Goal: Task Accomplishment & Management: Manage account settings

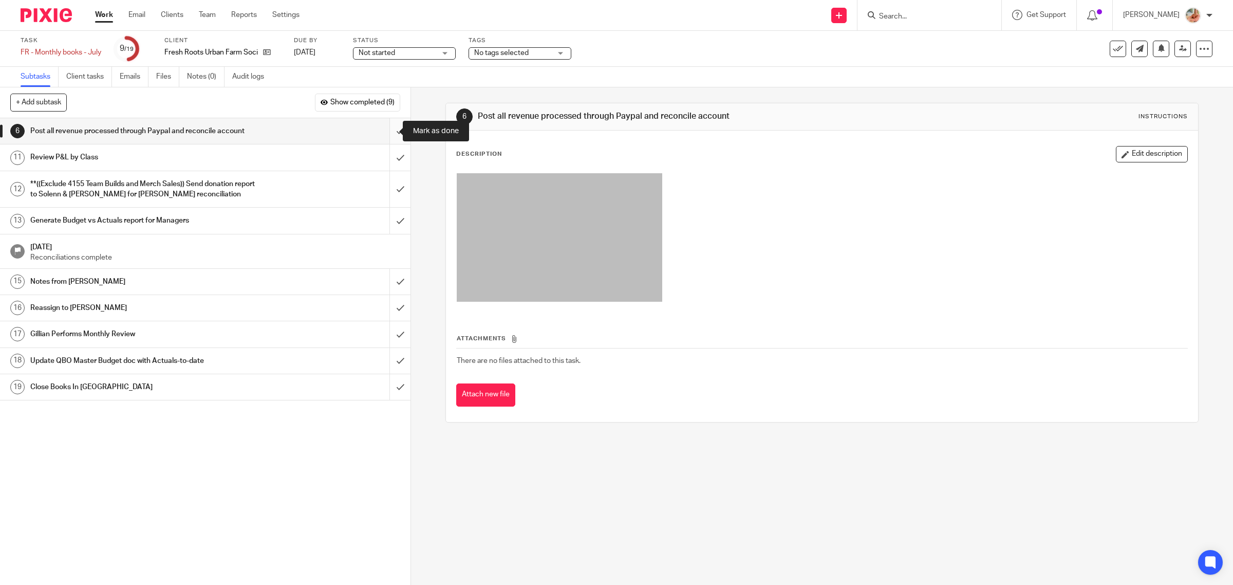
click at [388, 130] on input "submit" at bounding box center [205, 131] width 411 height 26
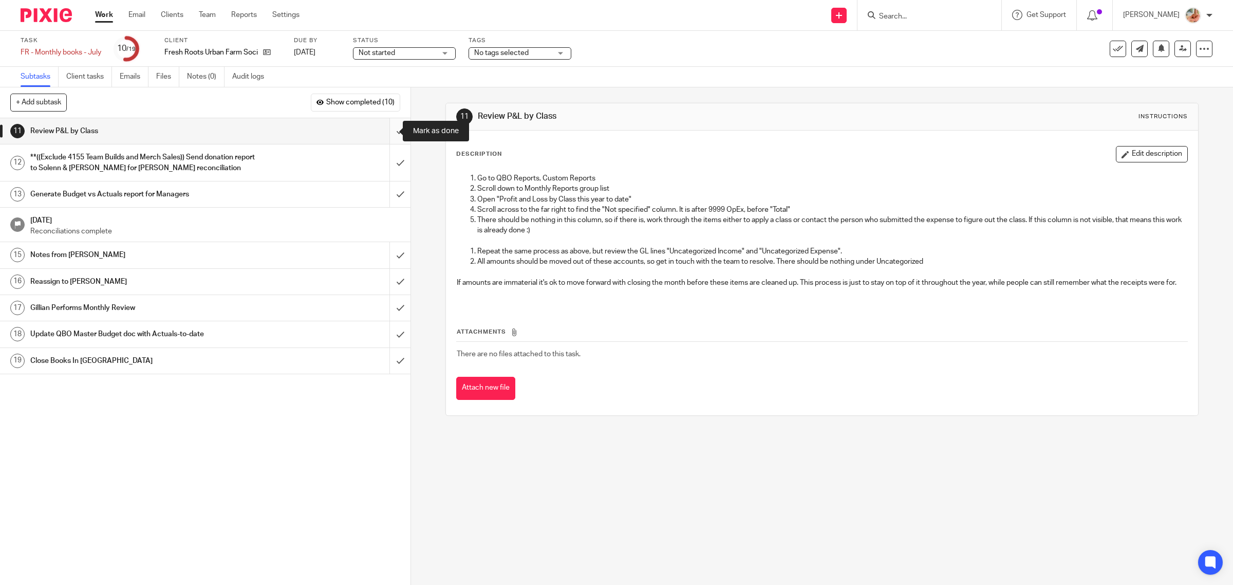
click at [389, 135] on input "submit" at bounding box center [205, 131] width 411 height 26
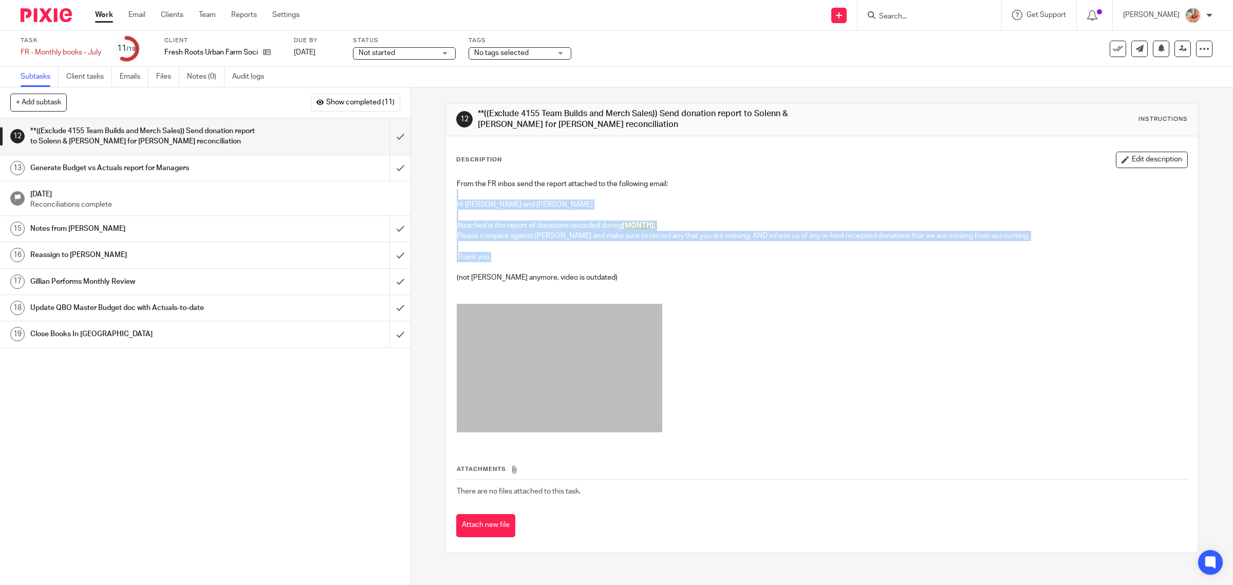
drag, startPoint x: 473, startPoint y: 244, endPoint x: 451, endPoint y: 198, distance: 51.5
click at [452, 198] on div "From the FR inbox send the report attached to the following email: Hi Solenn an…" at bounding box center [823, 308] width 742 height 269
click at [389, 140] on input "submit" at bounding box center [205, 136] width 411 height 36
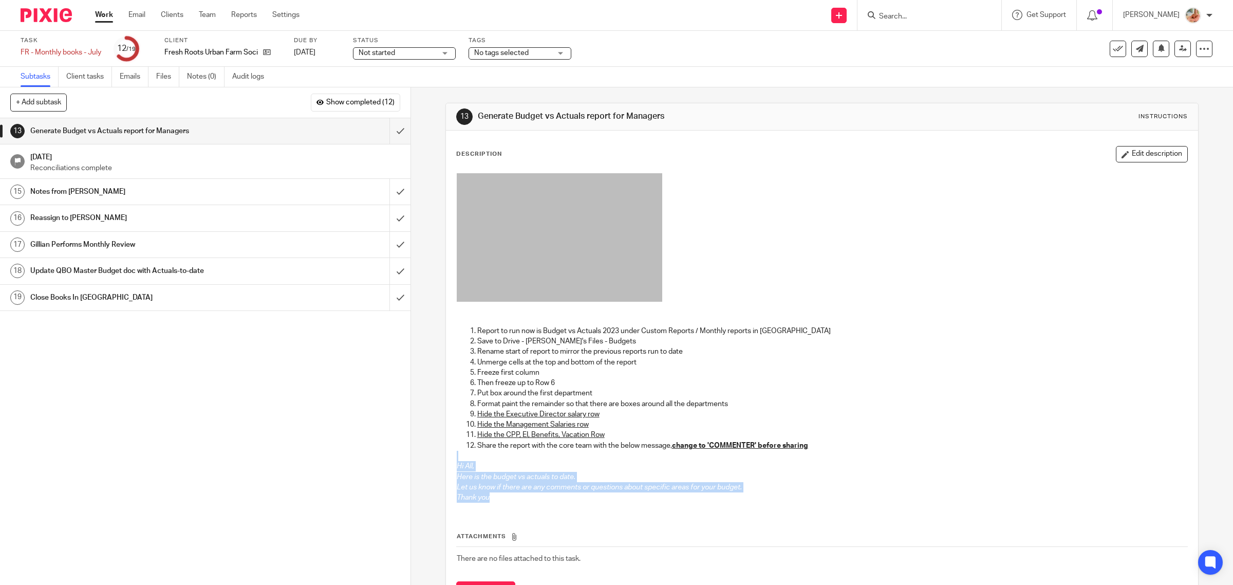
drag, startPoint x: 492, startPoint y: 505, endPoint x: 445, endPoint y: 460, distance: 65.4
click at [446, 460] on div "Description Edit description Report to run now is Budget vs Actuals 2023 under …" at bounding box center [822, 375] width 753 height 489
copy div "Hi All, Here is the budget vs actuals to date. Let us know if there are any com…"
click at [384, 127] on input "submit" at bounding box center [205, 131] width 411 height 26
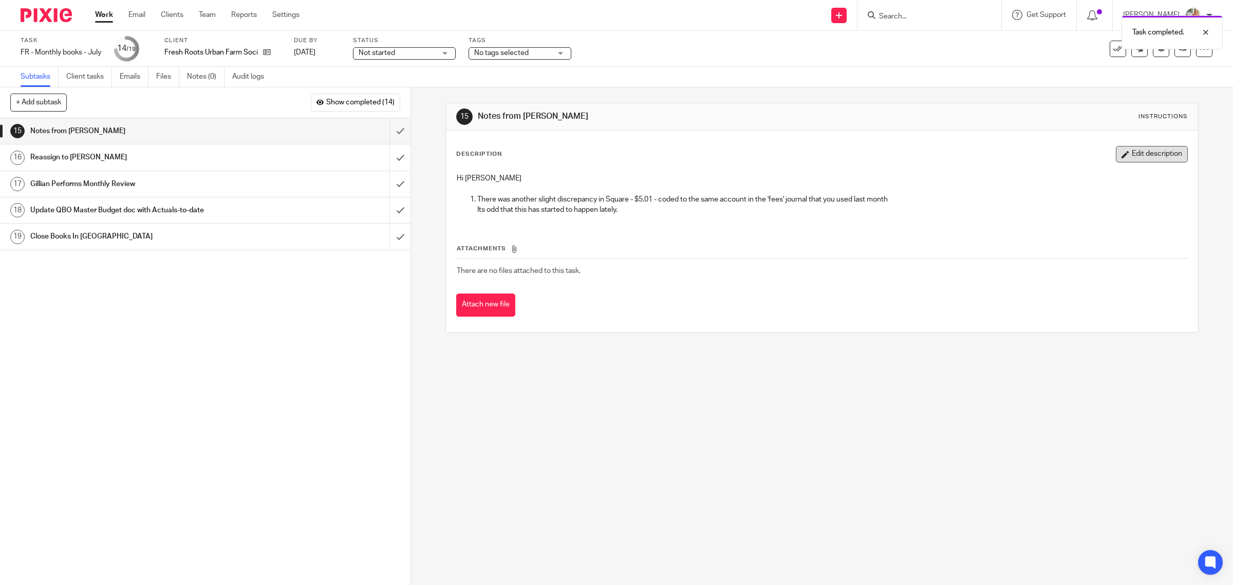
click at [1116, 156] on button "Edit description" at bounding box center [1152, 154] width 72 height 16
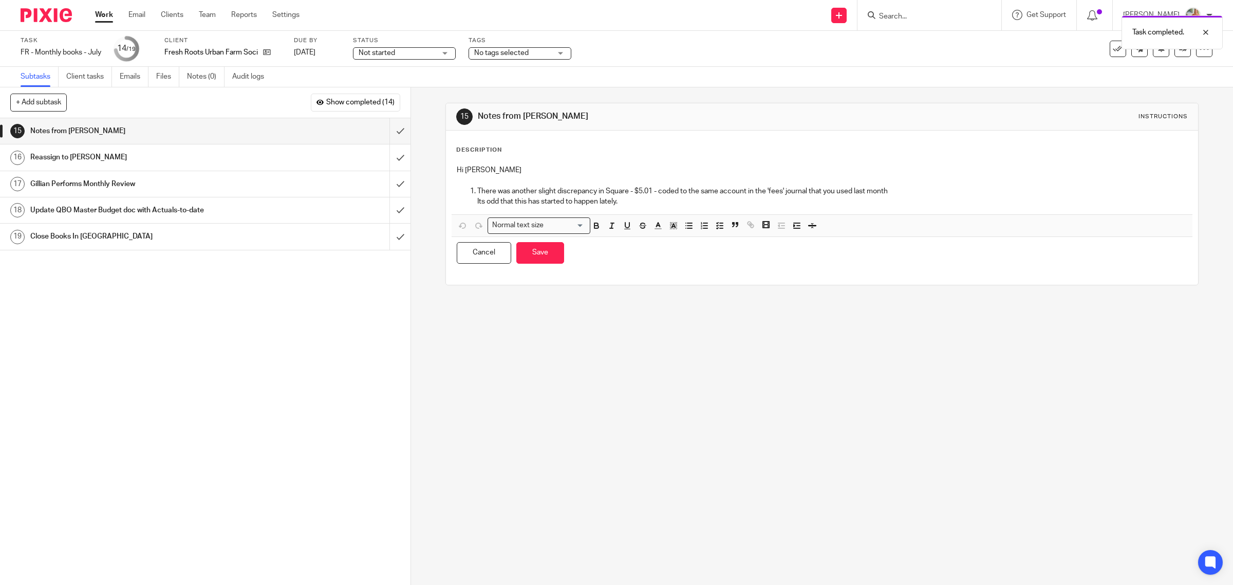
click at [687, 201] on p "Its odd that this has started to happen lately." at bounding box center [832, 201] width 711 height 10
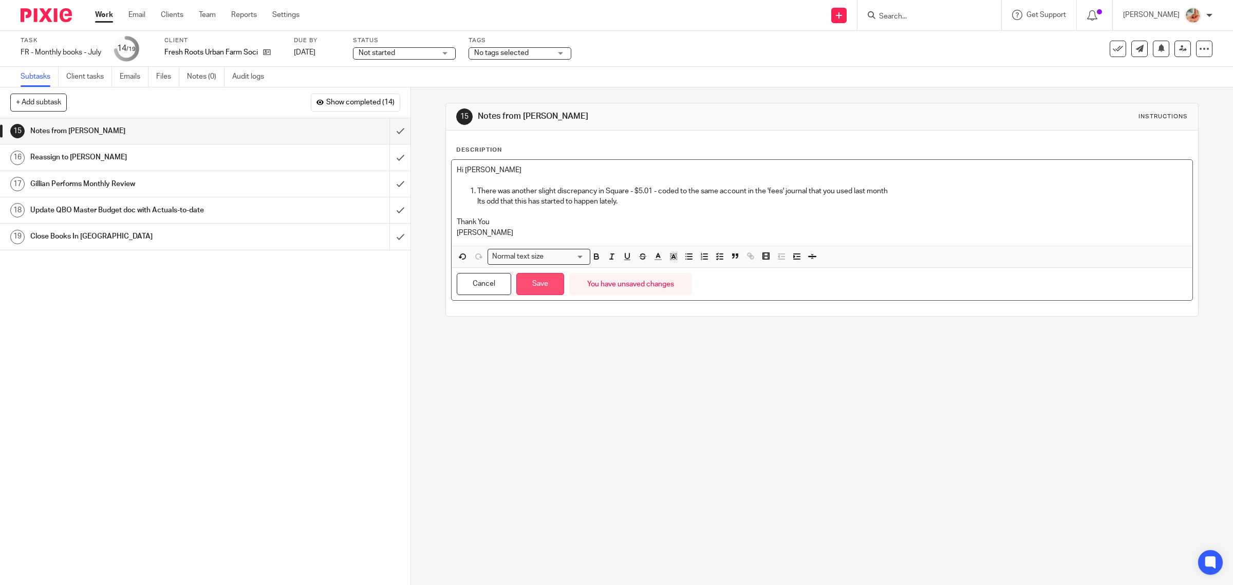
click at [546, 293] on button "Save" at bounding box center [541, 284] width 48 height 22
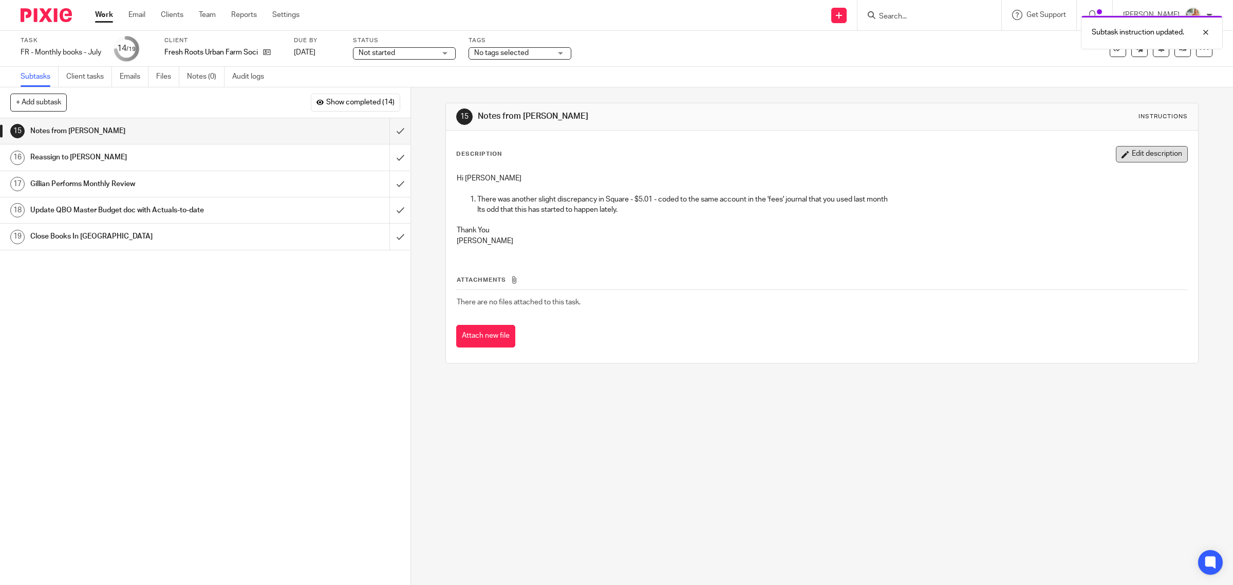
click at [1139, 162] on button "Edit description" at bounding box center [1152, 154] width 72 height 16
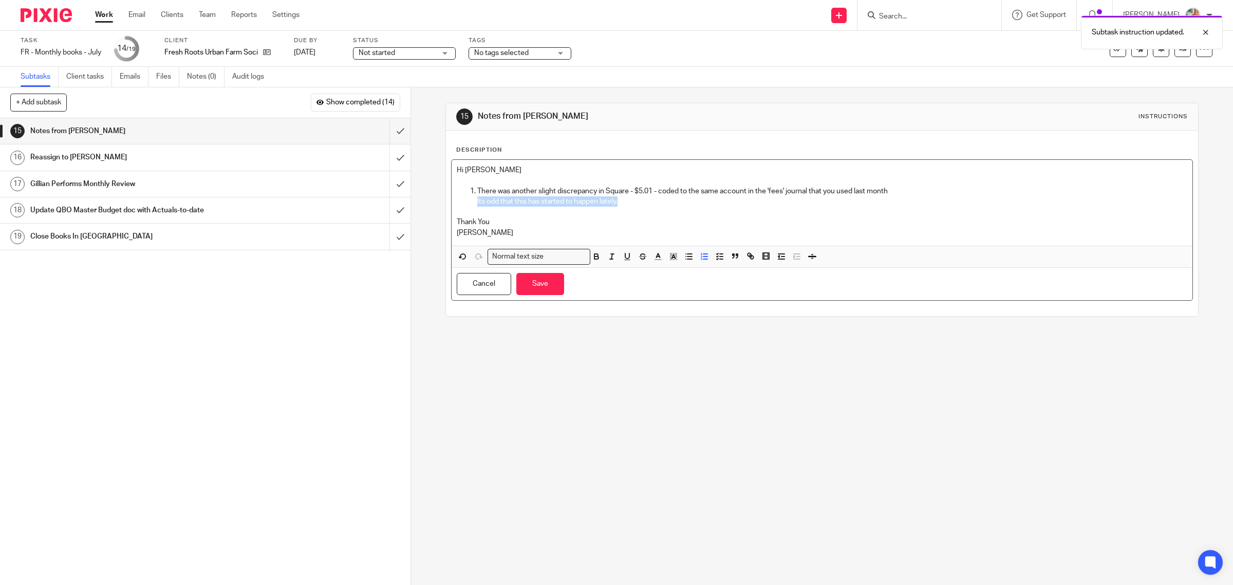
drag, startPoint x: 631, startPoint y: 204, endPoint x: 431, endPoint y: 199, distance: 200.5
click at [431, 199] on div "15 Notes from Ciara Instructions Description Hi Gillian There was another sligh…" at bounding box center [822, 335] width 822 height 497
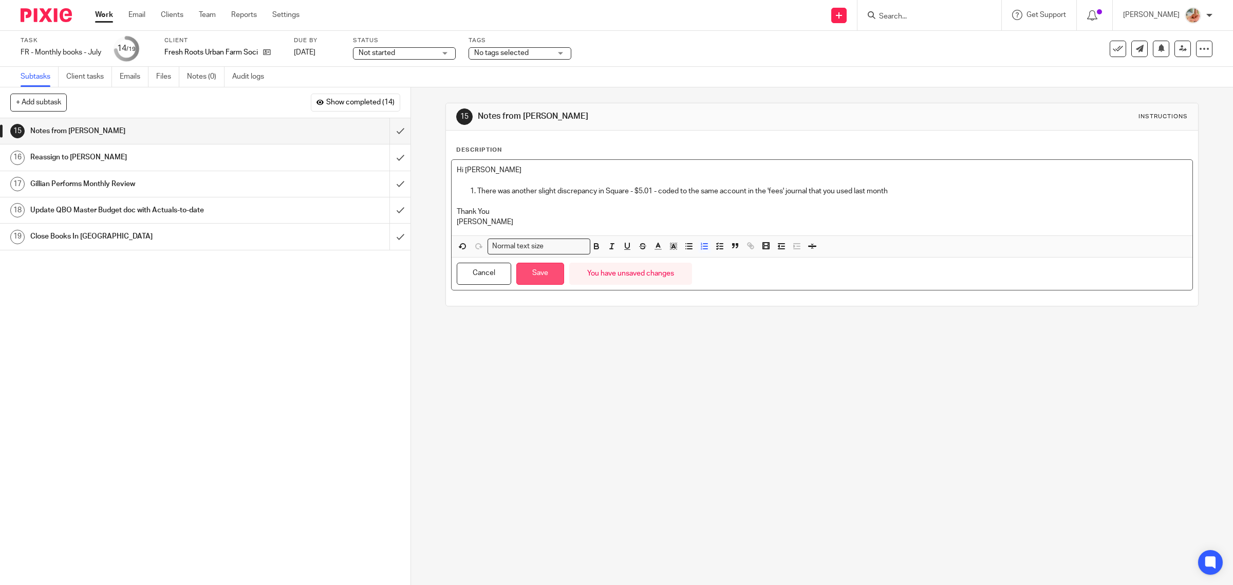
click at [533, 280] on button "Save" at bounding box center [541, 274] width 48 height 22
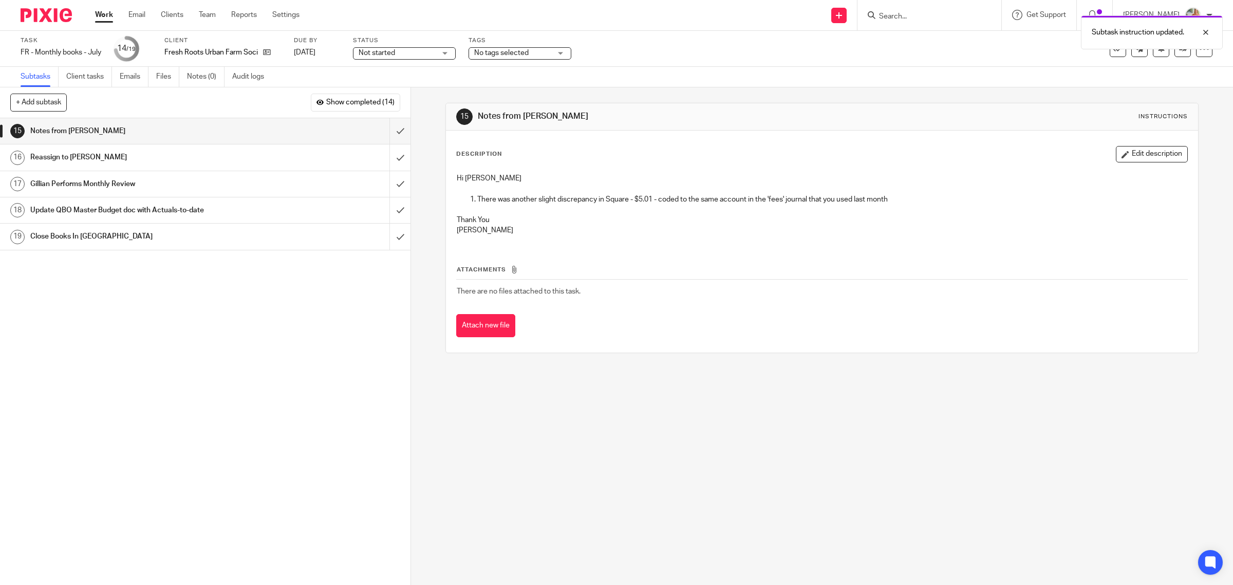
click at [428, 52] on span "Not started" at bounding box center [397, 53] width 77 height 11
click at [405, 85] on li "In progress" at bounding box center [407, 90] width 102 height 21
click at [508, 56] on span "No tags selected" at bounding box center [512, 53] width 77 height 11
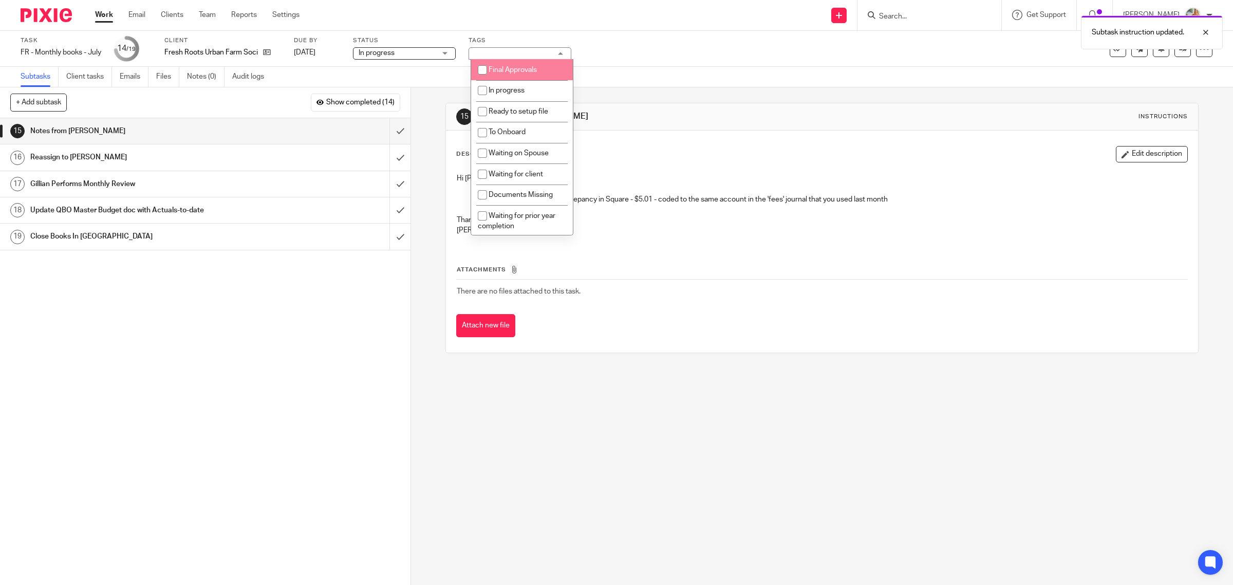
drag, startPoint x: 510, startPoint y: 73, endPoint x: 563, endPoint y: 89, distance: 55.3
click at [510, 73] on li "Final Approvals" at bounding box center [522, 69] width 102 height 21
checkbox input "true"
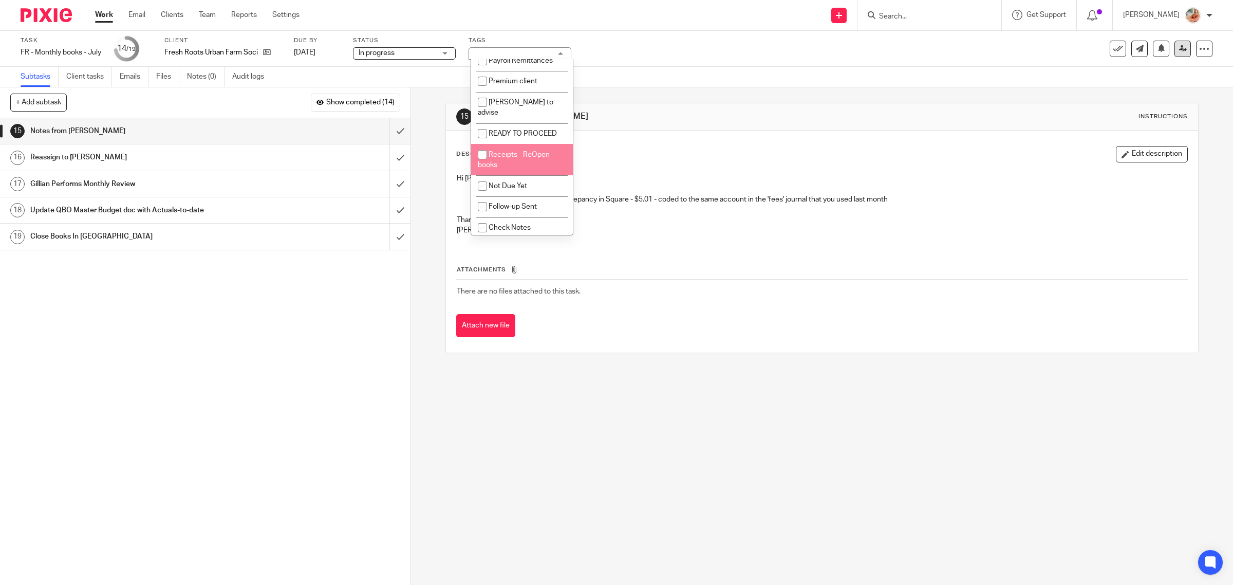
click at [1179, 47] on icon at bounding box center [1183, 49] width 8 height 8
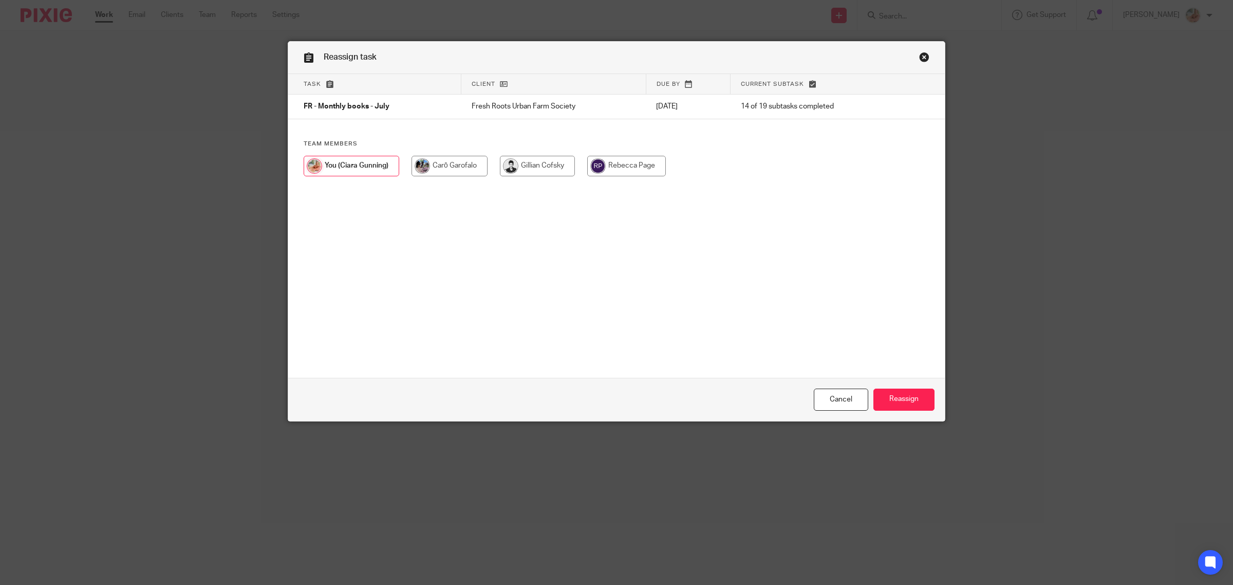
click at [542, 165] on input "radio" at bounding box center [537, 166] width 75 height 21
radio input "true"
click at [897, 394] on input "Reassign" at bounding box center [904, 400] width 61 height 22
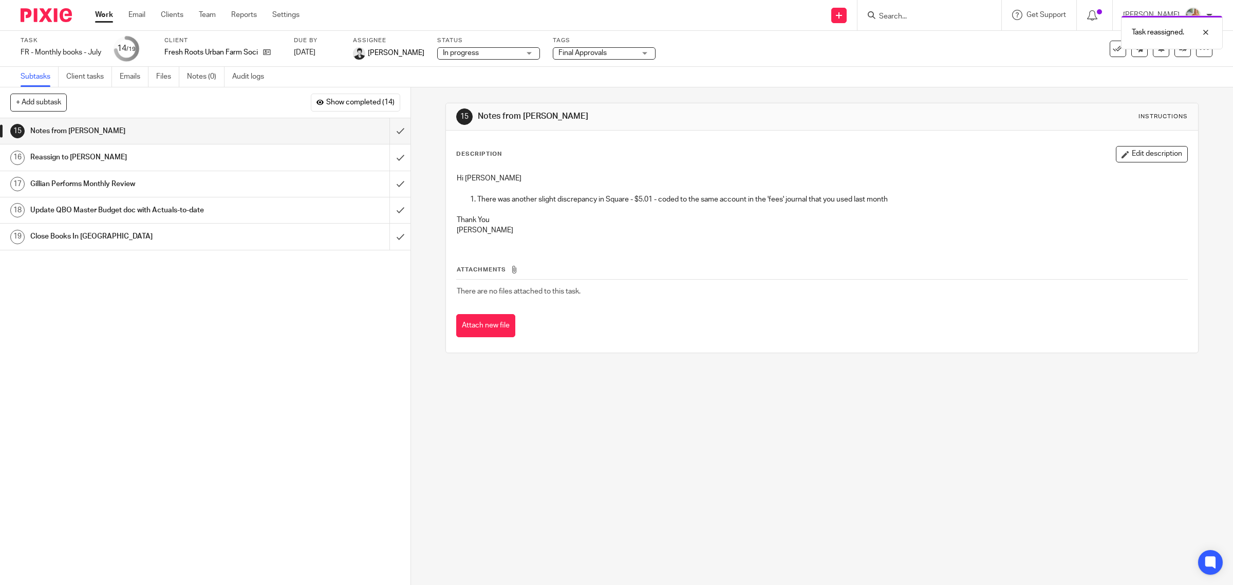
click at [99, 12] on link "Work" at bounding box center [104, 15] width 18 height 10
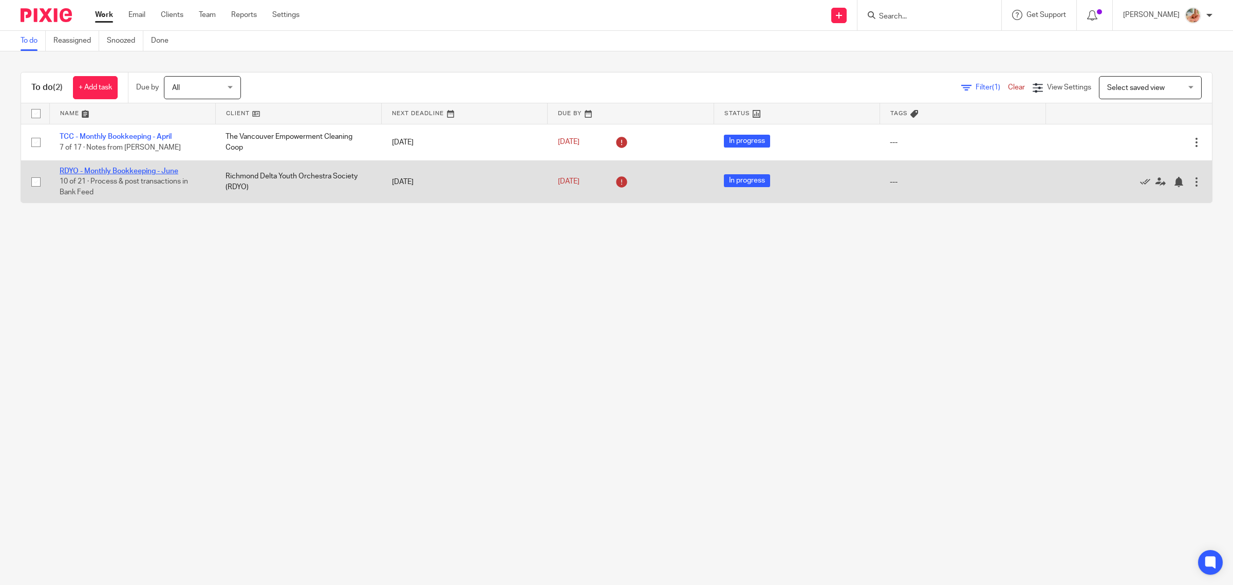
drag, startPoint x: 121, startPoint y: 170, endPoint x: 179, endPoint y: 167, distance: 57.6
click at [121, 170] on link "RDYO - Monthly Bookkeeping - June" at bounding box center [119, 171] width 119 height 7
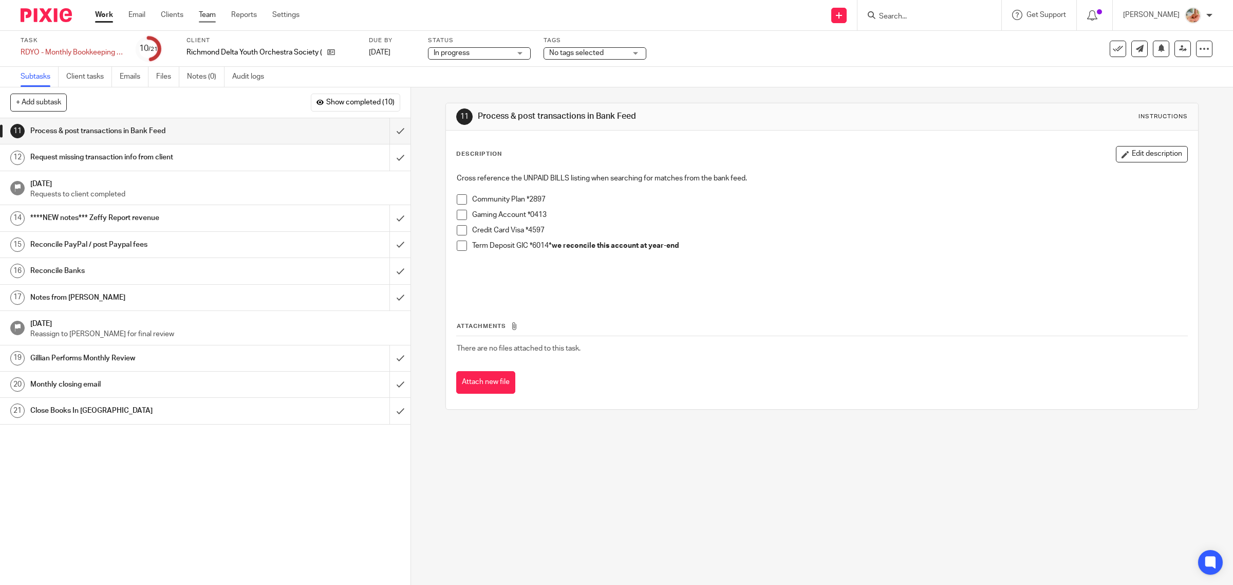
click at [205, 11] on link "Team" at bounding box center [207, 15] width 17 height 10
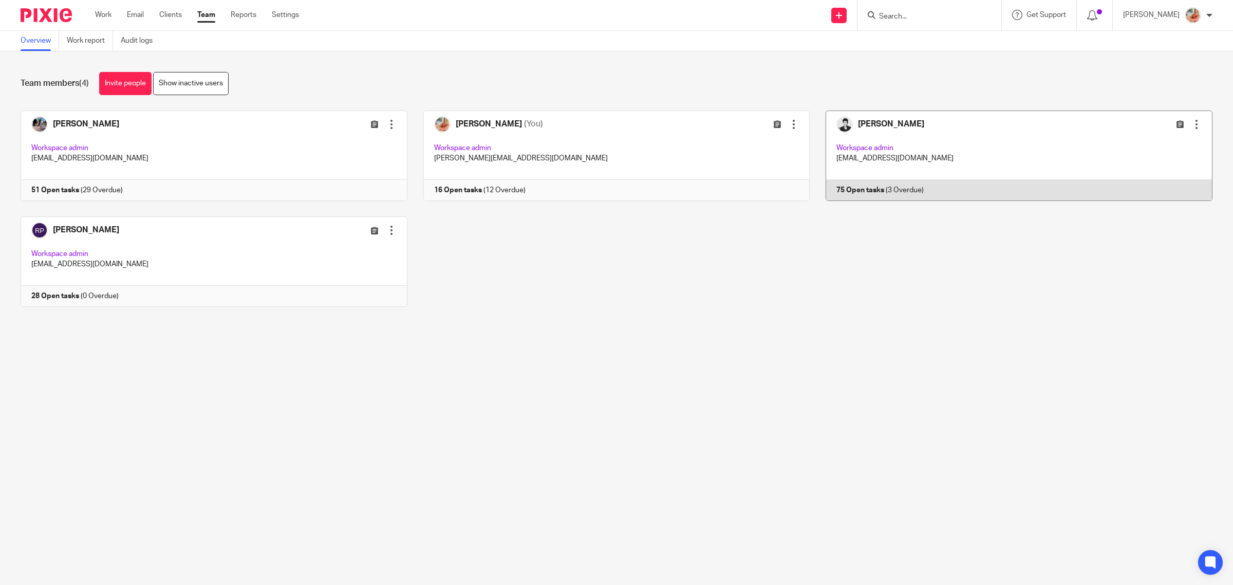
click at [810, 133] on link at bounding box center [1011, 155] width 403 height 90
click at [878, 140] on link at bounding box center [1011, 155] width 403 height 90
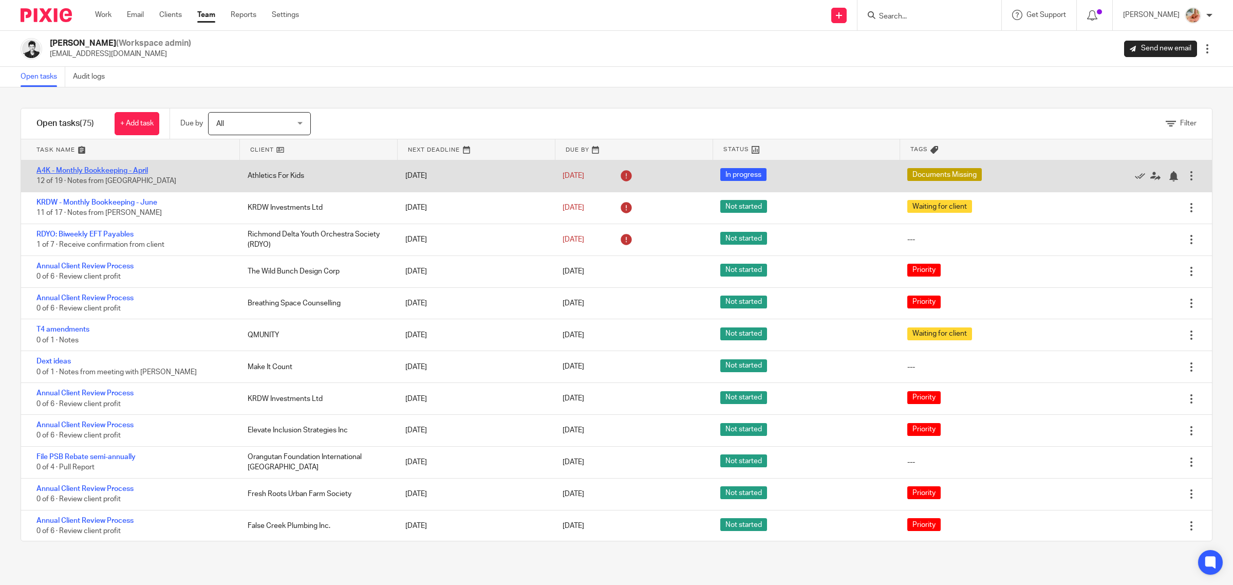
click at [132, 172] on link "A4K - Monthly Bookkeeping - April" at bounding box center [92, 170] width 112 height 7
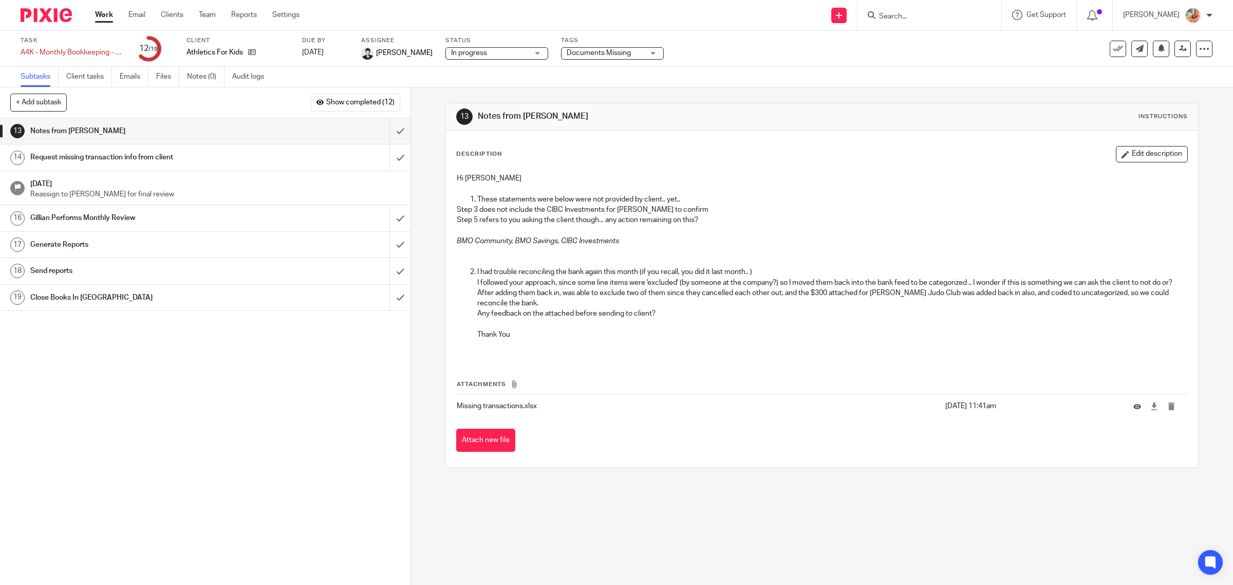
click at [446, 361] on div "13 Notes from [GEOGRAPHIC_DATA] Instructions Description Edit description Hi [P…" at bounding box center [823, 285] width 754 height 365
click at [1121, 156] on button "Edit description" at bounding box center [1152, 154] width 72 height 16
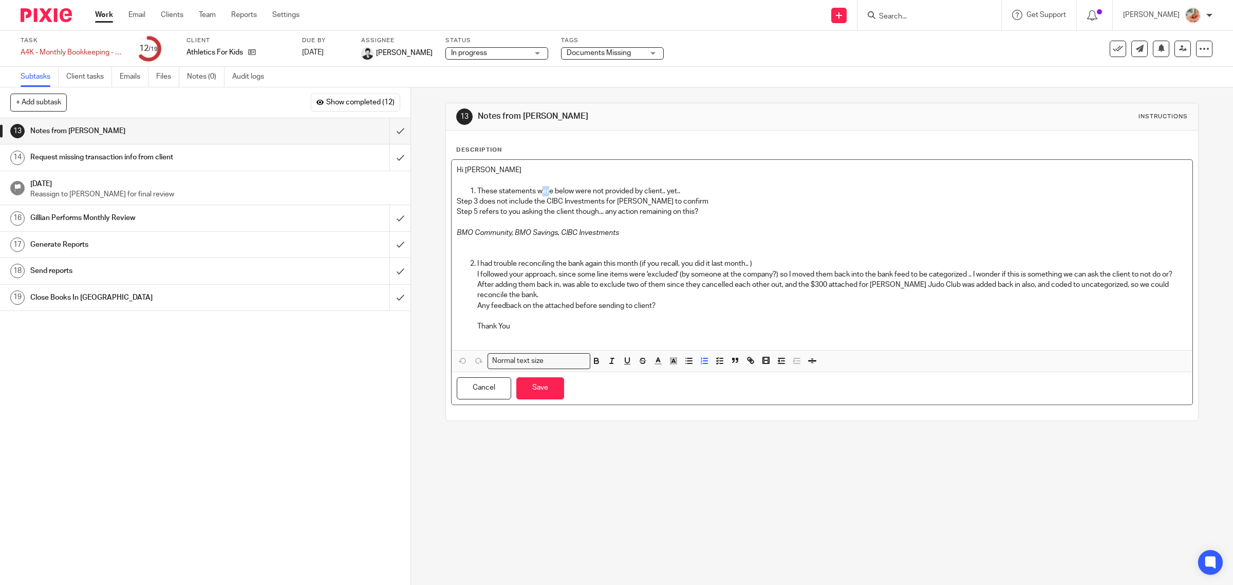
drag, startPoint x: 547, startPoint y: 190, endPoint x: 537, endPoint y: 187, distance: 10.9
click at [537, 187] on p "These statements were below were not provided by client.. yet.." at bounding box center [832, 191] width 711 height 10
click at [545, 189] on p "These statements we below were not provided by client.. yet.." at bounding box center [832, 191] width 711 height 10
click at [537, 393] on button "Save" at bounding box center [541, 388] width 48 height 22
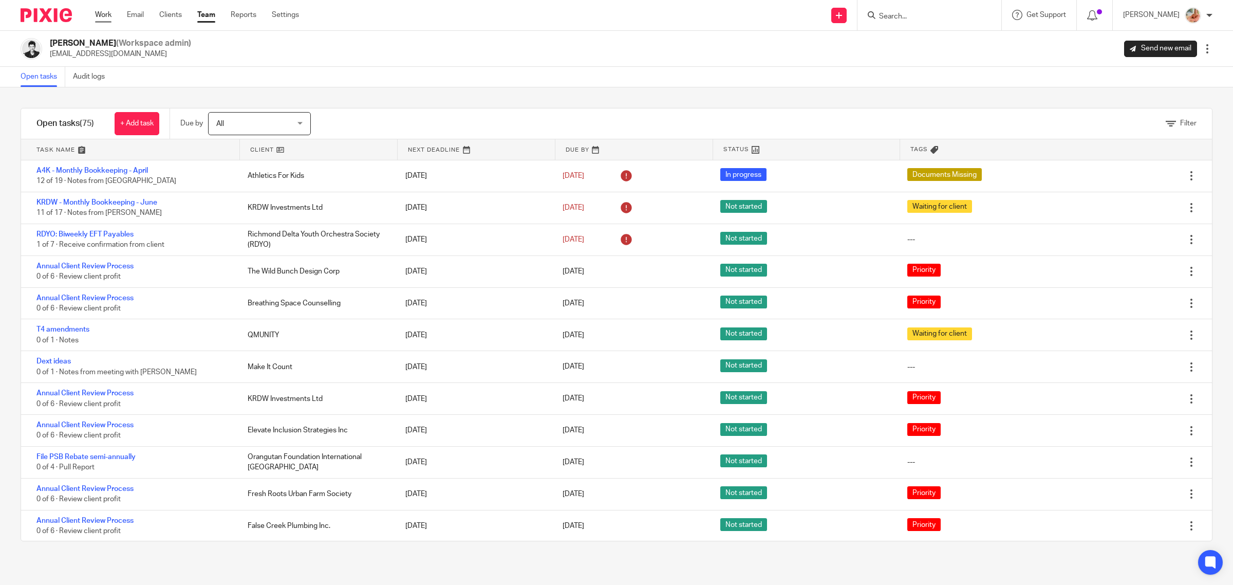
click at [97, 14] on link "Work" at bounding box center [103, 15] width 16 height 10
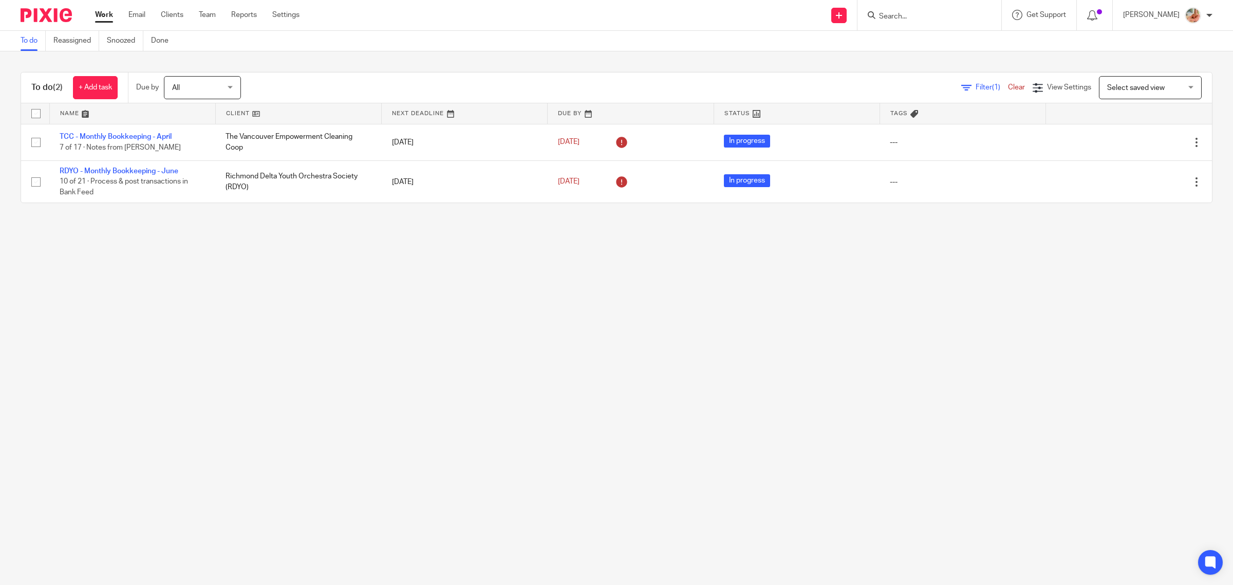
drag, startPoint x: 137, startPoint y: 168, endPoint x: 201, endPoint y: 209, distance: 76.7
click at [137, 168] on link "RDYO - Monthly Bookkeeping - June" at bounding box center [119, 171] width 119 height 7
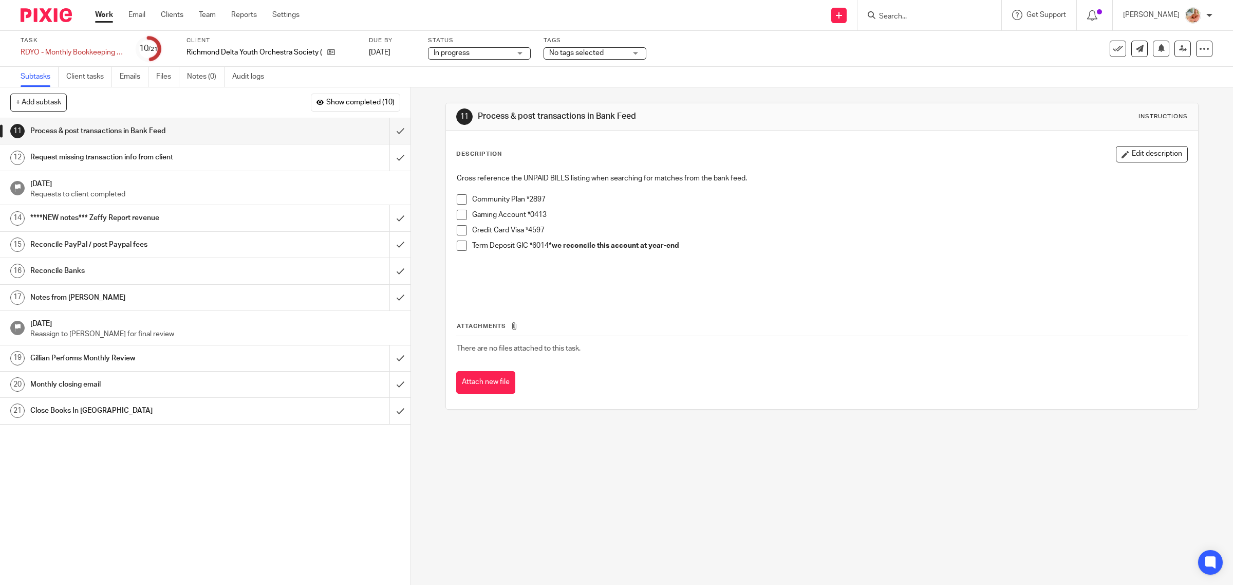
click at [159, 275] on h1 "Reconcile Banks" at bounding box center [146, 270] width 233 height 15
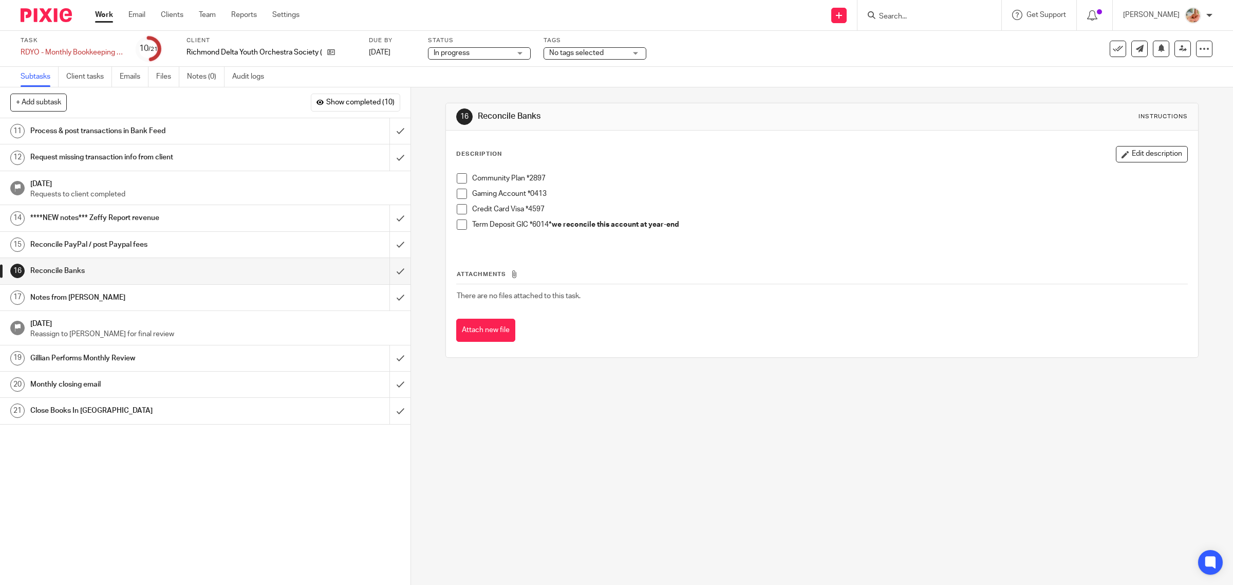
click at [175, 130] on h1 "Process & post transactions in Bank Feed" at bounding box center [146, 130] width 233 height 15
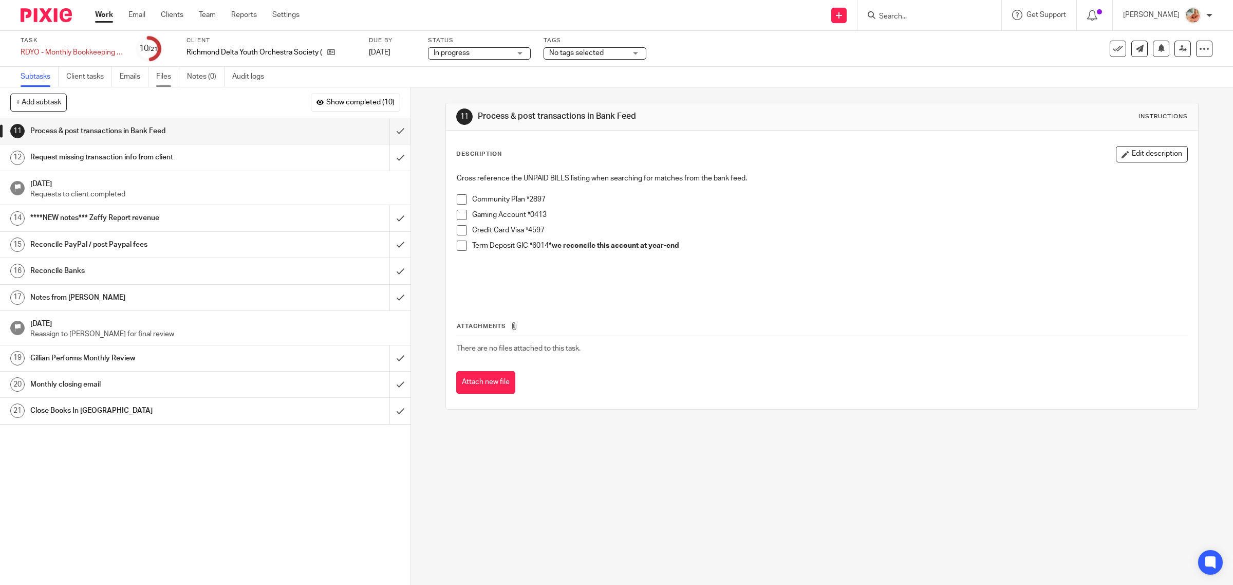
click at [168, 73] on link "Files" at bounding box center [167, 77] width 23 height 20
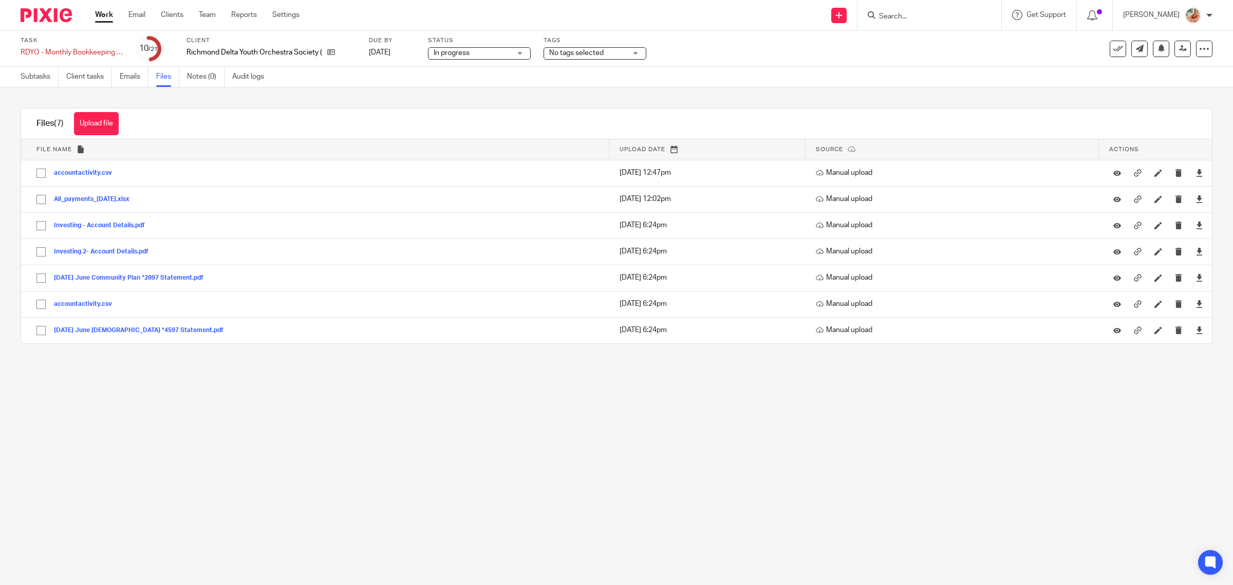
click at [87, 44] on label "Task" at bounding box center [72, 40] width 103 height 8
click at [94, 46] on div "Task RDYO - Monthly Bookkeeping - June Save RDYO - Monthly Bookkeeping - June" at bounding box center [72, 48] width 103 height 25
click at [100, 54] on div "RDYO - Monthly Bookkeeping - June Save RDYO - Monthly Bookkeeping - June" at bounding box center [72, 52] width 103 height 10
click at [101, 54] on input "RDYO - Monthly Bookkeeping - June" at bounding box center [96, 53] width 151 height 12
click at [98, 54] on input "RDYO - Monthly Bookkeeping - June" at bounding box center [96, 53] width 151 height 12
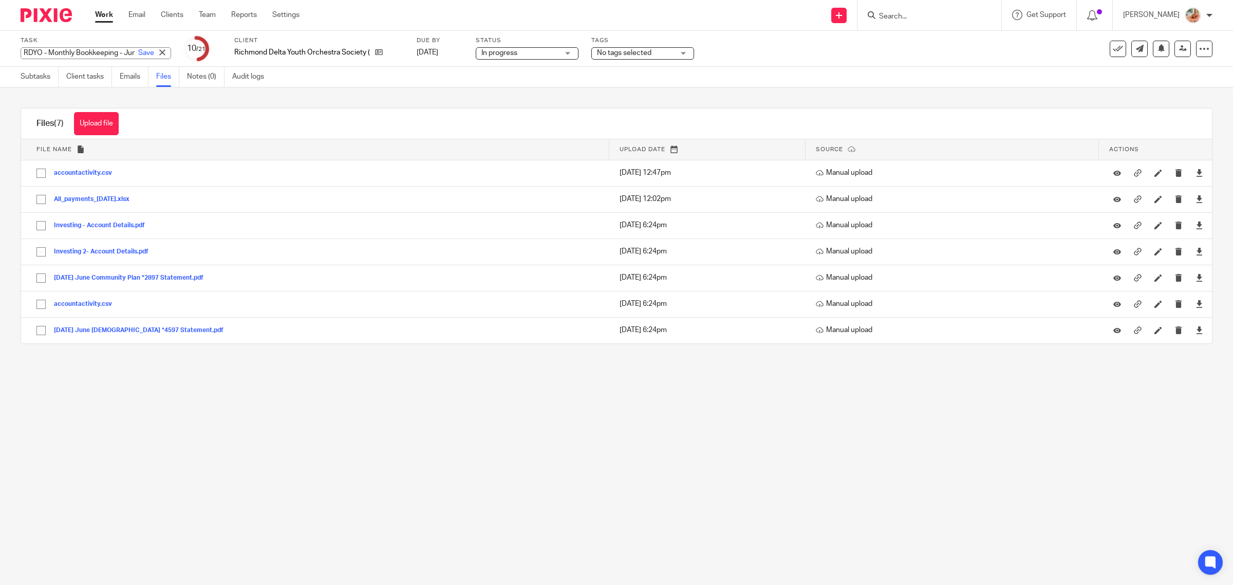
click at [98, 54] on input "RDYO - Monthly Bookkeeping - June" at bounding box center [96, 53] width 151 height 12
click at [106, 52] on input "RDYO - Monthly Bookkeeping - June" at bounding box center [96, 53] width 151 height 12
click at [103, 54] on input "RDYO - Monthly Bookkeeping - June" at bounding box center [96, 53] width 151 height 12
click at [98, 57] on input "RDYO - Monthly Bookkeeping - June" at bounding box center [96, 53] width 151 height 12
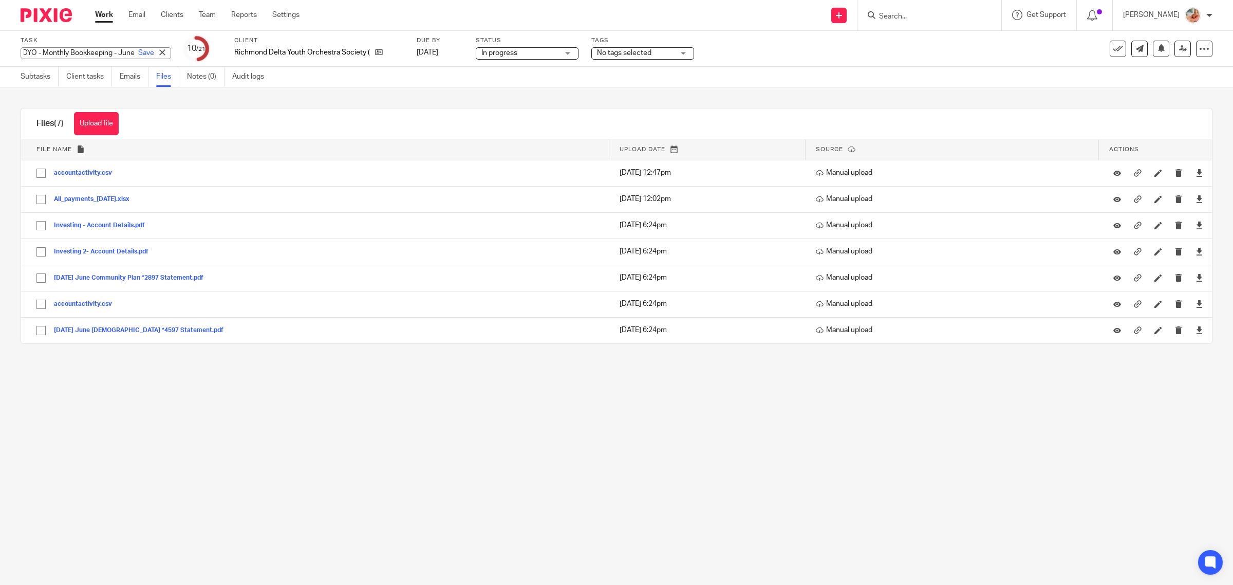
scroll to position [0, 24]
drag, startPoint x: 68, startPoint y: 51, endPoint x: 112, endPoint y: 50, distance: 44.2
click at [112, 50] on input "RDYO - Monthly Bookkeeping - June" at bounding box center [96, 53] width 151 height 12
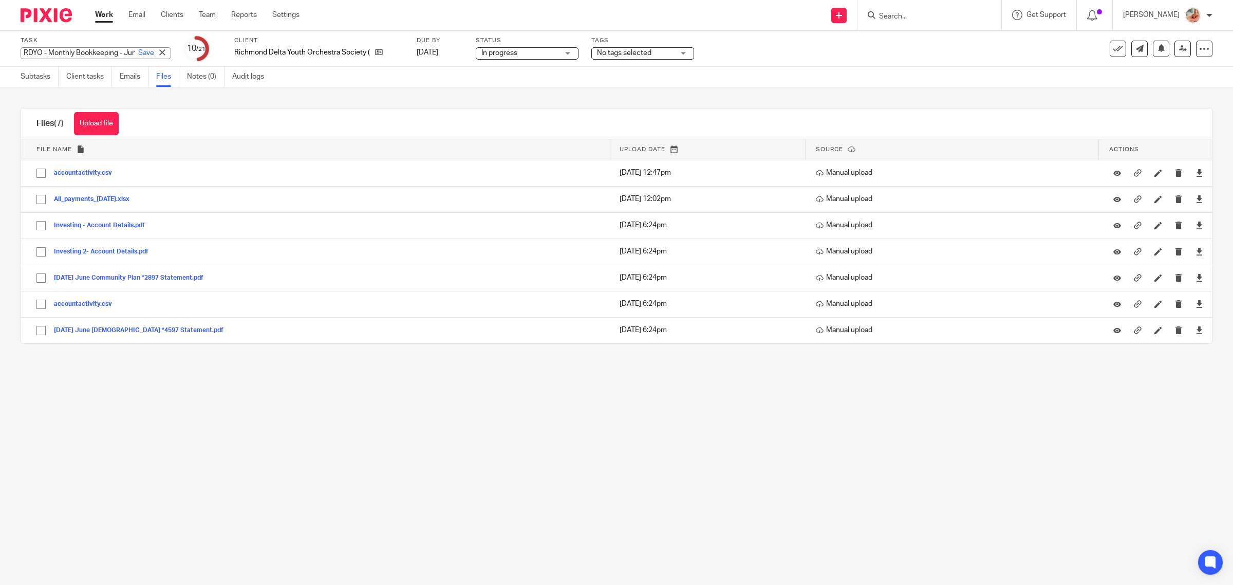
click at [64, 55] on input "RDYO - Monthly Bookkeeping - June" at bounding box center [96, 53] width 151 height 12
click at [68, 54] on input "RDYO - Monthly Bookkeeping - June" at bounding box center [96, 53] width 151 height 12
click at [80, 55] on input "RDYO - Monthly Bookkeeping - June" at bounding box center [96, 53] width 151 height 12
drag, startPoint x: 71, startPoint y: 55, endPoint x: 112, endPoint y: 53, distance: 41.2
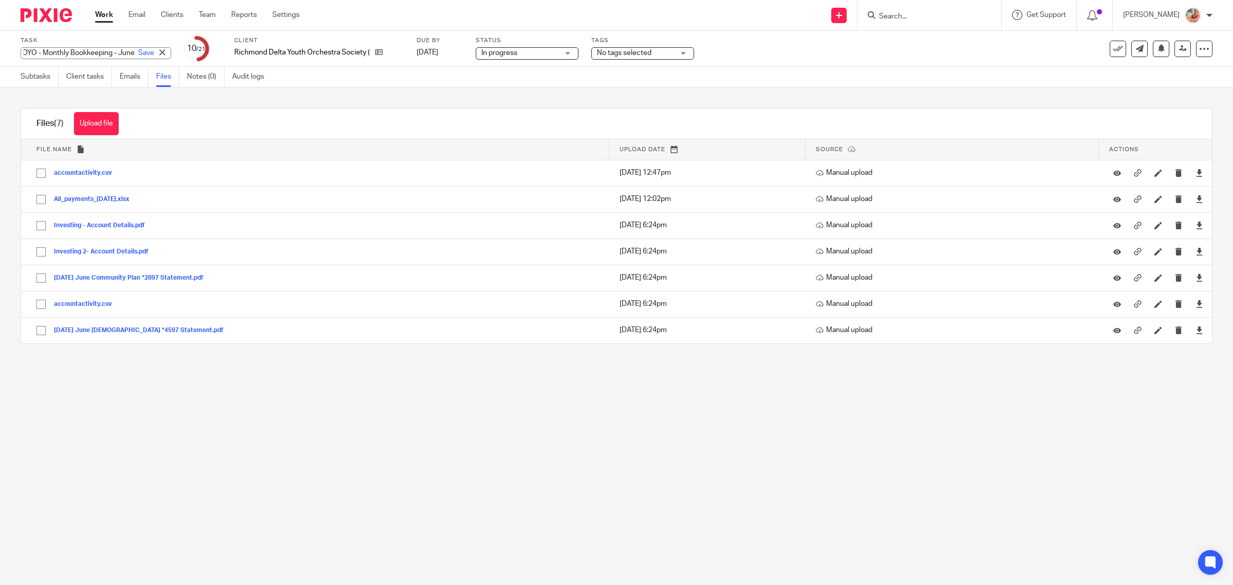
click at [112, 53] on input "RDYO - Monthly Bookkeeping - June" at bounding box center [96, 53] width 151 height 12
click at [47, 81] on link "Subtasks" at bounding box center [40, 77] width 38 height 20
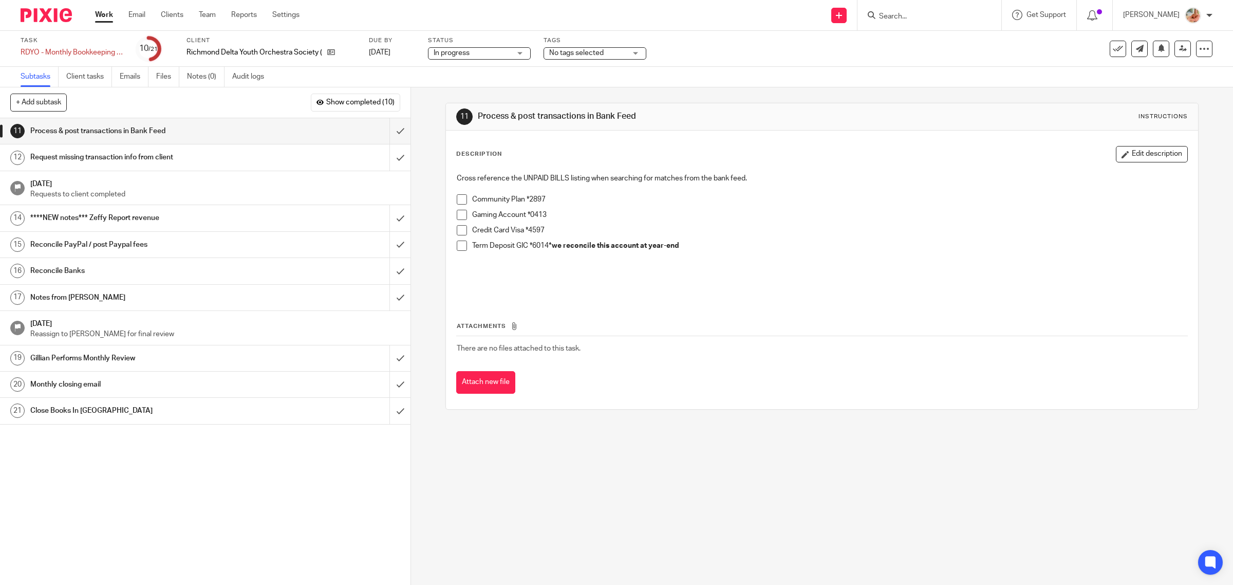
click at [131, 273] on h1 "Reconcile Banks" at bounding box center [146, 270] width 233 height 15
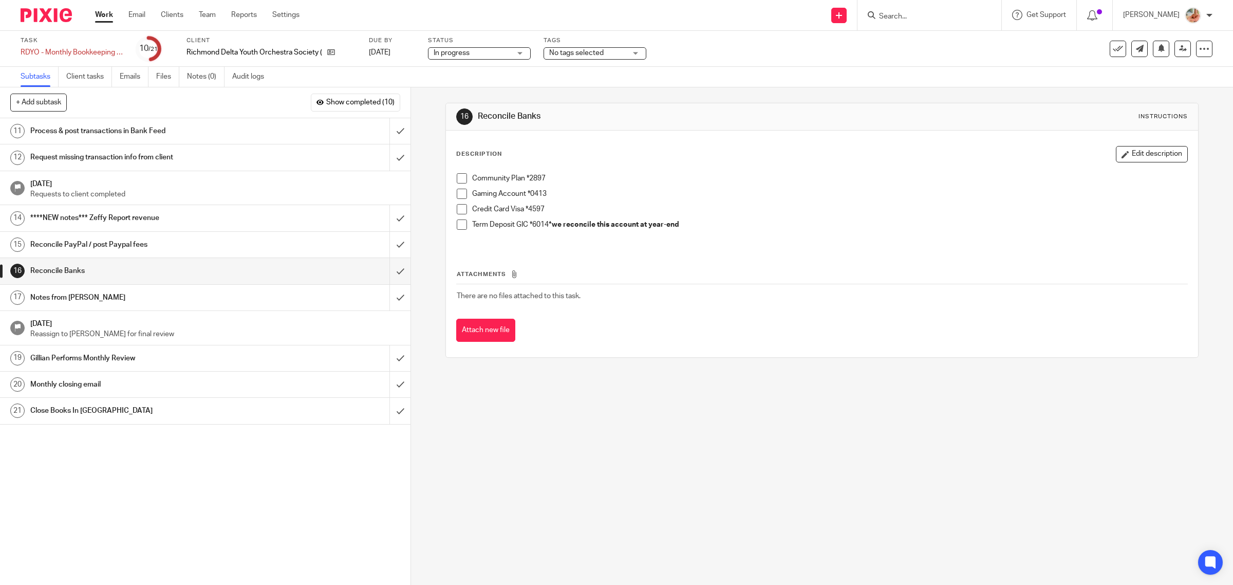
click at [460, 207] on span at bounding box center [462, 209] width 10 height 10
click at [165, 77] on link "Files" at bounding box center [167, 77] width 23 height 20
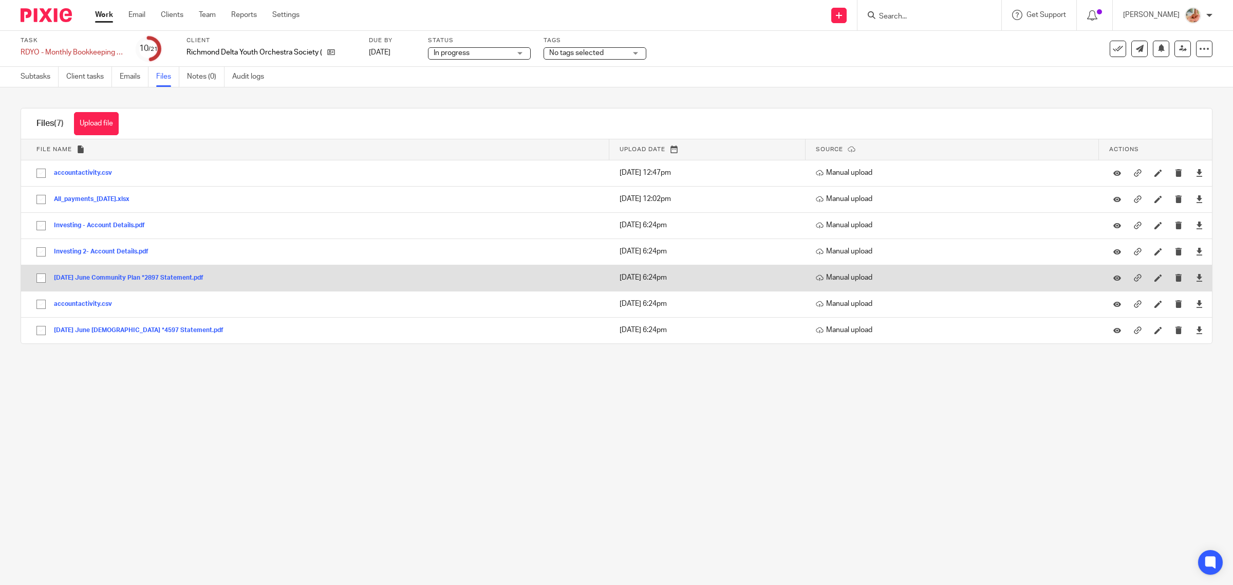
click at [100, 276] on button "[DATE] June Community Plan *2897 Statement.pdf" at bounding box center [132, 277] width 157 height 7
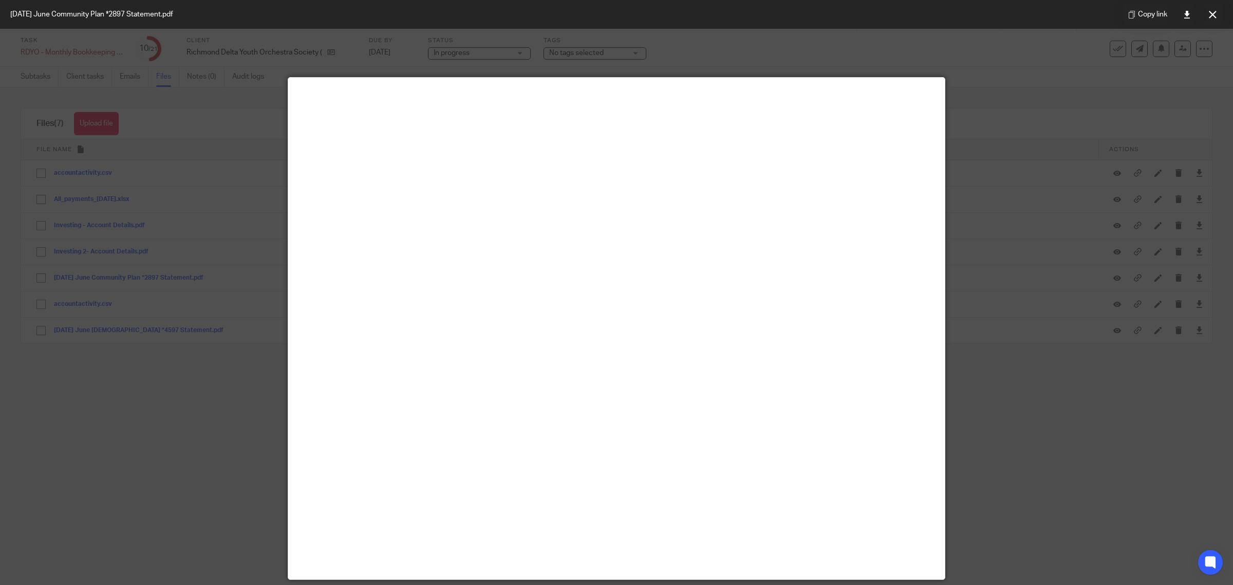
drag, startPoint x: 1213, startPoint y: 17, endPoint x: 1196, endPoint y: 21, distance: 17.0
click at [1213, 17] on icon at bounding box center [1213, 15] width 8 height 8
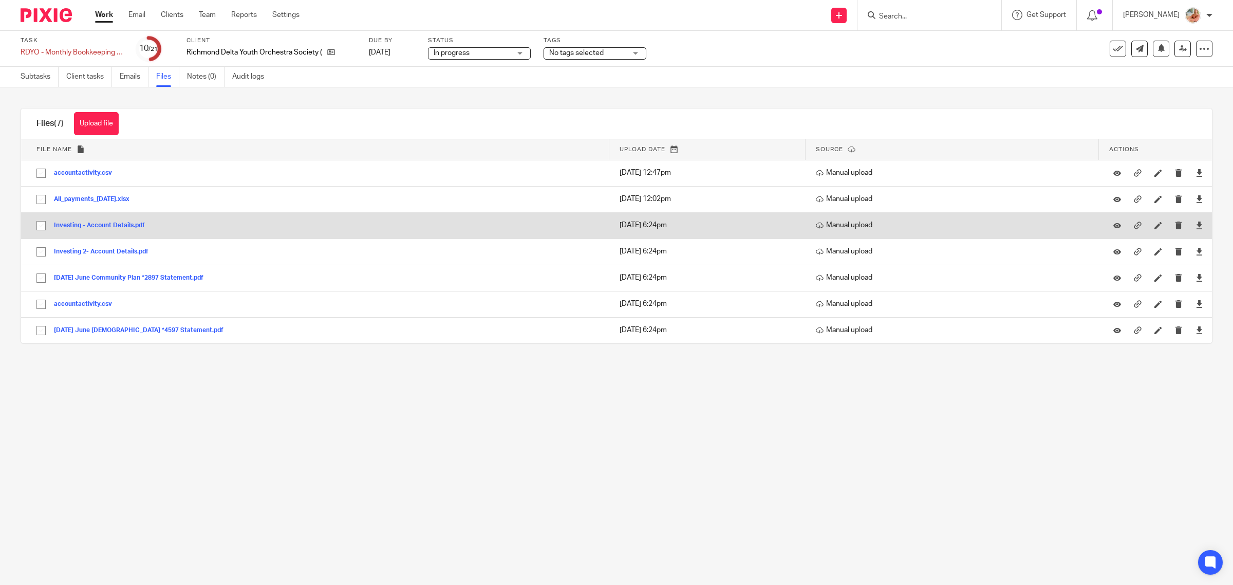
click at [98, 229] on button "Investing - Account Details.pdf" at bounding box center [103, 225] width 99 height 7
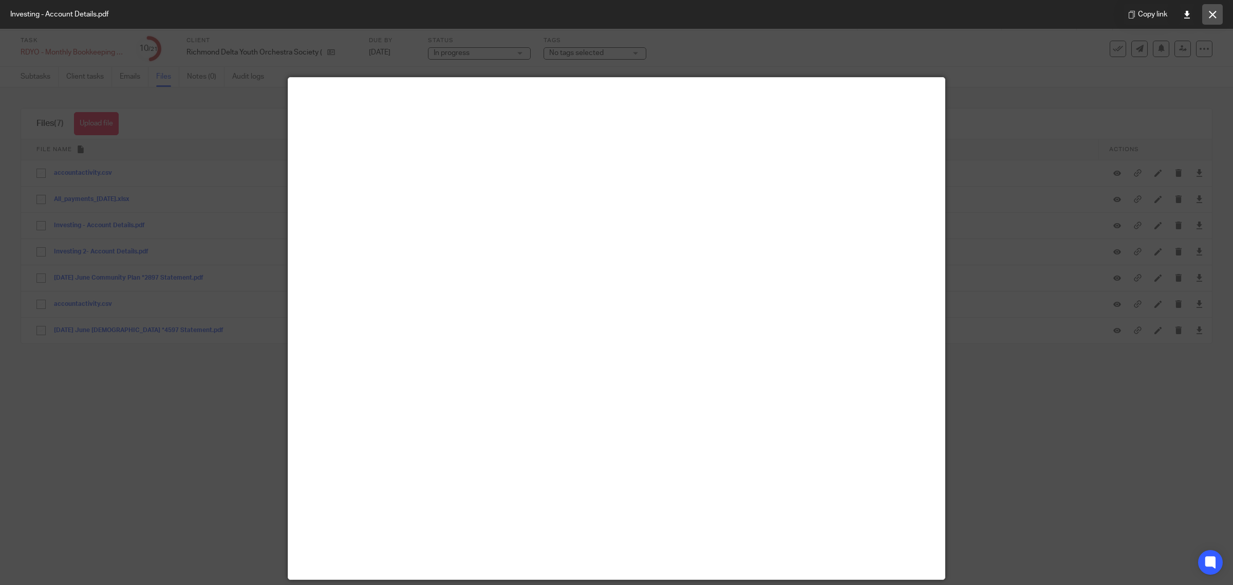
click at [1211, 13] on icon at bounding box center [1213, 15] width 8 height 8
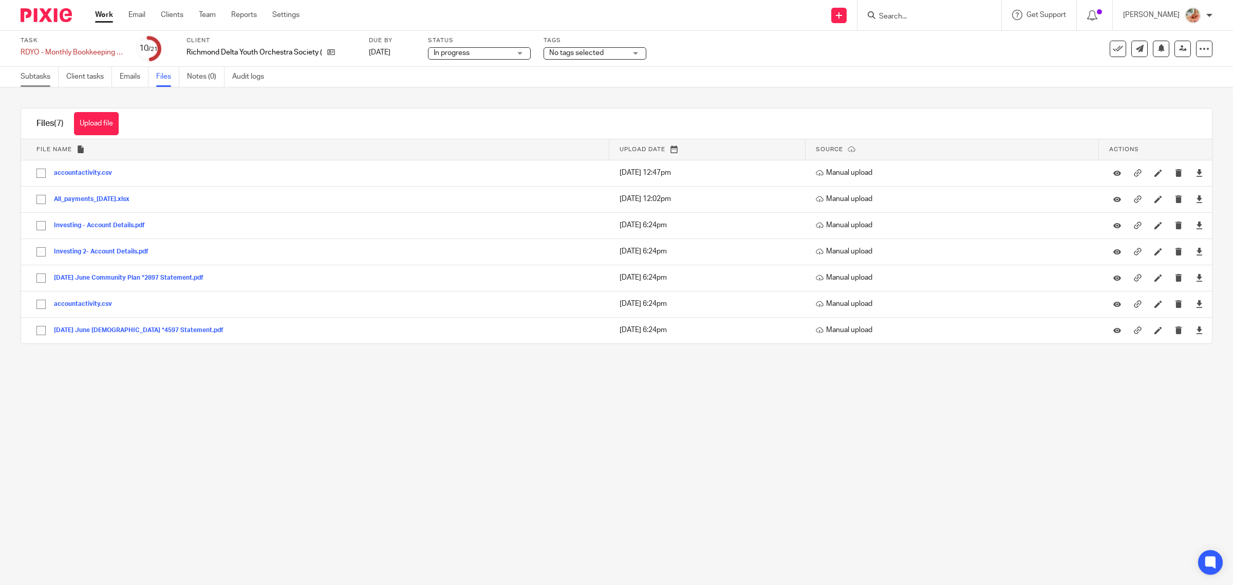
click at [47, 78] on link "Subtasks" at bounding box center [40, 77] width 38 height 20
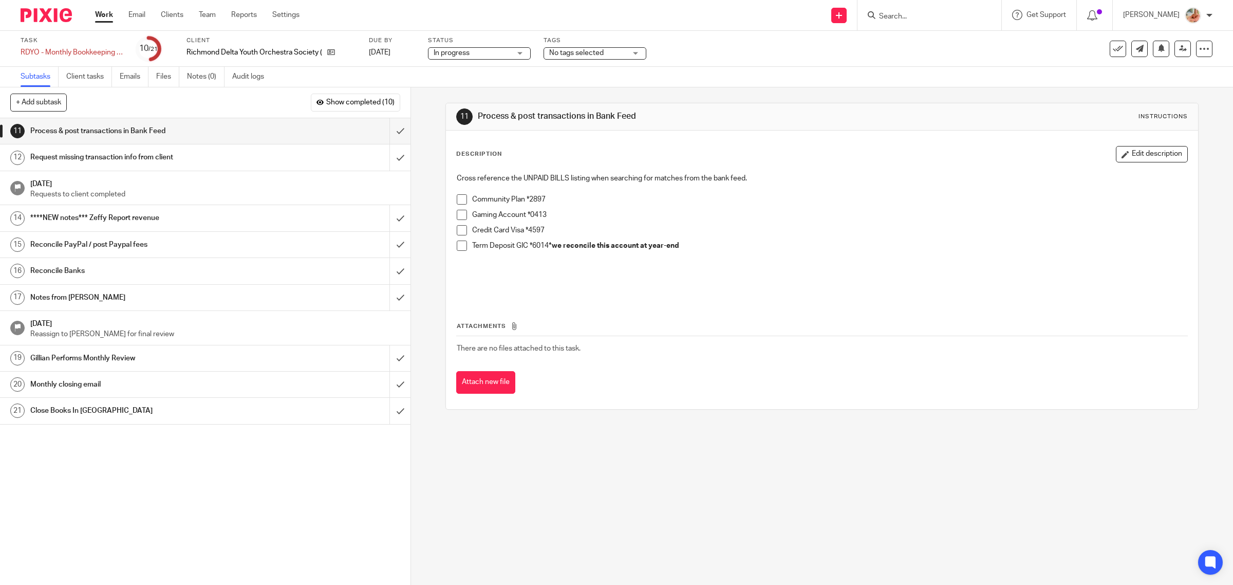
click at [457, 217] on span at bounding box center [462, 215] width 10 height 10
click at [163, 78] on link "Files" at bounding box center [167, 77] width 23 height 20
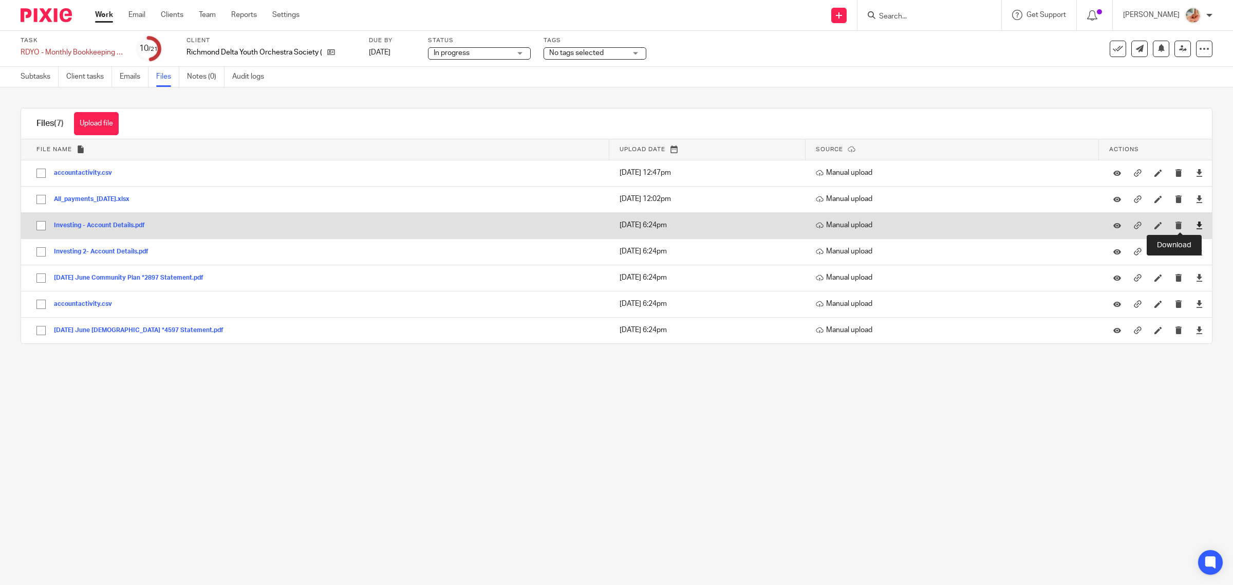
click at [1196, 226] on icon at bounding box center [1200, 226] width 8 height 8
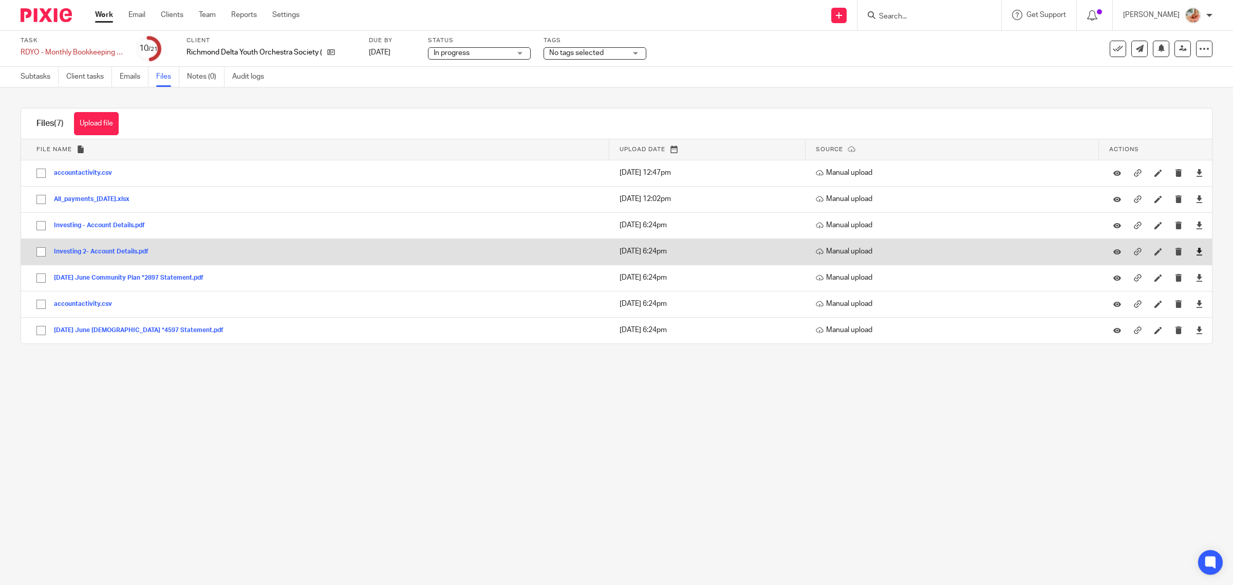
click at [1196, 256] on link at bounding box center [1200, 251] width 8 height 10
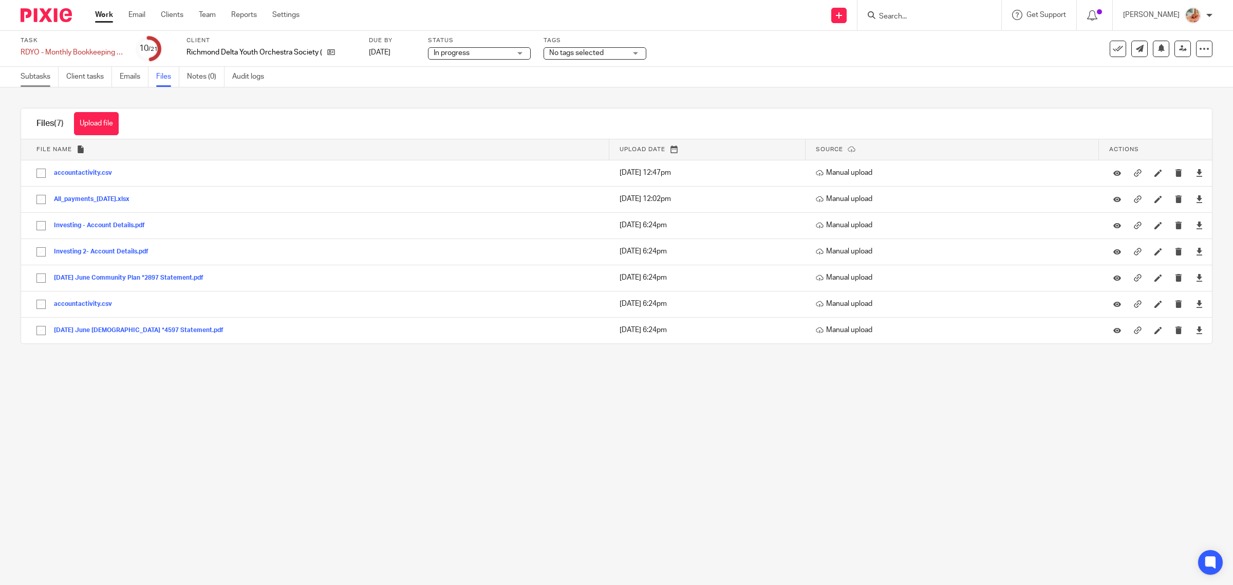
click at [30, 77] on link "Subtasks" at bounding box center [40, 77] width 38 height 20
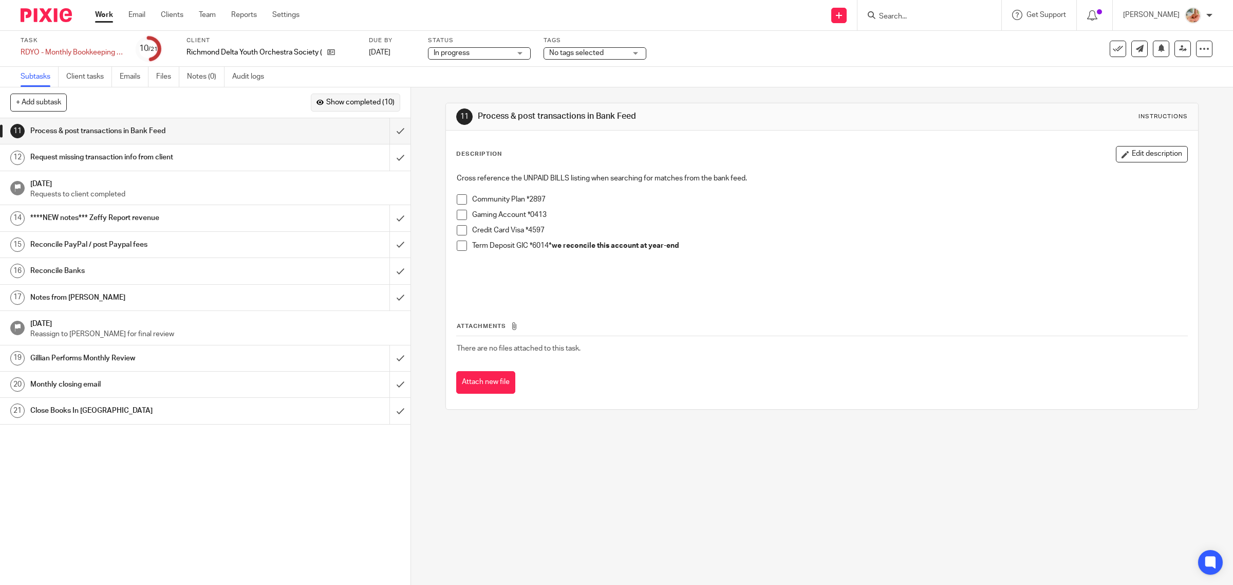
click at [365, 105] on span "Show completed (10)" at bounding box center [360, 103] width 68 height 8
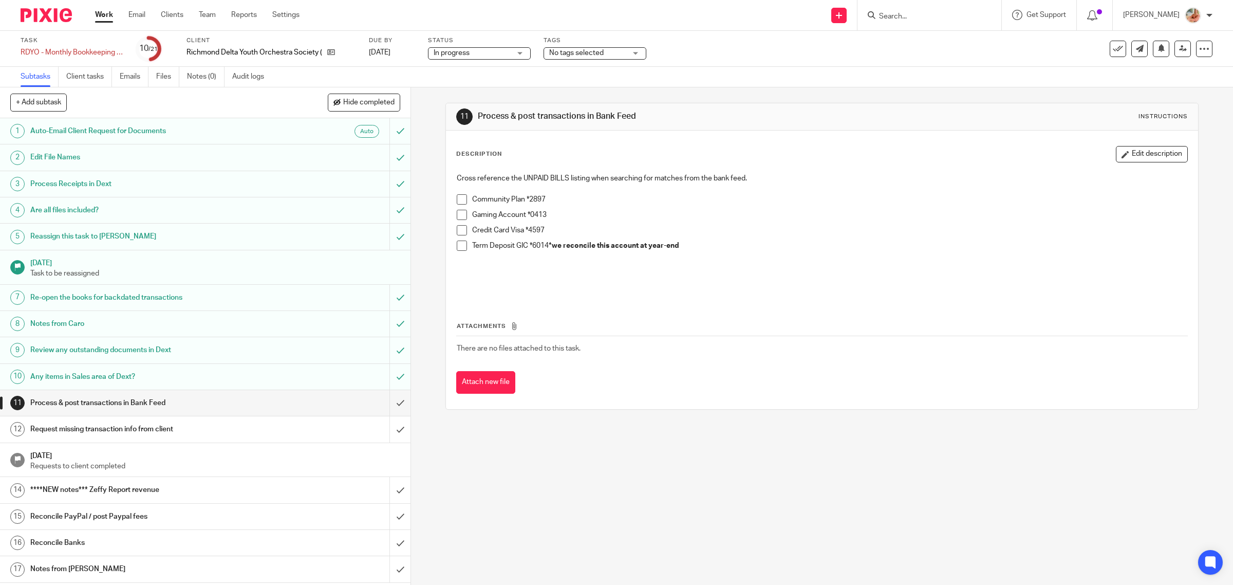
click at [130, 214] on h1 "Are all files included?" at bounding box center [146, 209] width 233 height 15
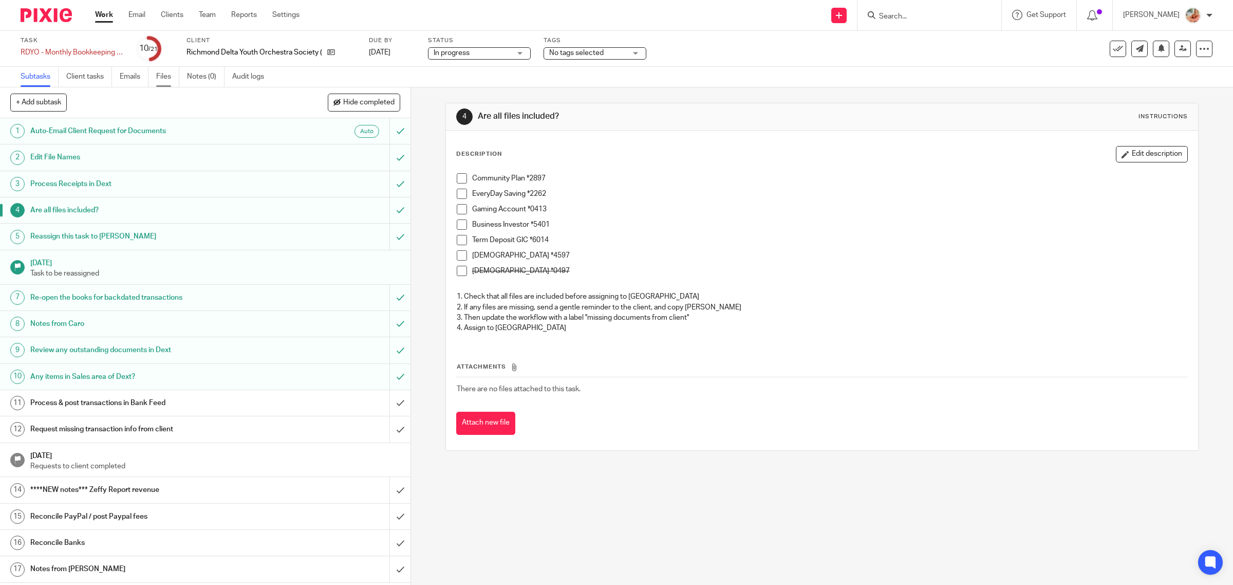
click at [160, 78] on link "Files" at bounding box center [167, 77] width 23 height 20
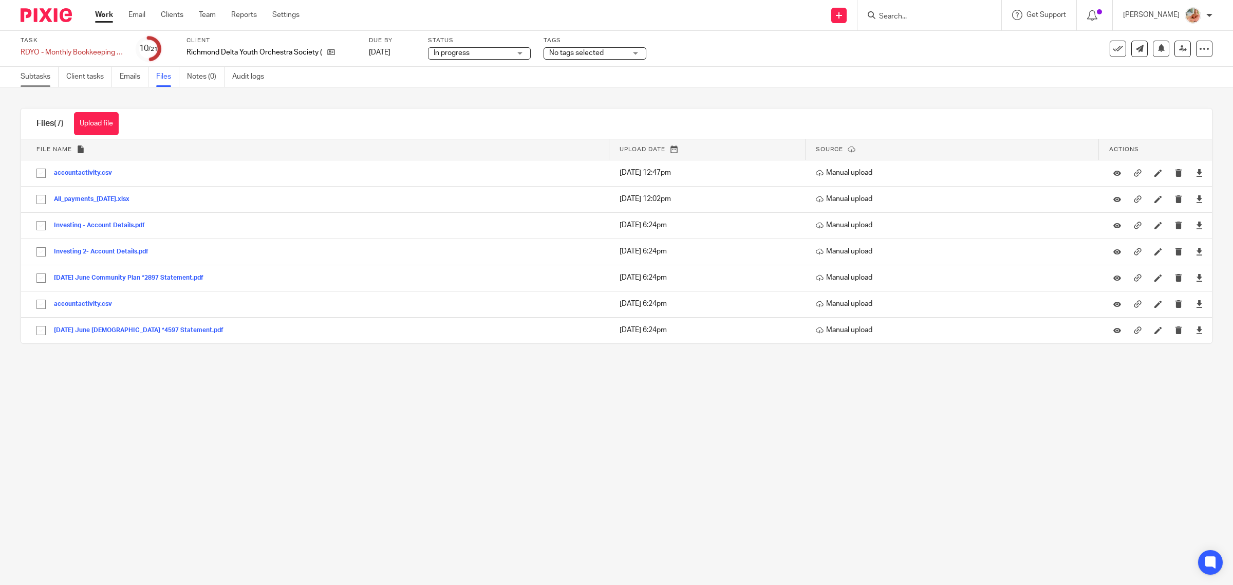
click at [43, 78] on link "Subtasks" at bounding box center [40, 77] width 38 height 20
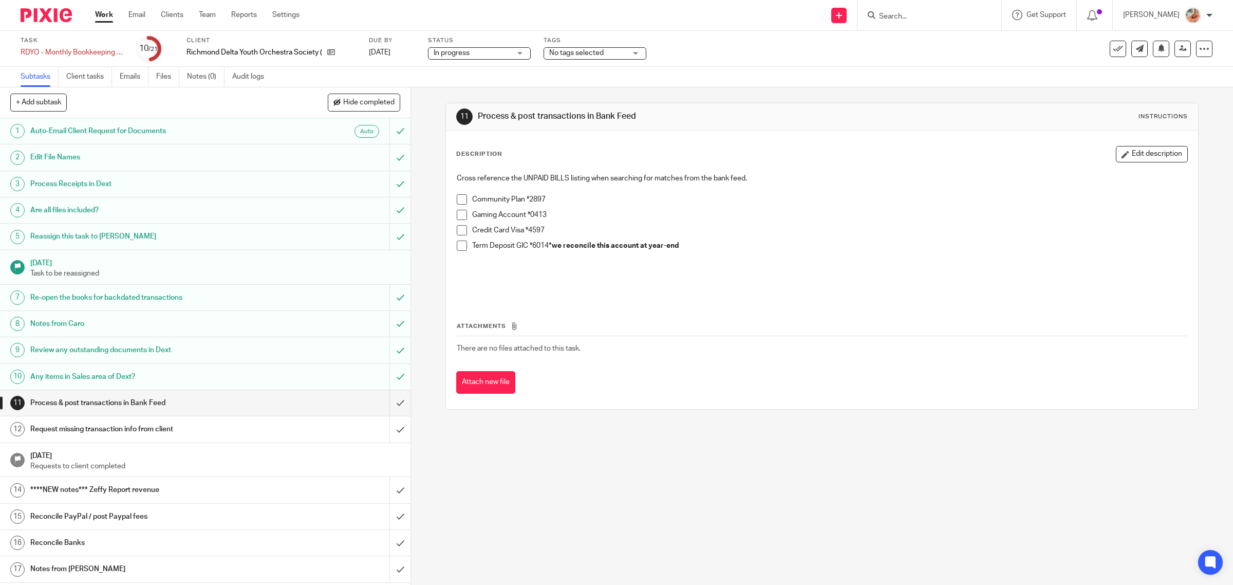
click at [164, 409] on h1 "Process & post transactions in Bank Feed" at bounding box center [146, 402] width 233 height 15
click at [162, 76] on link "Files" at bounding box center [167, 77] width 23 height 20
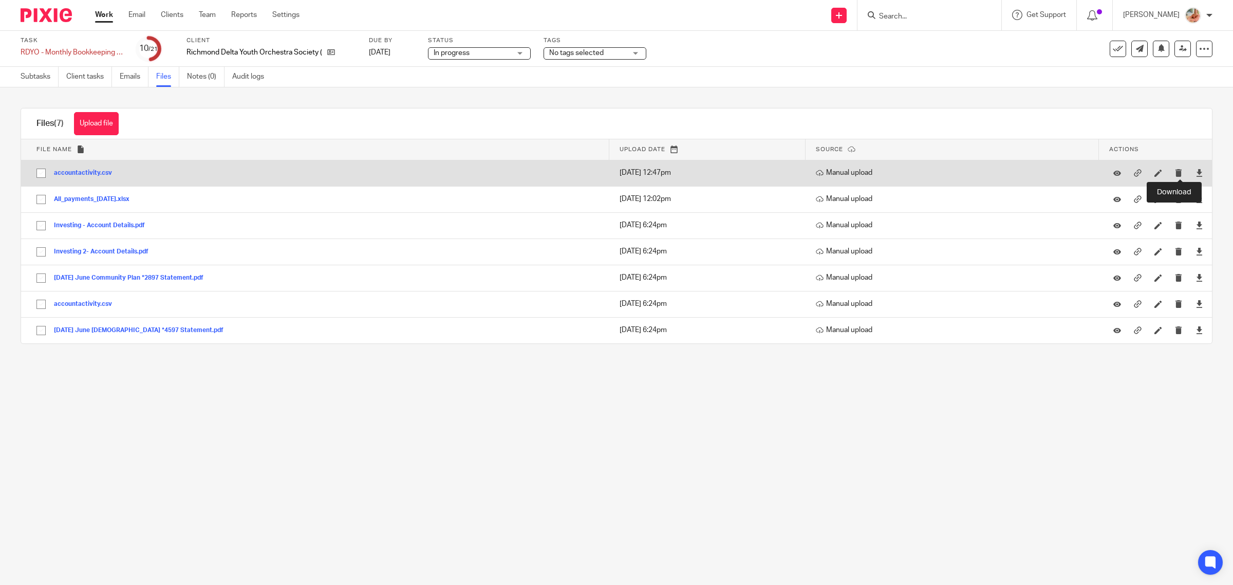
drag, startPoint x: 1184, startPoint y: 175, endPoint x: 1154, endPoint y: 183, distance: 31.1
click at [1196, 174] on icon at bounding box center [1200, 173] width 8 height 8
click at [1196, 171] on icon at bounding box center [1200, 173] width 8 height 8
click at [1196, 172] on icon at bounding box center [1200, 173] width 8 height 8
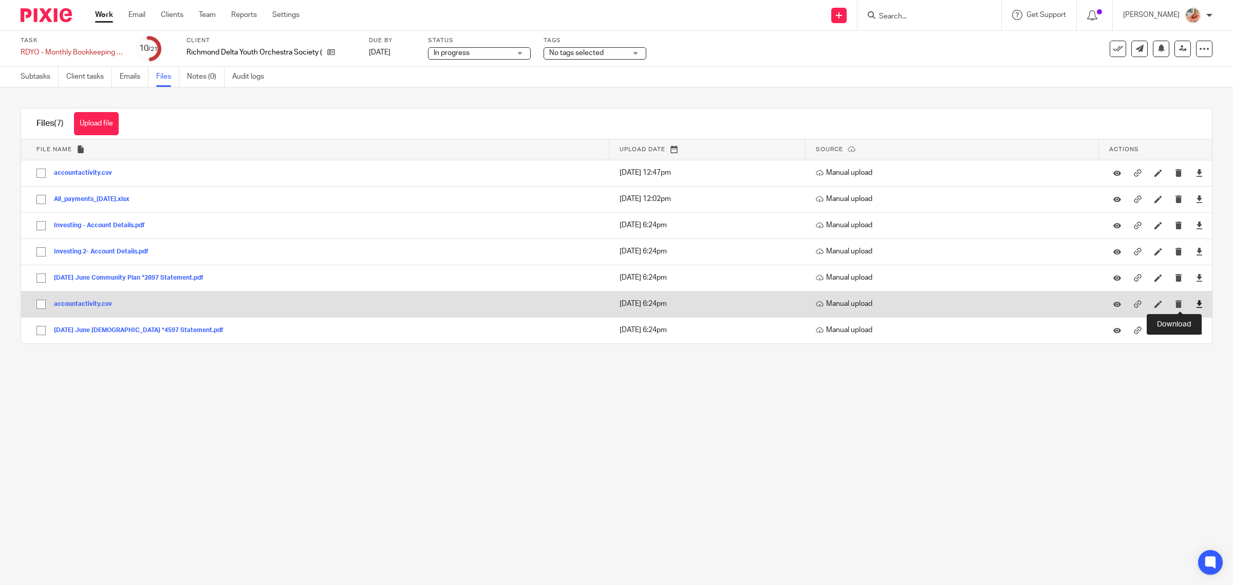
click at [1196, 306] on icon at bounding box center [1200, 304] width 8 height 8
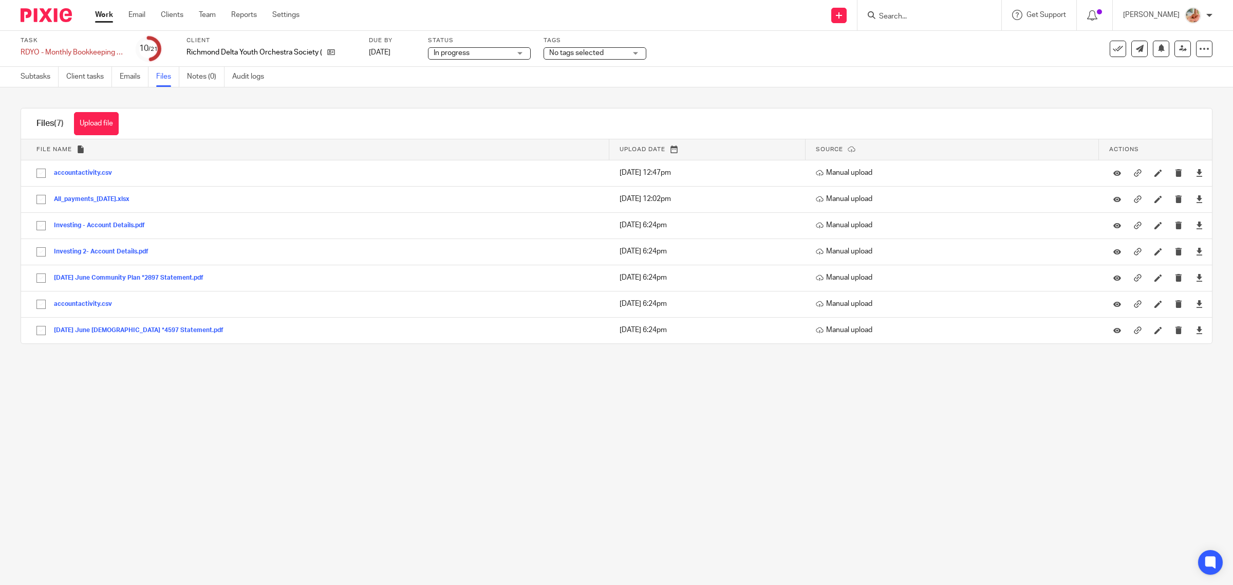
click at [61, 44] on label "Task" at bounding box center [72, 40] width 103 height 8
click at [76, 56] on div "RDYO - Monthly Bookkeeping - June Save RDYO - Monthly Bookkeeping - June" at bounding box center [72, 52] width 103 height 10
click at [76, 56] on input "RDYO - Monthly Bookkeeping - June" at bounding box center [96, 53] width 151 height 12
click at [63, 57] on input "RDYO - Monthly Bookkeeping - June" at bounding box center [96, 53] width 151 height 12
click at [60, 54] on input "RDYO - Monthly Bookkeeping - June" at bounding box center [96, 53] width 151 height 12
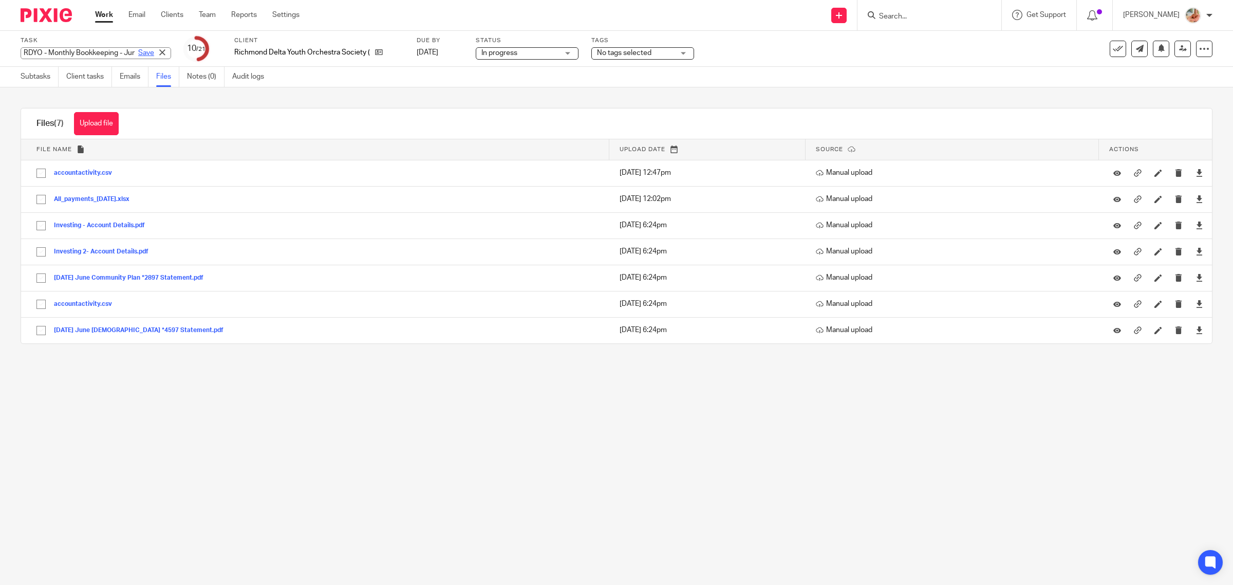
scroll to position [0, 24]
drag, startPoint x: 58, startPoint y: 52, endPoint x: 91, endPoint y: 65, distance: 36.5
click at [127, 49] on div "RDYO - Monthly Bookkeeping - June Save" at bounding box center [96, 53] width 151 height 12
click at [597, 52] on span "No tags selected" at bounding box center [624, 52] width 54 height 7
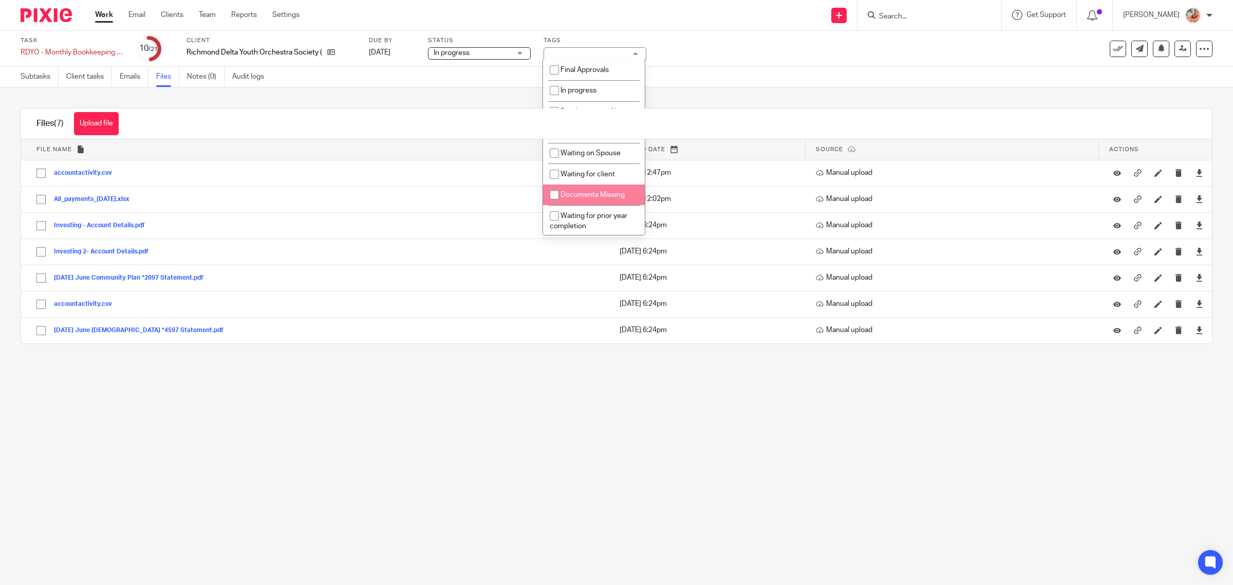
click at [580, 194] on span "Documents Missing" at bounding box center [593, 194] width 64 height 7
checkbox input "true"
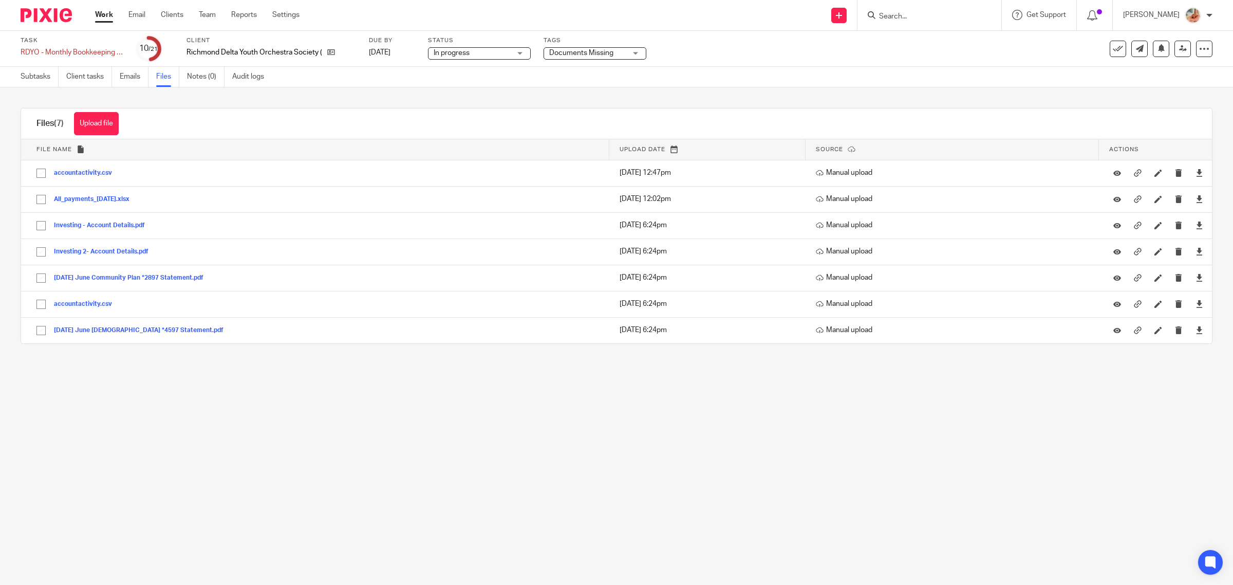
click at [569, 370] on main "Task RDYO - Monthly Bookkeeping - June Save RDYO - Monthly Bookkeeping - June 1…" at bounding box center [616, 292] width 1233 height 585
click at [37, 76] on link "Subtasks" at bounding box center [40, 77] width 38 height 20
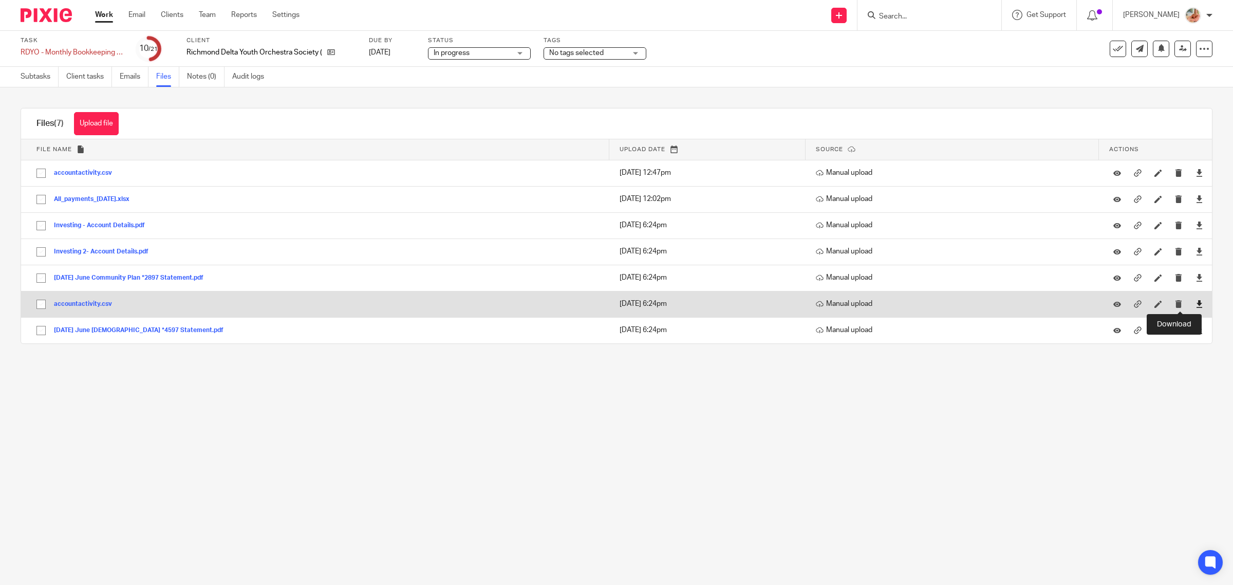
click at [1196, 304] on icon at bounding box center [1200, 304] width 8 height 8
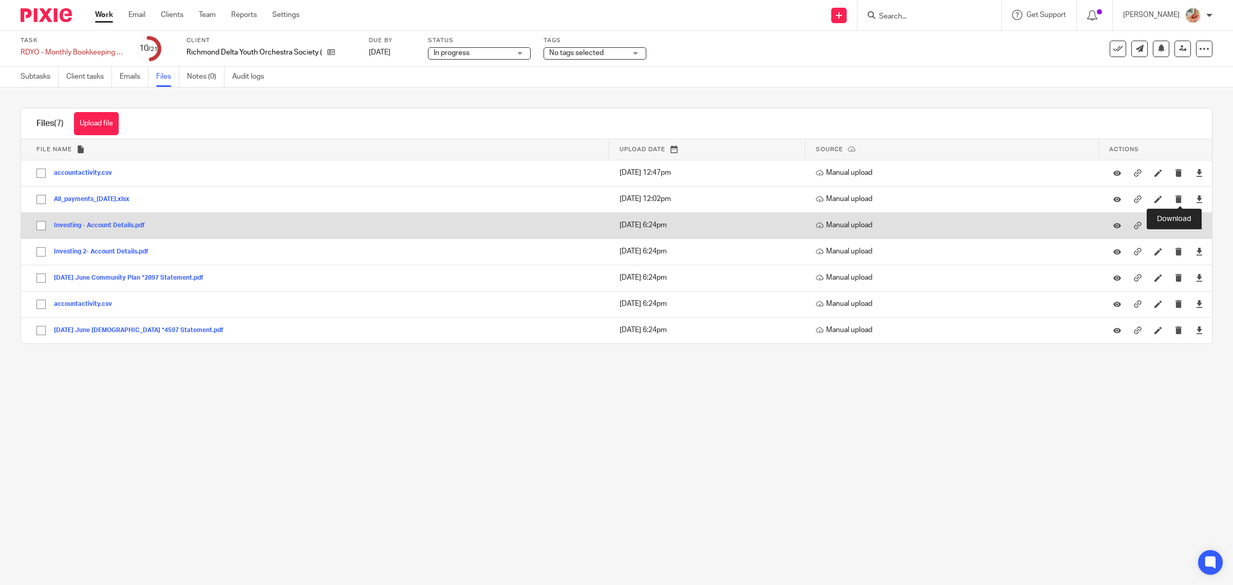
drag, startPoint x: 1177, startPoint y: 198, endPoint x: 1178, endPoint y: 231, distance: 33.4
click at [1196, 198] on icon at bounding box center [1200, 199] width 8 height 8
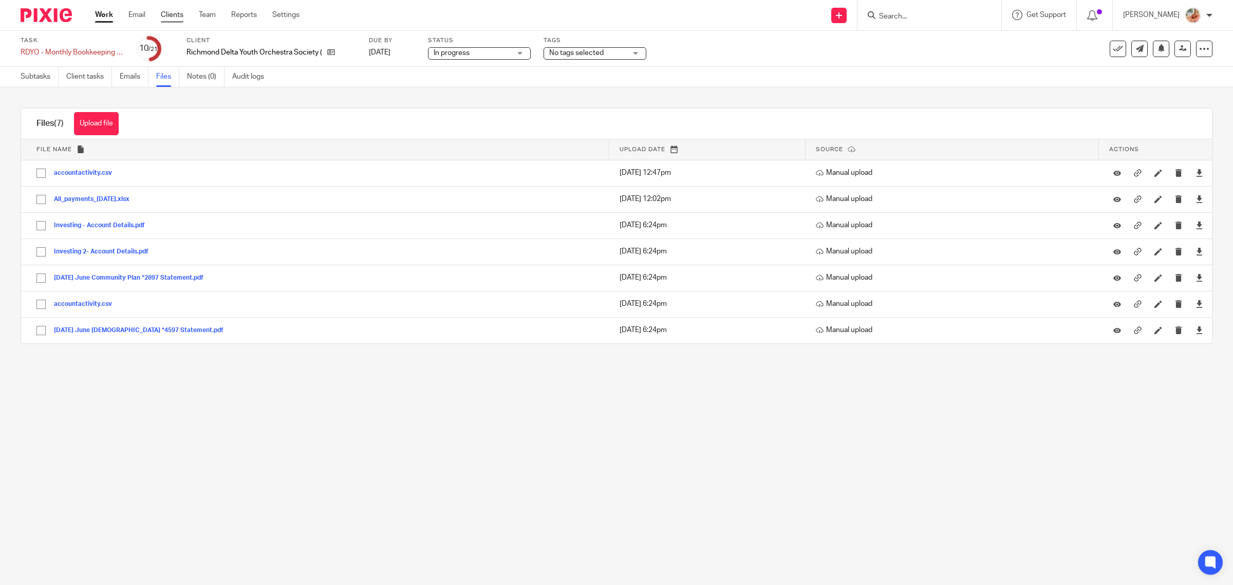
click at [165, 16] on link "Clients" at bounding box center [172, 15] width 23 height 10
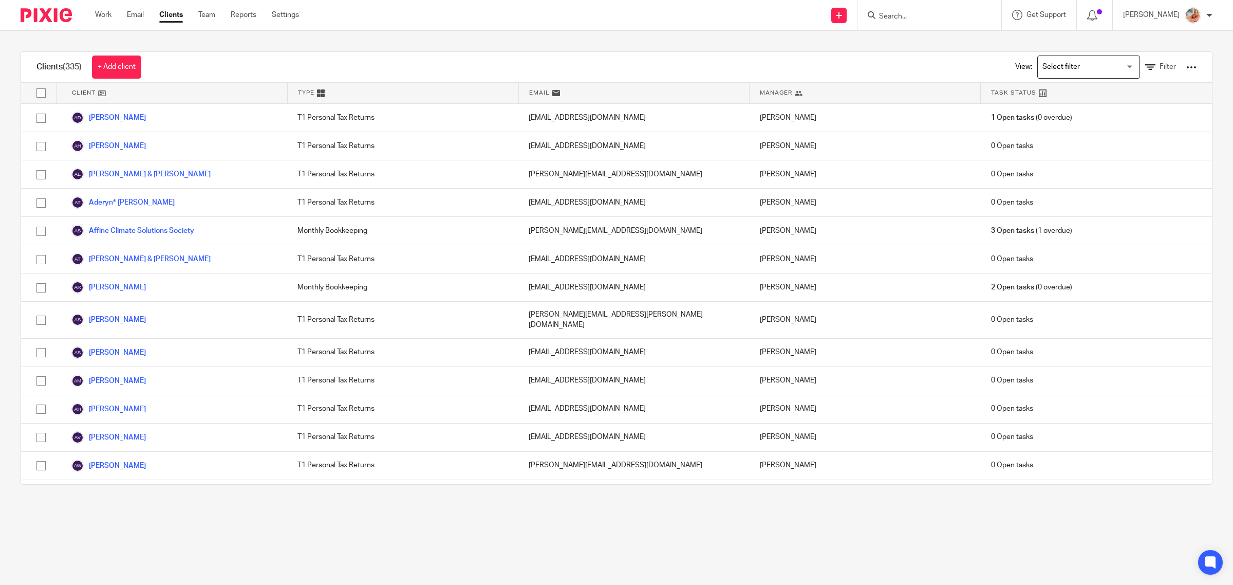
click at [1050, 59] on input "Search for option" at bounding box center [1086, 67] width 95 height 18
click at [1056, 83] on li "Bookkeeping & Payroll Clients only" at bounding box center [1089, 87] width 102 height 13
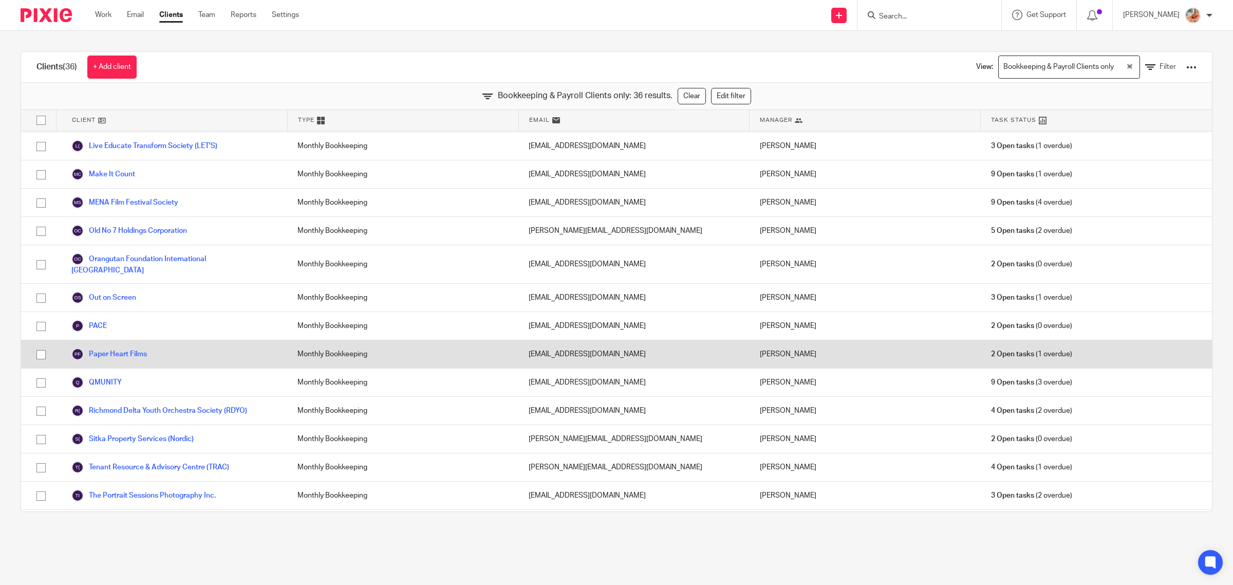
scroll to position [640, 0]
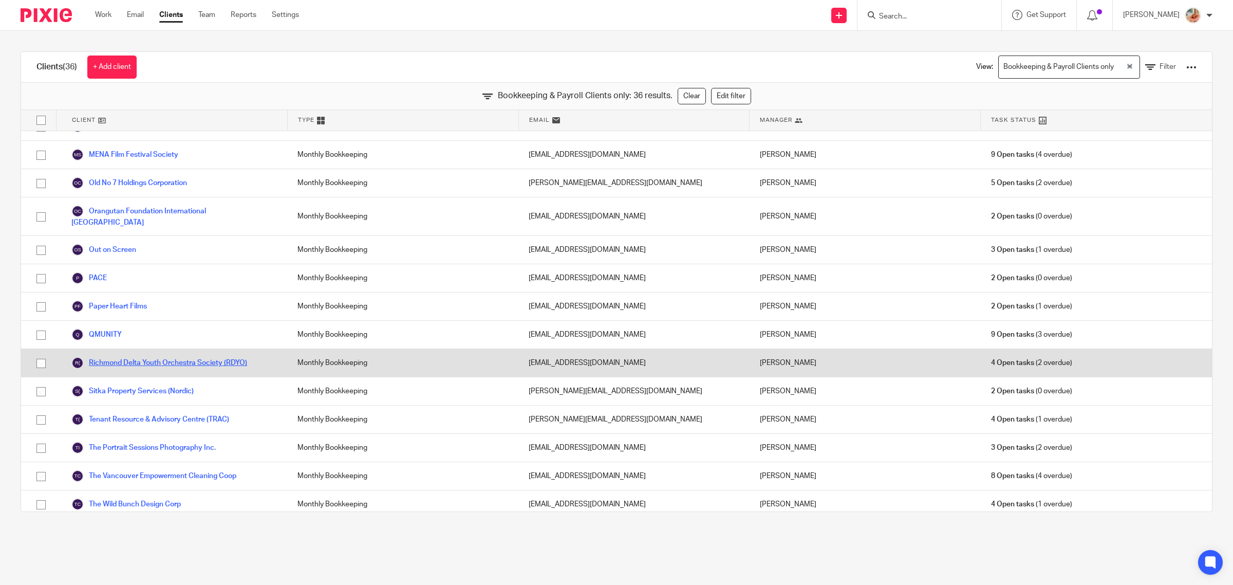
click at [110, 358] on link "Richmond Delta Youth Orchestra Society (RDYO)" at bounding box center [159, 363] width 176 height 12
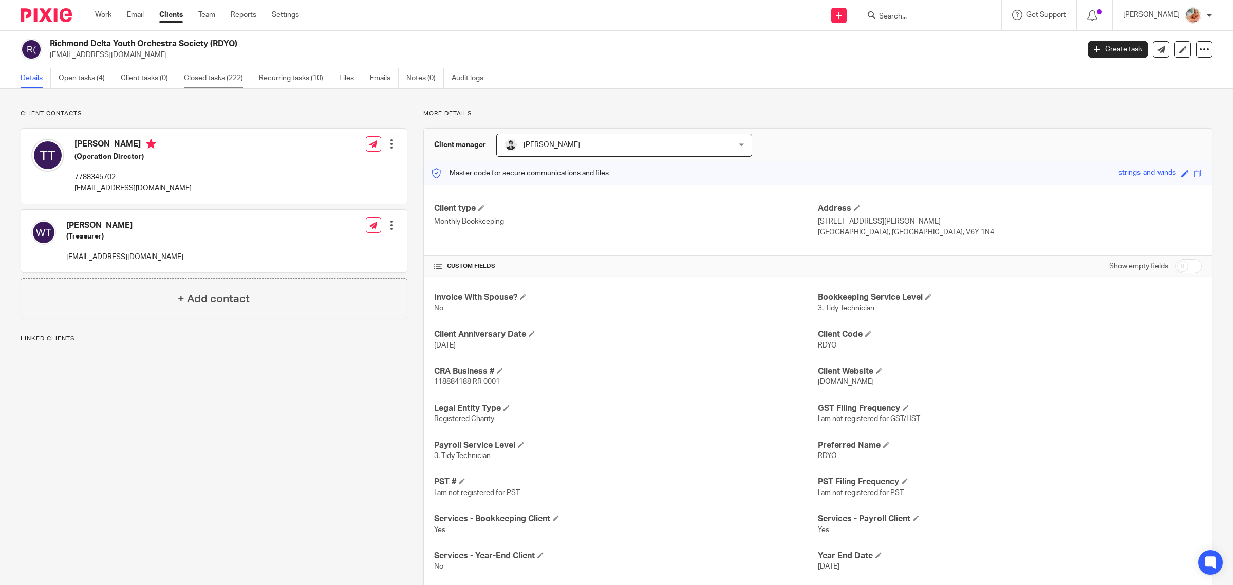
click at [221, 76] on link "Closed tasks (222)" at bounding box center [217, 78] width 67 height 20
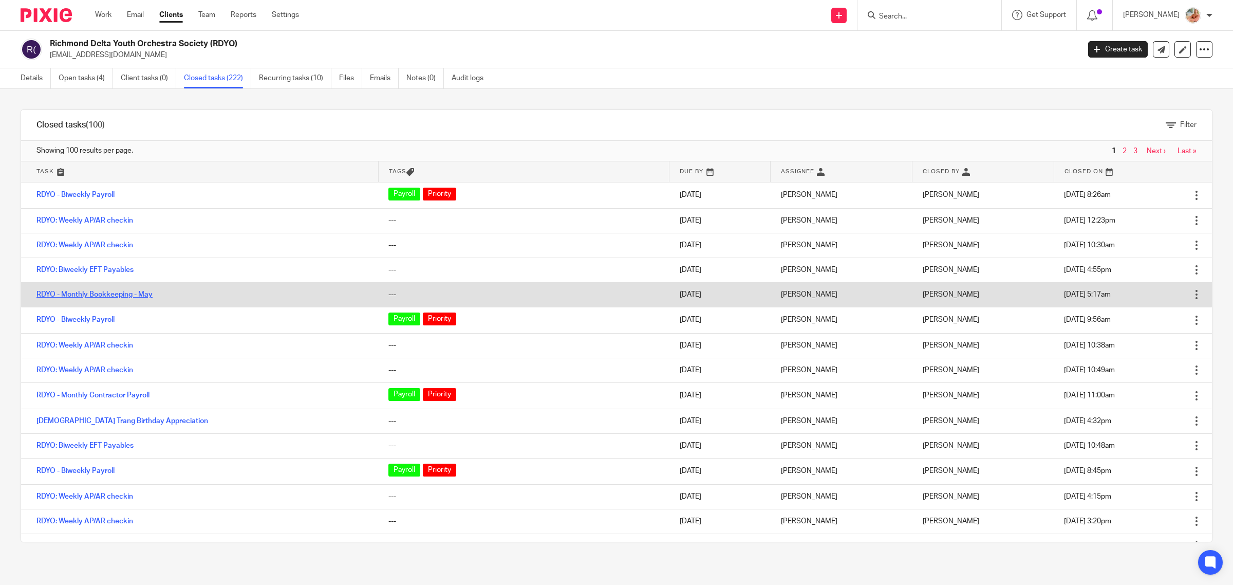
click at [94, 292] on link "RDYO - Monthly Bookkeeping - May" at bounding box center [94, 294] width 116 height 7
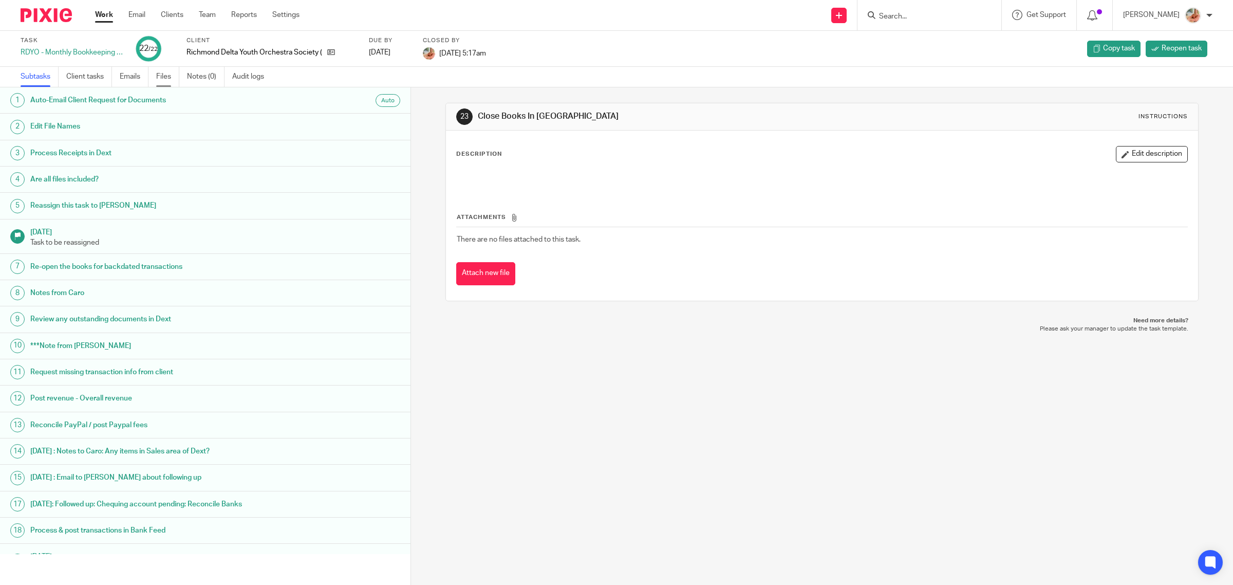
click at [170, 78] on link "Files" at bounding box center [167, 77] width 23 height 20
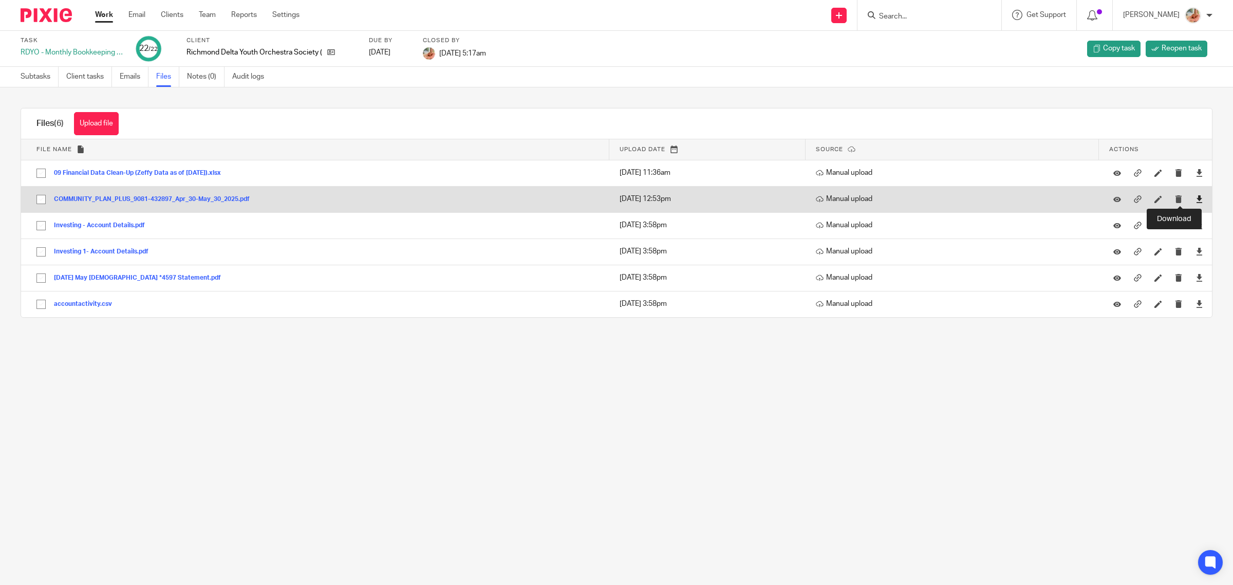
click at [1196, 199] on icon at bounding box center [1200, 199] width 8 height 8
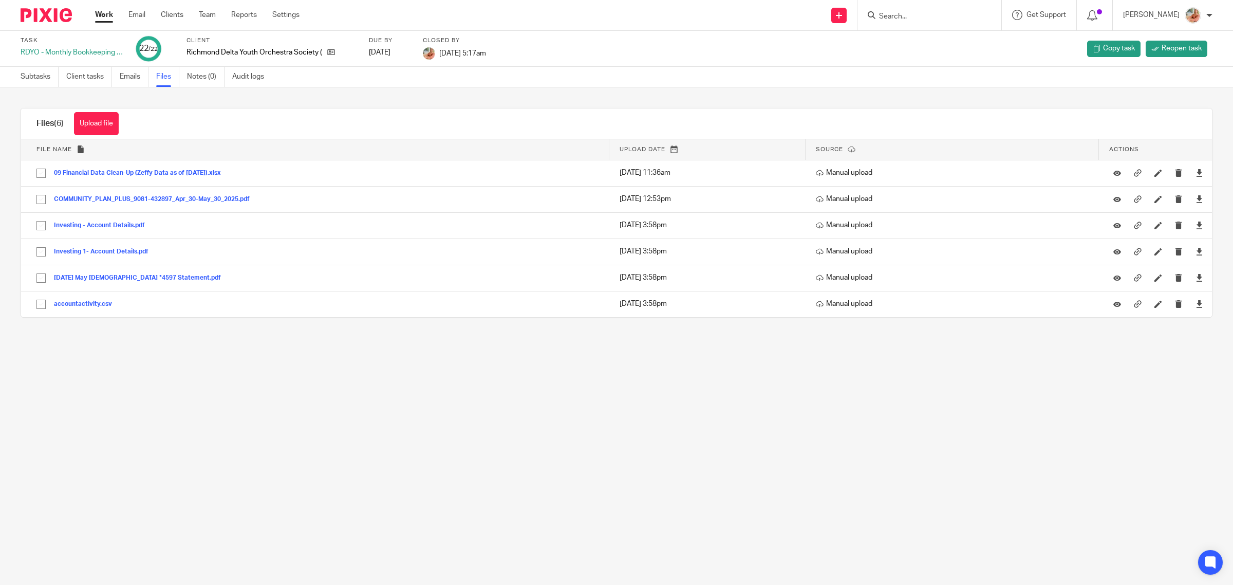
drag, startPoint x: 44, startPoint y: 78, endPoint x: 47, endPoint y: 86, distance: 9.3
click at [44, 78] on link "Subtasks" at bounding box center [40, 77] width 38 height 20
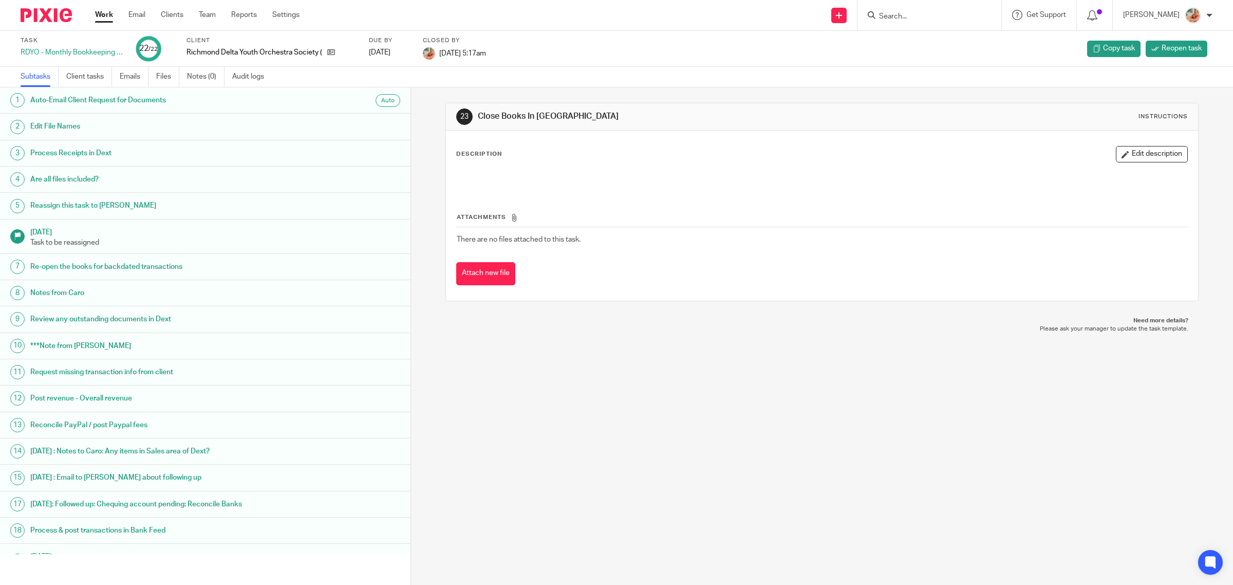
scroll to position [132, 0]
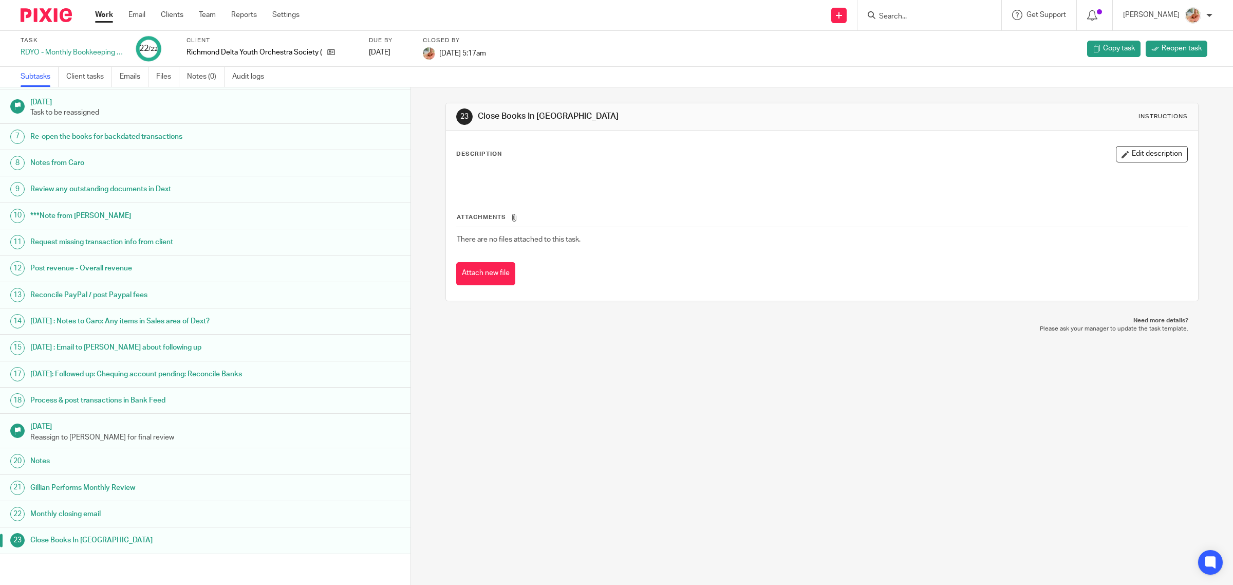
click at [72, 458] on h1 "Notes" at bounding box center [153, 460] width 247 height 15
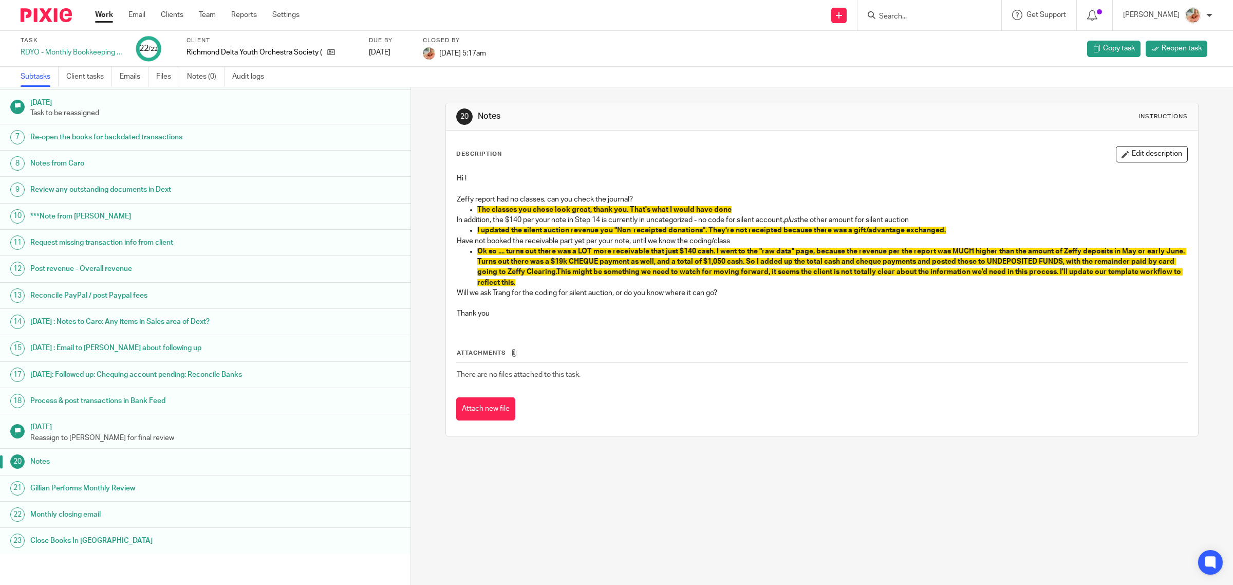
scroll to position [132, 0]
click at [134, 372] on h1 "[DATE]: Followed up: Chequing account pending: Reconcile Banks" at bounding box center [153, 373] width 247 height 15
click at [194, 376] on h1 "[DATE]: Followed up: Chequing account pending: Reconcile Banks" at bounding box center [153, 373] width 247 height 15
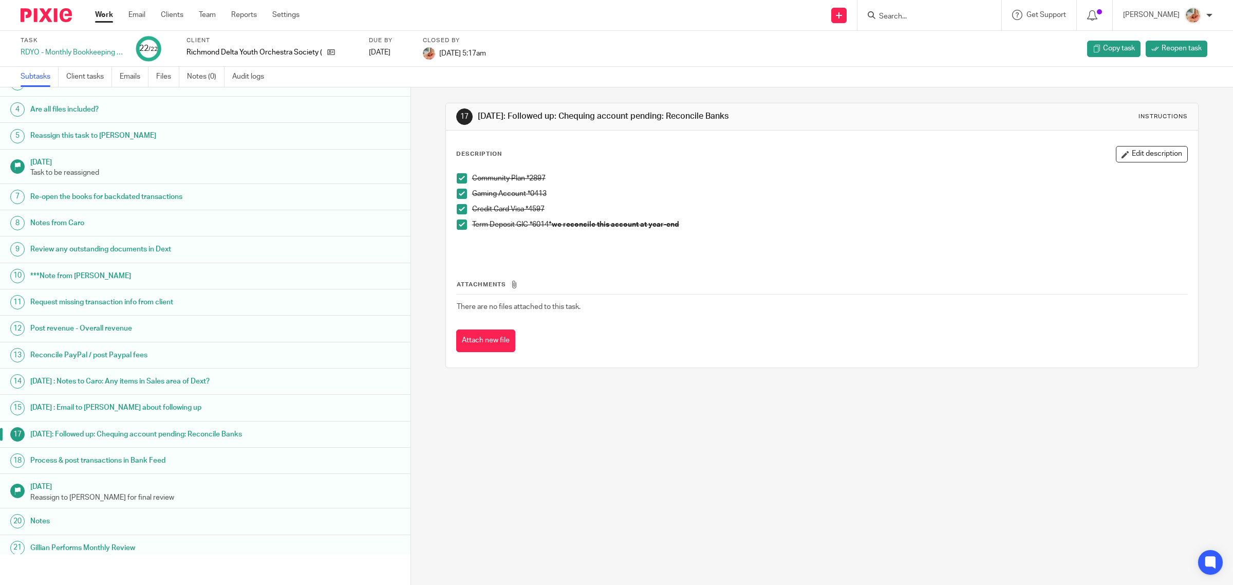
scroll to position [132, 0]
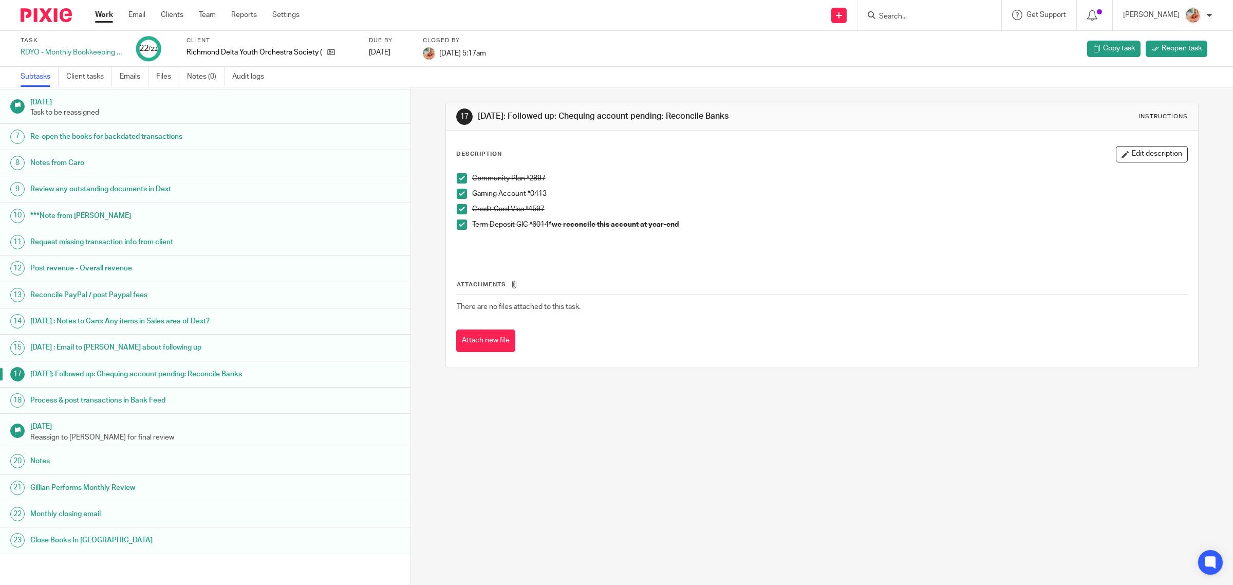
drag, startPoint x: 135, startPoint y: 345, endPoint x: 162, endPoint y: 347, distance: 27.8
click at [135, 345] on h1 "[DATE] : Email to [PERSON_NAME] about following up" at bounding box center [153, 347] width 247 height 15
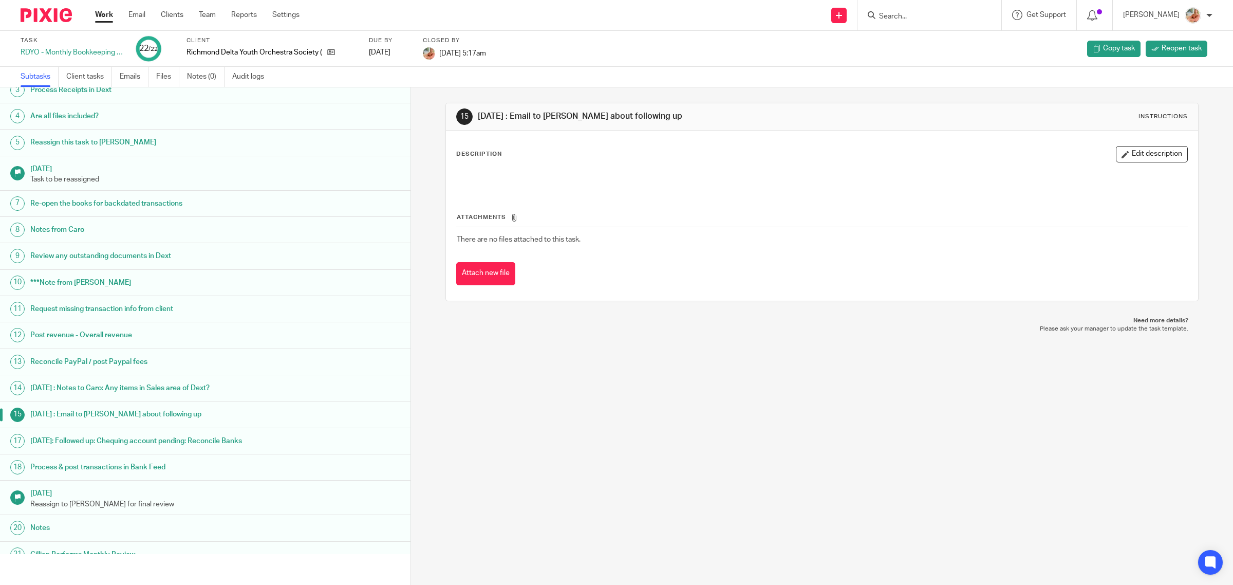
scroll to position [132, 0]
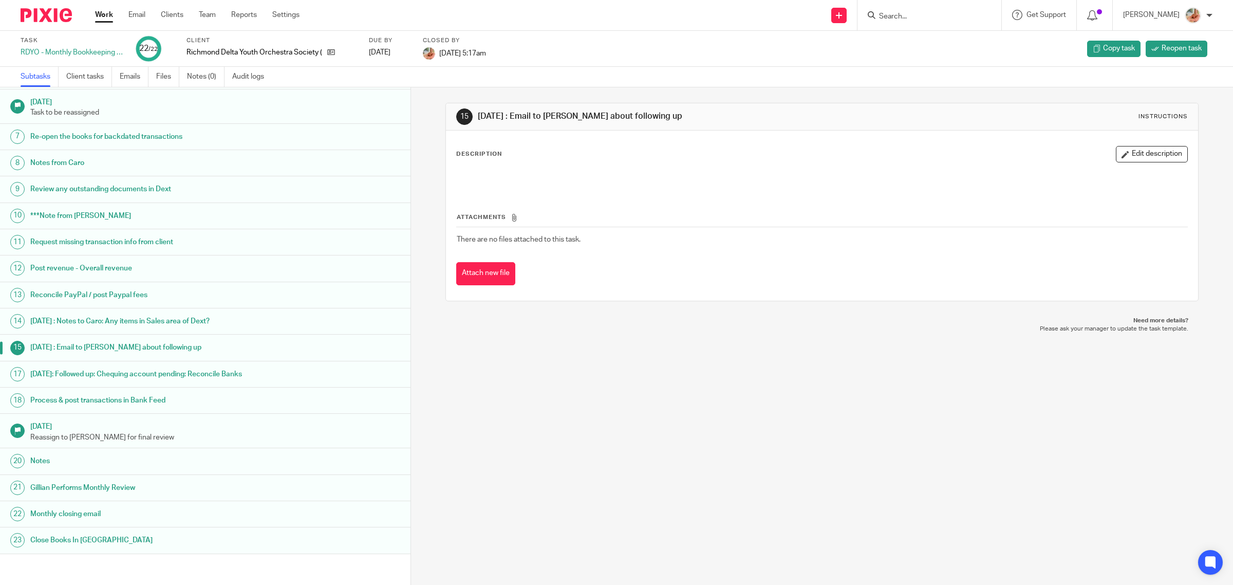
click at [146, 346] on h1 "[DATE] : Email to [PERSON_NAME] about following up" at bounding box center [153, 347] width 247 height 15
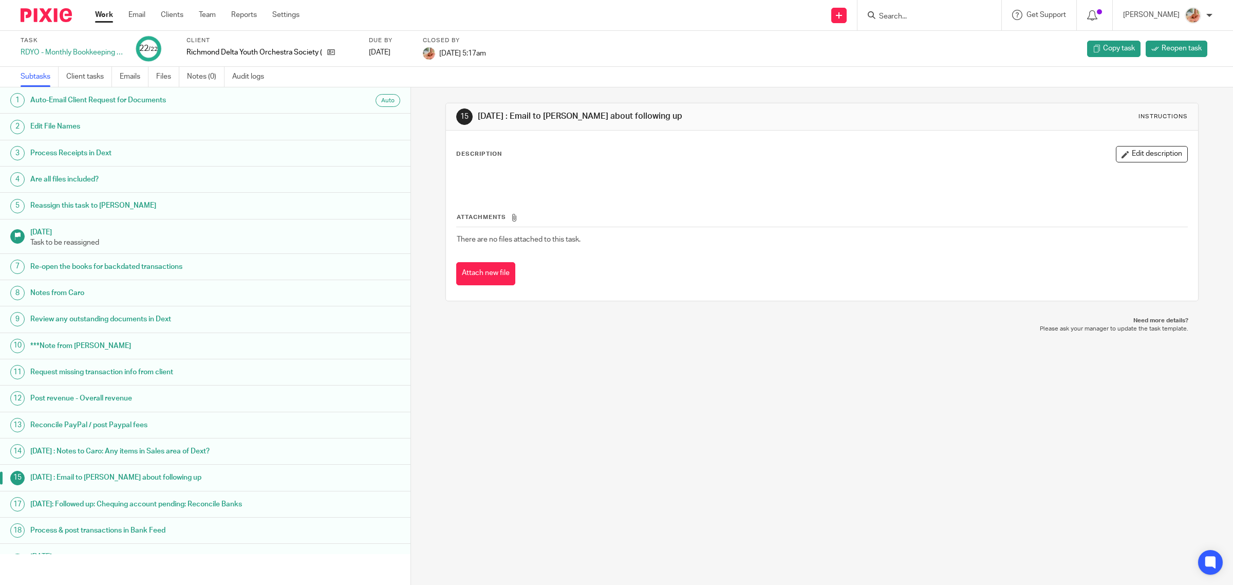
scroll to position [132, 0]
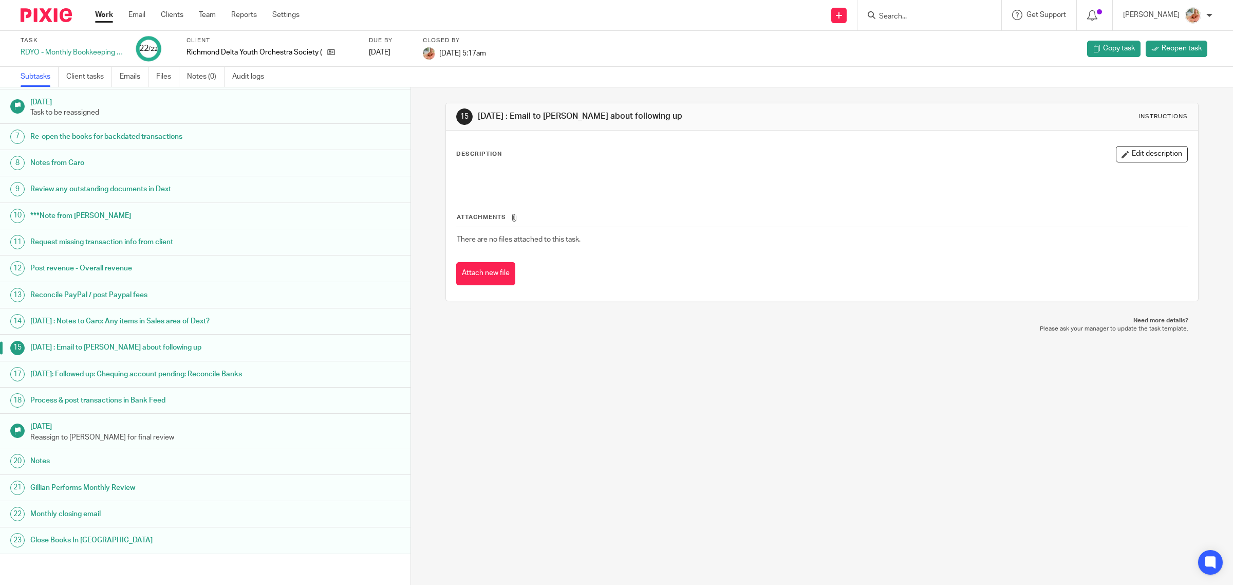
click at [124, 323] on h1 "July 3rd : Notes to Caro: Any items in Sales area of Dext?" at bounding box center [153, 321] width 247 height 15
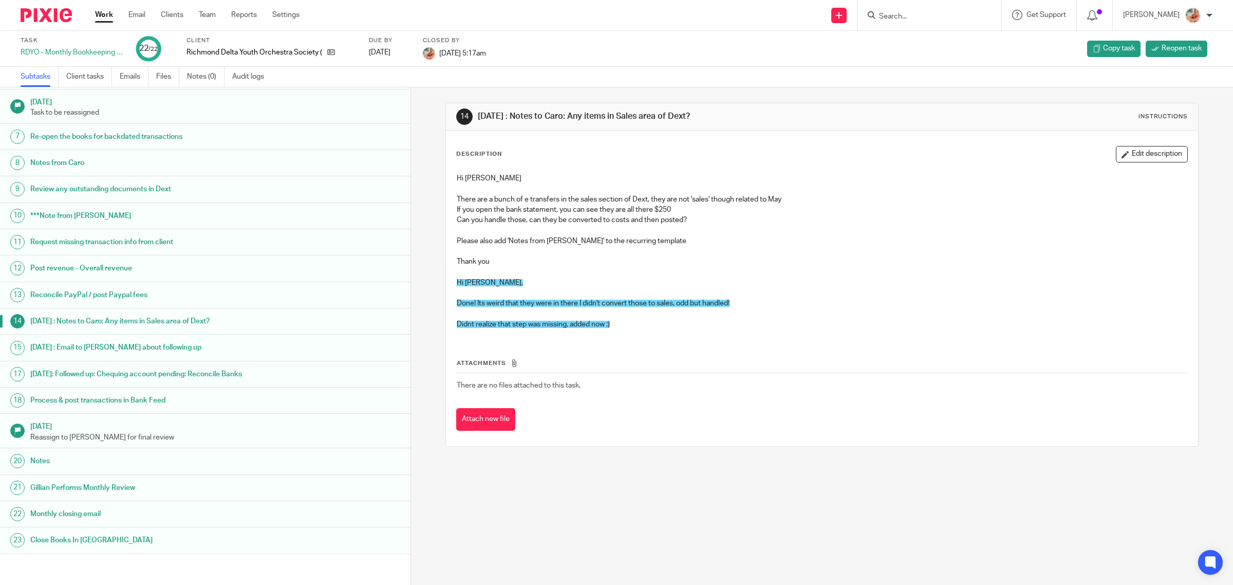
scroll to position [132, 0]
click at [134, 402] on h1 "Process & post transactions in Bank Feed" at bounding box center [153, 400] width 247 height 15
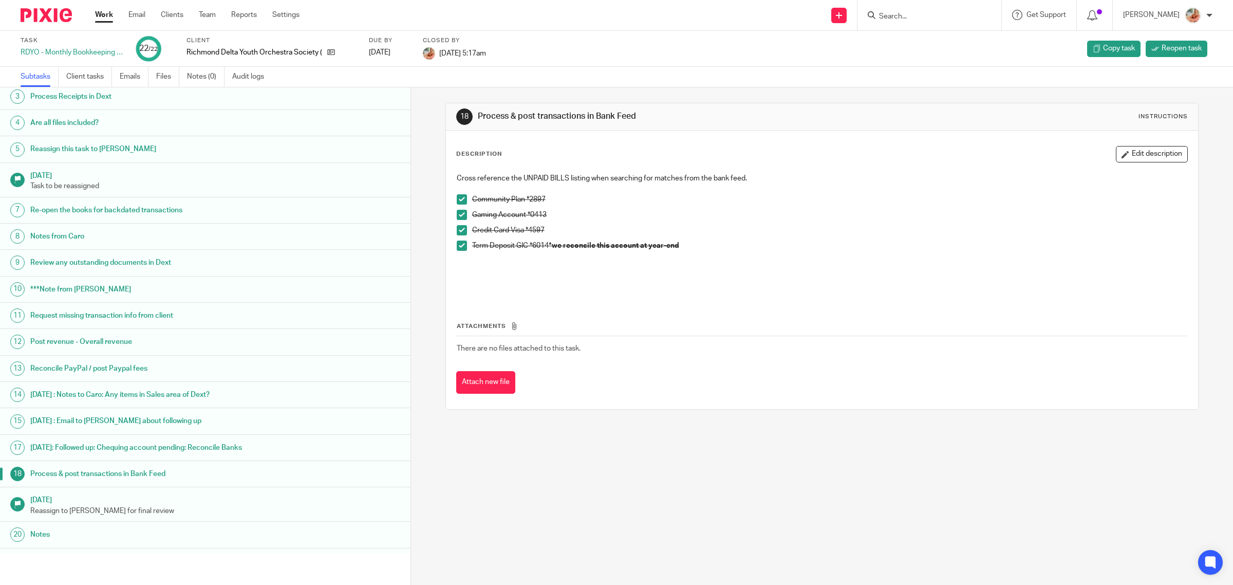
scroll to position [132, 0]
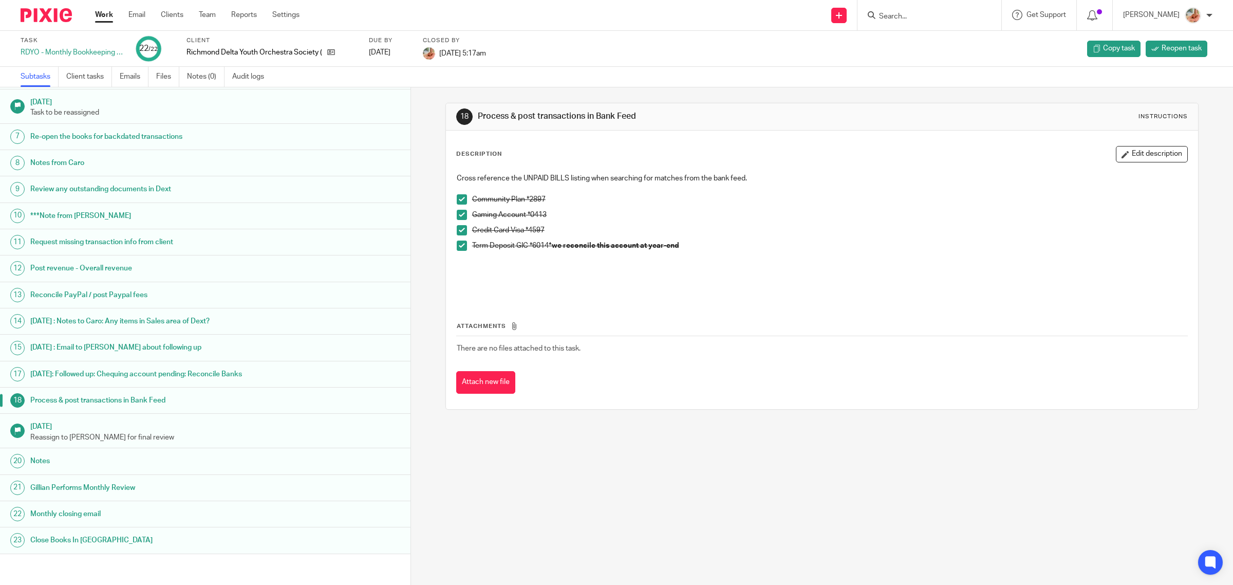
click at [181, 376] on h1 "Jul 23rd: Followed up: Chequing account pending: Reconcile Banks" at bounding box center [153, 373] width 247 height 15
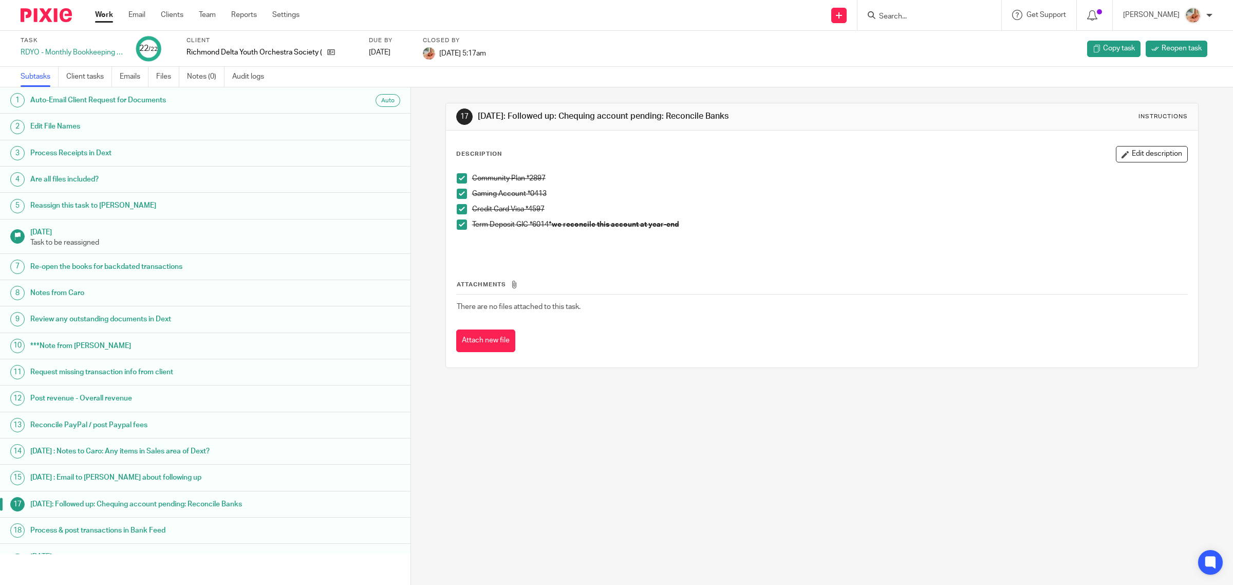
scroll to position [132, 0]
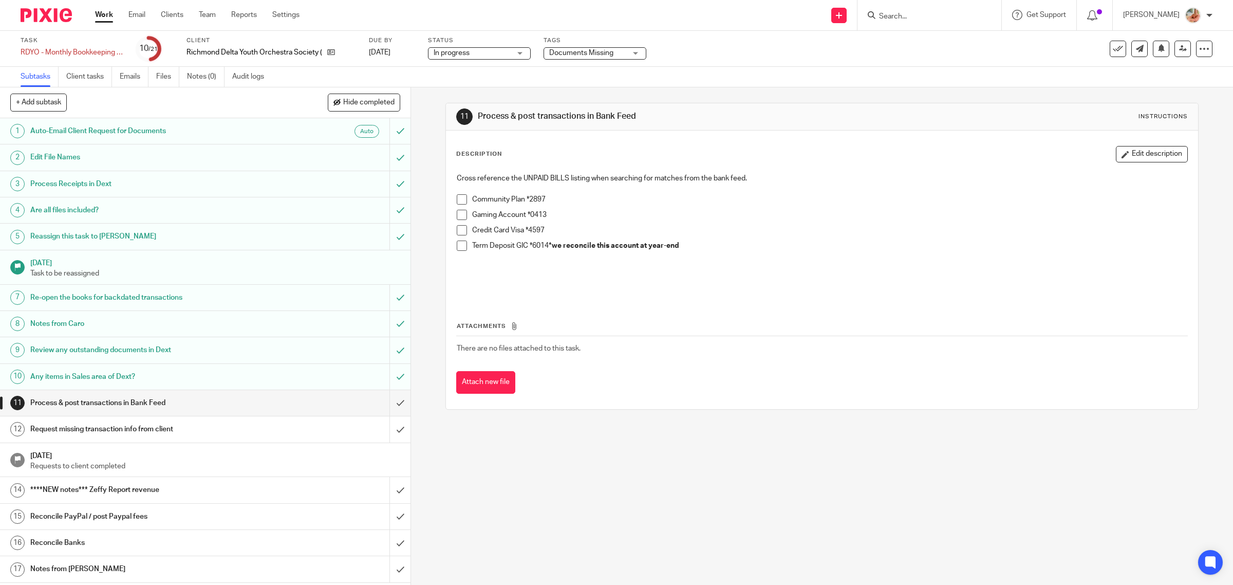
click at [460, 229] on span at bounding box center [462, 230] width 10 height 10
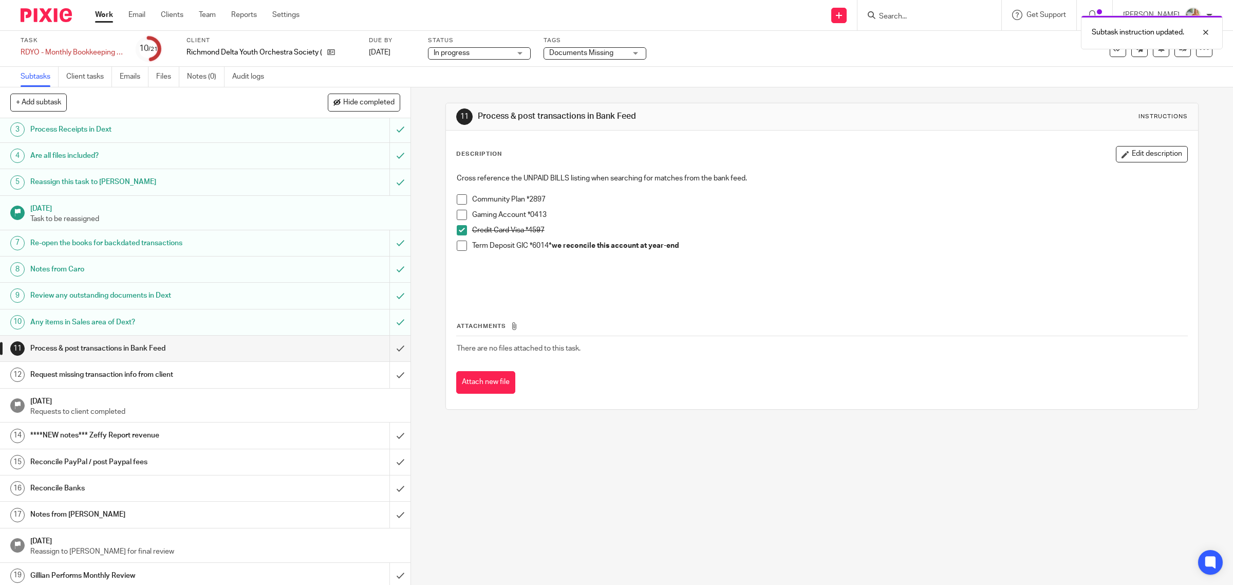
scroll to position [114, 0]
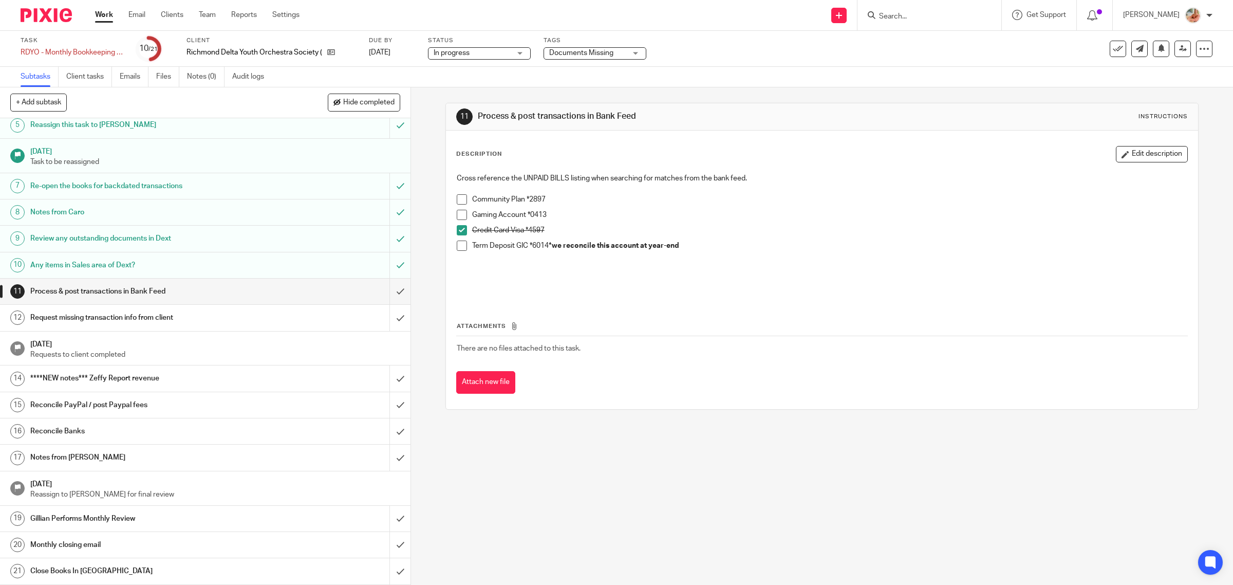
click at [457, 211] on span at bounding box center [462, 215] width 10 height 10
click at [458, 196] on span at bounding box center [462, 199] width 10 height 10
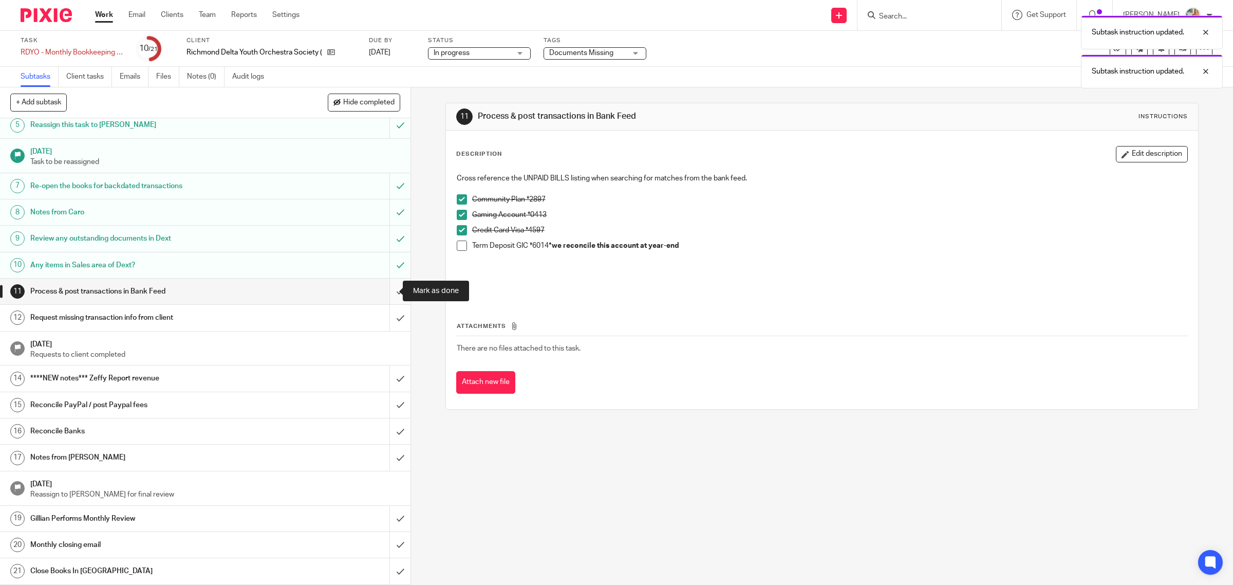
click at [392, 288] on input "submit" at bounding box center [205, 292] width 411 height 26
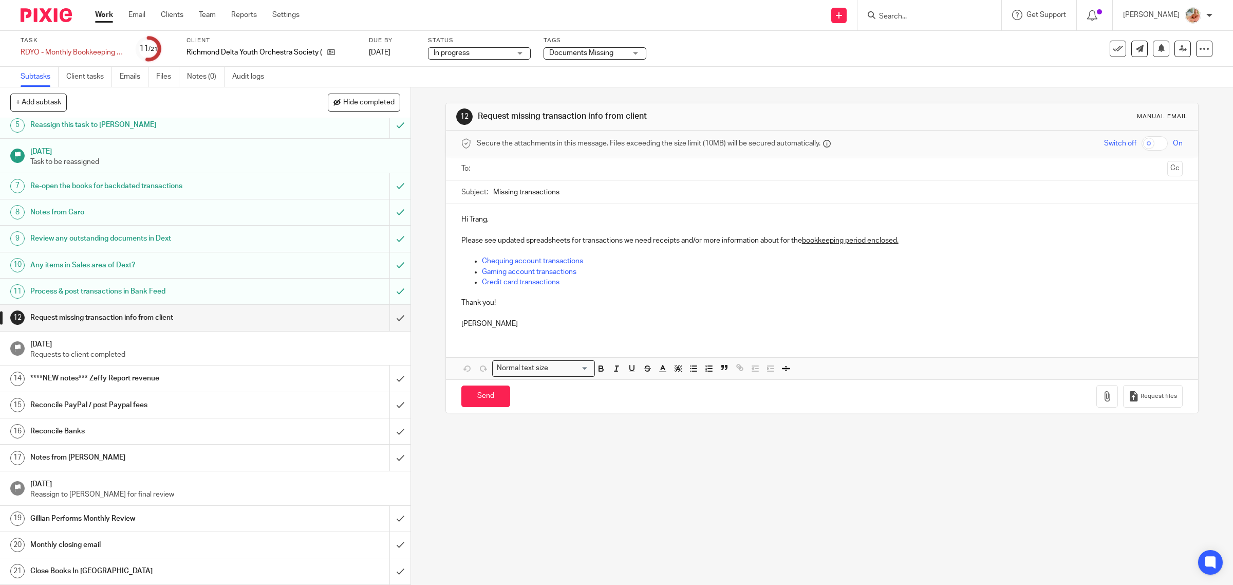
scroll to position [114, 0]
click at [146, 456] on h1 "Notes from [PERSON_NAME]" at bounding box center [146, 457] width 233 height 15
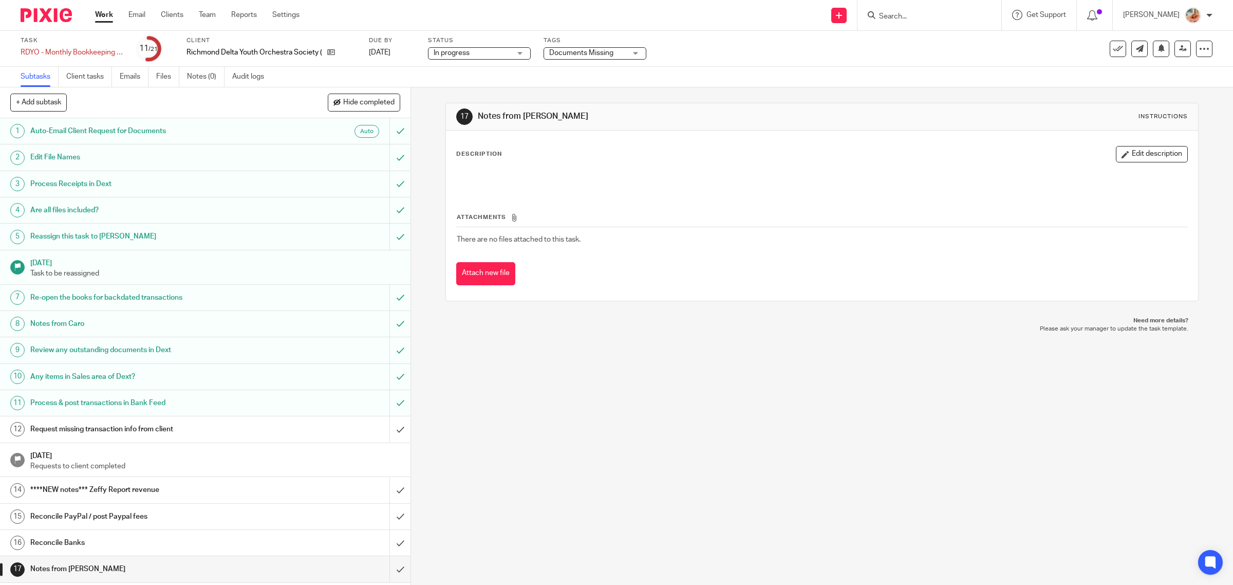
drag, startPoint x: 1136, startPoint y: 160, endPoint x: 897, endPoint y: 168, distance: 239.1
click at [1136, 160] on button "Edit description" at bounding box center [1152, 154] width 72 height 16
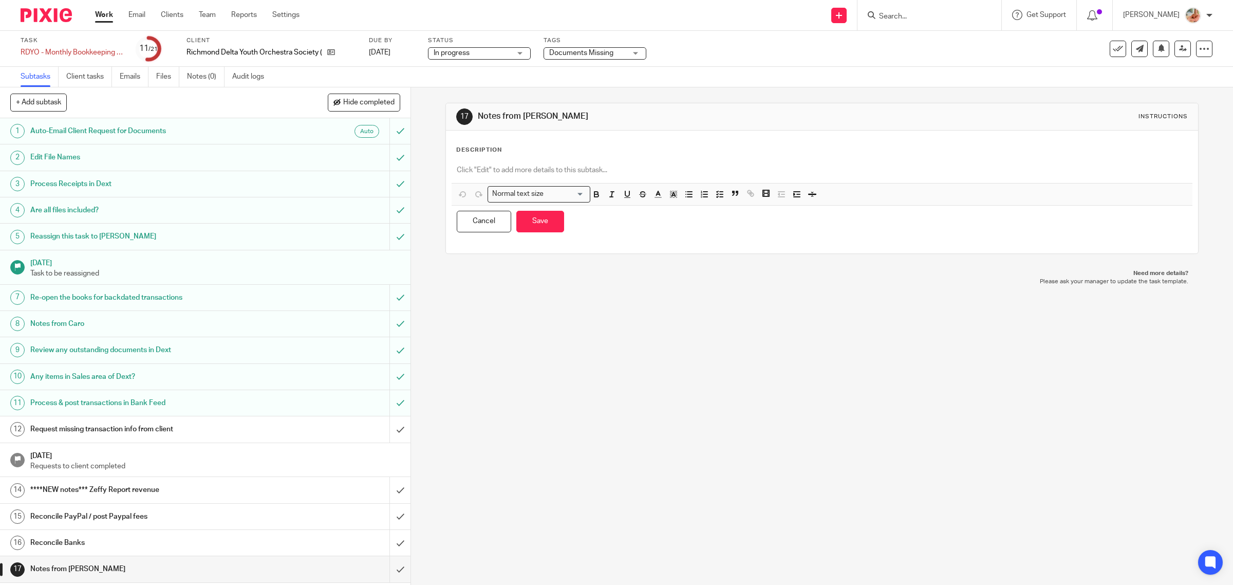
click at [570, 178] on div at bounding box center [823, 171] width 742 height 23
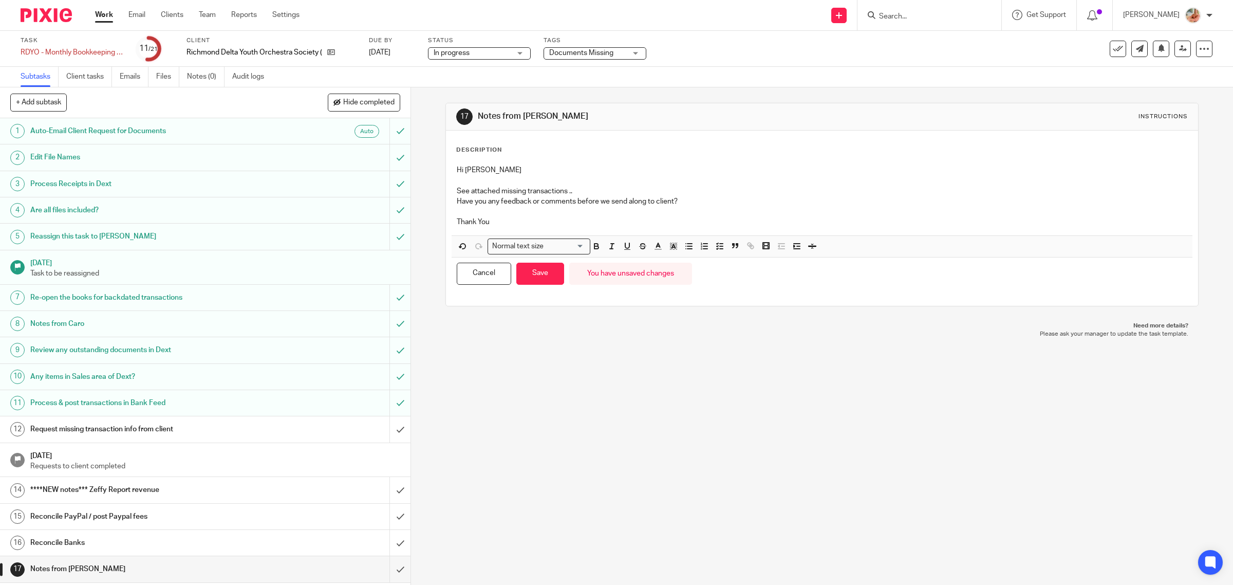
click at [540, 290] on div "Hi Gillian See attached missing transactions .. Have you any feedback or commen…" at bounding box center [822, 224] width 743 height 131
click at [543, 281] on button "Save" at bounding box center [541, 274] width 48 height 22
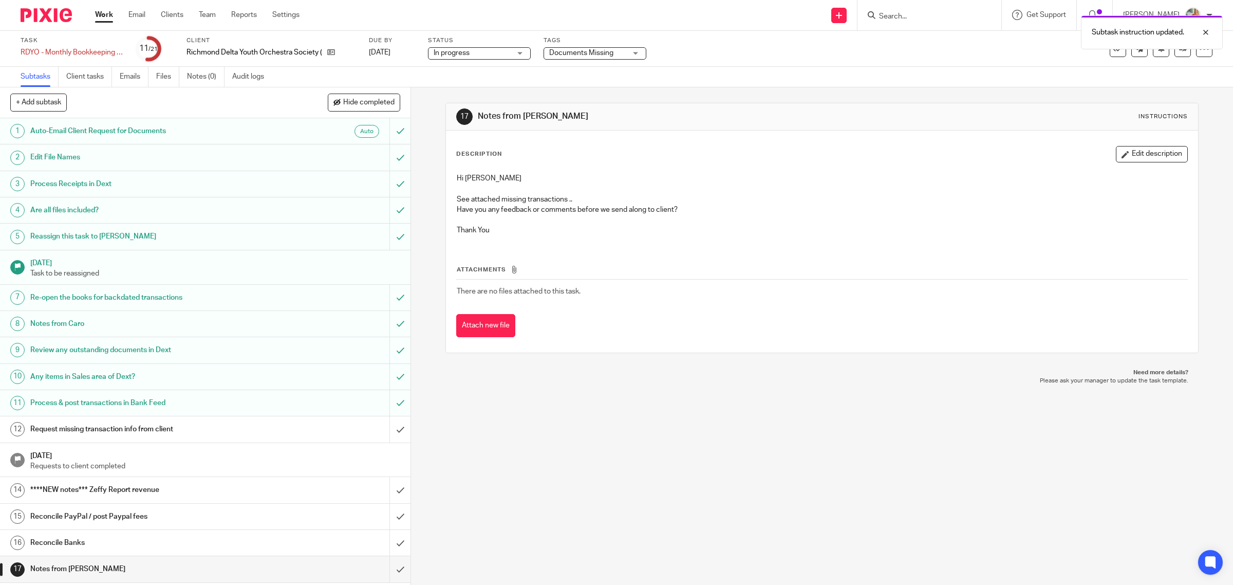
click at [491, 320] on button "Attach new file" at bounding box center [485, 325] width 59 height 23
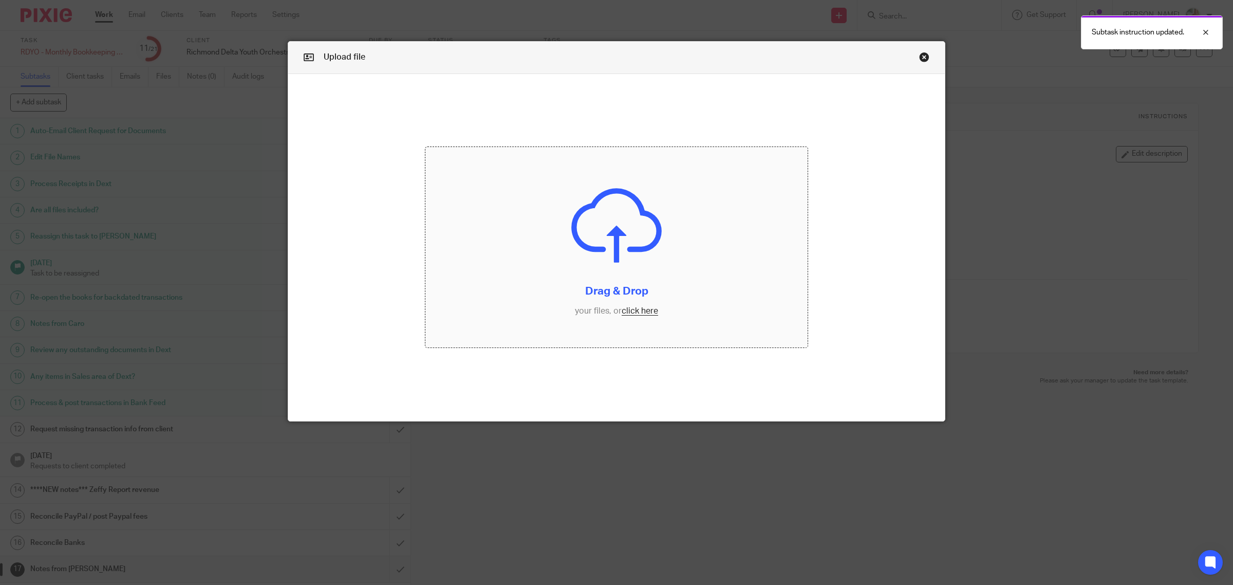
click at [630, 312] on input "file" at bounding box center [617, 247] width 382 height 200
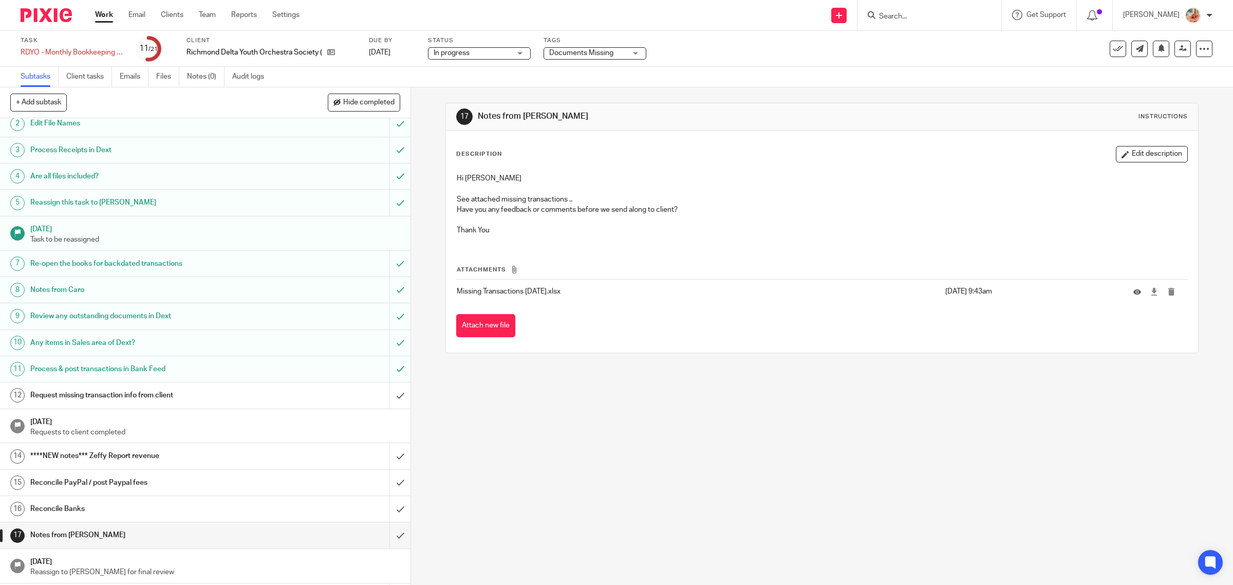
scroll to position [64, 0]
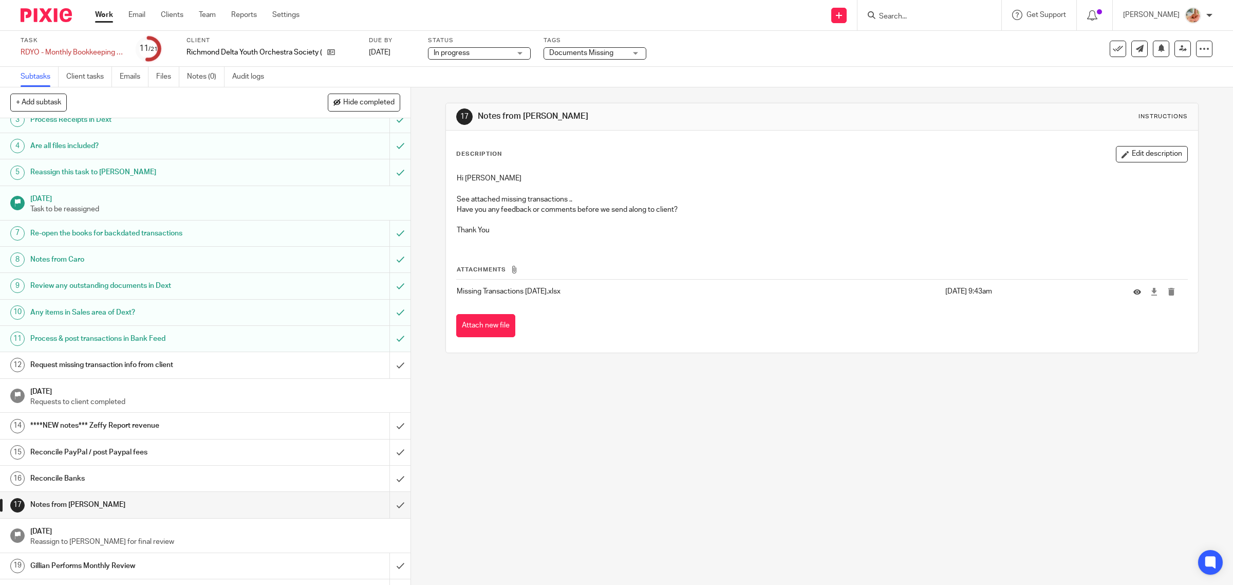
click at [153, 430] on h1 "****NEW notes*** Zeffy Report revenue" at bounding box center [146, 425] width 233 height 15
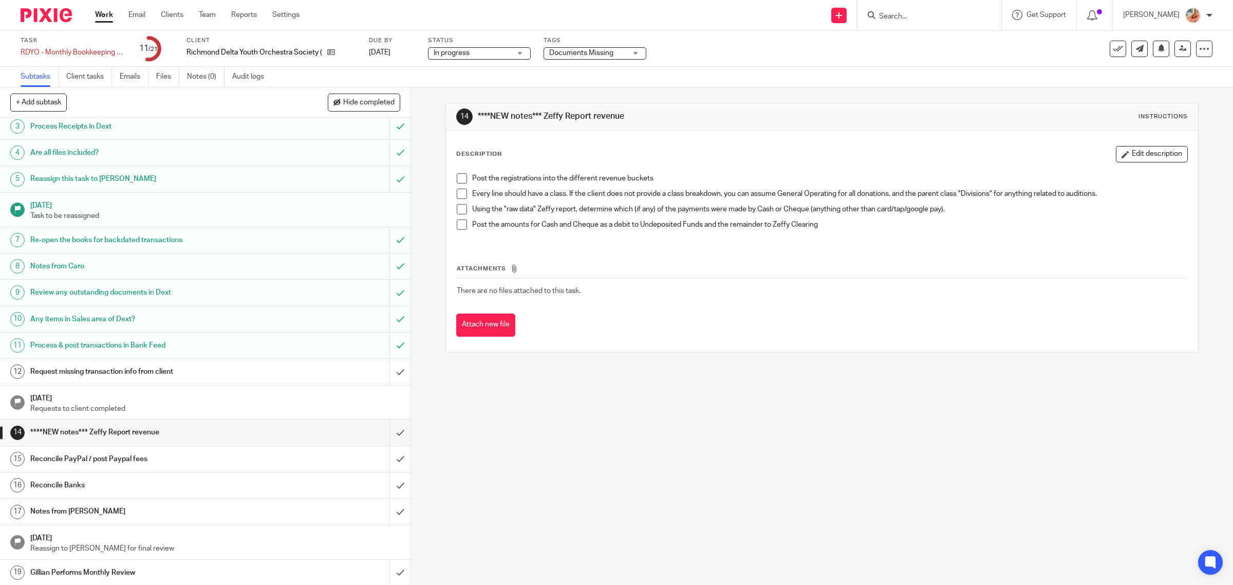
scroll to position [114, 0]
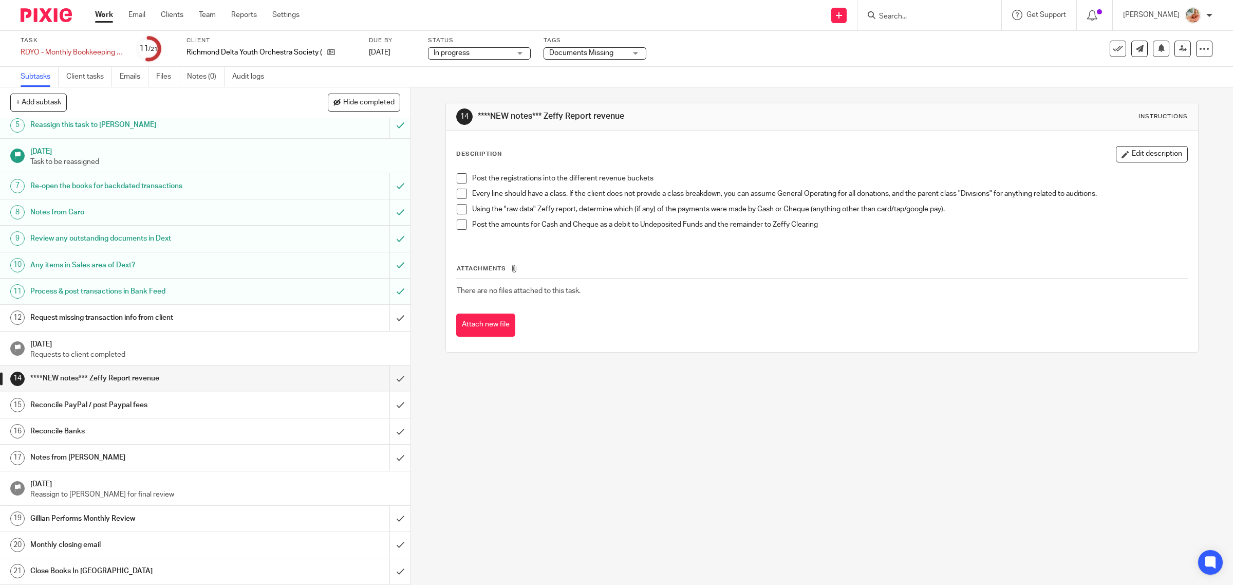
click at [150, 407] on h1 "Reconcile PayPal / post Paypal fees" at bounding box center [146, 404] width 233 height 15
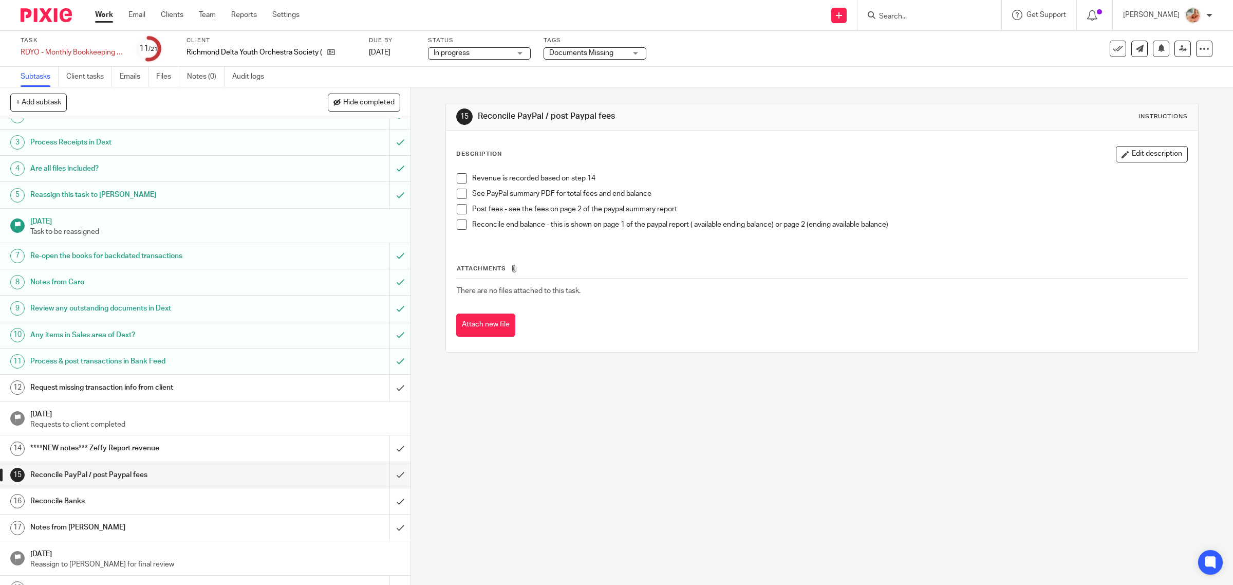
scroll to position [114, 0]
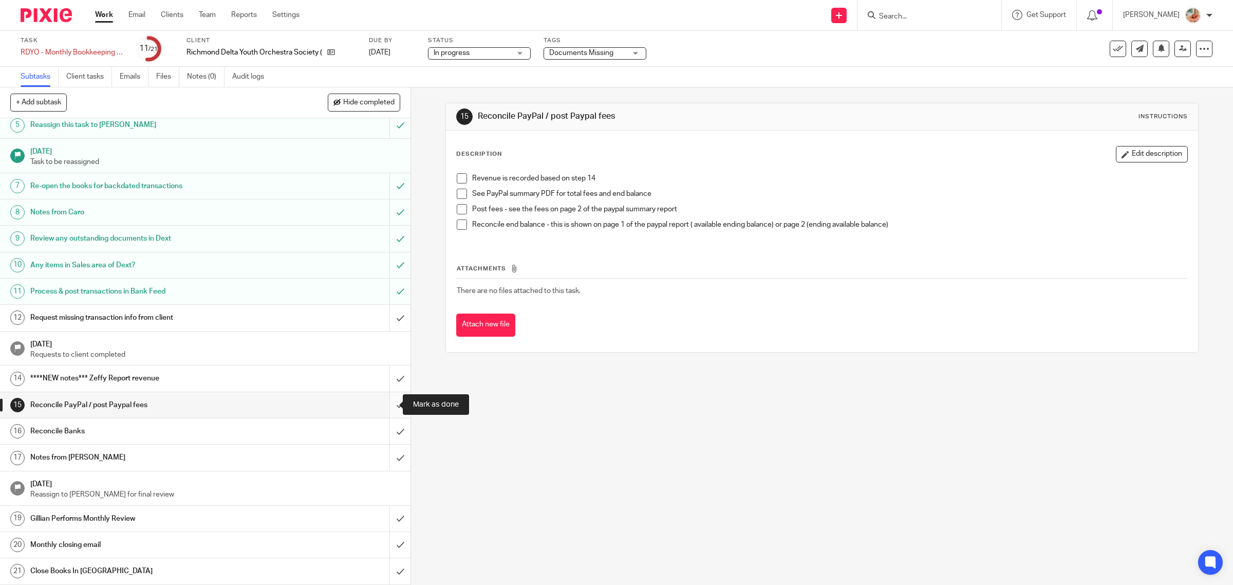
click at [386, 403] on input "submit" at bounding box center [205, 405] width 411 height 26
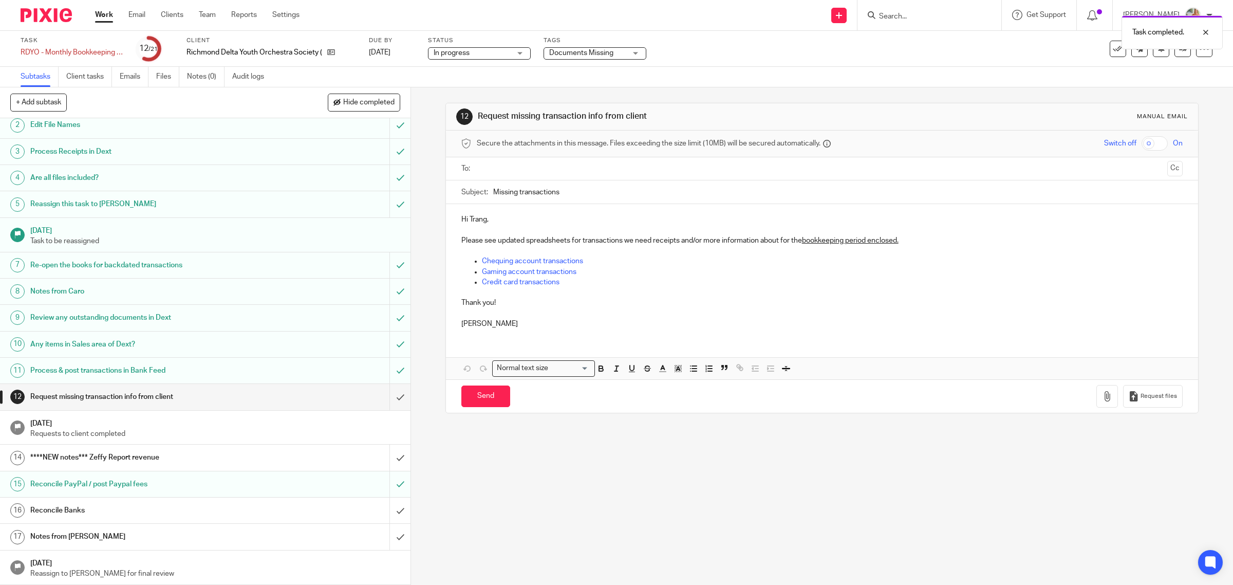
scroll to position [64, 0]
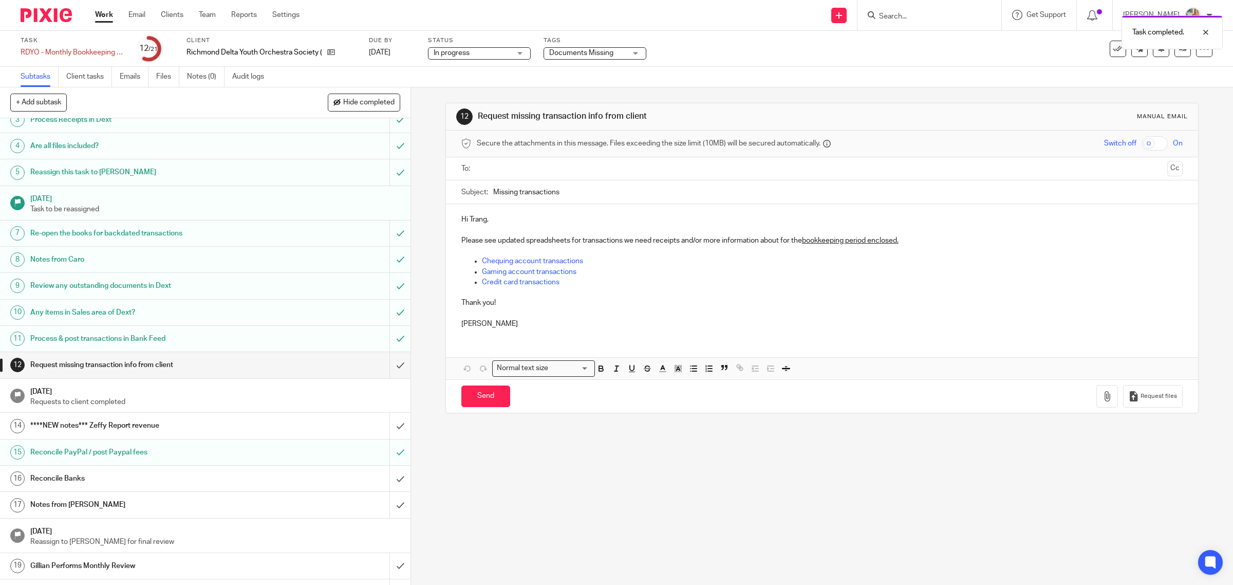
click at [220, 430] on h1 "****NEW notes*** Zeffy Report revenue" at bounding box center [146, 425] width 233 height 15
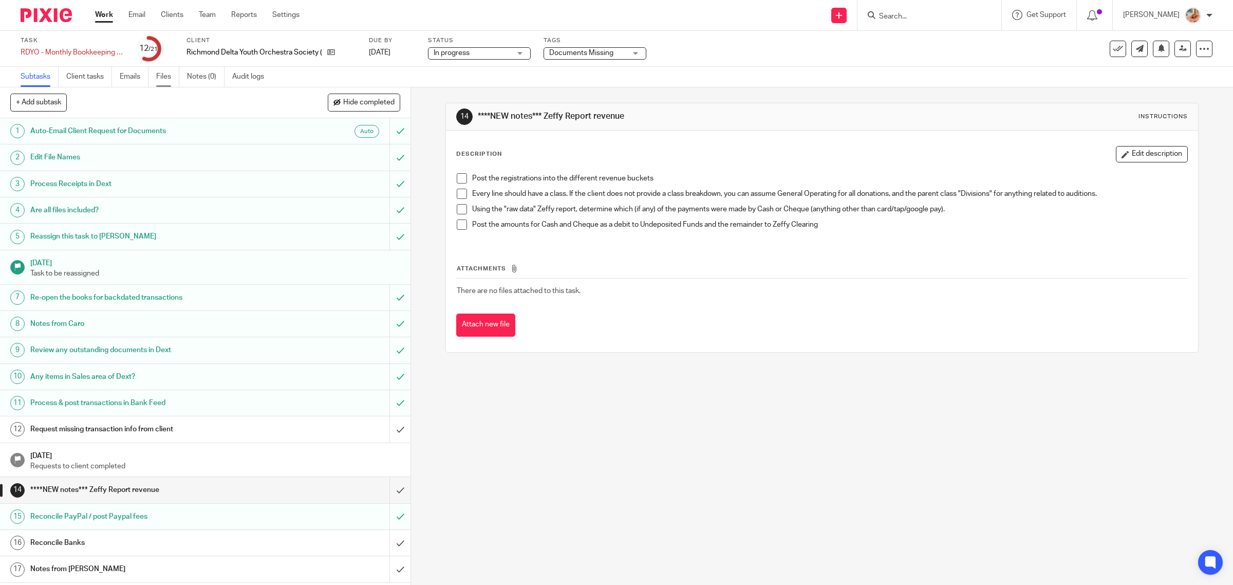
drag, startPoint x: 160, startPoint y: 73, endPoint x: 176, endPoint y: 84, distance: 18.5
click at [161, 73] on link "Files" at bounding box center [167, 77] width 23 height 20
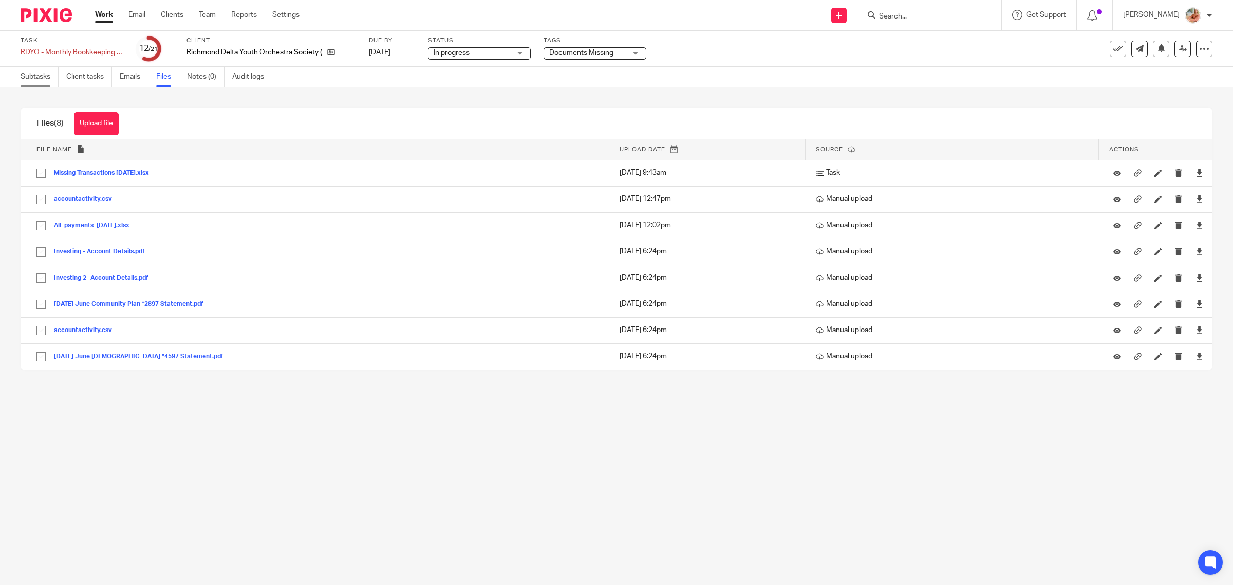
click at [22, 75] on link "Subtasks" at bounding box center [40, 77] width 38 height 20
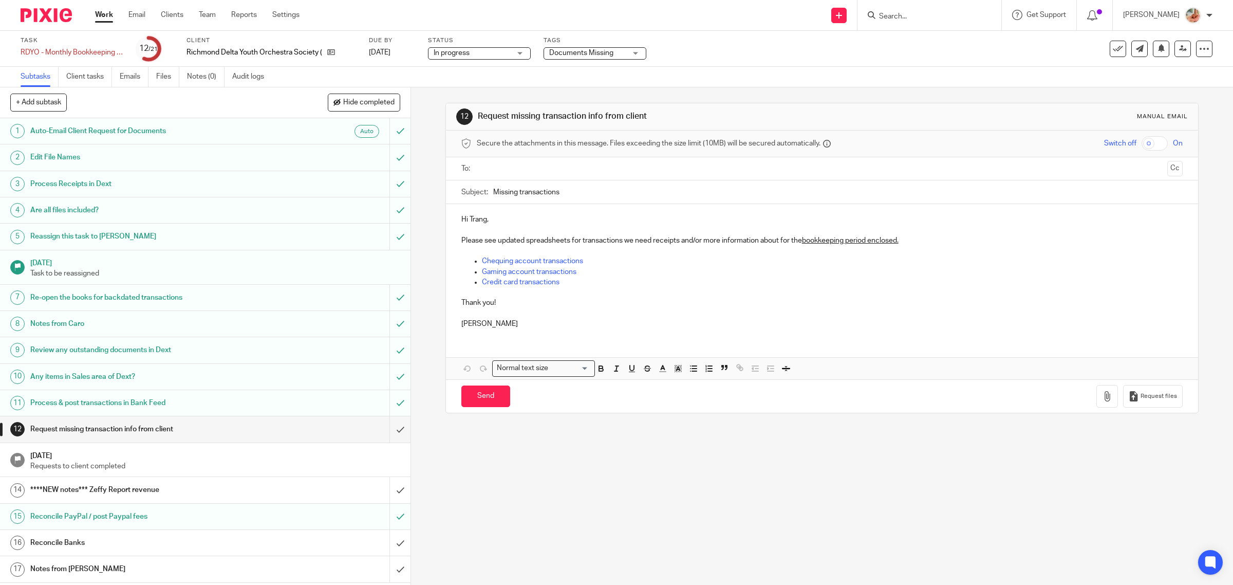
click at [126, 204] on h1 "Are all files included?" at bounding box center [146, 209] width 233 height 15
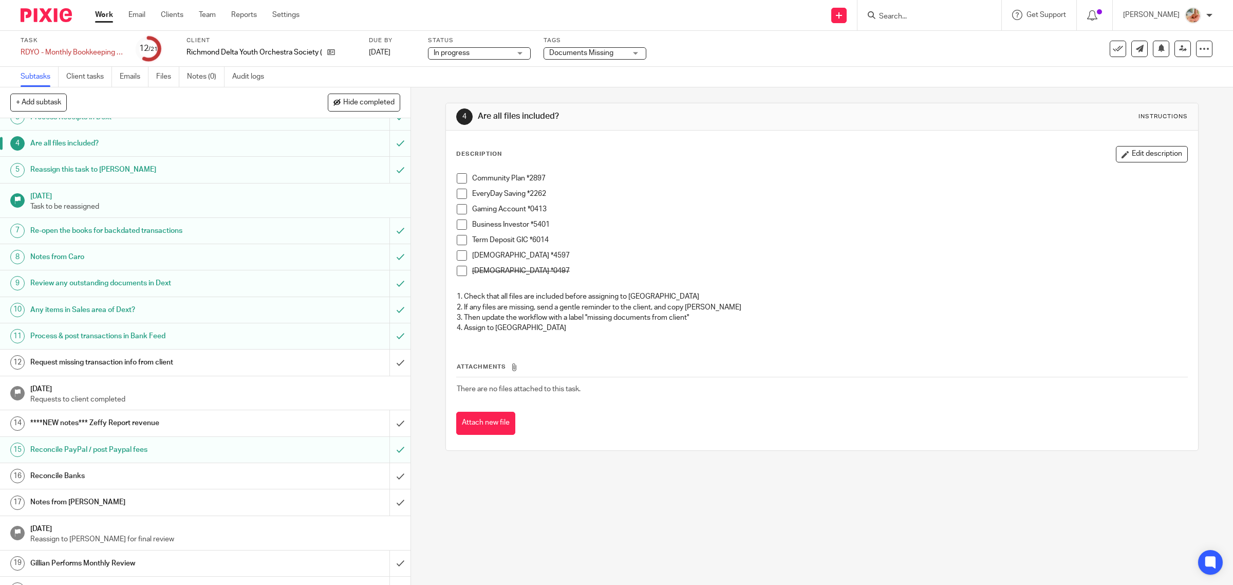
scroll to position [114, 0]
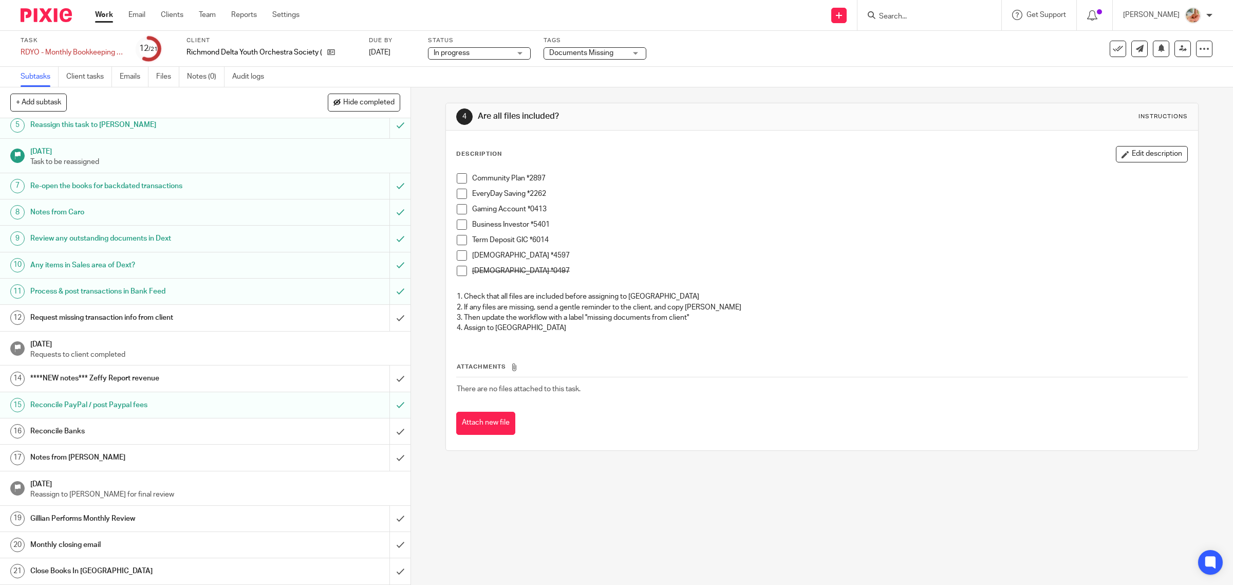
click at [1122, 153] on icon "button" at bounding box center [1126, 155] width 8 height 8
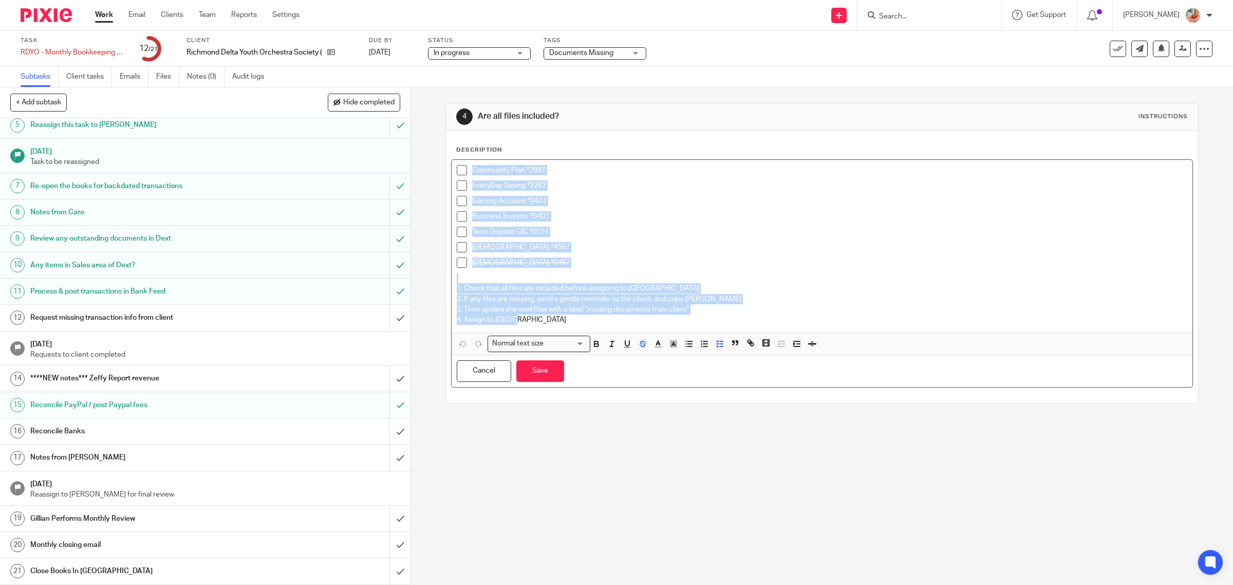
drag, startPoint x: 517, startPoint y: 319, endPoint x: 451, endPoint y: 168, distance: 164.8
click at [452, 168] on div "Community Plan *2897 EveryDay Saving *2262 Gaming Account *0413 Business Invest…" at bounding box center [823, 246] width 742 height 173
click at [607, 237] on div "Term Deposit GIC *6014" at bounding box center [830, 234] width 716 height 15
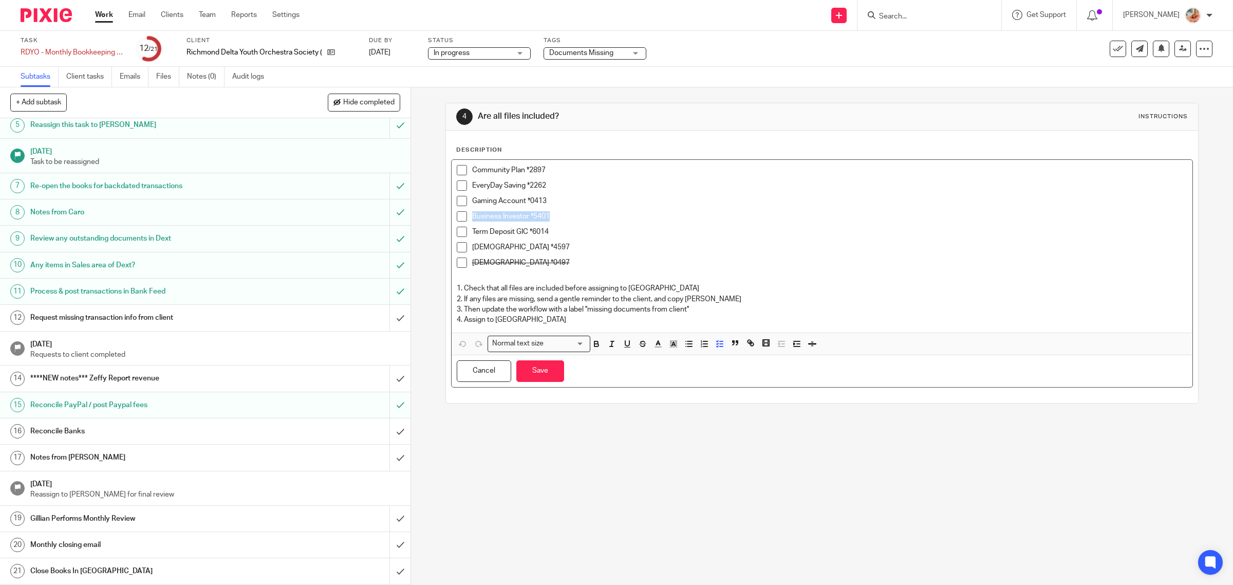
drag, startPoint x: 563, startPoint y: 216, endPoint x: 468, endPoint y: 212, distance: 95.1
click at [472, 212] on p "Business Investor *5401" at bounding box center [830, 216] width 716 height 10
drag, startPoint x: 637, startPoint y: 347, endPoint x: 618, endPoint y: 323, distance: 30.7
click at [640, 346] on icon "button" at bounding box center [642, 345] width 5 height 3
click at [572, 284] on p "1. Check that all files are included before assigning to [GEOGRAPHIC_DATA]" at bounding box center [822, 288] width 731 height 10
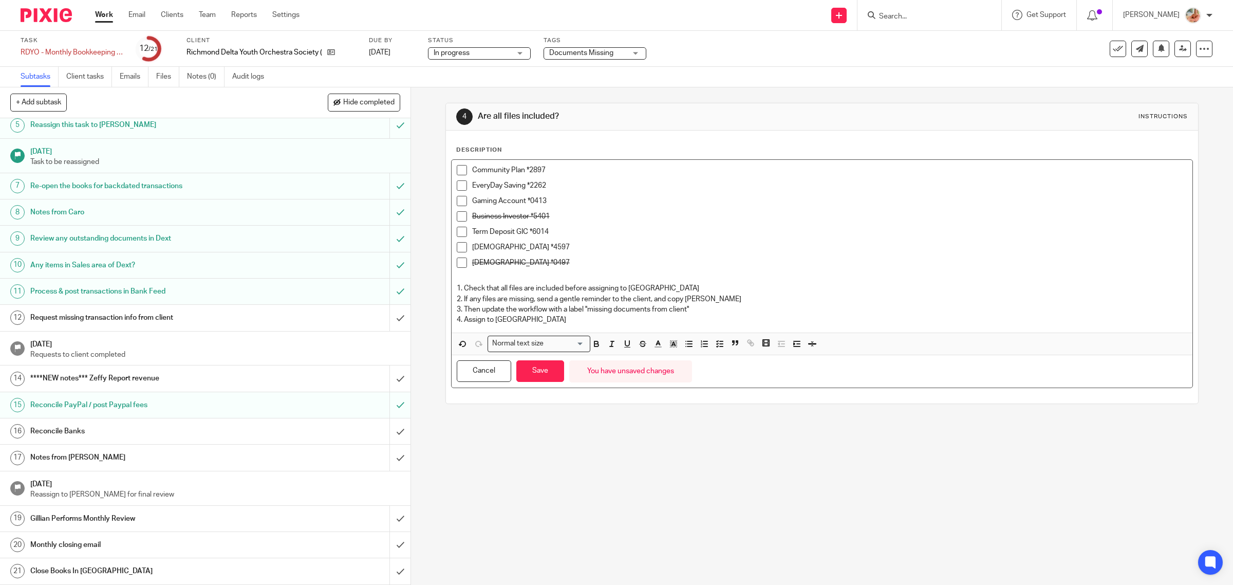
click at [559, 198] on p "Gaming Account *0413" at bounding box center [830, 201] width 716 height 10
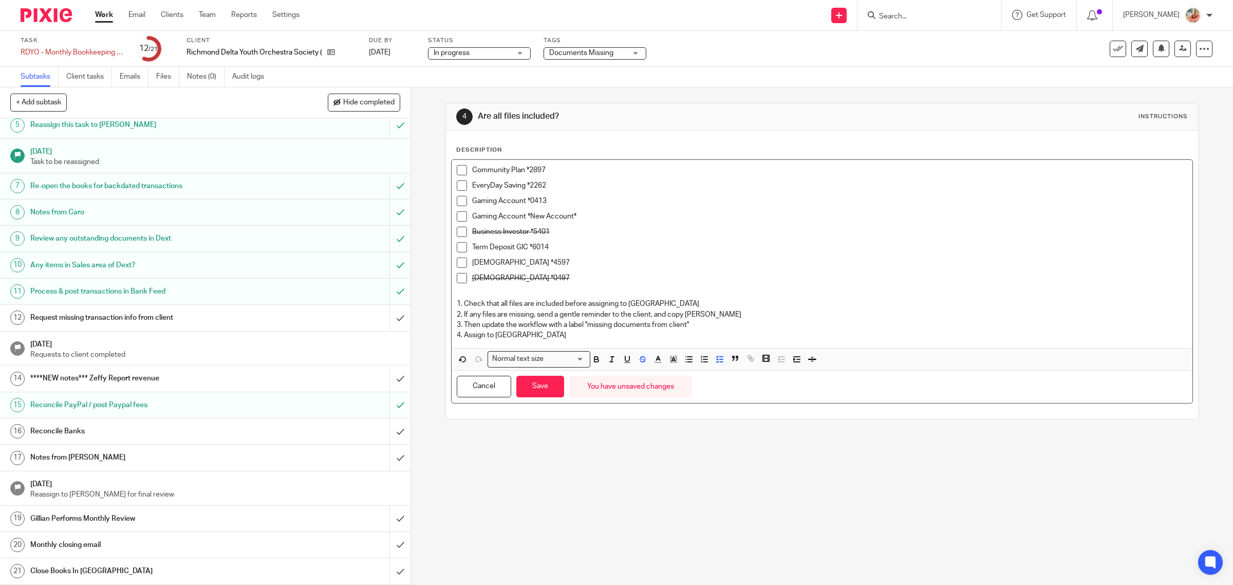
click at [563, 227] on p "Business Investor *5401" at bounding box center [830, 232] width 716 height 10
click at [583, 214] on p "Gaming Account *New Account*" at bounding box center [830, 216] width 716 height 10
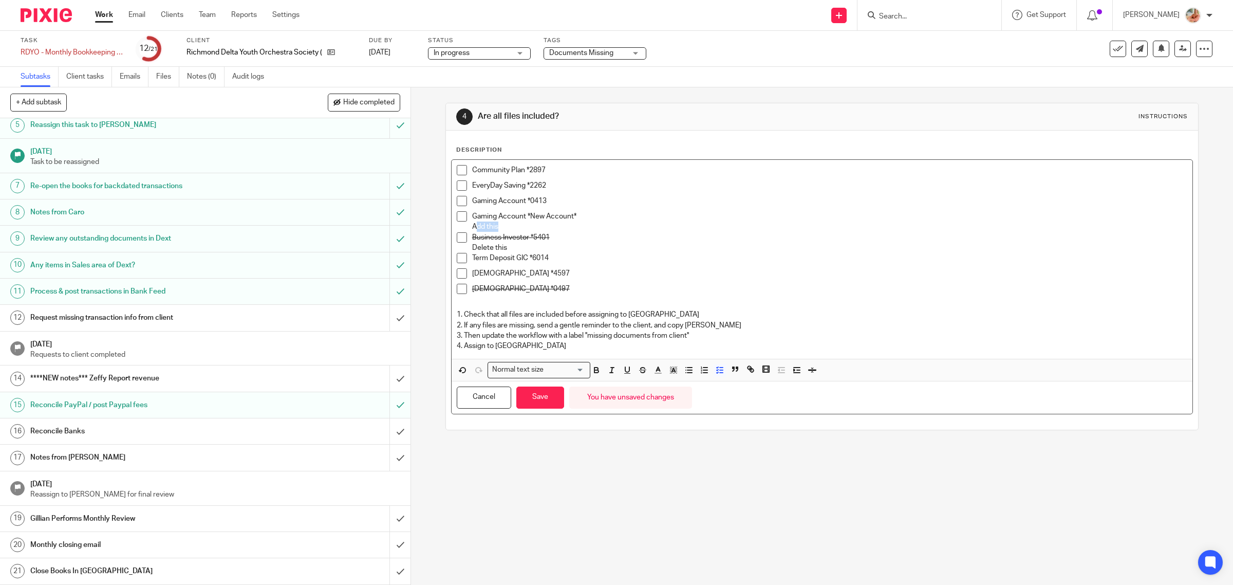
click at [472, 223] on p "Add this" at bounding box center [830, 227] width 716 height 10
drag, startPoint x: 471, startPoint y: 223, endPoint x: 478, endPoint y: 224, distance: 7.9
click at [472, 223] on p "Add this" at bounding box center [830, 227] width 716 height 10
click at [487, 230] on p "Add this" at bounding box center [830, 227] width 716 height 10
drag, startPoint x: 506, startPoint y: 229, endPoint x: 468, endPoint y: 227, distance: 38.1
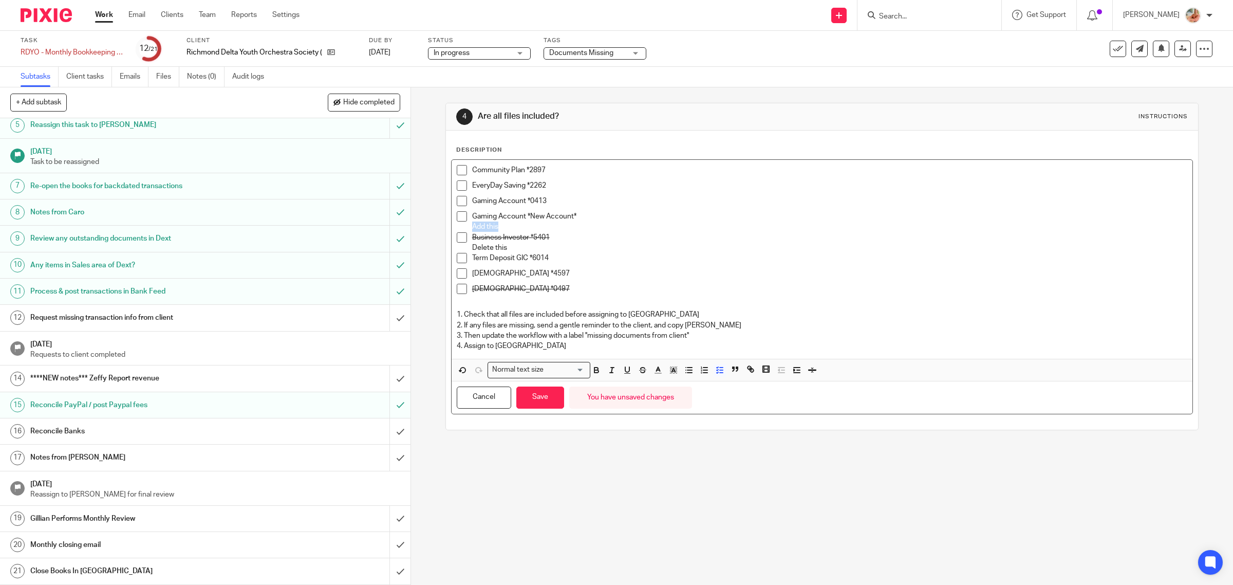
click at [472, 227] on p "Add this" at bounding box center [830, 227] width 716 height 10
click at [611, 367] on line "button" at bounding box center [612, 367] width 3 height 0
drag, startPoint x: 555, startPoint y: 294, endPoint x: 527, endPoint y: 258, distance: 45.8
click at [555, 293] on p "TD Visa *0497" at bounding box center [830, 289] width 716 height 10
drag, startPoint x: 500, startPoint y: 247, endPoint x: 466, endPoint y: 245, distance: 34.0
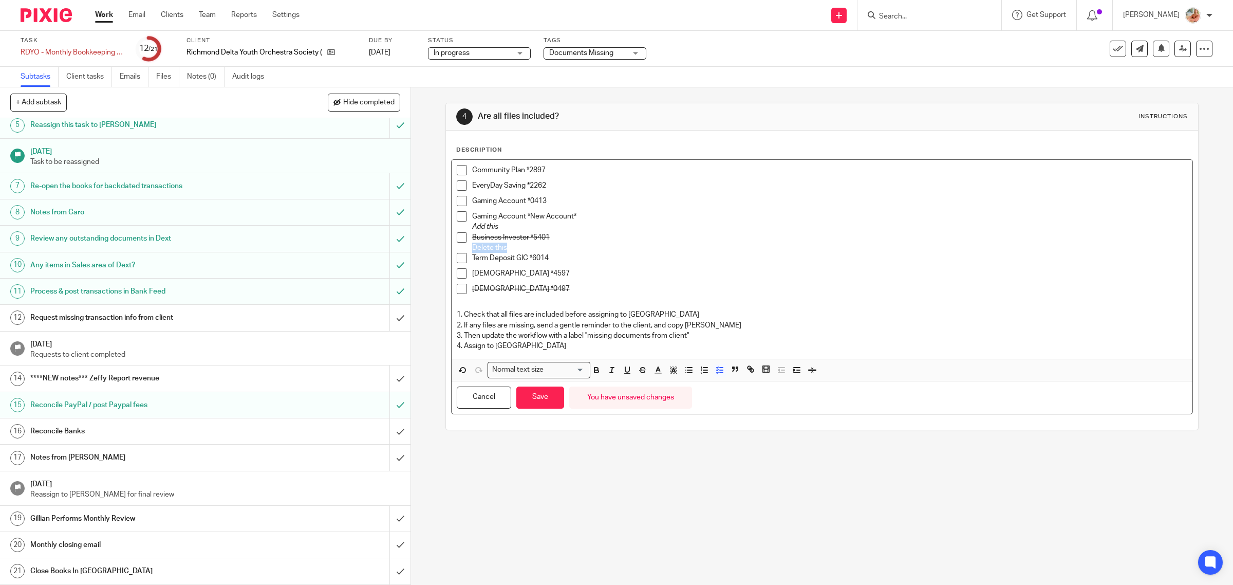
click at [466, 245] on li "Business Investor *5401 Delete this" at bounding box center [822, 242] width 731 height 21
click at [610, 370] on icon "button" at bounding box center [611, 369] width 9 height 9
click at [585, 306] on p at bounding box center [822, 304] width 731 height 10
click at [531, 288] on p "TD Visa *0497" at bounding box center [830, 289] width 716 height 10
drag, startPoint x: 484, startPoint y: 247, endPoint x: 460, endPoint y: 246, distance: 24.2
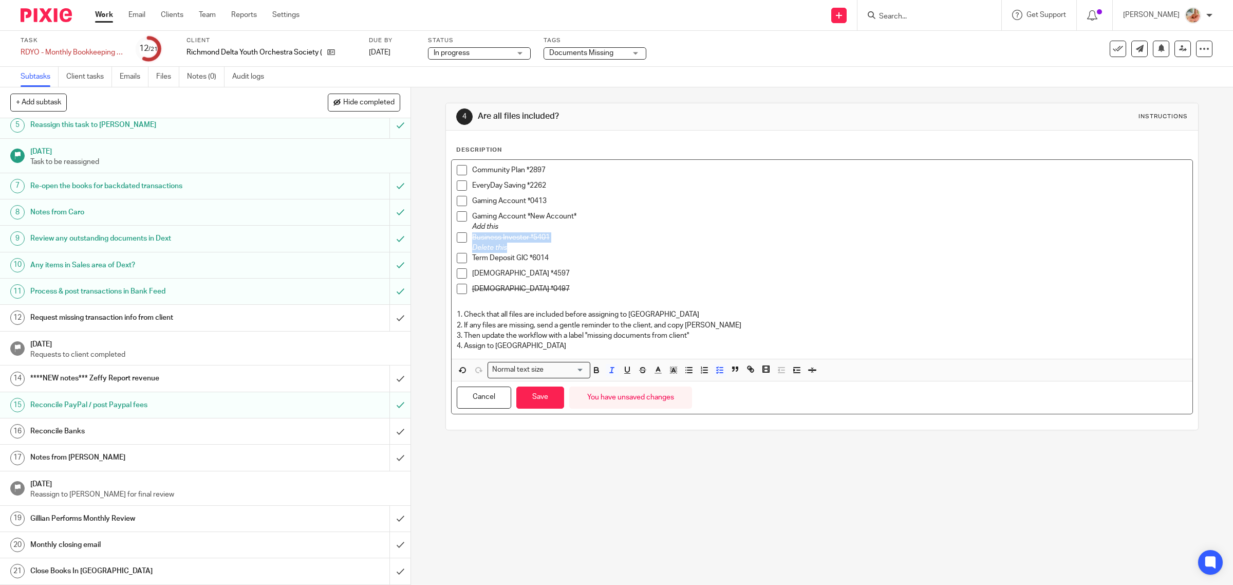
click at [460, 246] on li "Business Investor *5401 Delete this" at bounding box center [822, 242] width 731 height 21
click at [519, 273] on p "TD Visa *4597" at bounding box center [830, 273] width 716 height 10
drag, startPoint x: 504, startPoint y: 245, endPoint x: 471, endPoint y: 245, distance: 32.9
click at [472, 245] on p "Delete this" at bounding box center [830, 248] width 716 height 10
copy em "Delete this"
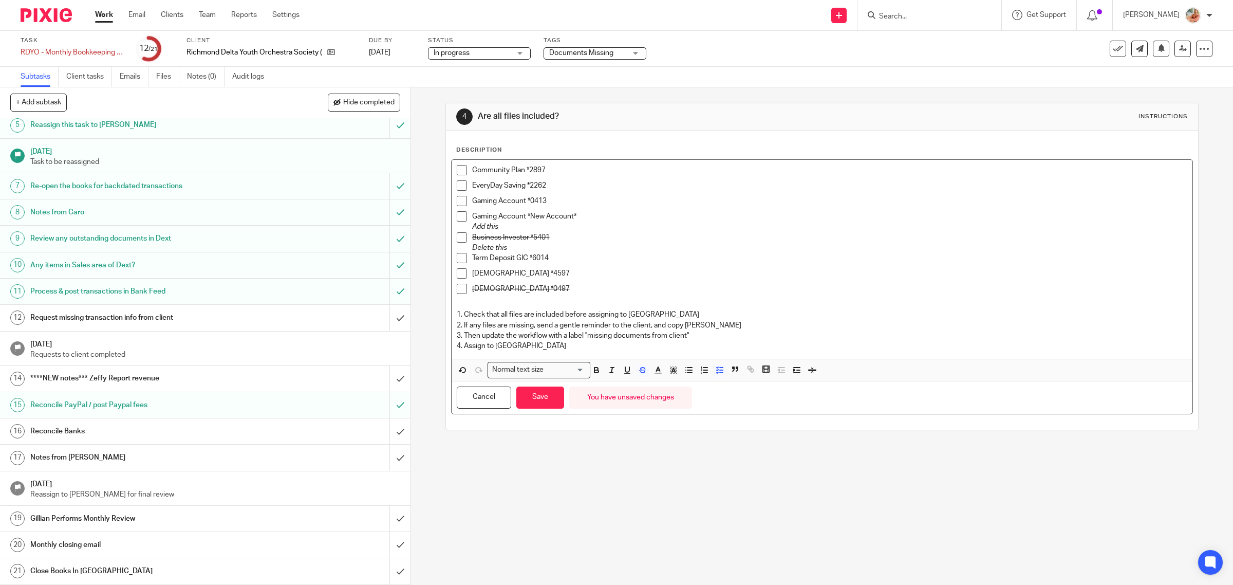
click at [538, 288] on p "TD Visa *0497" at bounding box center [830, 289] width 716 height 10
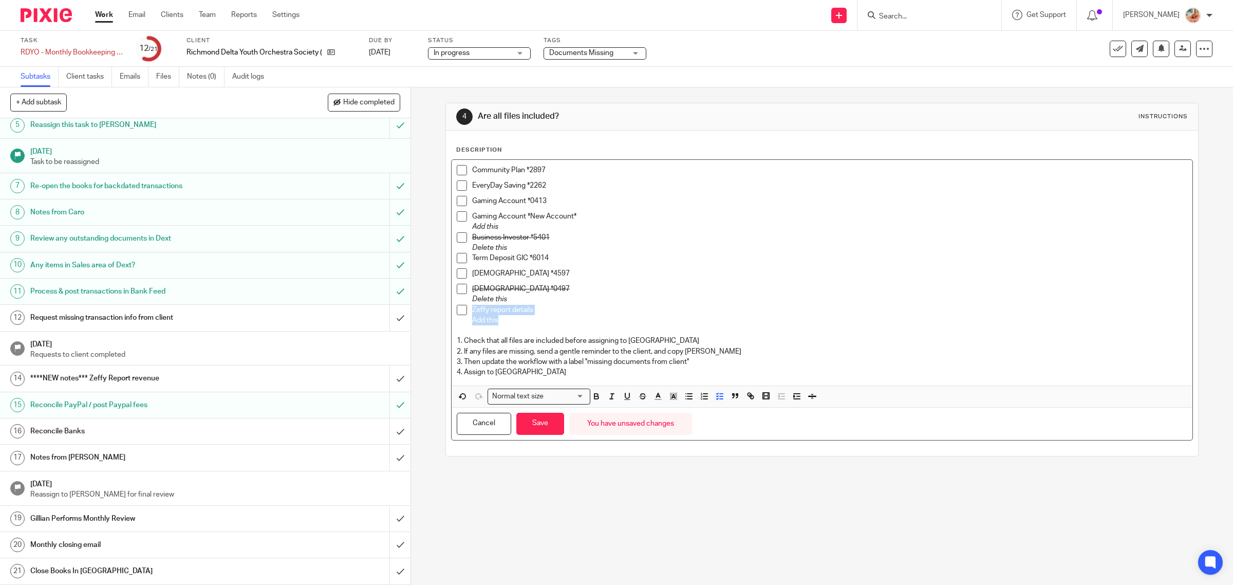
drag, startPoint x: 495, startPoint y: 321, endPoint x: 589, endPoint y: 385, distance: 113.9
click at [463, 319] on li "Zeffy report details Add this" at bounding box center [822, 315] width 731 height 21
click at [568, 335] on p at bounding box center [822, 330] width 731 height 10
drag, startPoint x: 503, startPoint y: 321, endPoint x: 464, endPoint y: 322, distance: 39.1
click at [464, 322] on li "Zeffy report details Add this" at bounding box center [822, 315] width 731 height 21
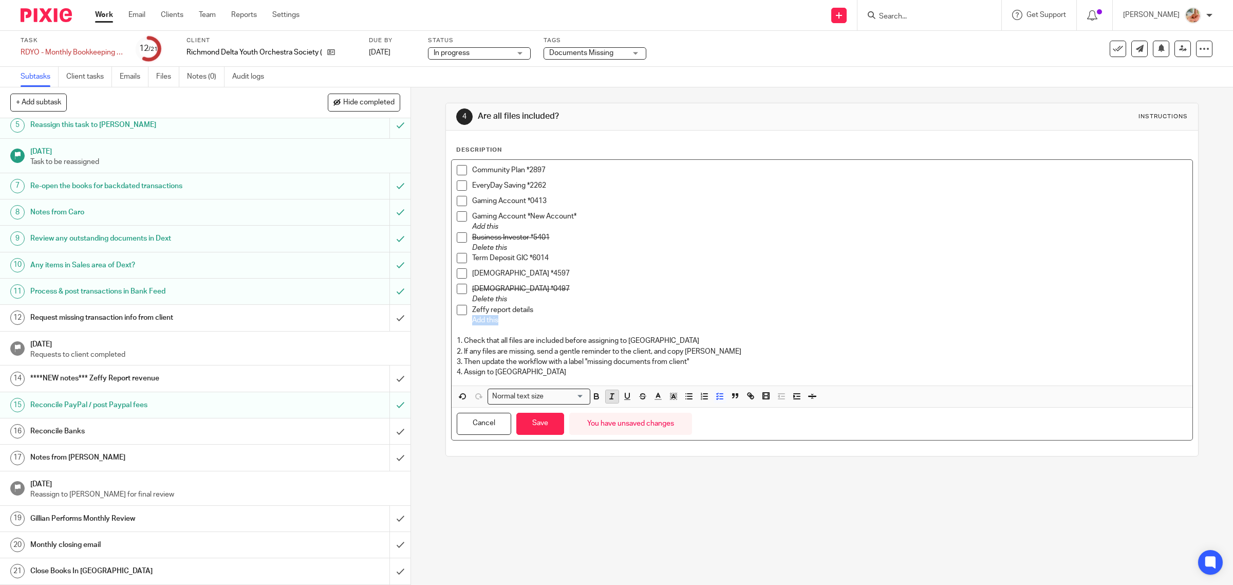
click at [610, 397] on icon "button" at bounding box center [611, 396] width 9 height 9
click at [576, 340] on p "1. Check that all files are included before assigning to Ciara" at bounding box center [822, 341] width 731 height 10
click at [463, 243] on li "Business Investor *5401 Delete this" at bounding box center [822, 242] width 731 height 21
click at [496, 252] on p "Delete this" at bounding box center [830, 248] width 716 height 10
drag, startPoint x: 472, startPoint y: 244, endPoint x: 466, endPoint y: 243, distance: 5.7
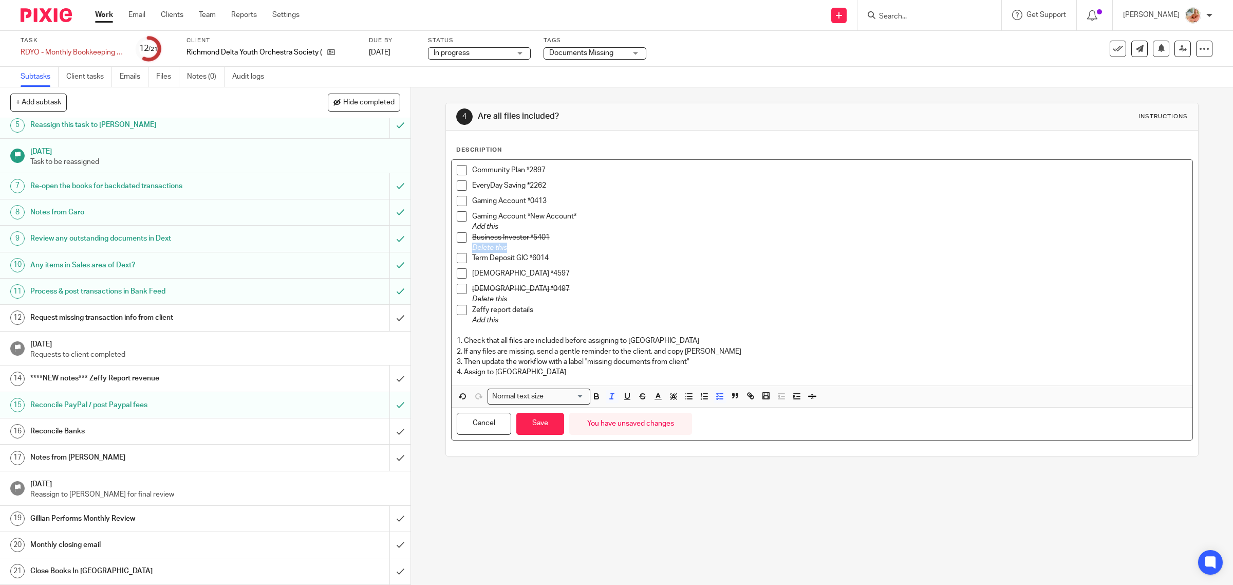
click at [466, 243] on li "Business Investor *5401 Delete this" at bounding box center [822, 242] width 731 height 21
click at [671, 396] on icon "button" at bounding box center [673, 396] width 9 height 9
click at [720, 410] on li "color:#73D8FF" at bounding box center [724, 410] width 8 height 8
drag, startPoint x: 591, startPoint y: 333, endPoint x: 535, endPoint y: 263, distance: 89.6
click at [589, 333] on p at bounding box center [822, 330] width 731 height 10
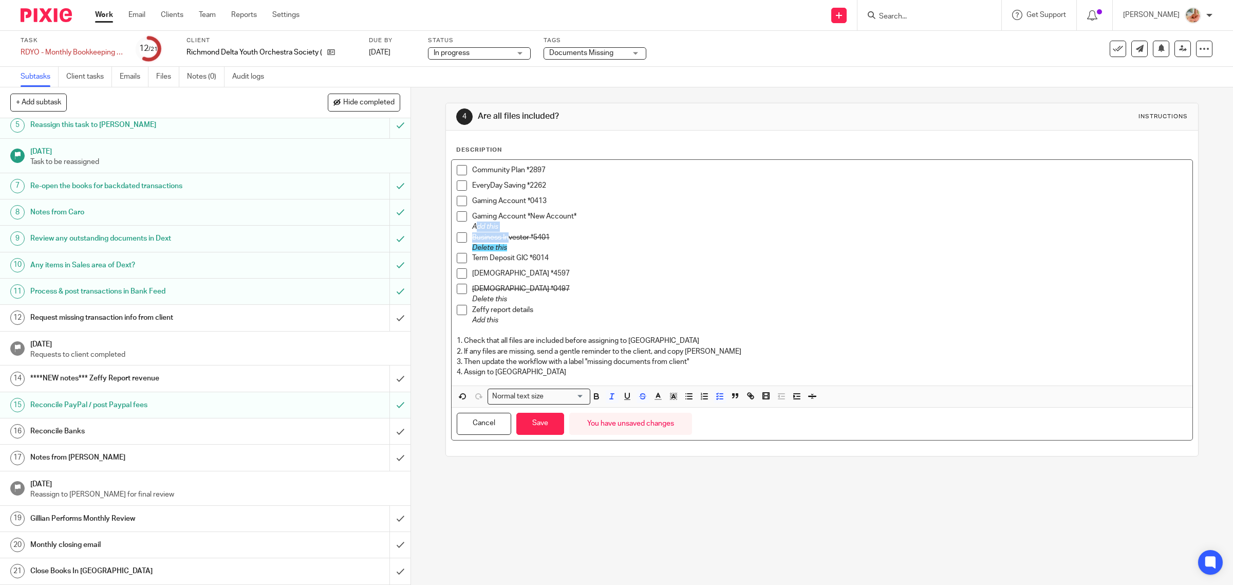
drag, startPoint x: 505, startPoint y: 232, endPoint x: 471, endPoint y: 230, distance: 34.0
click at [471, 230] on div "Community Plan *2897 EveryDay Saving *2262 Gaming Account *0413 Gaming Account …" at bounding box center [823, 272] width 742 height 225
click at [529, 261] on p "Term Deposit GIC *6014" at bounding box center [830, 258] width 716 height 10
click at [491, 220] on p "Gaming Account *New Account*" at bounding box center [830, 216] width 716 height 10
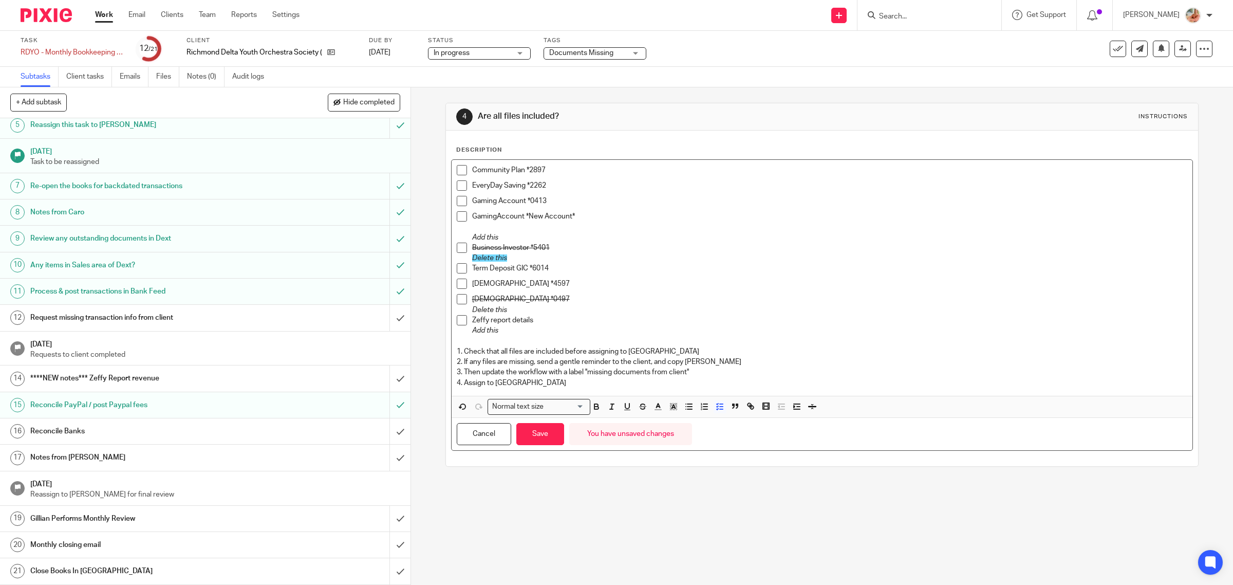
click at [499, 230] on p at bounding box center [830, 227] width 716 height 10
click at [463, 404] on icon "button" at bounding box center [462, 406] width 9 height 9
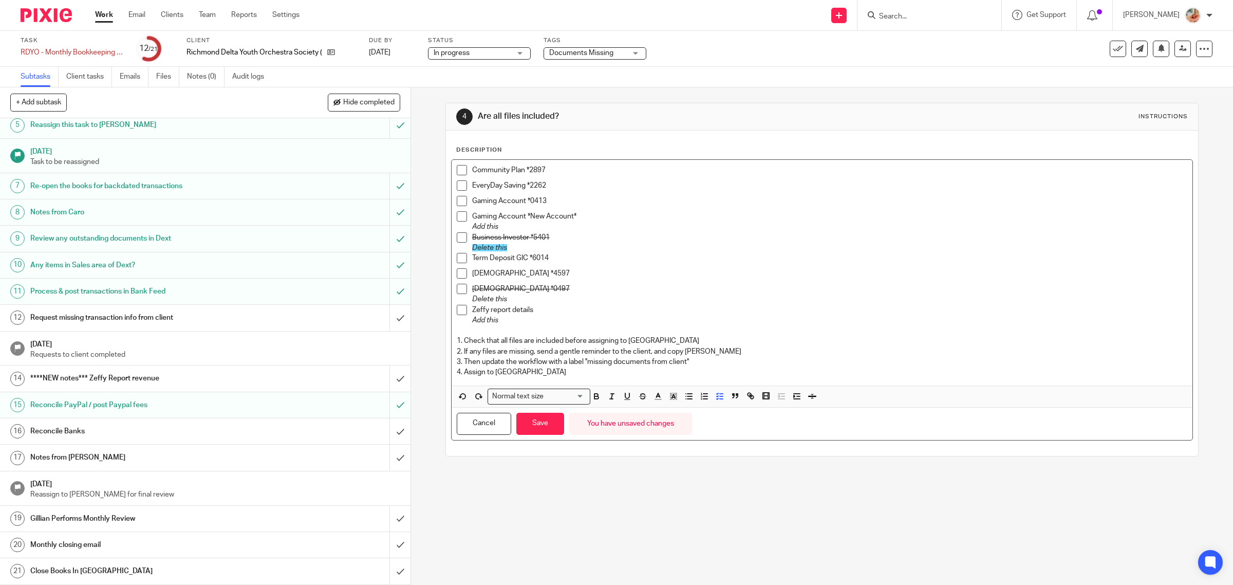
drag, startPoint x: 490, startPoint y: 286, endPoint x: 492, endPoint y: 234, distance: 52.5
click at [491, 285] on s "TD Visa *0497" at bounding box center [521, 288] width 98 height 7
drag, startPoint x: 492, startPoint y: 229, endPoint x: 469, endPoint y: 228, distance: 23.1
click at [472, 228] on em "Add this" at bounding box center [485, 226] width 26 height 7
click at [502, 225] on p "Add this" at bounding box center [830, 227] width 716 height 10
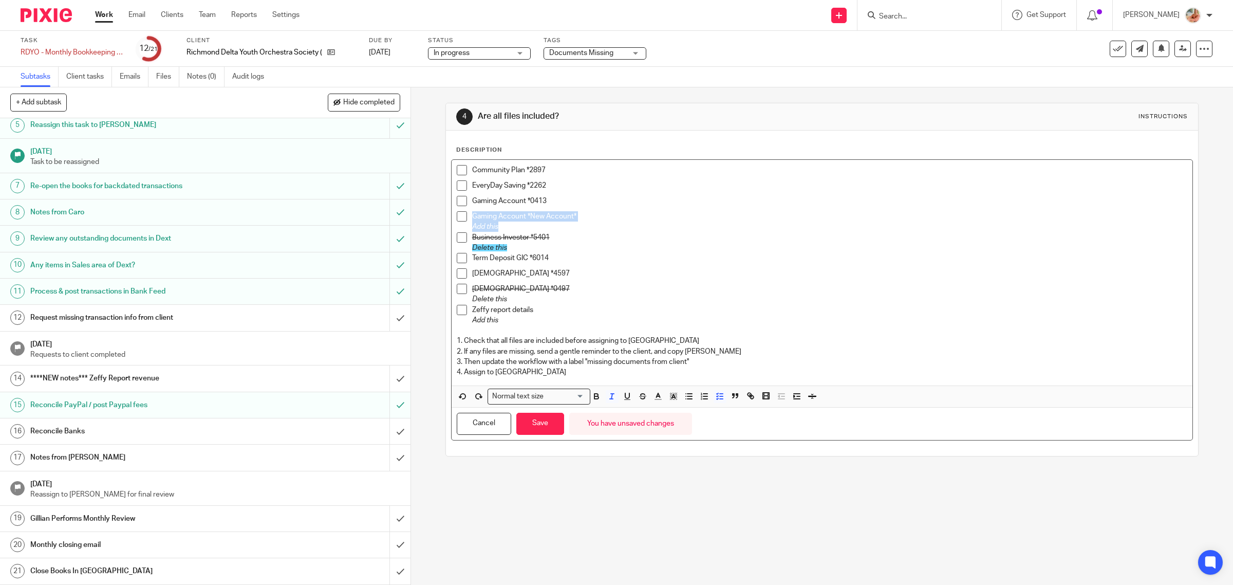
drag, startPoint x: 505, startPoint y: 225, endPoint x: 460, endPoint y: 226, distance: 45.2
click at [460, 226] on li "Gaming Account *New Account* Add this" at bounding box center [822, 221] width 731 height 21
click at [551, 255] on p "Term Deposit GIC *6014" at bounding box center [830, 258] width 716 height 10
drag, startPoint x: 494, startPoint y: 230, endPoint x: 453, endPoint y: 228, distance: 41.2
click at [457, 228] on li "Gaming Account *New Account* Add this" at bounding box center [822, 221] width 731 height 21
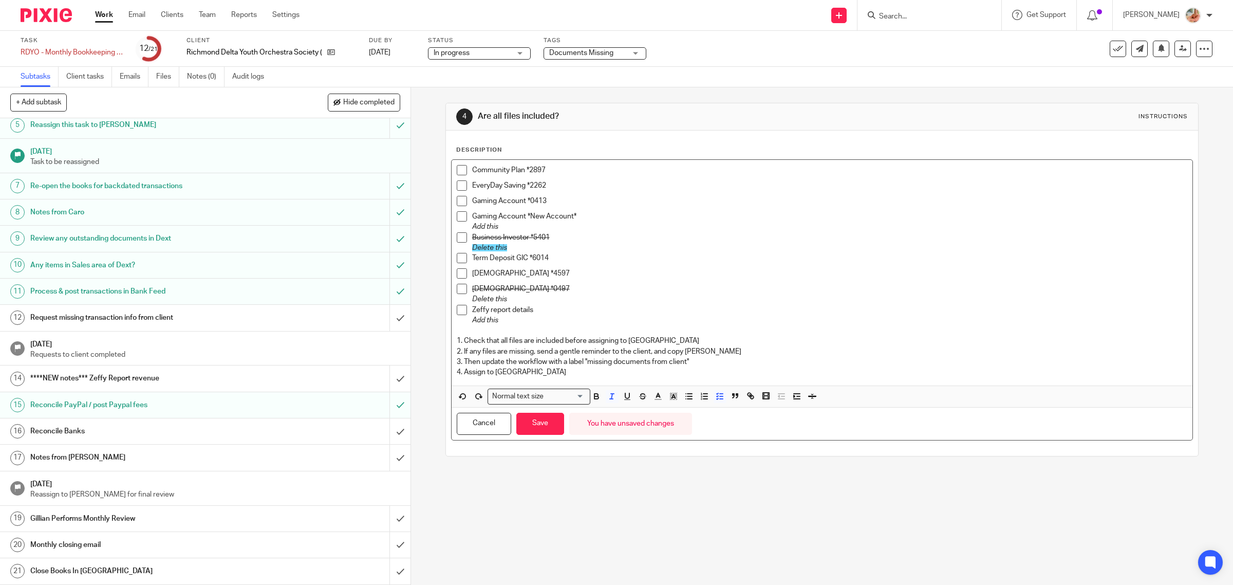
click at [502, 242] on p "Business Investor *5401" at bounding box center [830, 237] width 716 height 10
drag, startPoint x: 496, startPoint y: 226, endPoint x: 464, endPoint y: 227, distance: 32.4
click at [464, 227] on li "Gaming Account *New Account* Add this" at bounding box center [822, 221] width 731 height 21
click at [675, 399] on button "button" at bounding box center [674, 396] width 13 height 13
click at [720, 409] on li "color:#73D8FF" at bounding box center [724, 410] width 8 height 8
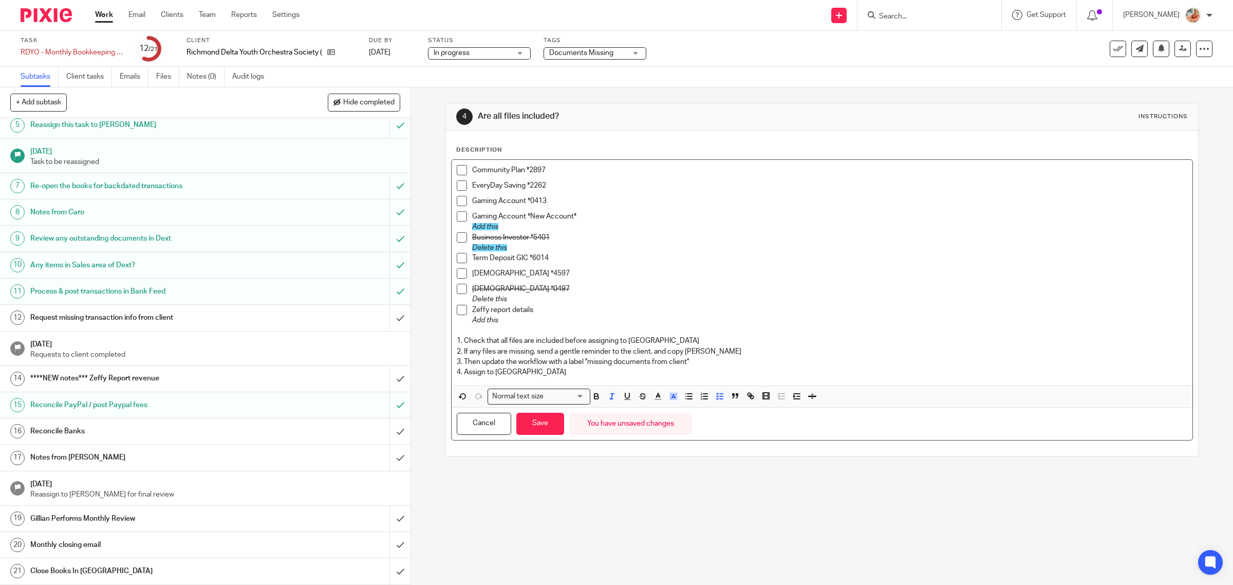
drag, startPoint x: 583, startPoint y: 337, endPoint x: 541, endPoint y: 315, distance: 48.0
click at [582, 337] on p "1. Check that all files are included before assigning to [GEOGRAPHIC_DATA]" at bounding box center [822, 341] width 731 height 10
drag, startPoint x: 517, startPoint y: 297, endPoint x: 469, endPoint y: 298, distance: 47.8
click at [472, 298] on p "Delete this" at bounding box center [830, 299] width 716 height 10
click at [669, 397] on icon "button" at bounding box center [673, 396] width 9 height 9
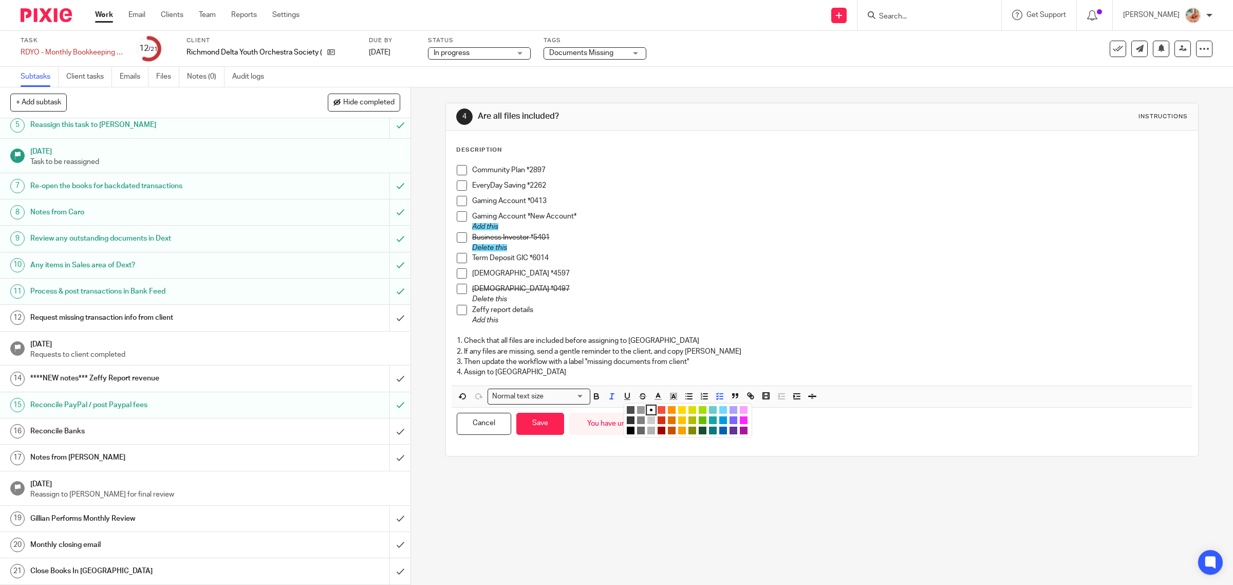
drag, startPoint x: 718, startPoint y: 410, endPoint x: 676, endPoint y: 379, distance: 51.9
click at [720, 409] on li "color:#73D8FF" at bounding box center [724, 410] width 8 height 8
drag, startPoint x: 584, startPoint y: 335, endPoint x: 572, endPoint y: 333, distance: 12.6
click at [584, 335] on div "Community Plan *2897 EveryDay Saving *2262 Gaming Account *0413 Gaming Account …" at bounding box center [823, 272] width 742 height 225
drag, startPoint x: 518, startPoint y: 319, endPoint x: 468, endPoint y: 319, distance: 49.9
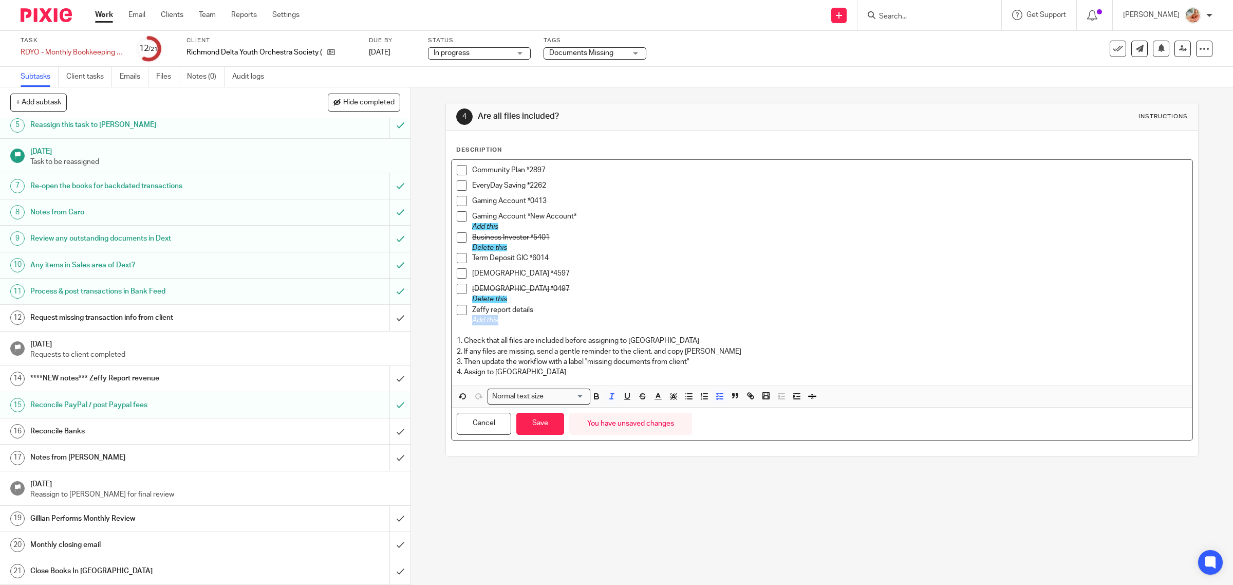
click at [472, 319] on p "Add this" at bounding box center [830, 320] width 716 height 10
click at [672, 397] on icon "button" at bounding box center [673, 396] width 9 height 9
click at [720, 409] on li "color:#73D8FF" at bounding box center [724, 410] width 8 height 8
click at [607, 337] on p "1. Check that all files are included before assigning to Ciara" at bounding box center [822, 341] width 731 height 10
click at [542, 416] on button "Save" at bounding box center [541, 424] width 48 height 22
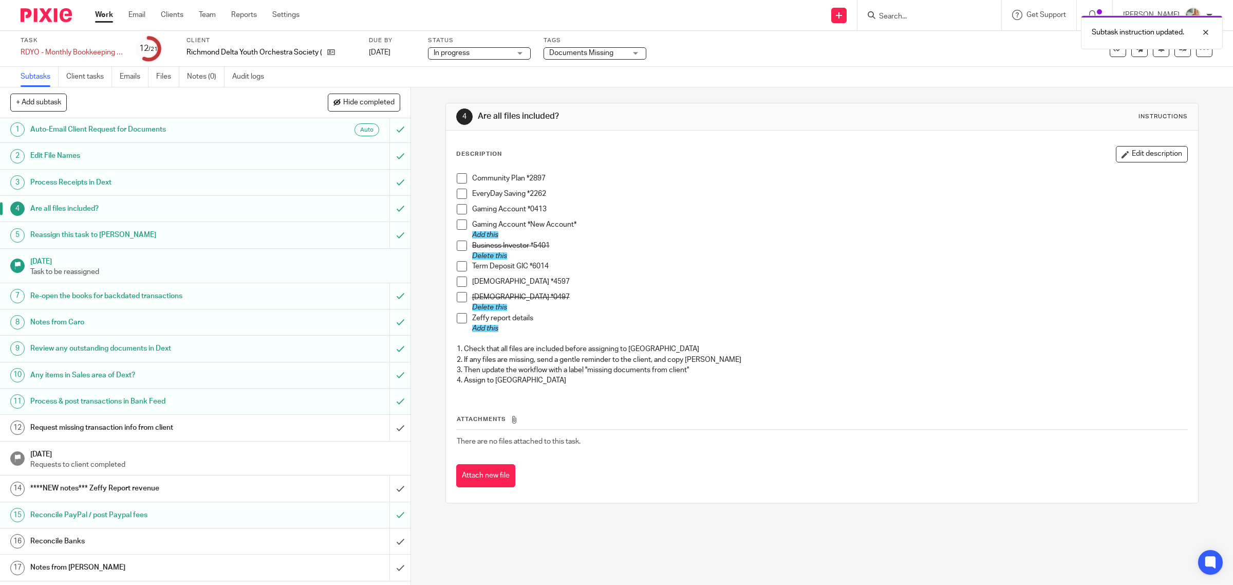
scroll to position [0, 0]
click at [145, 132] on h1 "Auto-Email Client Request for Documents" at bounding box center [146, 130] width 233 height 15
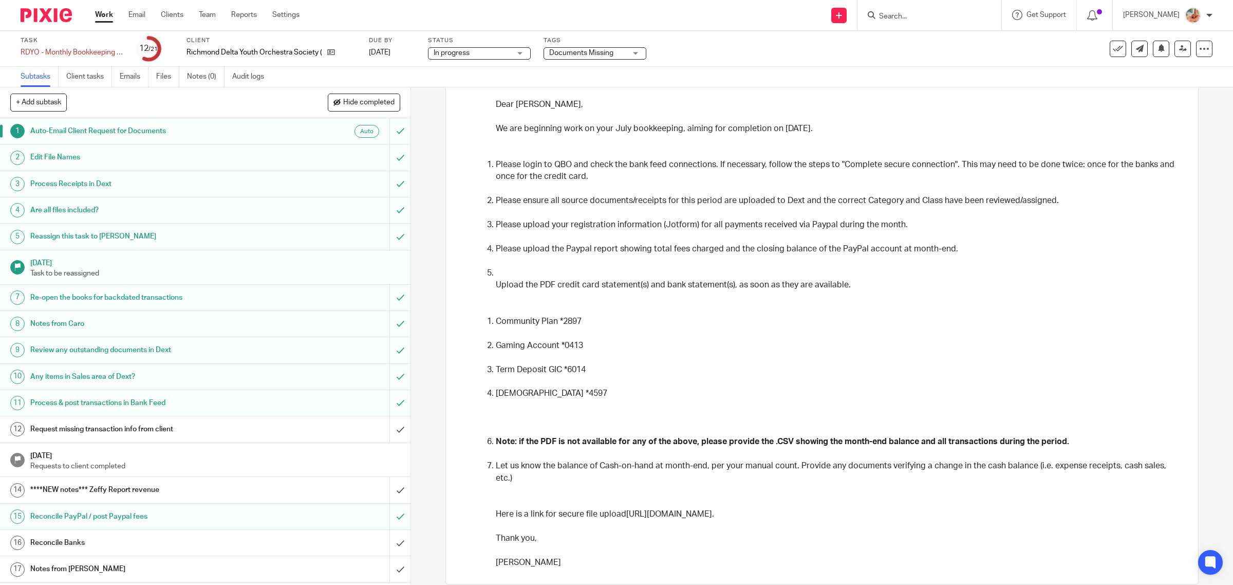
scroll to position [131, 0]
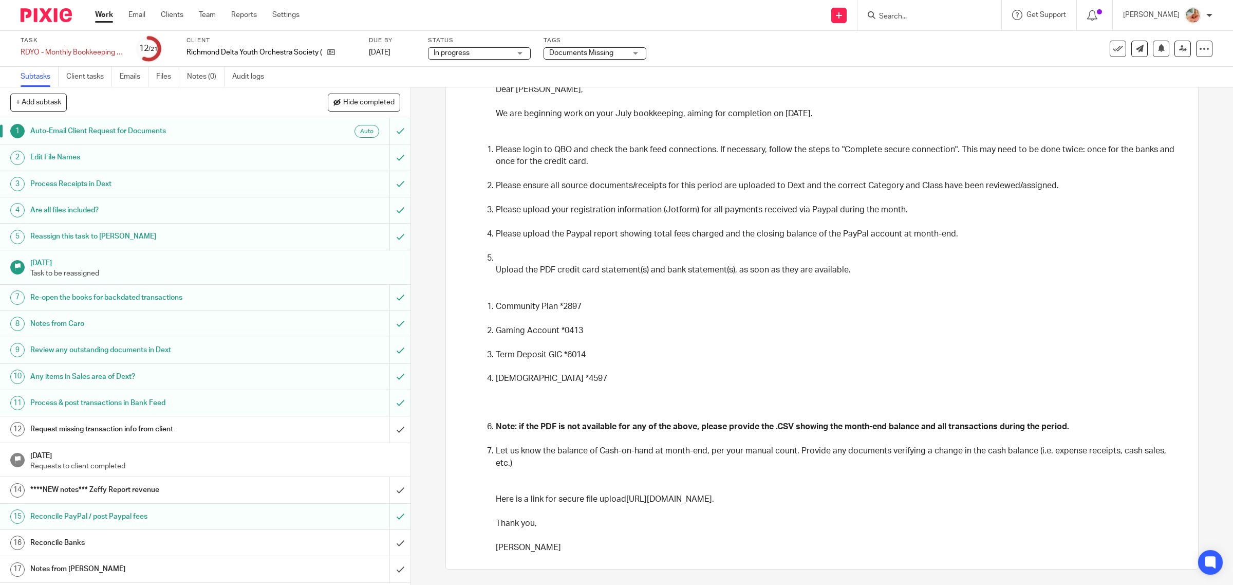
click at [109, 209] on h1 "Are all files included?" at bounding box center [146, 209] width 233 height 15
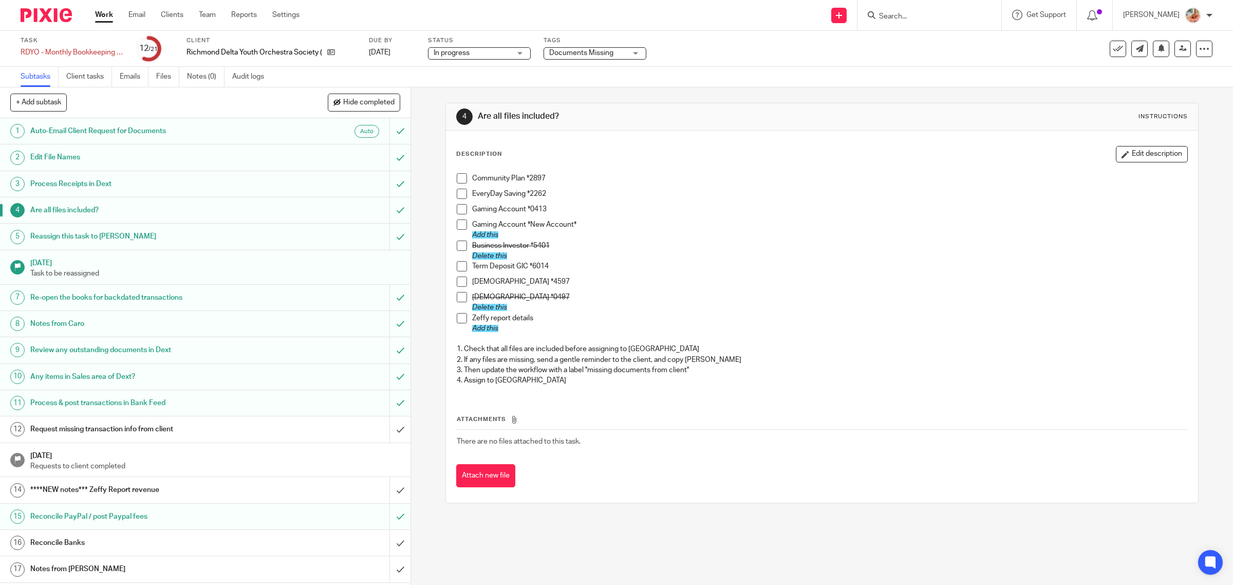
drag, startPoint x: 1121, startPoint y: 151, endPoint x: 890, endPoint y: 190, distance: 234.6
click at [1121, 151] on button "Edit description" at bounding box center [1152, 154] width 72 height 16
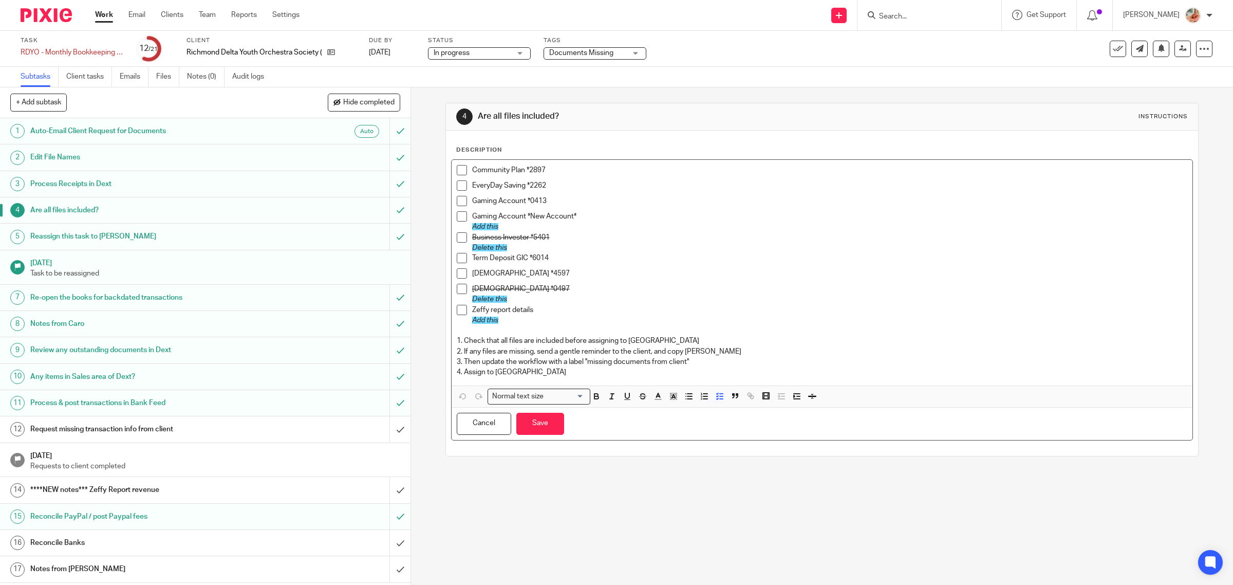
click at [584, 260] on p "Term Deposit GIC *6014" at bounding box center [830, 258] width 716 height 10
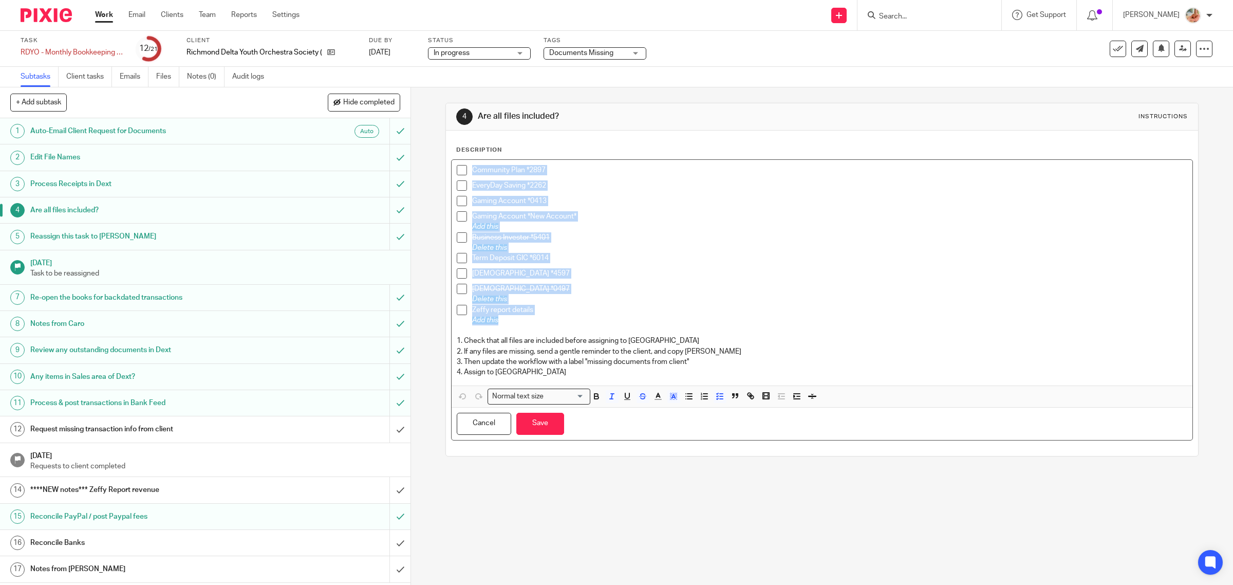
drag, startPoint x: 520, startPoint y: 325, endPoint x: 451, endPoint y: 173, distance: 167.5
click at [452, 173] on div "Community Plan *2897 EveryDay Saving *2262 Gaming Account *0413 Gaming Account …" at bounding box center [823, 272] width 742 height 225
copy div "Community Plan *2897 EveryDay Saving *2262 Gaming Account *0413 Gaming Account …"
click at [631, 265] on div "Term Deposit GIC *6014" at bounding box center [830, 260] width 716 height 15
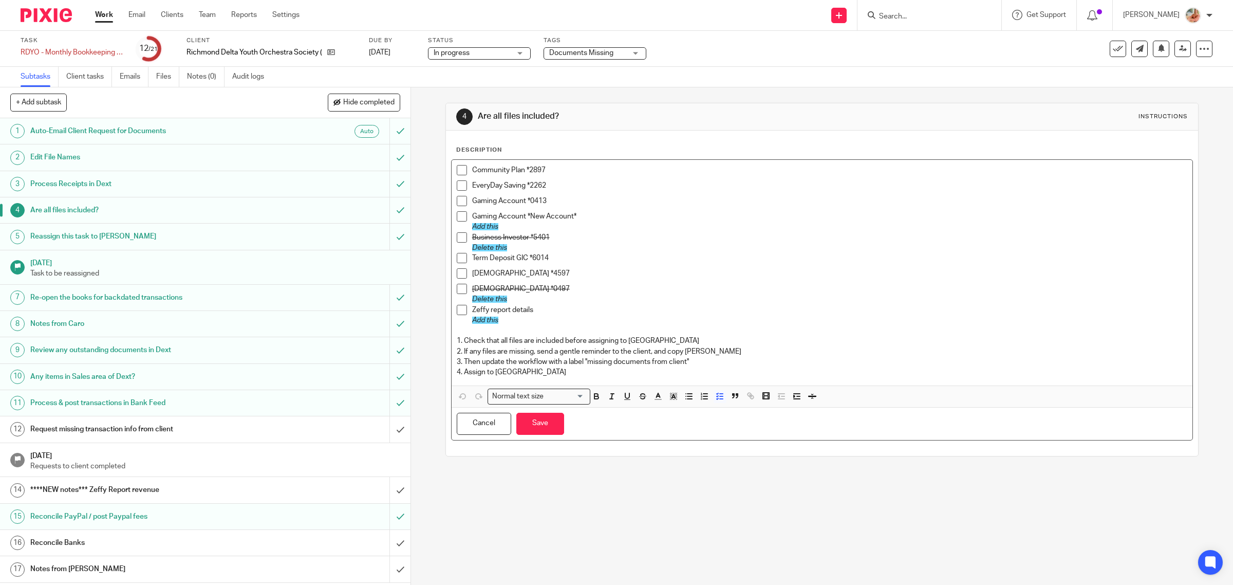
click at [526, 286] on p "TD Visa *0497" at bounding box center [830, 289] width 716 height 10
click at [493, 266] on div "Term Deposit GIC *6014" at bounding box center [830, 260] width 716 height 15
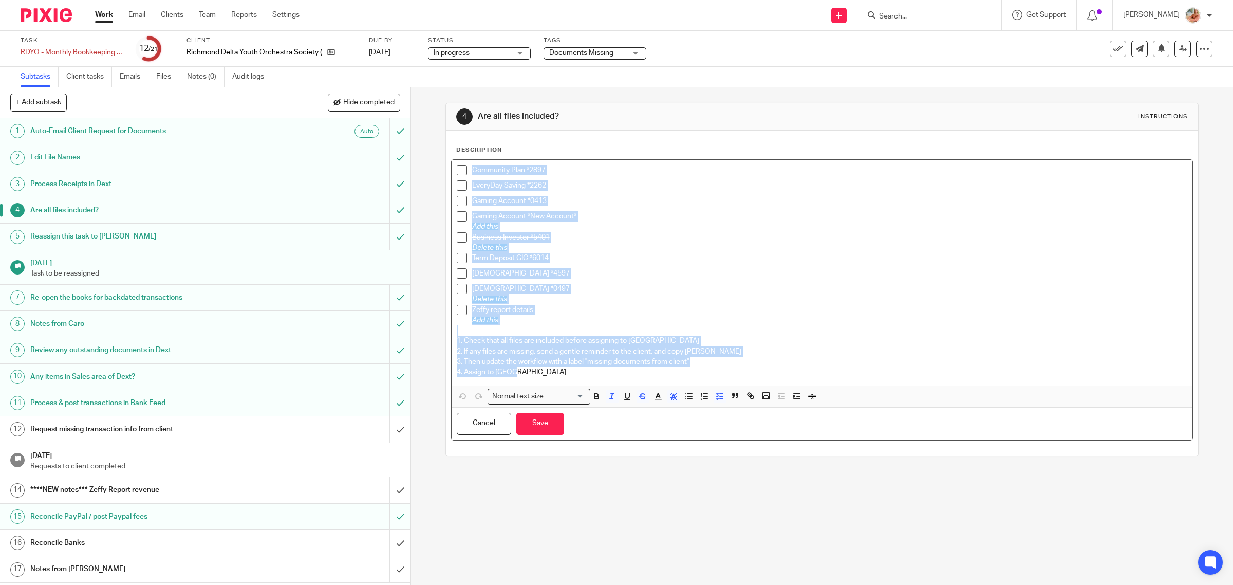
drag, startPoint x: 521, startPoint y: 376, endPoint x: 439, endPoint y: 170, distance: 221.0
click at [439, 170] on div "4 Are all files included? Instructions Description Community Plan *2897 EveryDa…" at bounding box center [822, 335] width 822 height 497
copy div "Community Plan *2897 EveryDay Saving *2262 Gaming Account *0413 Gaming Account …"
click at [620, 256] on p "Term Deposit GIC *6014" at bounding box center [830, 258] width 716 height 10
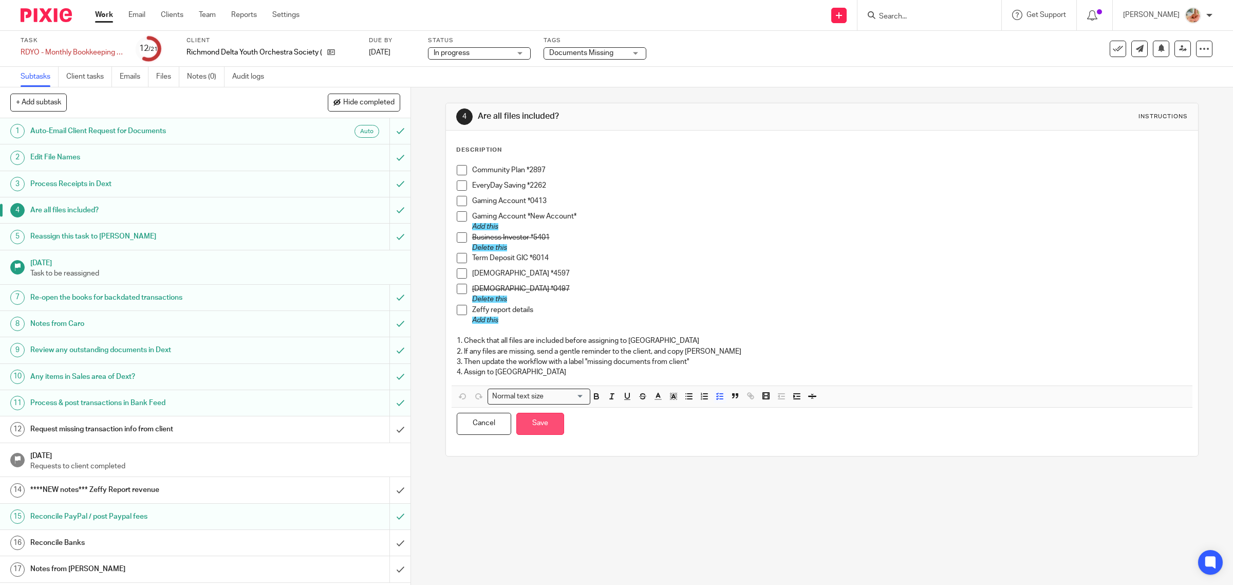
click at [521, 425] on button "Save" at bounding box center [541, 424] width 48 height 22
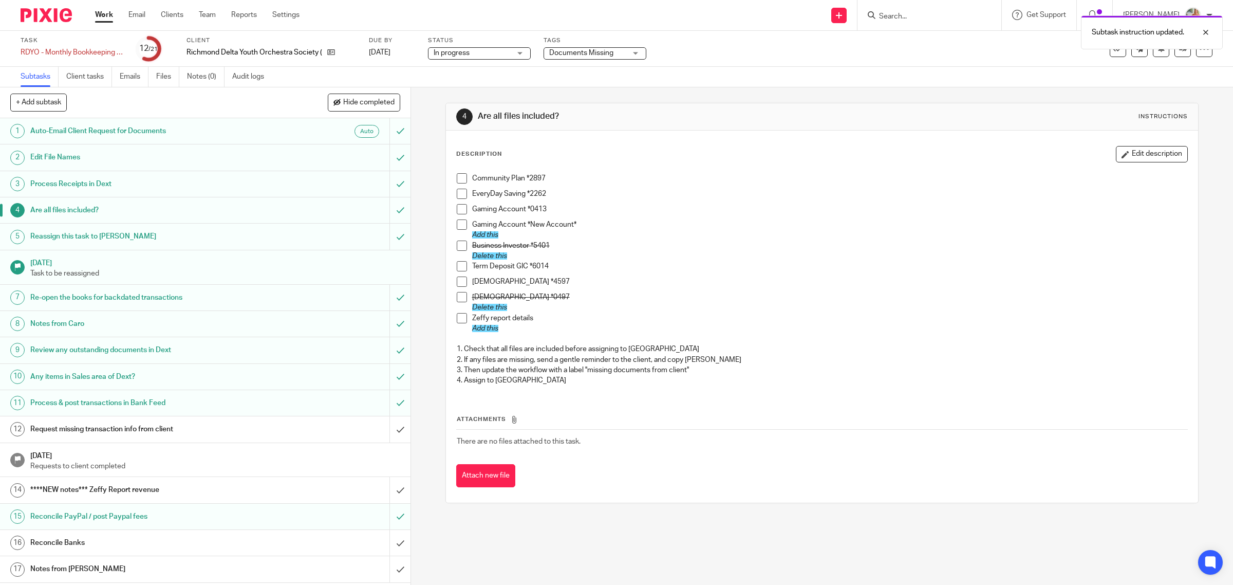
click at [1132, 155] on button "Edit description" at bounding box center [1152, 154] width 72 height 16
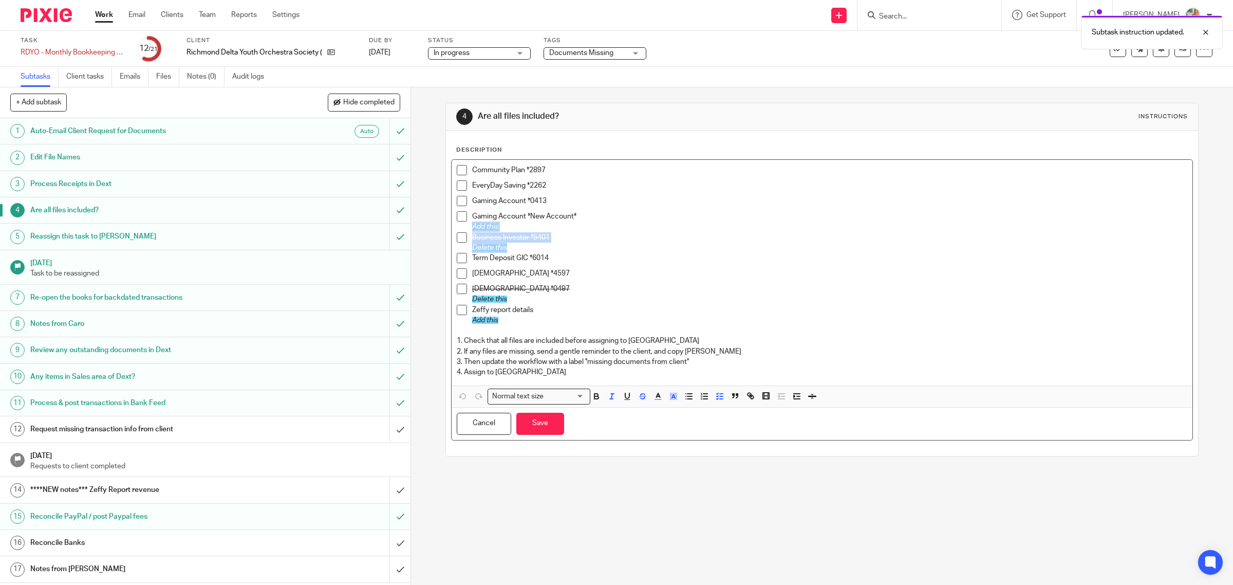
drag, startPoint x: 476, startPoint y: 235, endPoint x: 464, endPoint y: 225, distance: 16.1
click at [464, 225] on div "Community Plan *2897 EveryDay Saving *2262 Gaming Account *0413 Gaming Account …" at bounding box center [823, 272] width 742 height 225
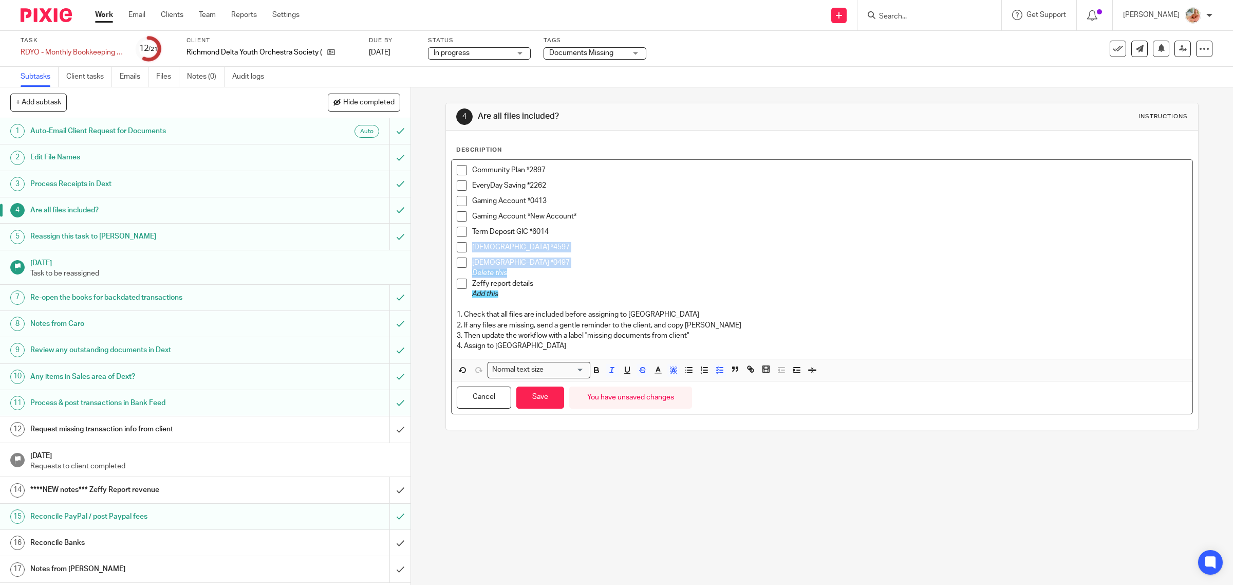
drag, startPoint x: 471, startPoint y: 269, endPoint x: 449, endPoint y: 257, distance: 25.5
click at [452, 257] on div "Community Plan *2897 EveryDay Saving *2262 Gaming Account *0413 Gaming Account …" at bounding box center [823, 259] width 742 height 199
click at [494, 273] on span "Delete this" at bounding box center [489, 272] width 35 height 7
drag, startPoint x: 484, startPoint y: 270, endPoint x: 499, endPoint y: 278, distance: 16.3
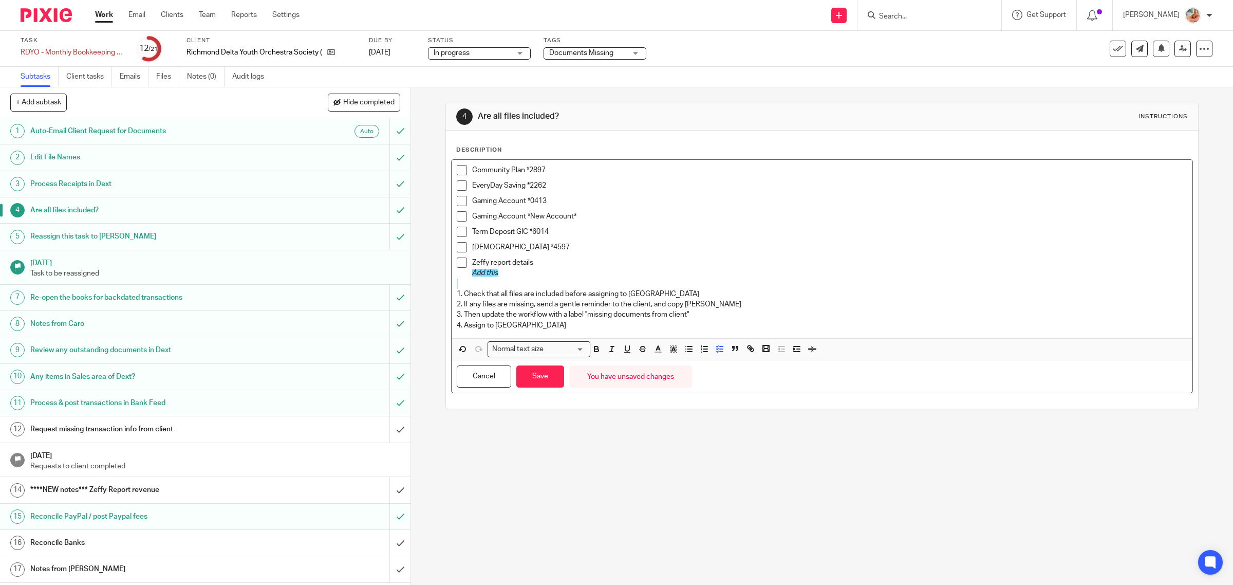
drag, startPoint x: 504, startPoint y: 276, endPoint x: 465, endPoint y: 279, distance: 39.1
click at [465, 279] on div "Community Plan *2897 EveryDay Saving *2262 Gaming Account *0413 Gaming Account …" at bounding box center [823, 249] width 742 height 178
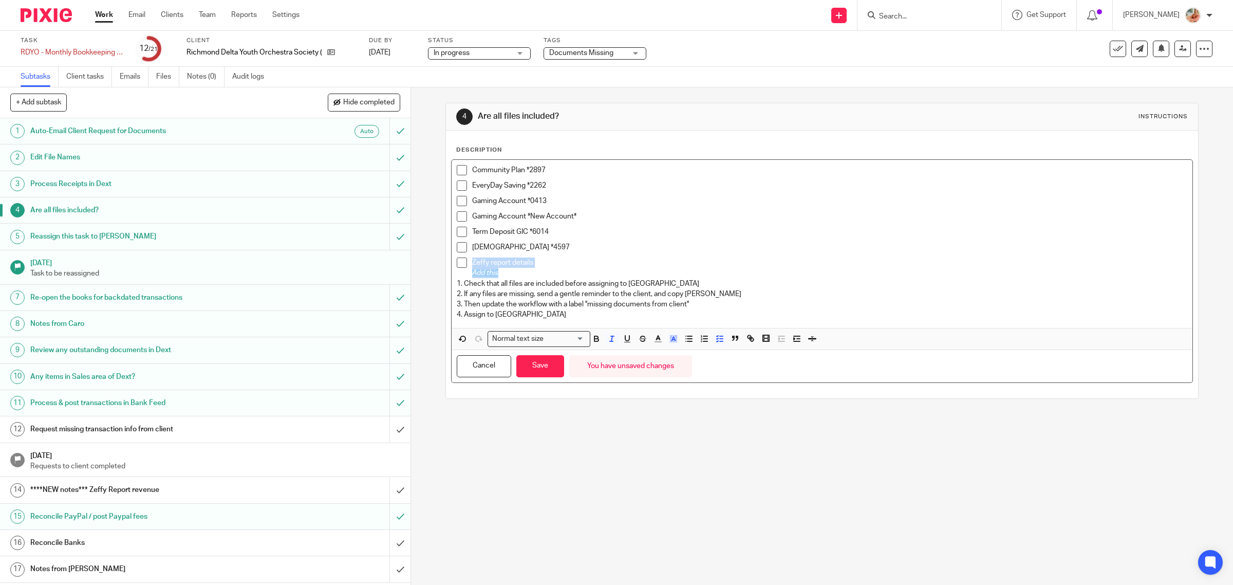
drag, startPoint x: 493, startPoint y: 273, endPoint x: 457, endPoint y: 271, distance: 36.0
click at [457, 271] on li "Zeffy report details Add this" at bounding box center [822, 267] width 731 height 21
click at [514, 276] on p "Add this" at bounding box center [830, 273] width 716 height 10
click at [464, 275] on li "Zeffy report details Add this" at bounding box center [822, 267] width 731 height 21
click at [542, 358] on button "Save" at bounding box center [541, 366] width 48 height 22
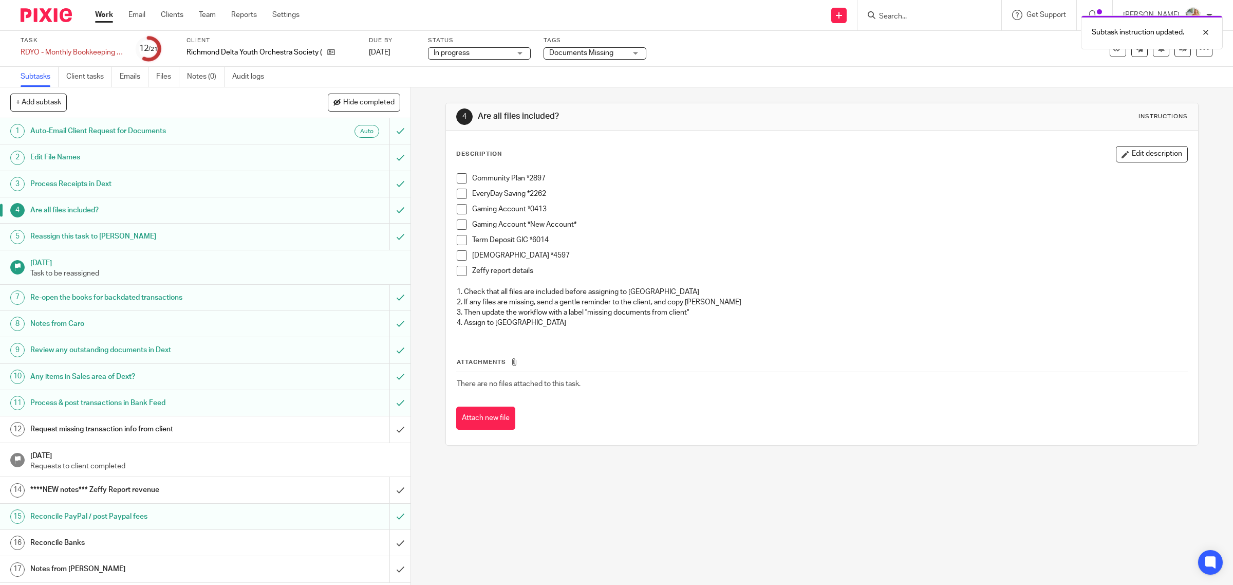
scroll to position [114, 0]
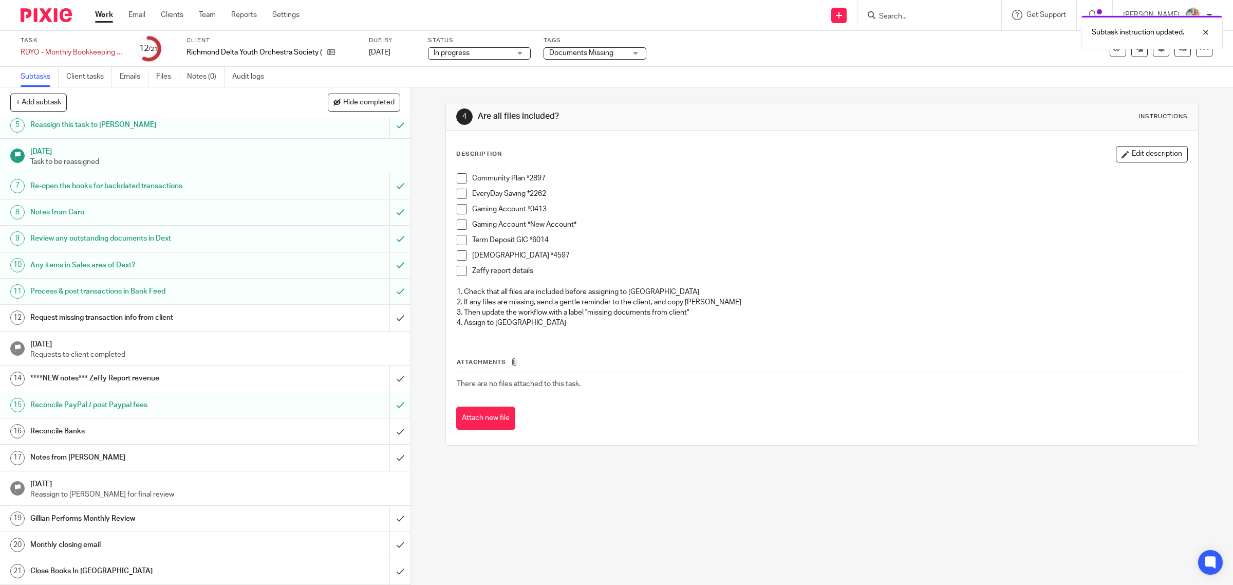
drag, startPoint x: 137, startPoint y: 428, endPoint x: 317, endPoint y: 442, distance: 180.5
click at [137, 428] on h1 "Reconcile Banks" at bounding box center [146, 430] width 233 height 15
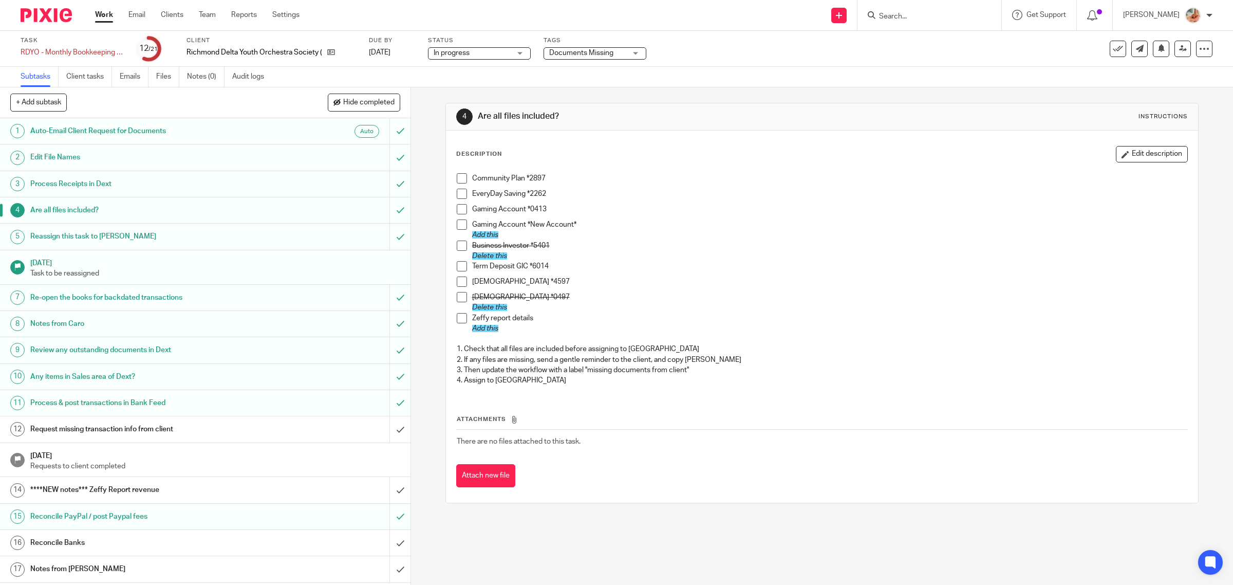
drag, startPoint x: 167, startPoint y: 16, endPoint x: 212, endPoint y: 31, distance: 47.1
click at [168, 16] on link "Clients" at bounding box center [172, 15] width 23 height 10
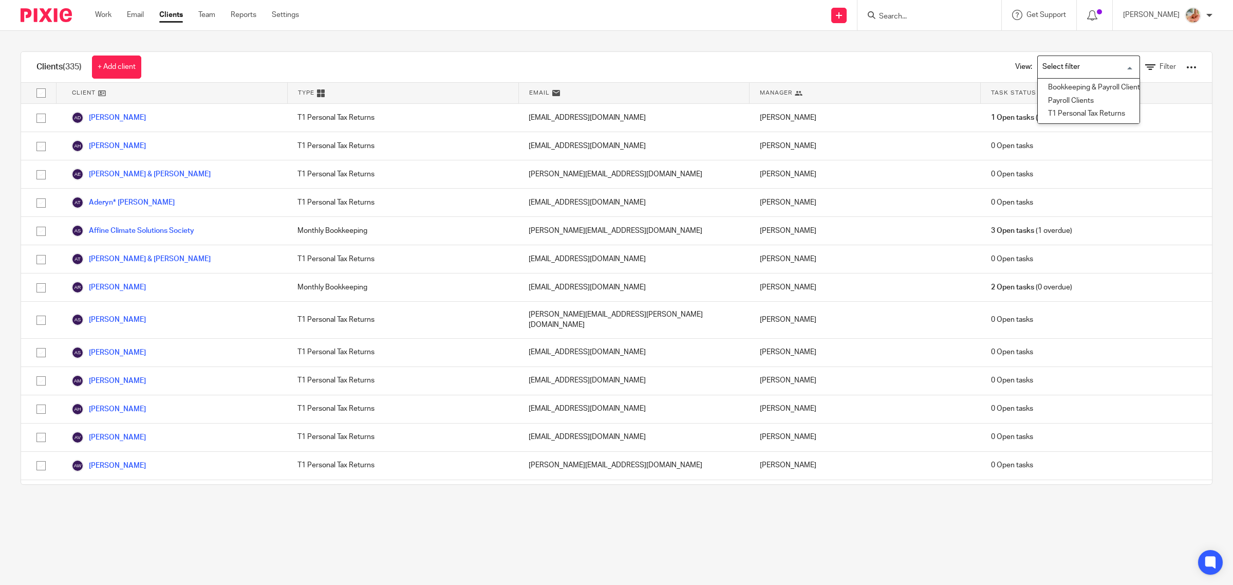
click at [1070, 70] on input "Search for option" at bounding box center [1086, 67] width 95 height 18
click at [1054, 90] on li "Bookkeeping & Payroll Clients only" at bounding box center [1089, 87] width 102 height 13
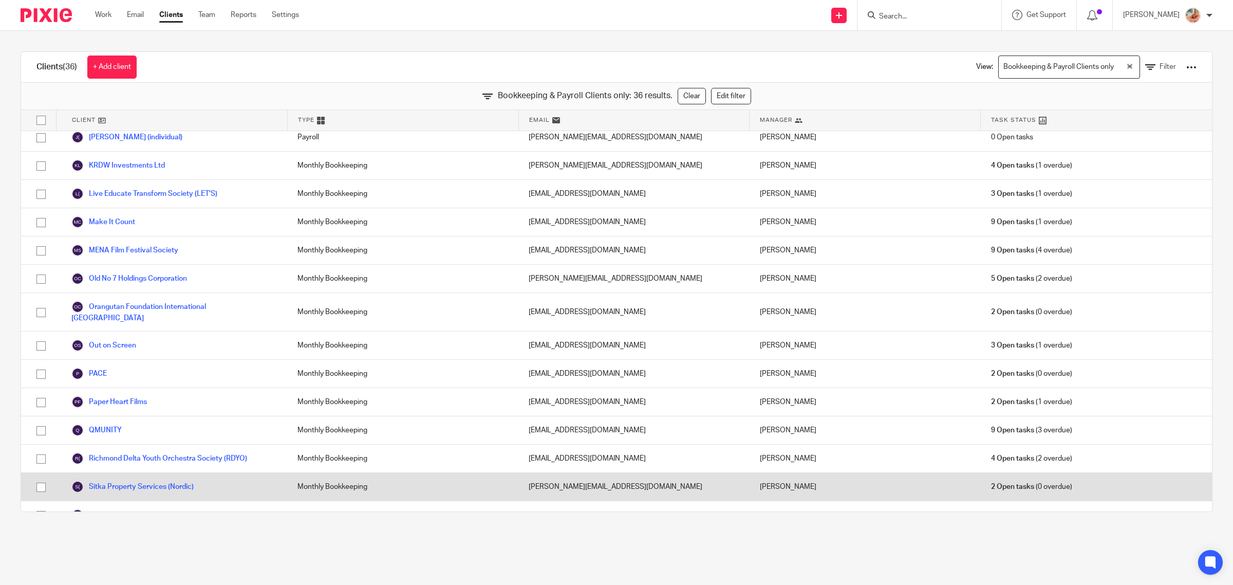
scroll to position [640, 0]
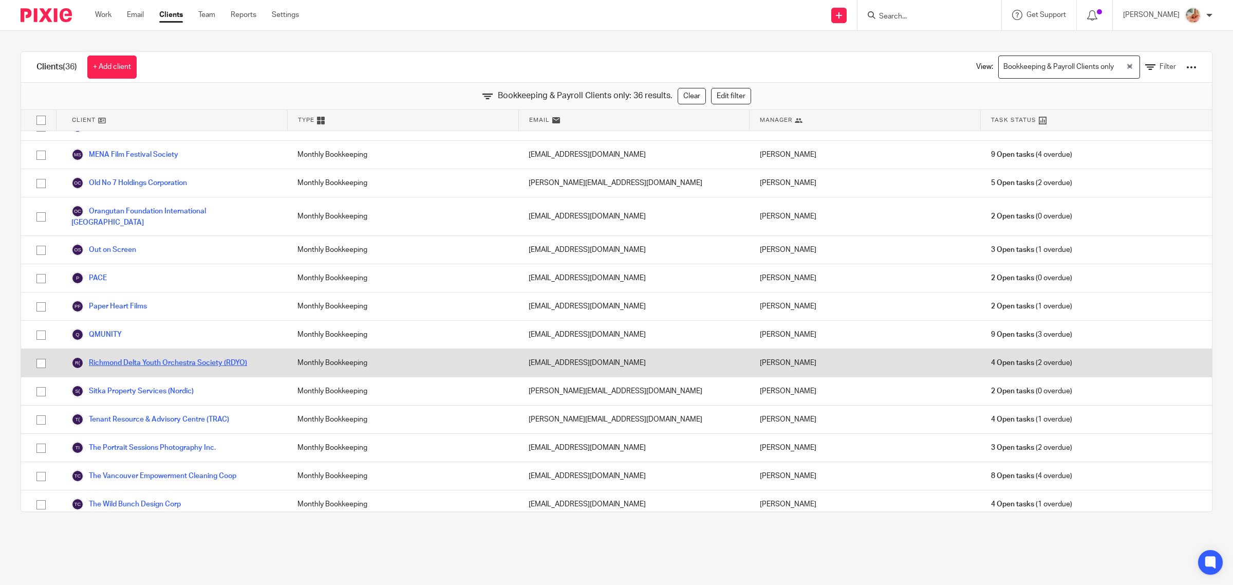
click at [115, 357] on link "Richmond Delta Youth Orchestra Society (RDYO)" at bounding box center [159, 363] width 176 height 12
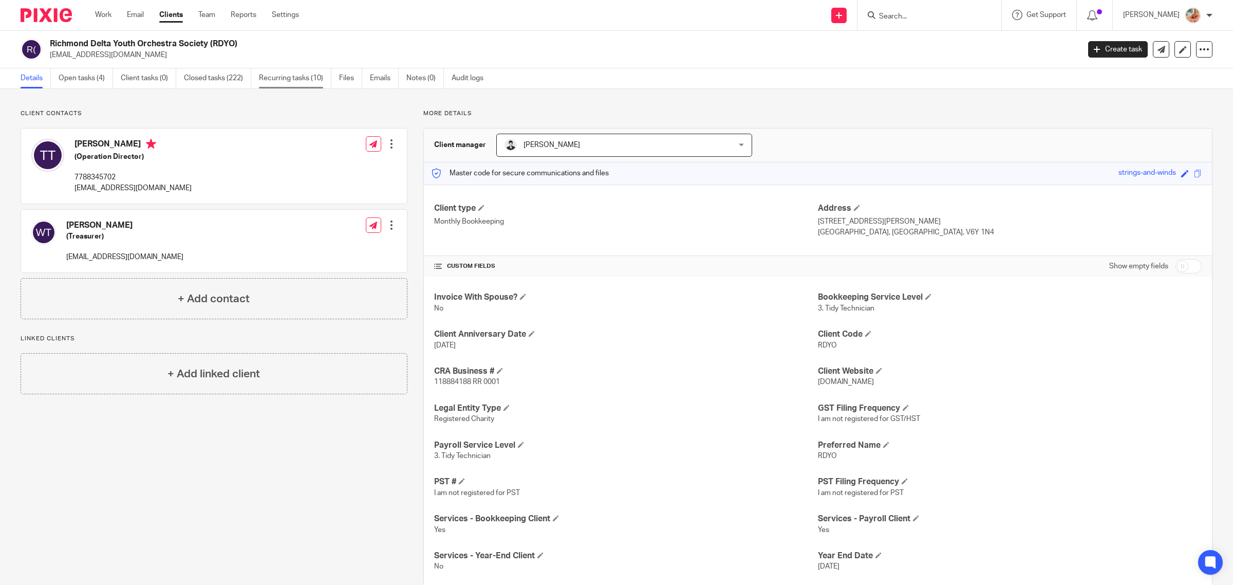
click at [282, 72] on link "Recurring tasks (10)" at bounding box center [295, 78] width 72 height 20
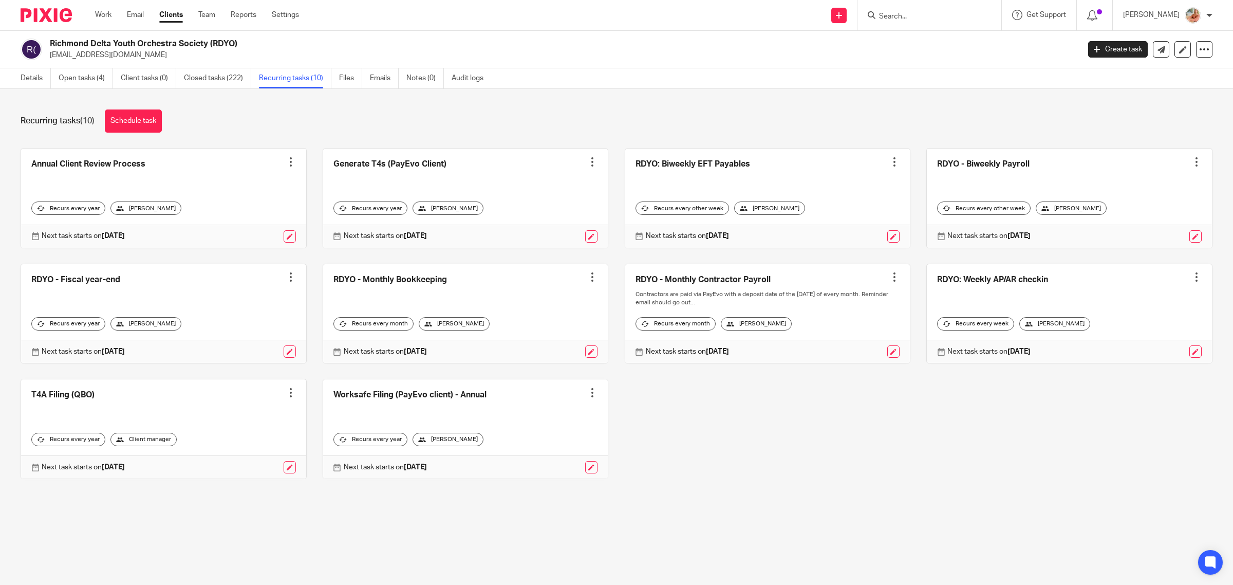
click at [425, 282] on link at bounding box center [465, 313] width 285 height 99
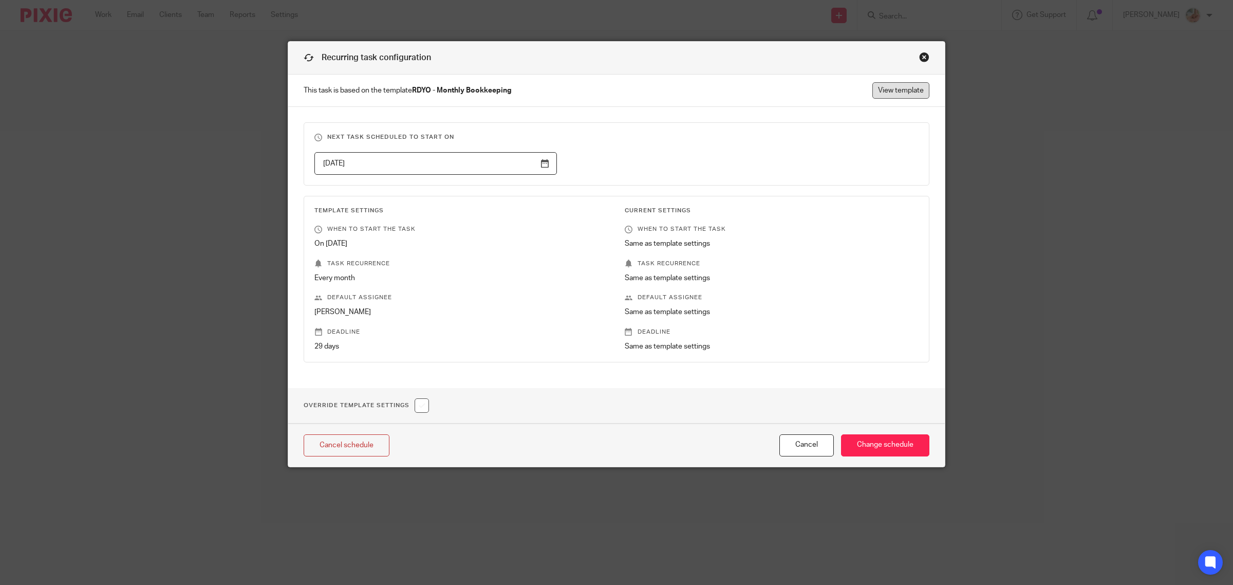
click at [910, 93] on link "View template" at bounding box center [901, 90] width 57 height 16
click at [880, 91] on link "View template" at bounding box center [901, 90] width 57 height 16
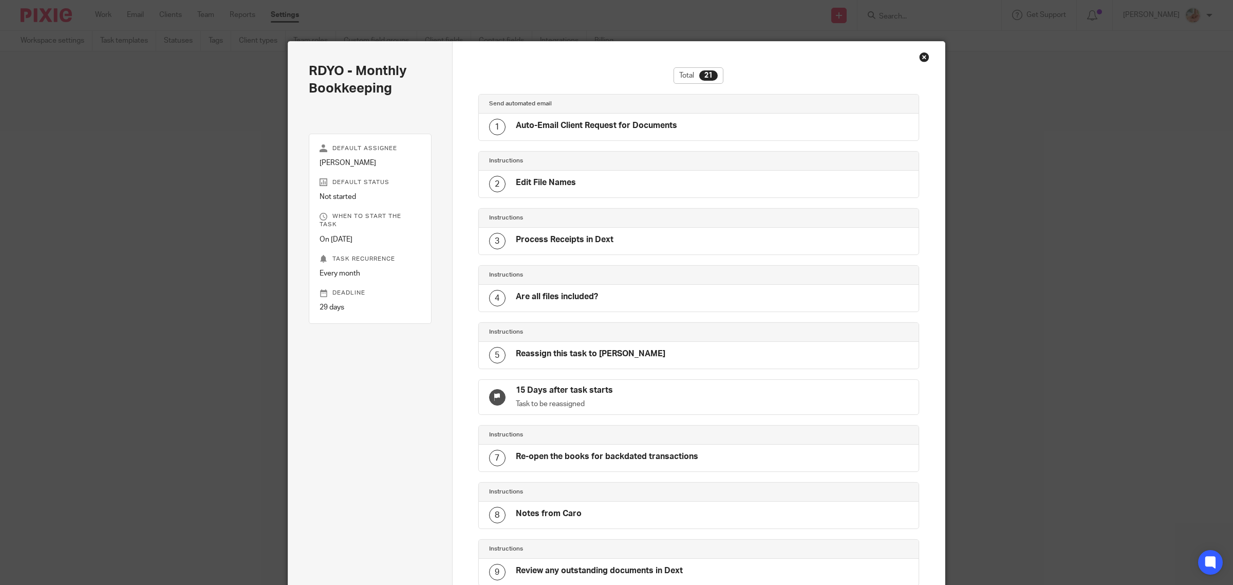
scroll to position [774, 0]
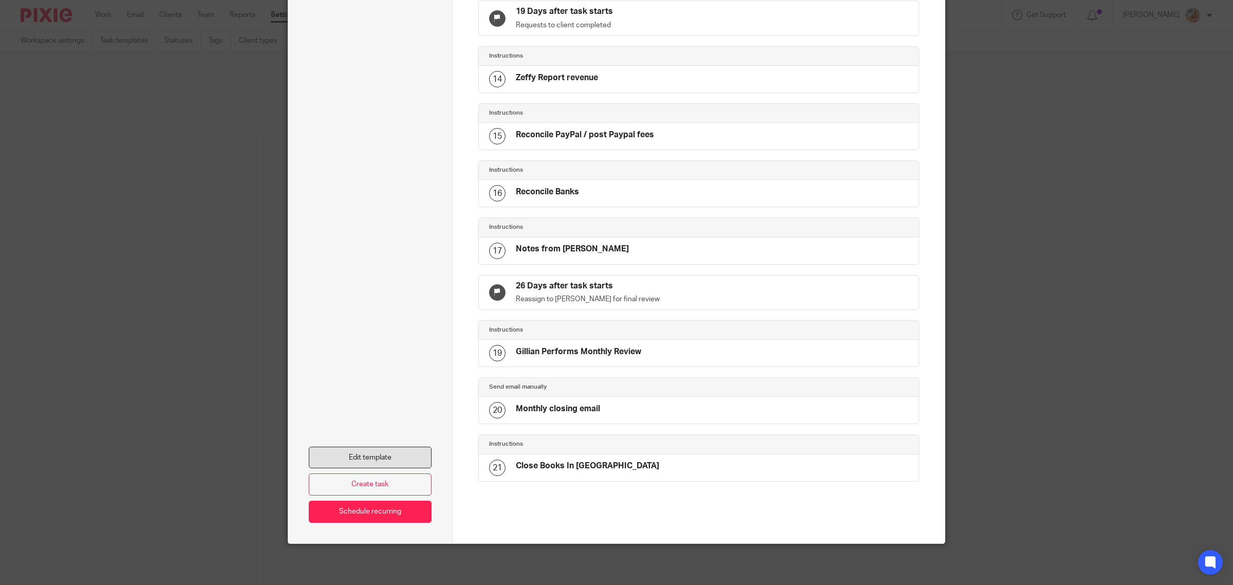
click at [395, 454] on link "Edit template" at bounding box center [370, 458] width 123 height 22
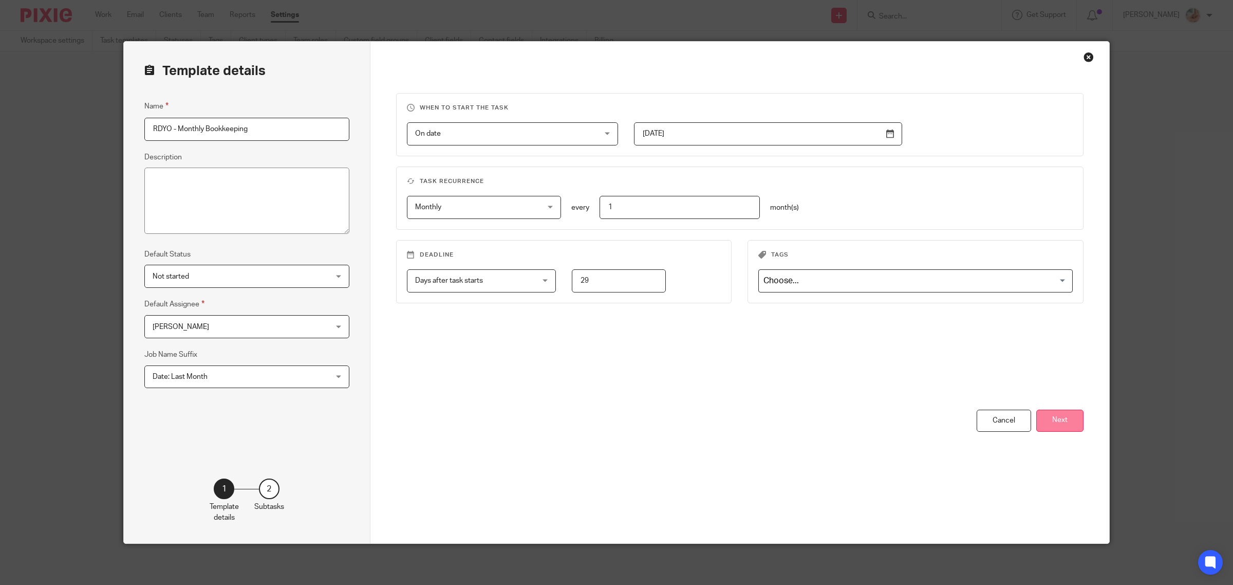
click at [1055, 425] on button "Next" at bounding box center [1060, 421] width 47 height 22
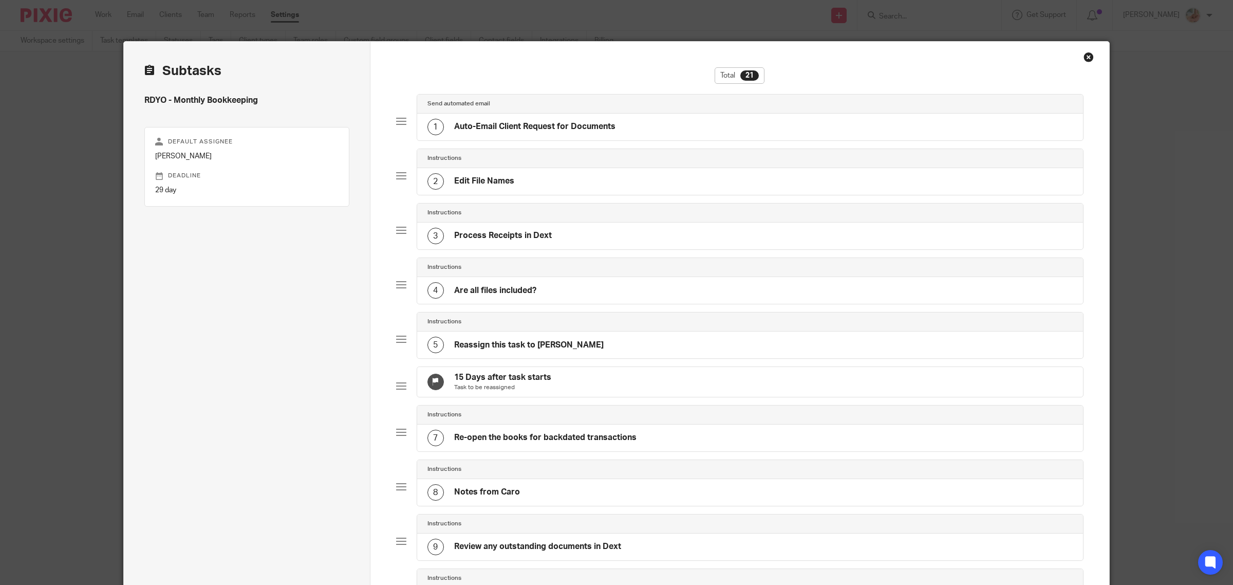
click at [541, 286] on div "4 Are all files included?" at bounding box center [750, 290] width 667 height 27
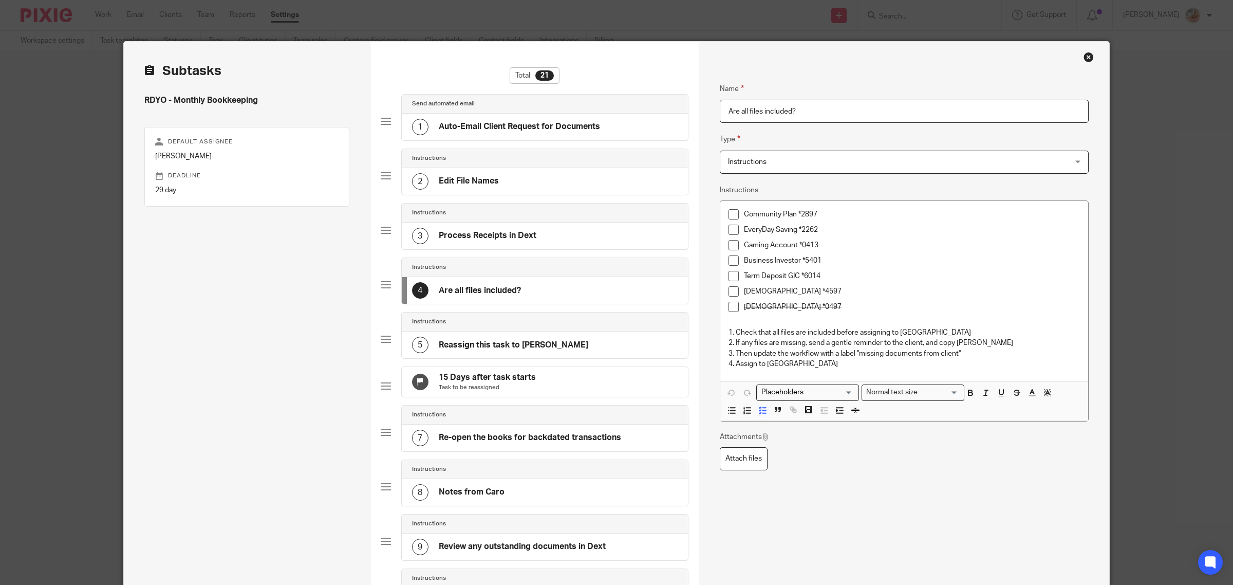
click at [772, 335] on p "1. Check that all files are included before assigning to [GEOGRAPHIC_DATA]" at bounding box center [905, 332] width 352 height 10
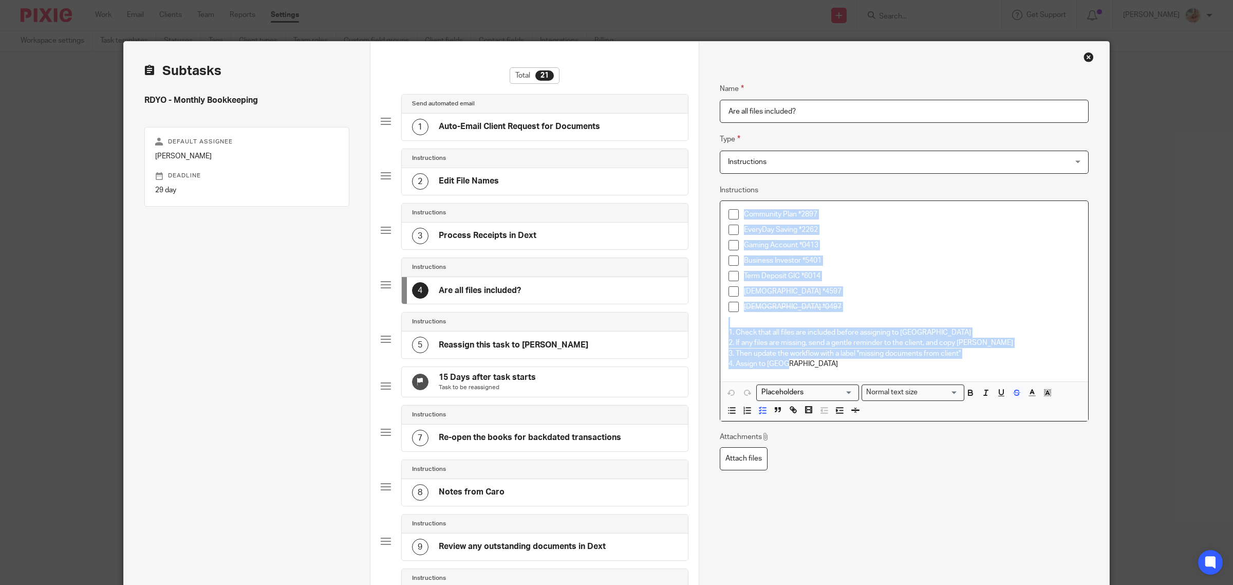
drag, startPoint x: 780, startPoint y: 367, endPoint x: 708, endPoint y: 214, distance: 169.4
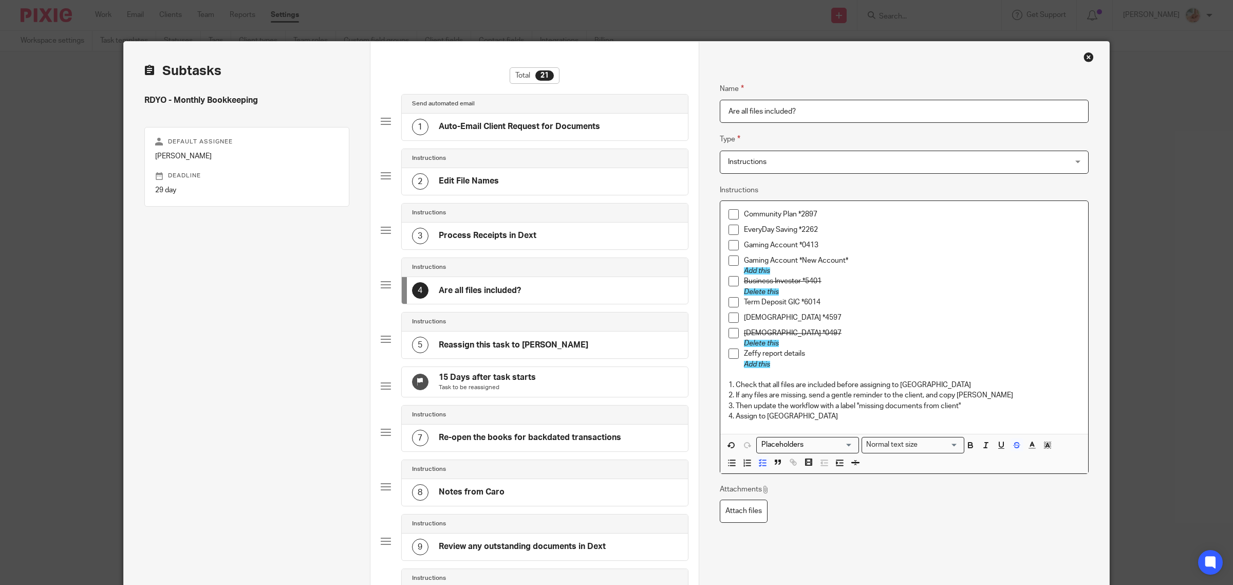
click at [863, 279] on p "Business Investor *5401" at bounding box center [912, 281] width 336 height 10
drag, startPoint x: 771, startPoint y: 271, endPoint x: 723, endPoint y: 278, distance: 48.8
click at [723, 278] on div "Community Plan *2897 EveryDay Saving *2262 Gaming Account *0413 Gaming Account …" at bounding box center [905, 317] width 368 height 233
drag, startPoint x: 782, startPoint y: 292, endPoint x: 736, endPoint y: 274, distance: 49.2
click at [736, 274] on div "Community Plan *2897 EveryDay Saving *2262 Gaming Account *0413 Gaming Account …" at bounding box center [905, 317] width 368 height 233
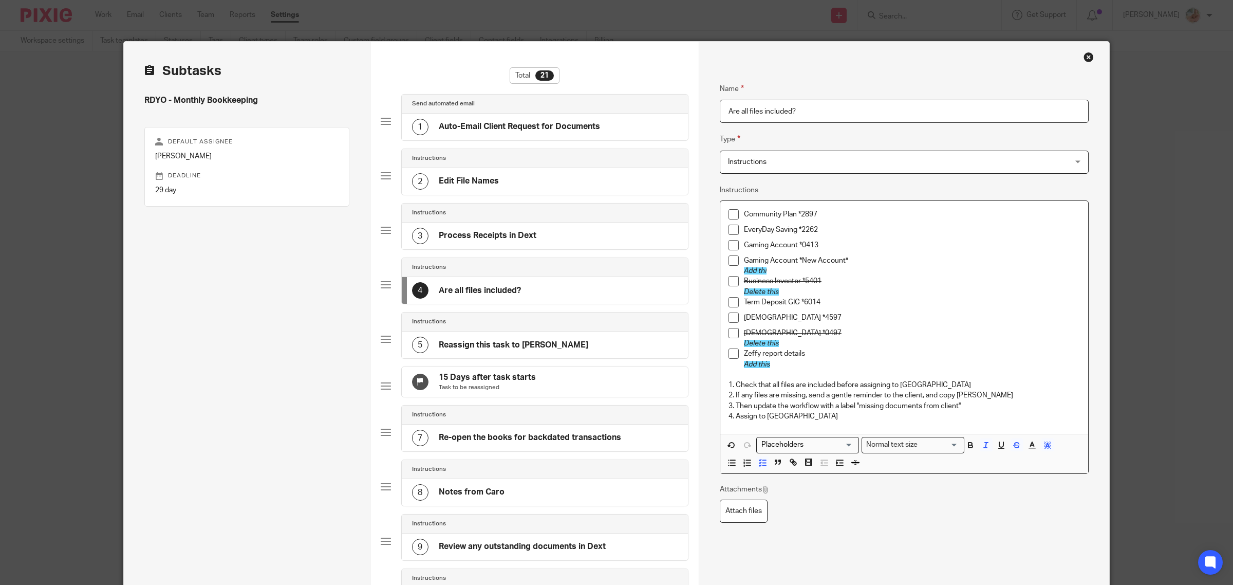
click at [799, 356] on p "Zeffy report details" at bounding box center [912, 353] width 336 height 10
click at [737, 278] on li "Business Investor *5401 Delete this" at bounding box center [905, 286] width 352 height 21
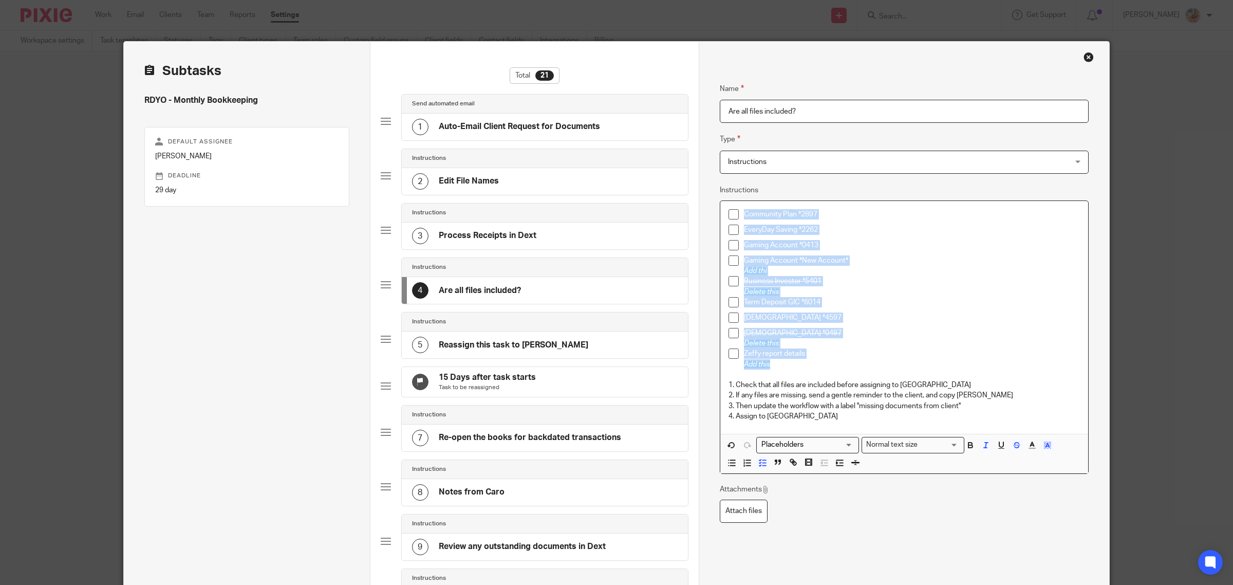
drag, startPoint x: 777, startPoint y: 366, endPoint x: 712, endPoint y: 218, distance: 160.9
copy div "Community Plan *2897 EveryDay Saving *2262 Gaming Account *0413 Gaming Account …"
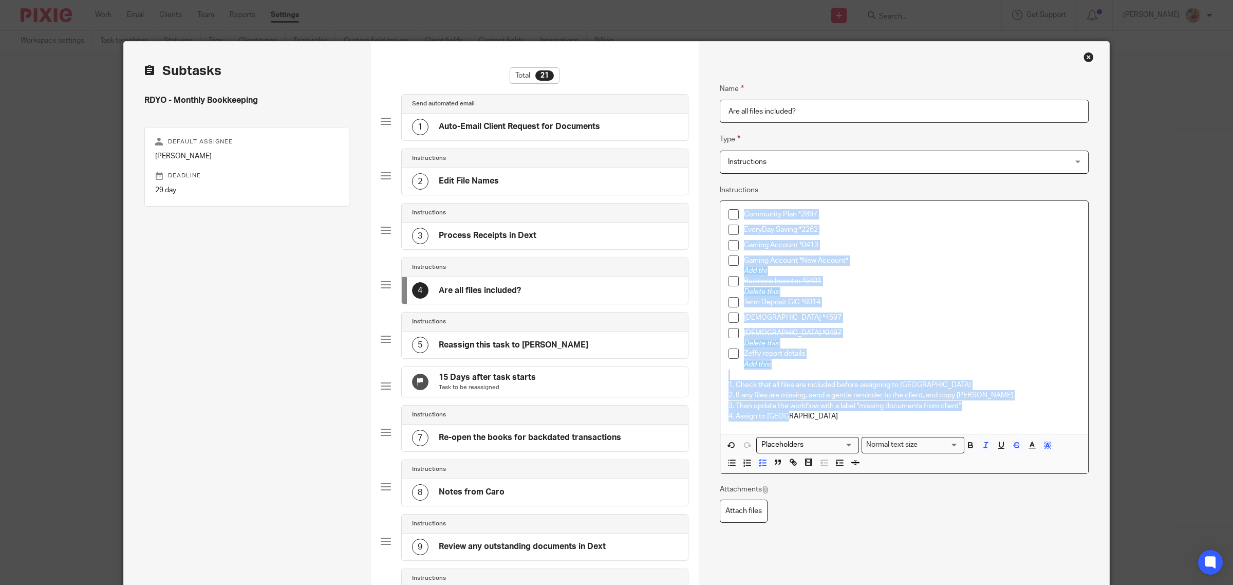
drag, startPoint x: 740, startPoint y: 403, endPoint x: 714, endPoint y: 200, distance: 204.6
copy div "Community Plan *2897 EveryDay Saving *2262 Gaming Account *0413 Gaming Account …"
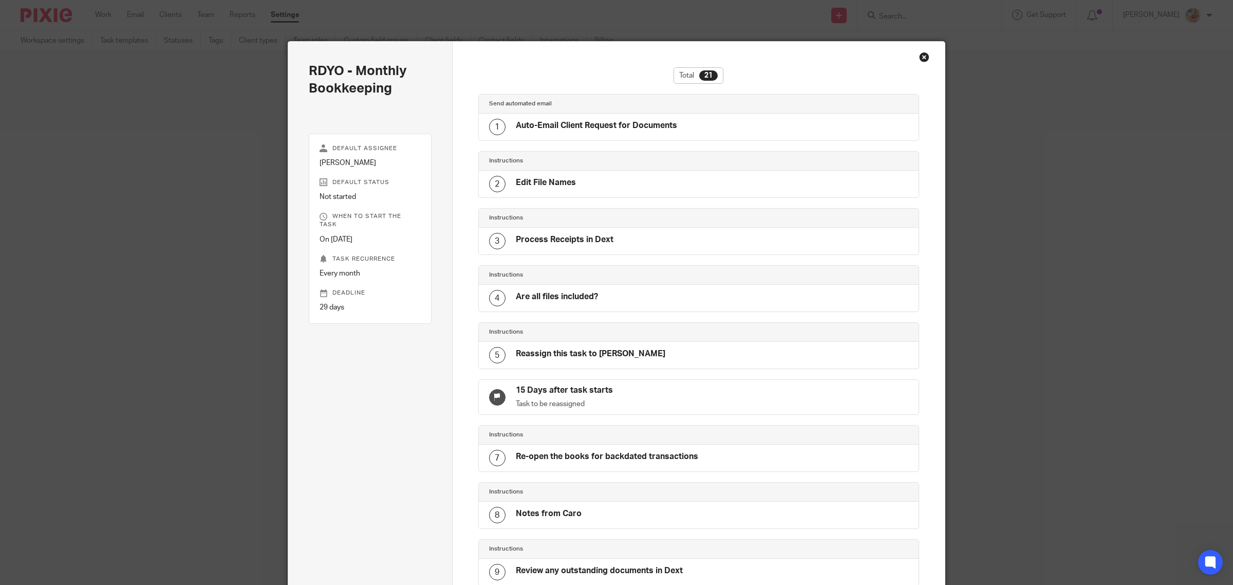
scroll to position [774, 0]
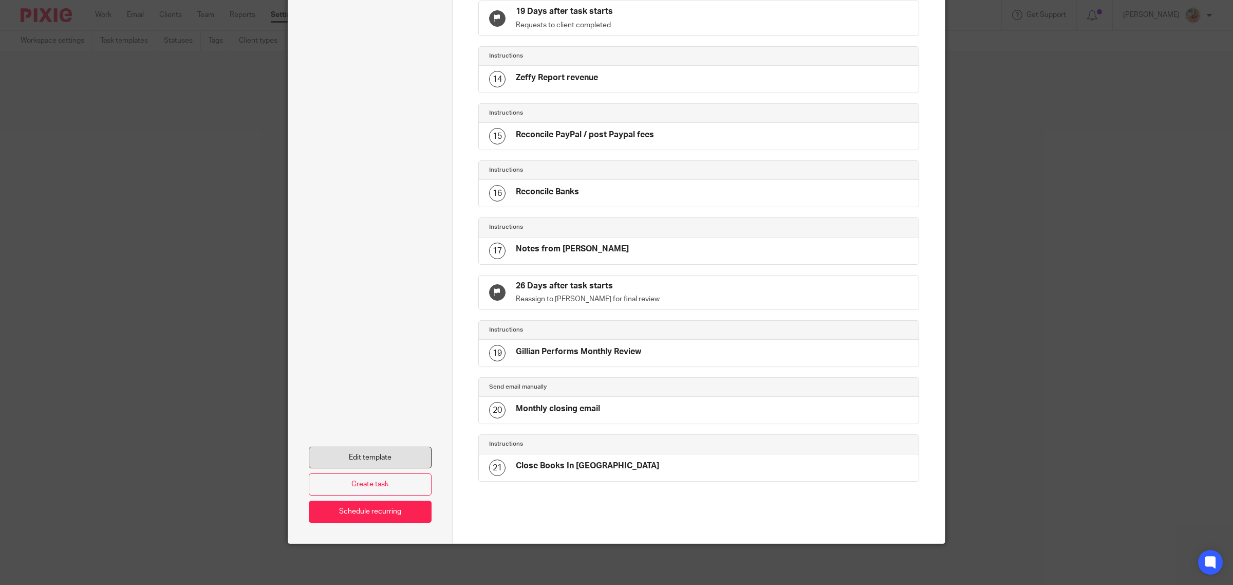
click at [353, 457] on link "Edit template" at bounding box center [370, 458] width 123 height 22
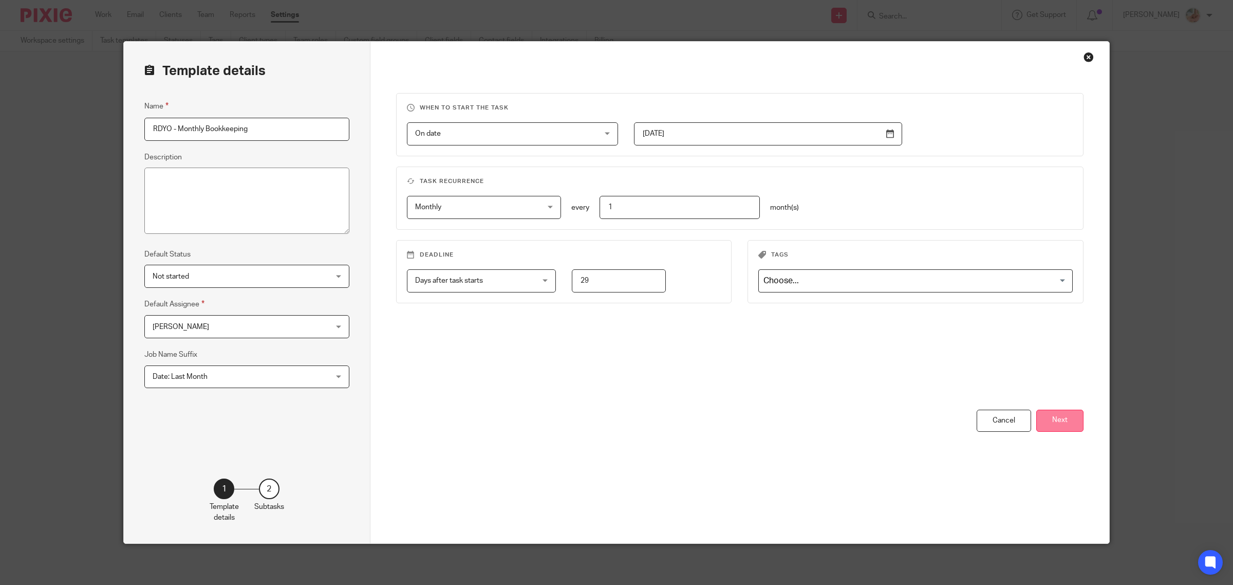
click at [1063, 427] on button "Next" at bounding box center [1060, 421] width 47 height 22
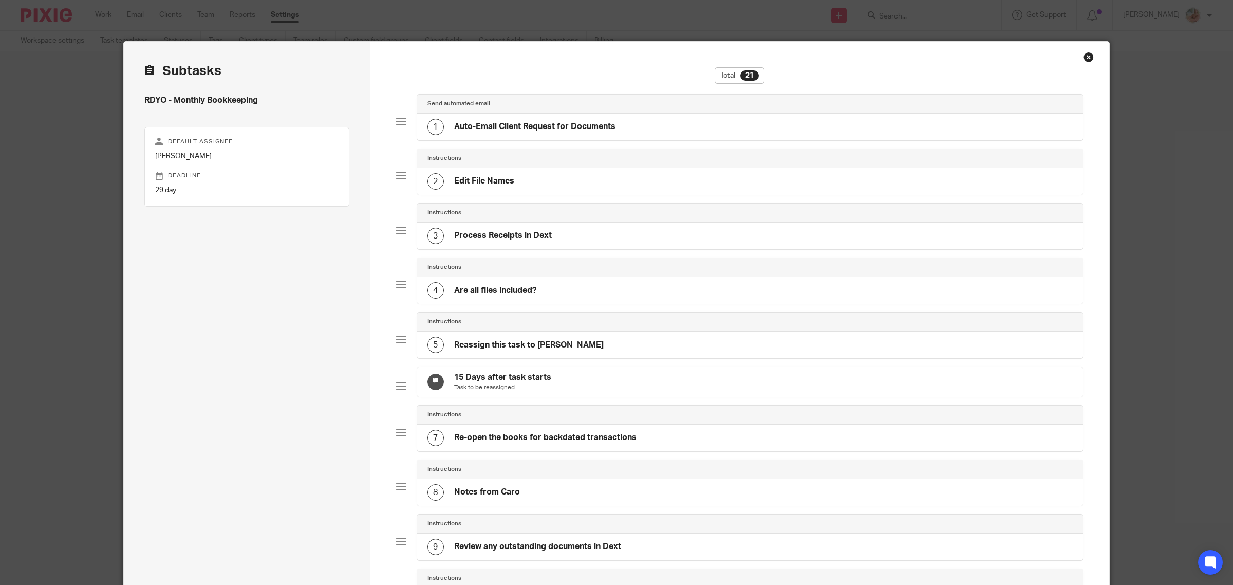
click at [634, 296] on div "4 Are all files included?" at bounding box center [750, 290] width 667 height 27
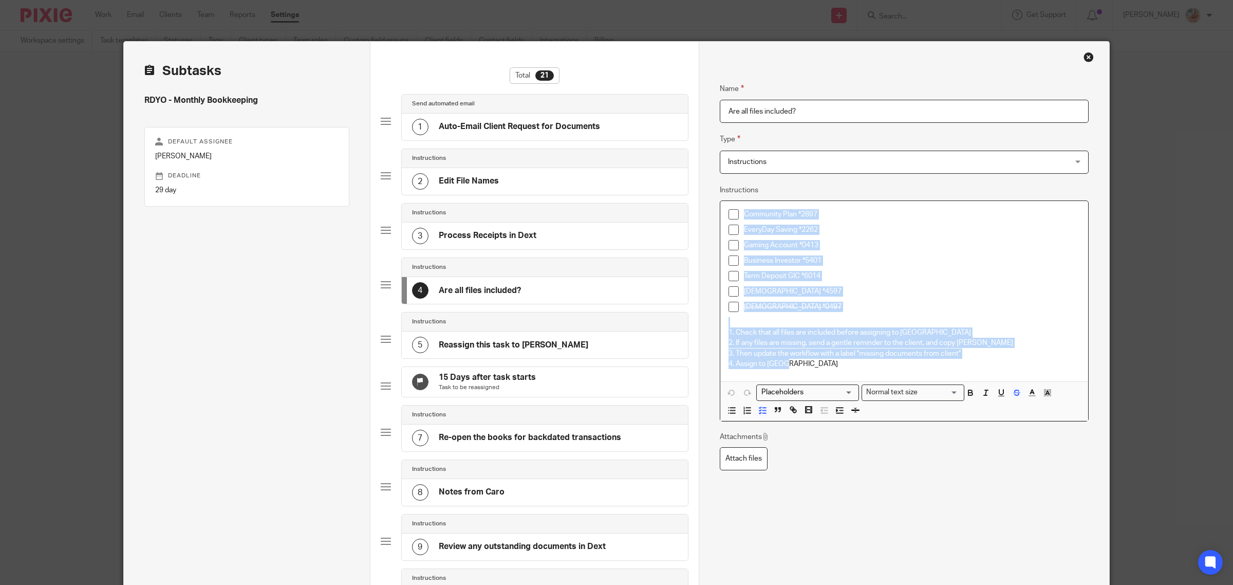
drag, startPoint x: 800, startPoint y: 364, endPoint x: 700, endPoint y: 216, distance: 178.0
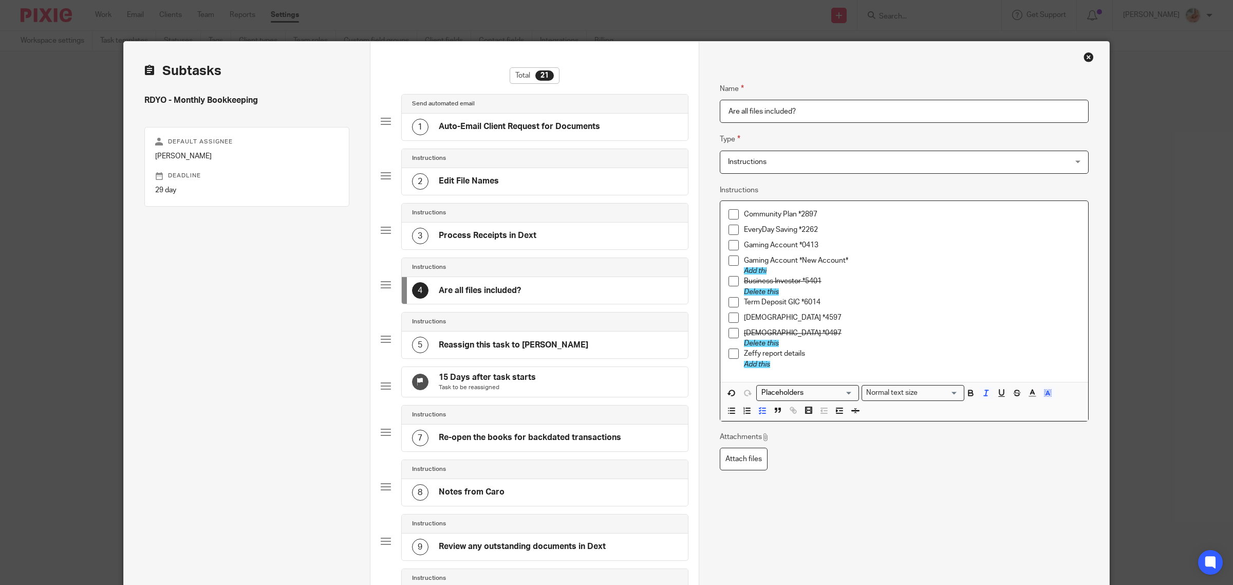
click at [810, 279] on s "Business Investor *5401" at bounding box center [783, 281] width 78 height 7
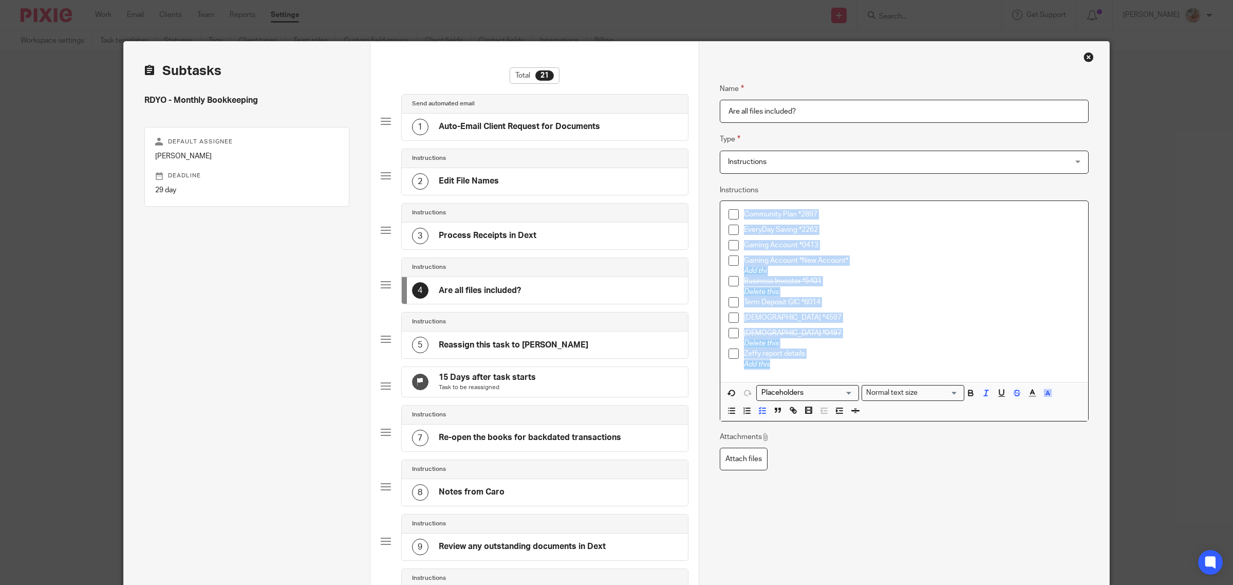
drag, startPoint x: 708, startPoint y: 330, endPoint x: 702, endPoint y: 201, distance: 129.6
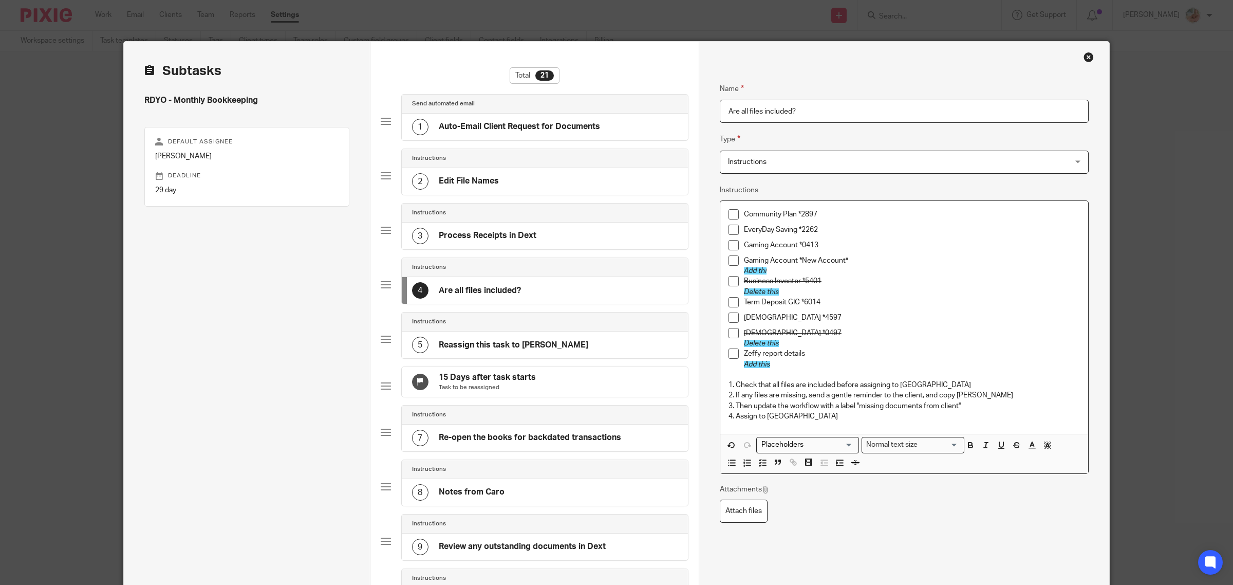
click at [766, 273] on p "Add thi" at bounding box center [912, 271] width 336 height 10
drag, startPoint x: 764, startPoint y: 271, endPoint x: 707, endPoint y: 258, distance: 58.1
click at [755, 267] on span "Add thi" at bounding box center [755, 270] width 23 height 7
click at [768, 268] on p "Add thi" at bounding box center [912, 271] width 336 height 10
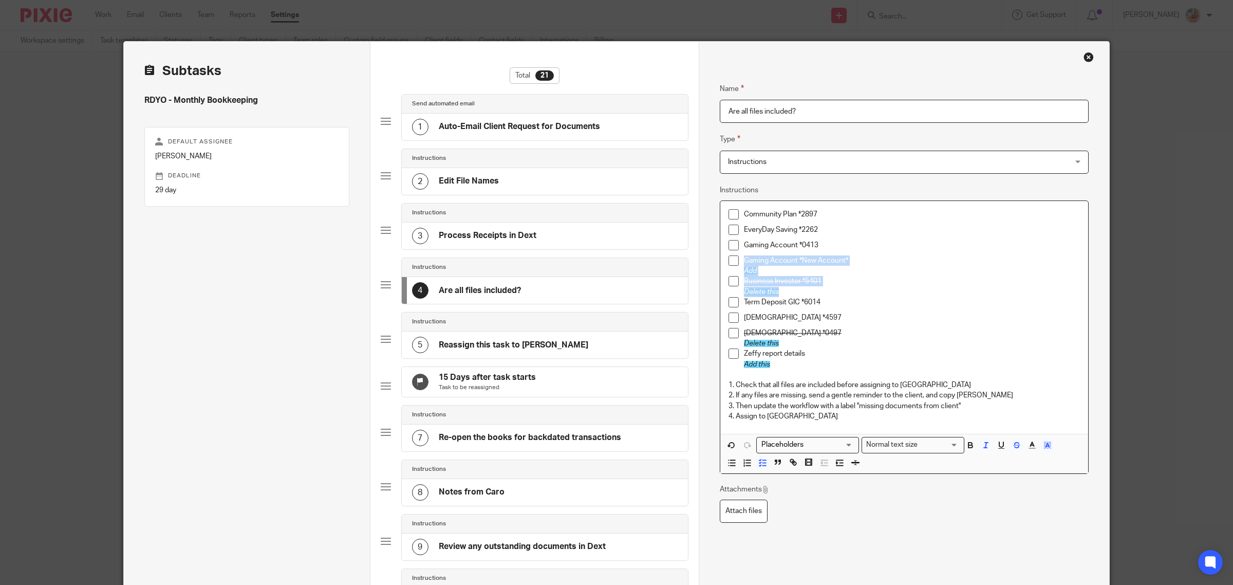
click at [724, 275] on div "Community Plan *2897 EveryDay Saving *2262 Gaming Account *0413 Gaming Account …" at bounding box center [905, 317] width 368 height 233
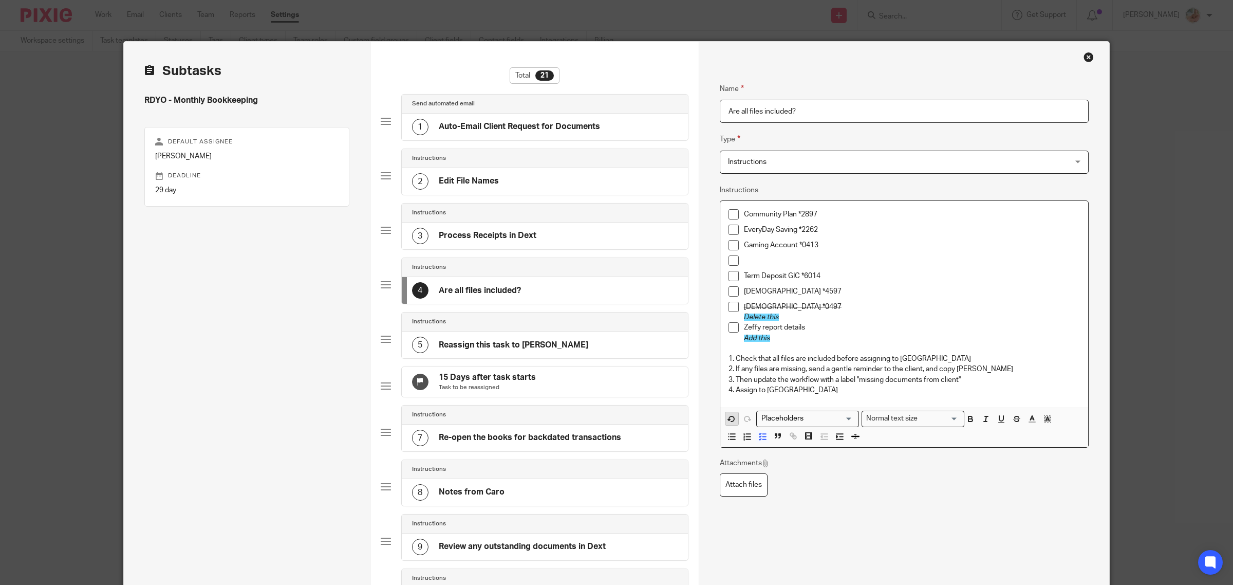
click at [729, 418] on icon "button" at bounding box center [731, 418] width 9 height 9
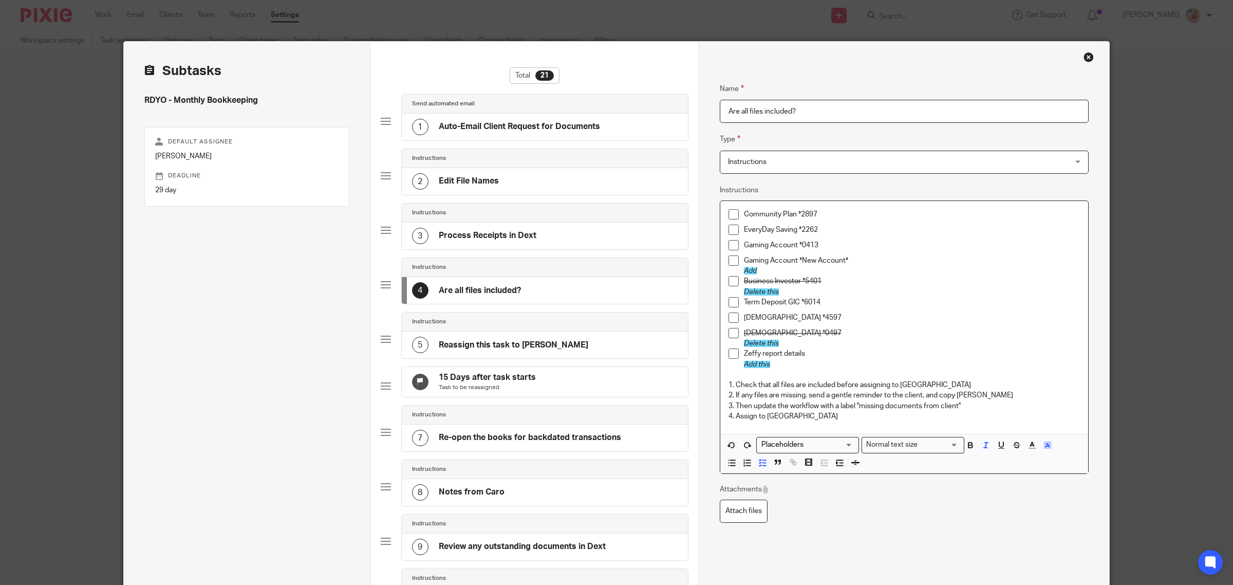
drag, startPoint x: 784, startPoint y: 362, endPoint x: 779, endPoint y: 308, distance: 54.3
click at [784, 361] on p "Add this" at bounding box center [912, 364] width 336 height 10
drag, startPoint x: 773, startPoint y: 292, endPoint x: 726, endPoint y: 276, distance: 49.7
click at [729, 276] on li "Business Investor *5401 Delete this" at bounding box center [905, 286] width 352 height 21
click at [761, 272] on p "Add" at bounding box center [912, 271] width 336 height 10
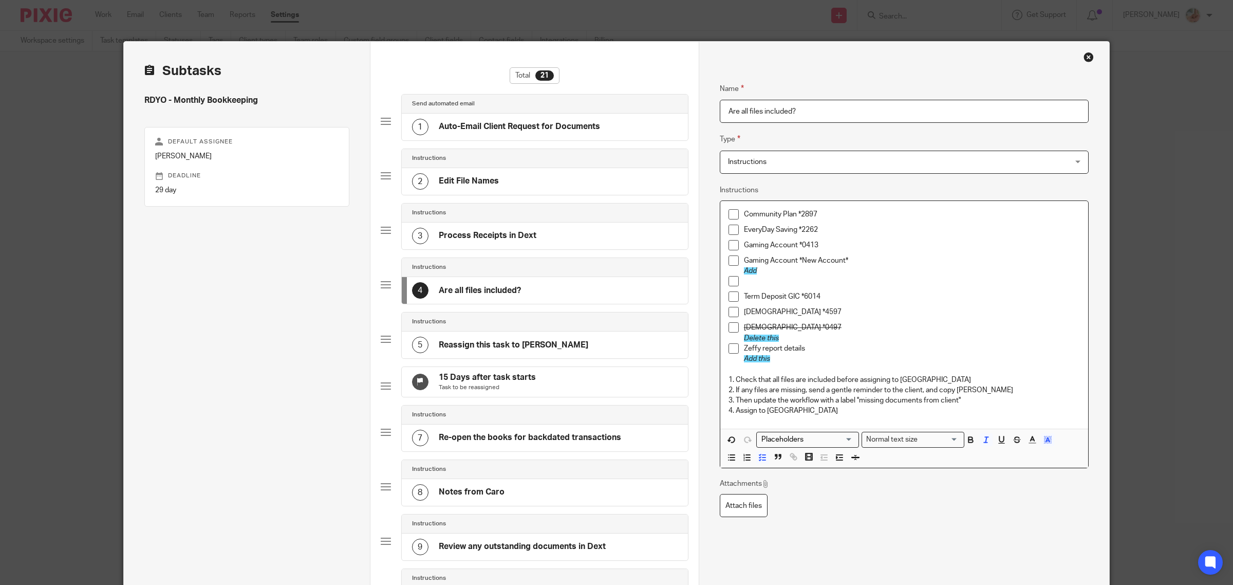
click at [754, 278] on p at bounding box center [912, 281] width 336 height 10
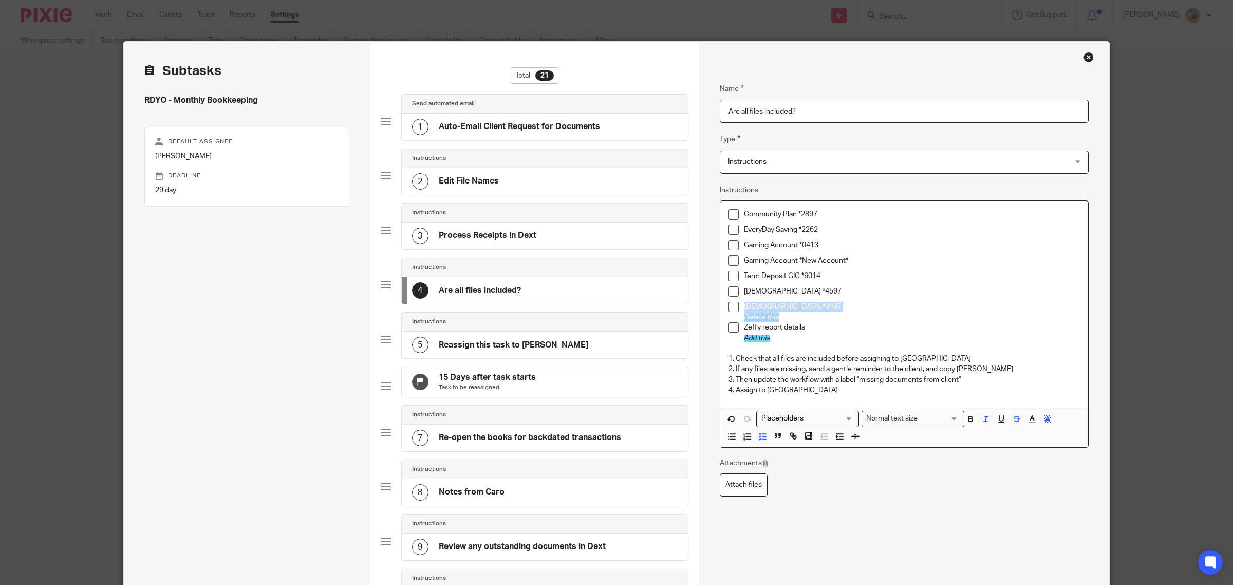
drag, startPoint x: 774, startPoint y: 317, endPoint x: 726, endPoint y: 307, distance: 48.8
click at [729, 307] on li "TD Visa *0497 Delete this" at bounding box center [905, 312] width 352 height 21
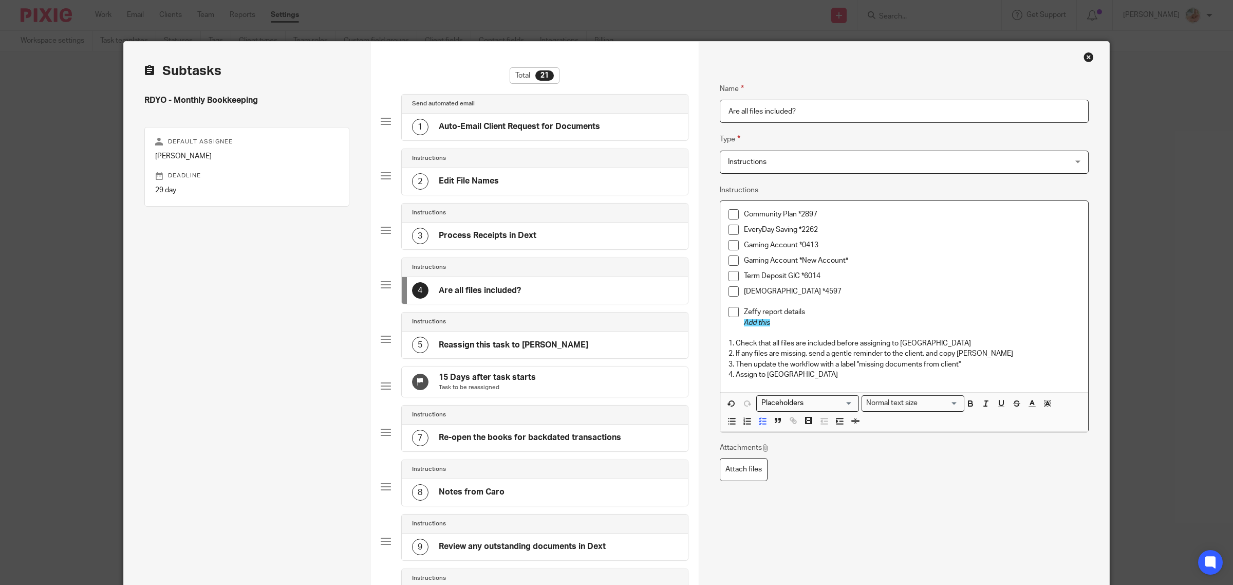
click at [777, 322] on p "Add this" at bounding box center [912, 323] width 336 height 10
drag, startPoint x: 743, startPoint y: 323, endPoint x: 760, endPoint y: 311, distance: 20.0
click at [736, 322] on li "Zeffy report details Add thi" at bounding box center [905, 317] width 352 height 21
click at [760, 304] on p at bounding box center [912, 302] width 336 height 10
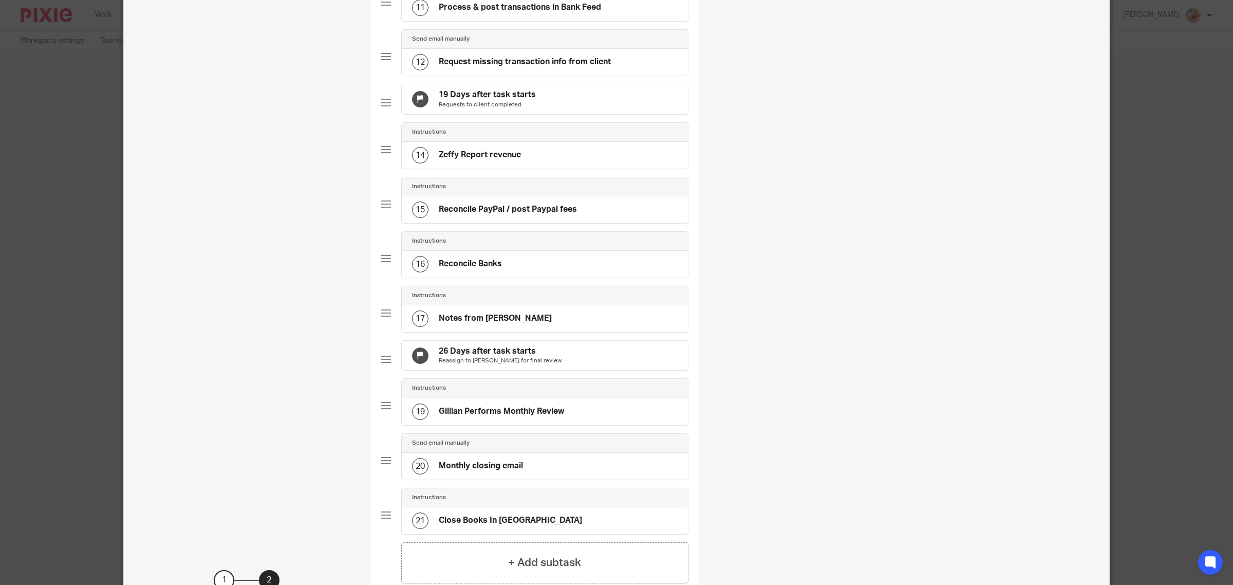
scroll to position [771, 0]
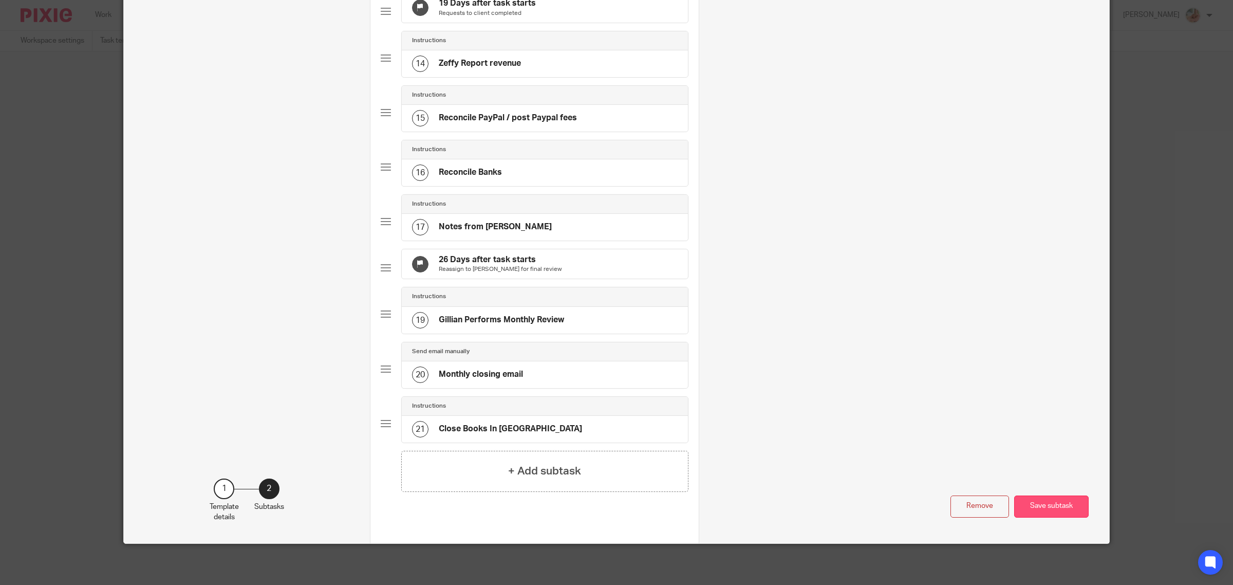
click at [1049, 513] on button "Save subtask" at bounding box center [1052, 506] width 75 height 22
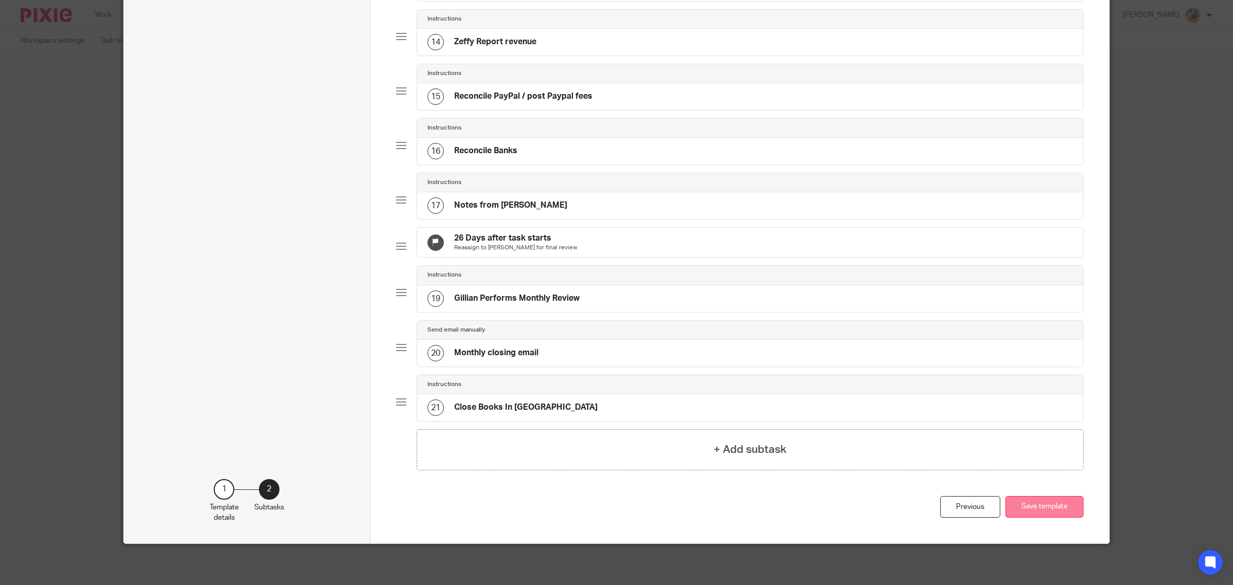
click at [1035, 518] on button "Save template" at bounding box center [1045, 507] width 78 height 22
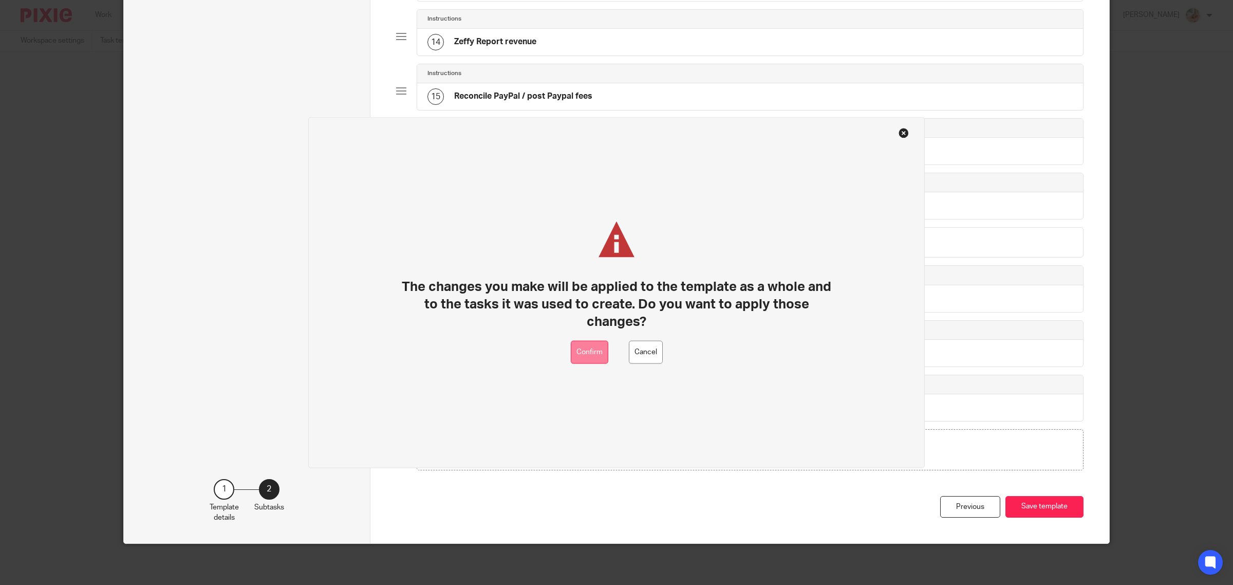
click at [596, 348] on button "Confirm" at bounding box center [590, 352] width 38 height 23
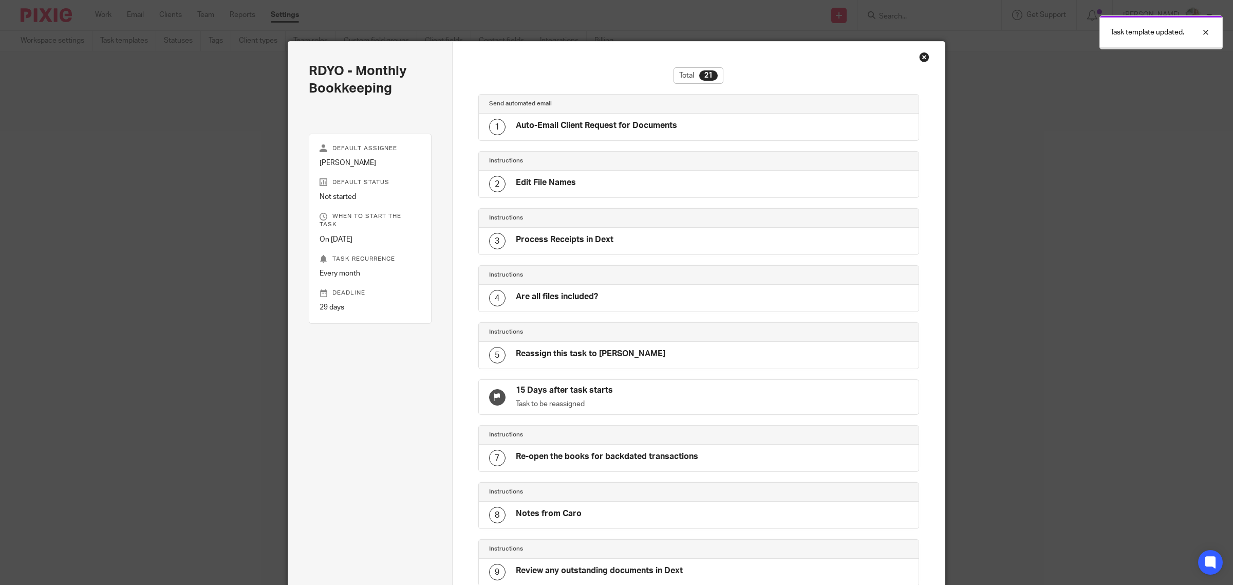
scroll to position [774, 0]
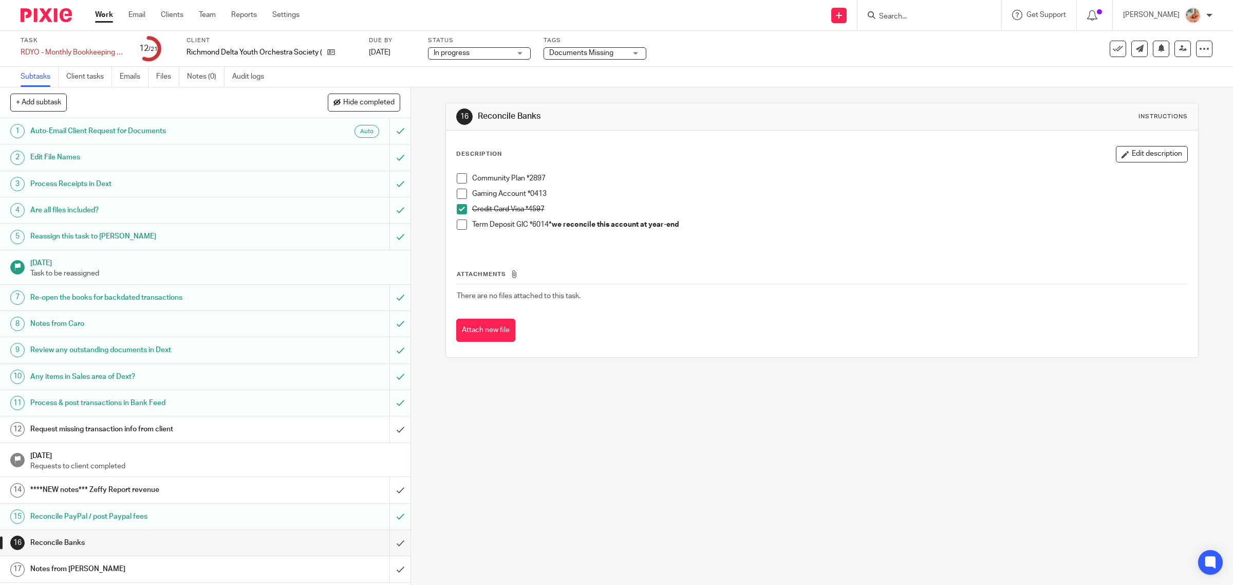
scroll to position [64, 0]
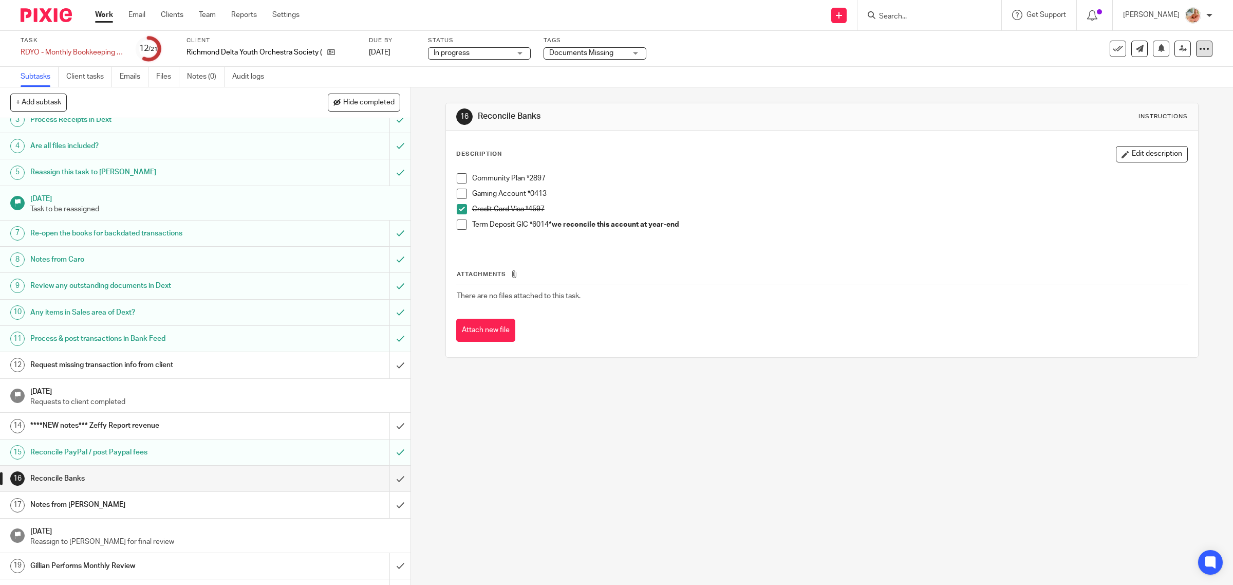
click at [1200, 48] on icon at bounding box center [1205, 49] width 10 height 10
click at [1145, 90] on link "Advanced task editor" at bounding box center [1163, 89] width 68 height 7
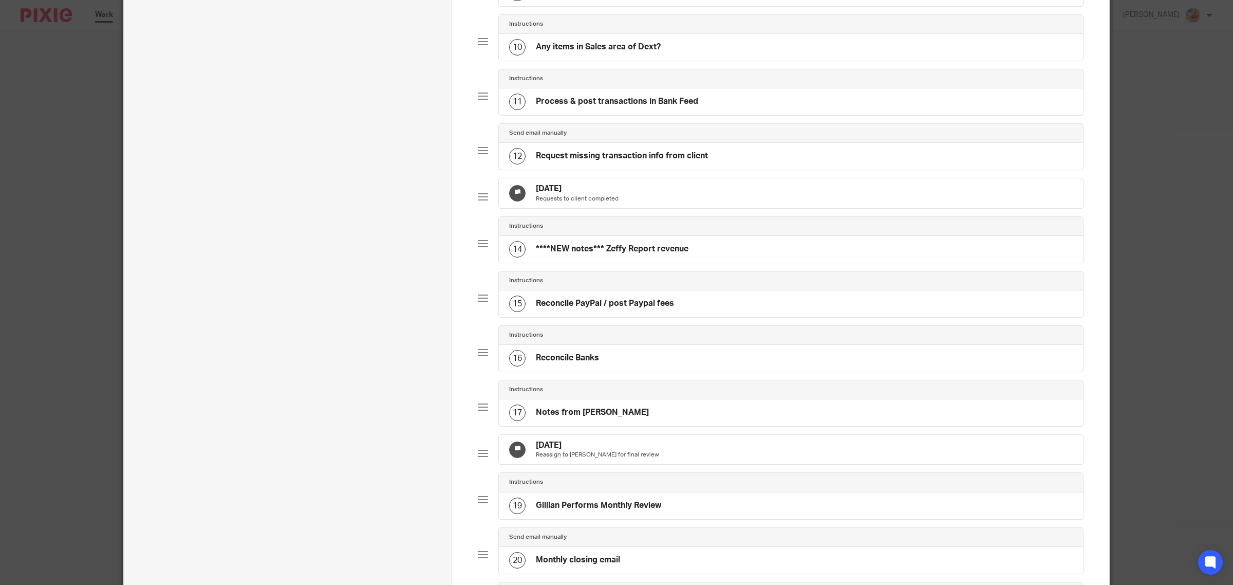
scroll to position [562, 0]
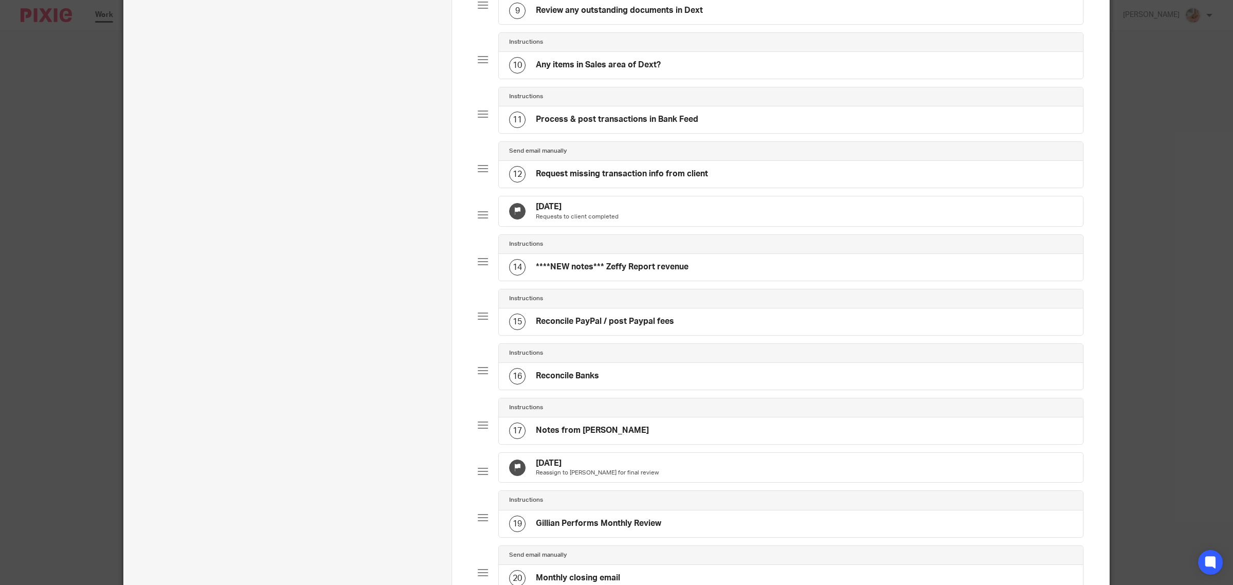
click at [655, 226] on div "Jul 24, 2025 Requests to client completed" at bounding box center [791, 211] width 584 height 30
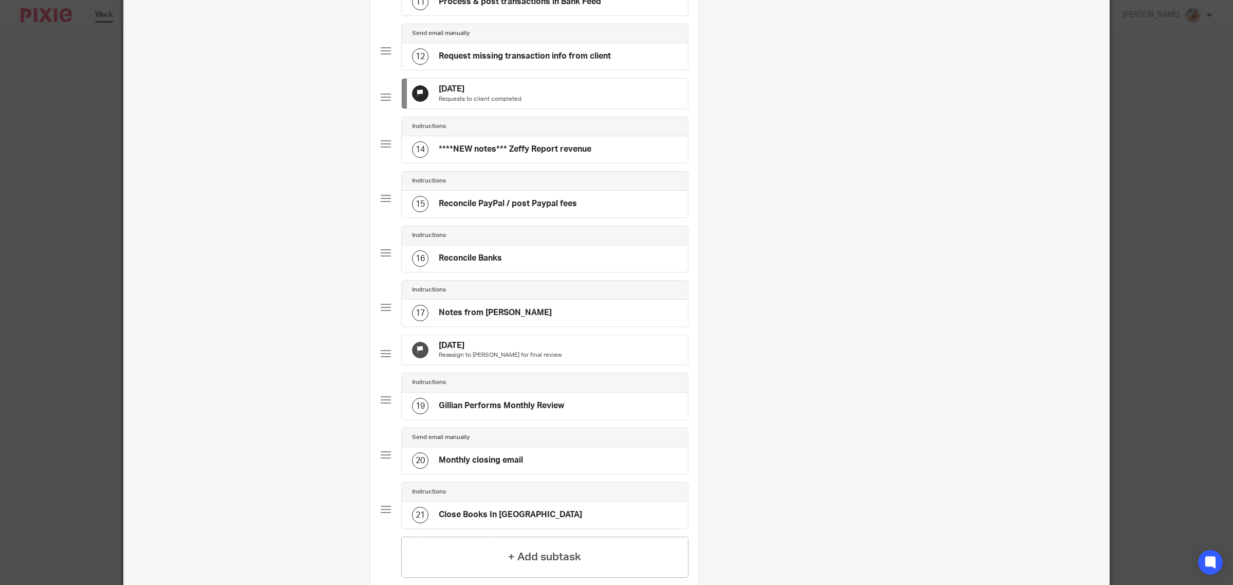
scroll to position [771, 0]
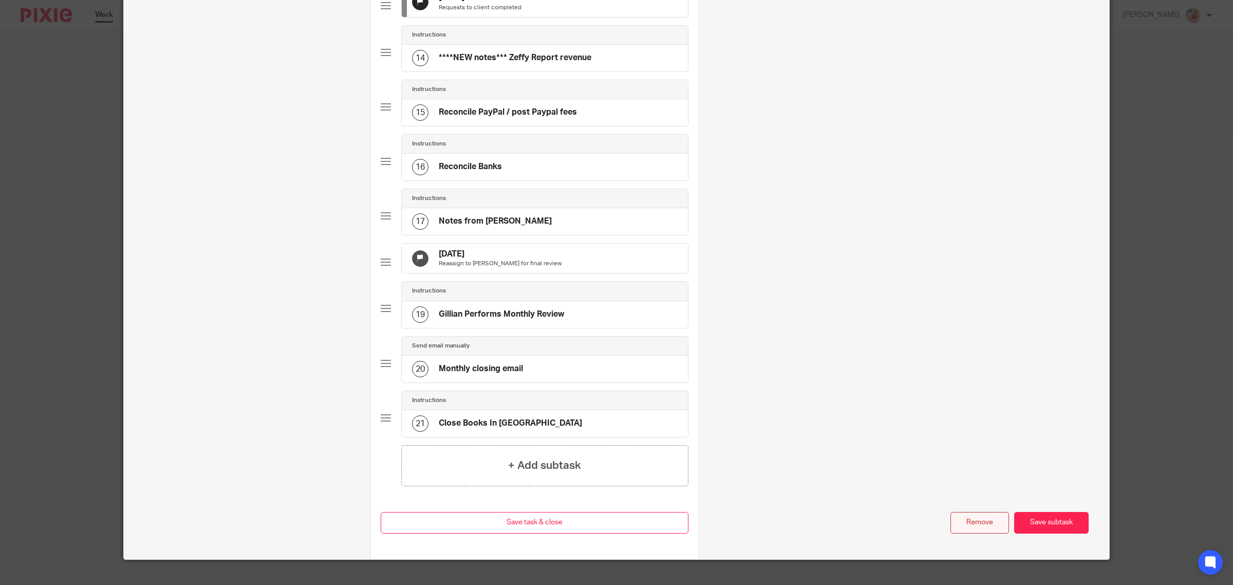
click at [980, 534] on button "Remove" at bounding box center [980, 523] width 59 height 22
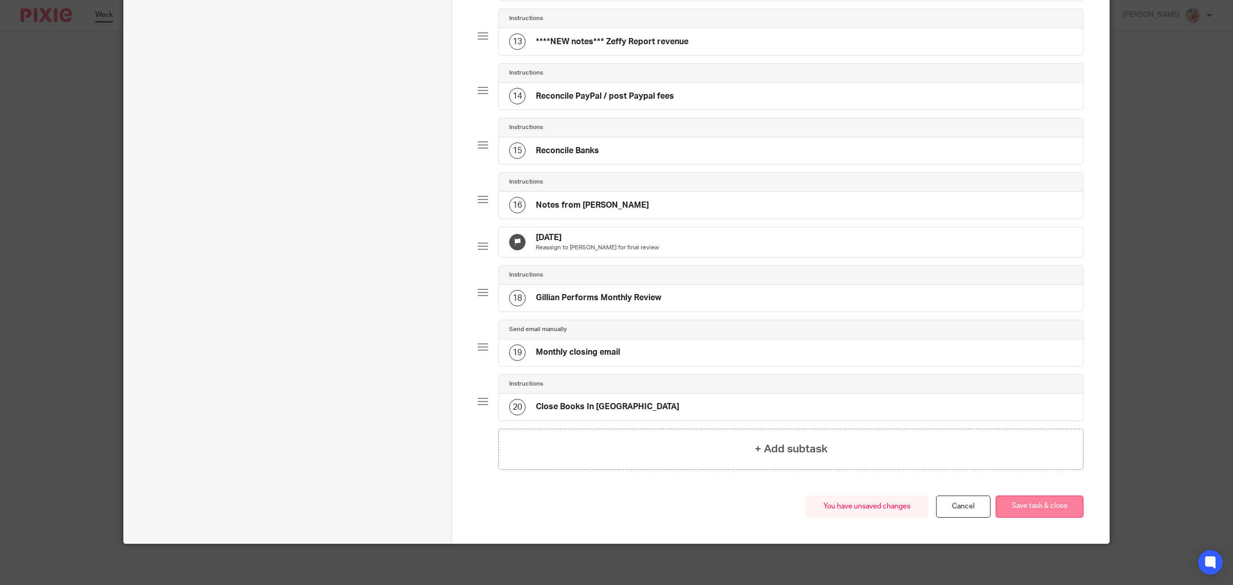
click at [1026, 507] on button "Save task & close" at bounding box center [1040, 506] width 88 height 22
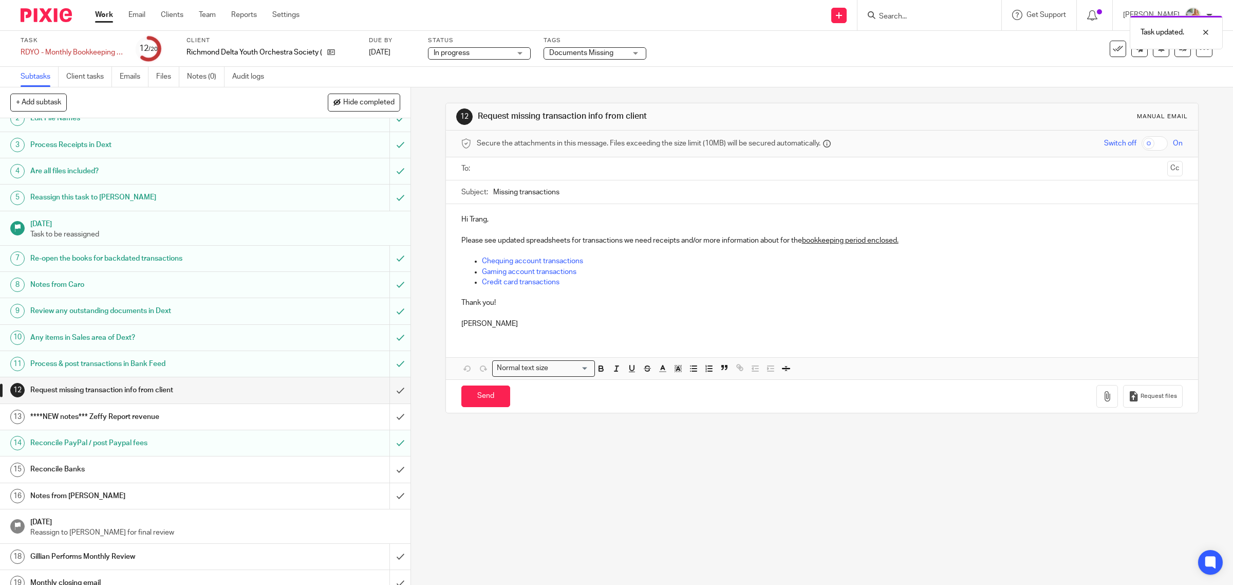
scroll to position [80, 0]
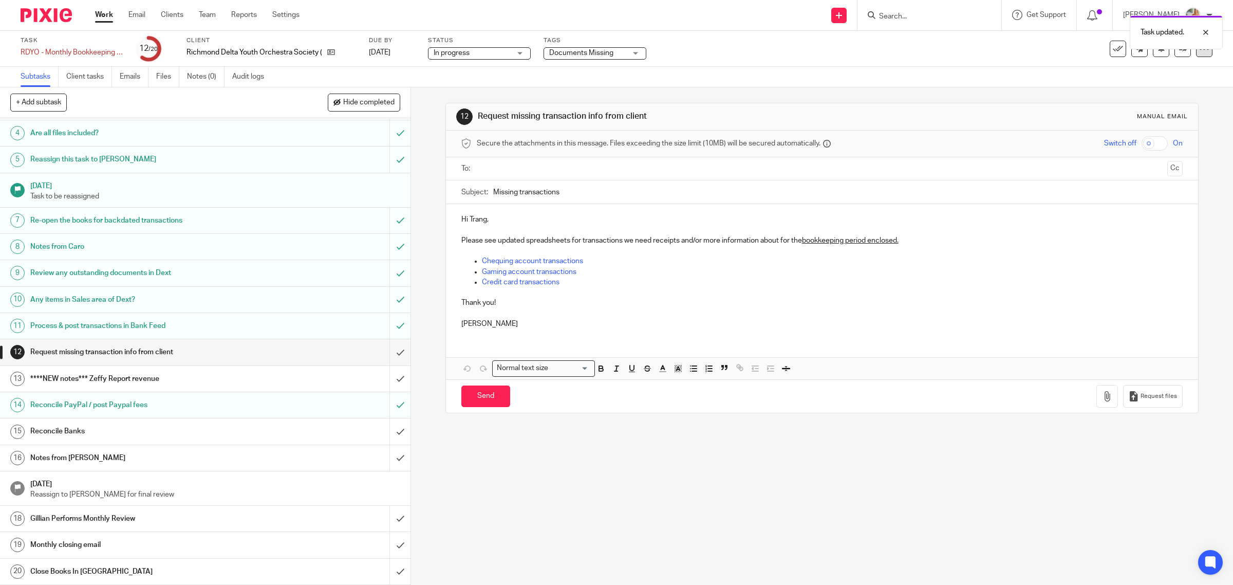
click at [1201, 54] on div at bounding box center [1204, 49] width 16 height 16
click at [1151, 87] on link "Advanced task editor" at bounding box center [1163, 89] width 68 height 7
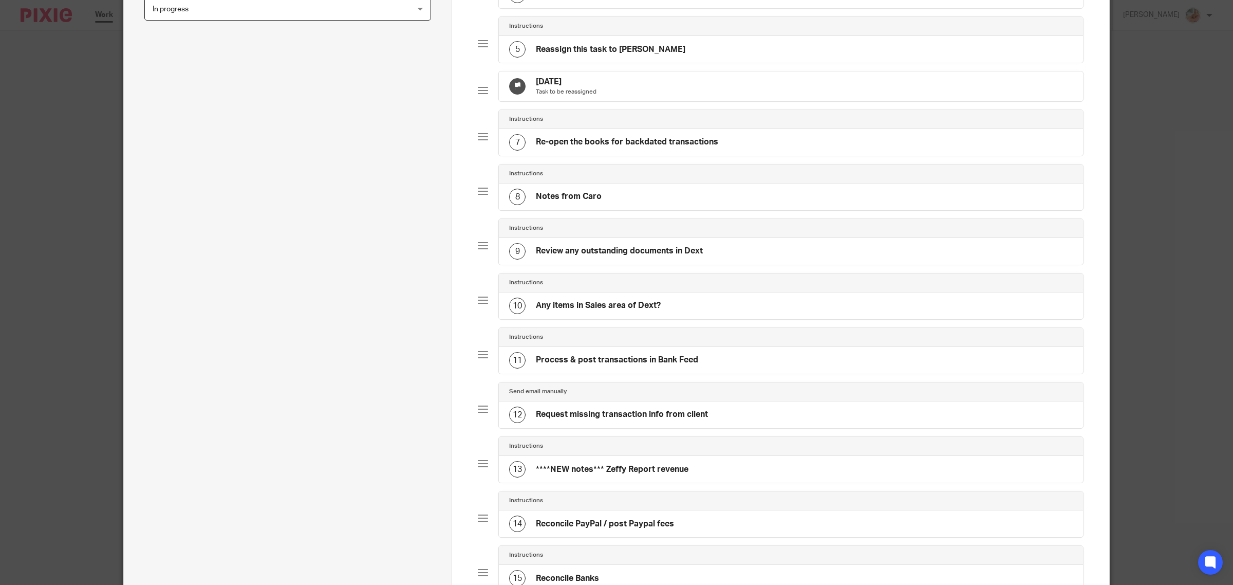
scroll to position [514, 0]
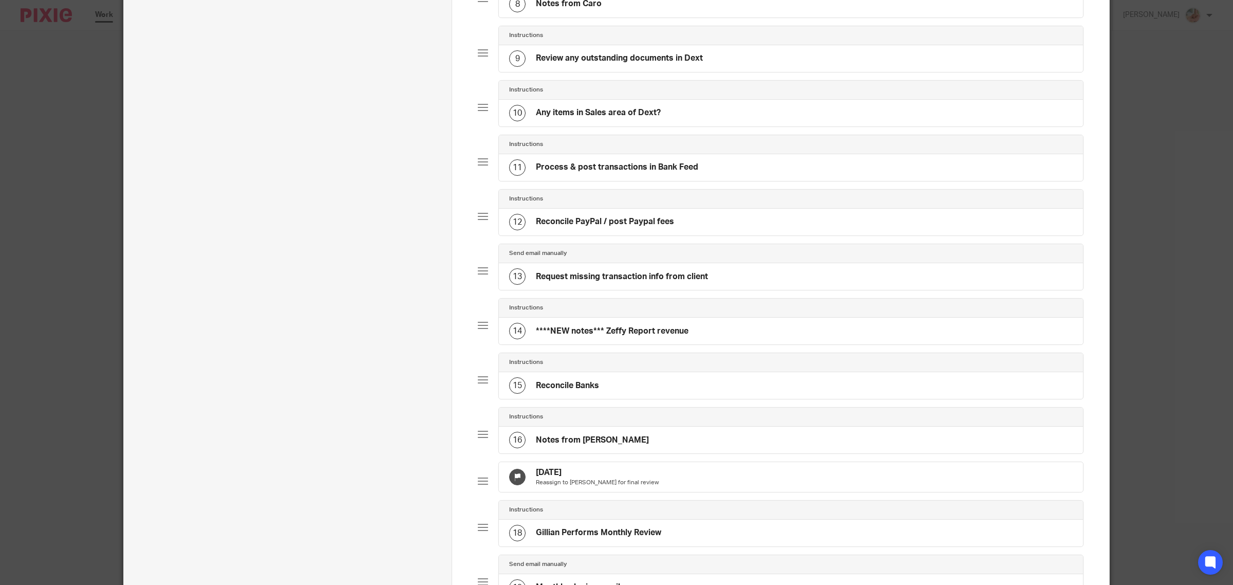
click at [479, 385] on div at bounding box center [483, 380] width 10 height 10
click at [573, 391] on h4 "Reconcile Banks" at bounding box center [567, 385] width 63 height 11
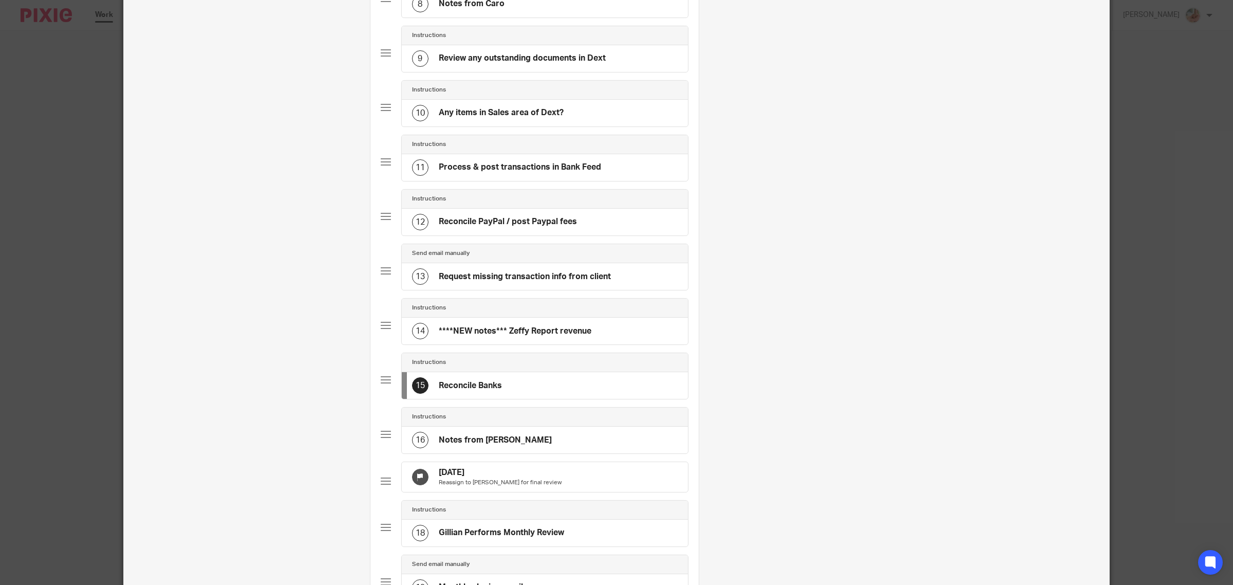
scroll to position [0, 0]
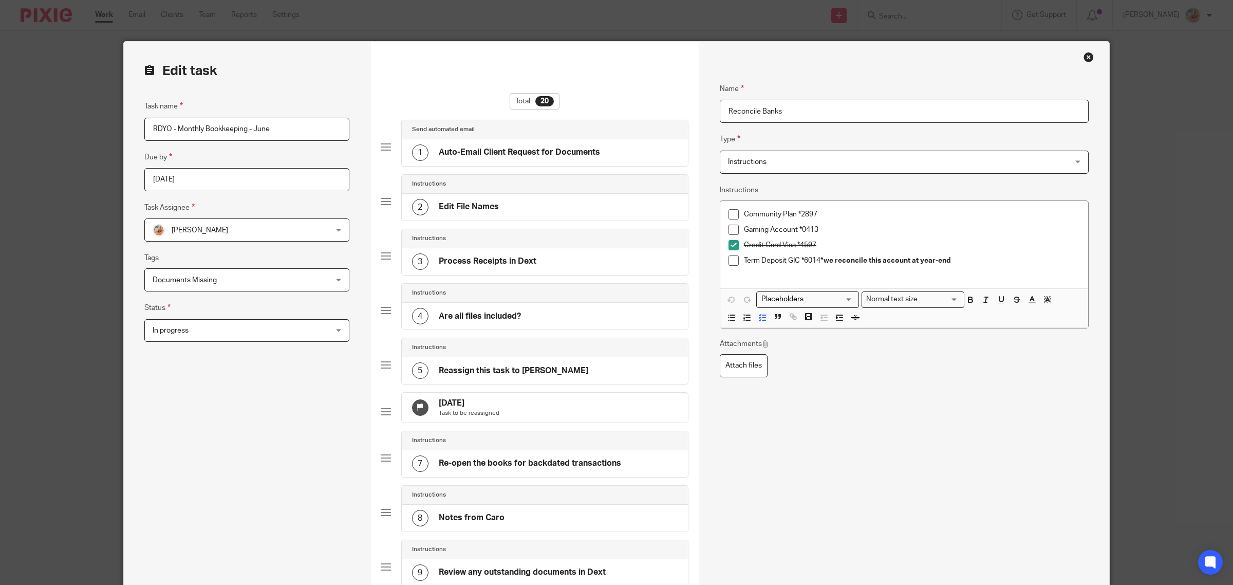
click at [729, 108] on input "Reconcile Banks" at bounding box center [904, 111] width 369 height 23
drag, startPoint x: 729, startPoint y: 260, endPoint x: 747, endPoint y: 258, distance: 18.1
click at [730, 260] on span at bounding box center [734, 260] width 10 height 10
click at [729, 257] on span at bounding box center [734, 260] width 10 height 10
drag, startPoint x: 725, startPoint y: 113, endPoint x: 764, endPoint y: 125, distance: 40.3
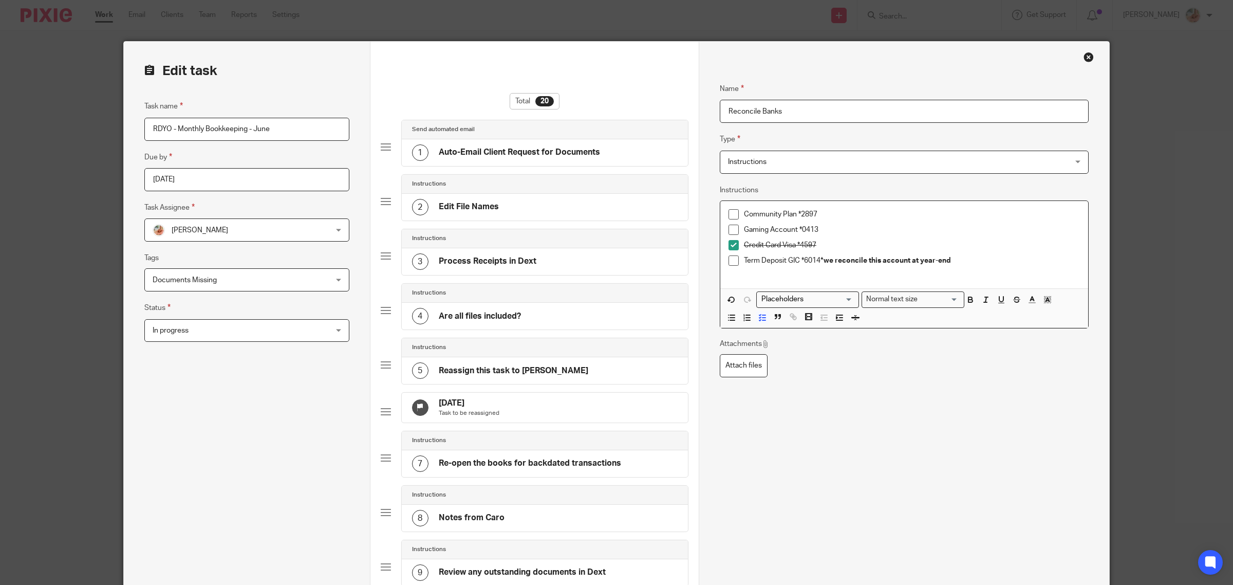
click at [725, 113] on input "Reconcile Banks" at bounding box center [904, 111] width 369 height 23
click at [730, 111] on input "Ag Reconcile Banks" at bounding box center [904, 111] width 369 height 23
click at [737, 115] on input "Aug Reconcile Banks" at bounding box center [904, 111] width 369 height 23
click at [877, 109] on input "Aug 14th: Gaming Acccount missing / Chequint to be reconciled: Reconcile Banks" at bounding box center [904, 111] width 369 height 23
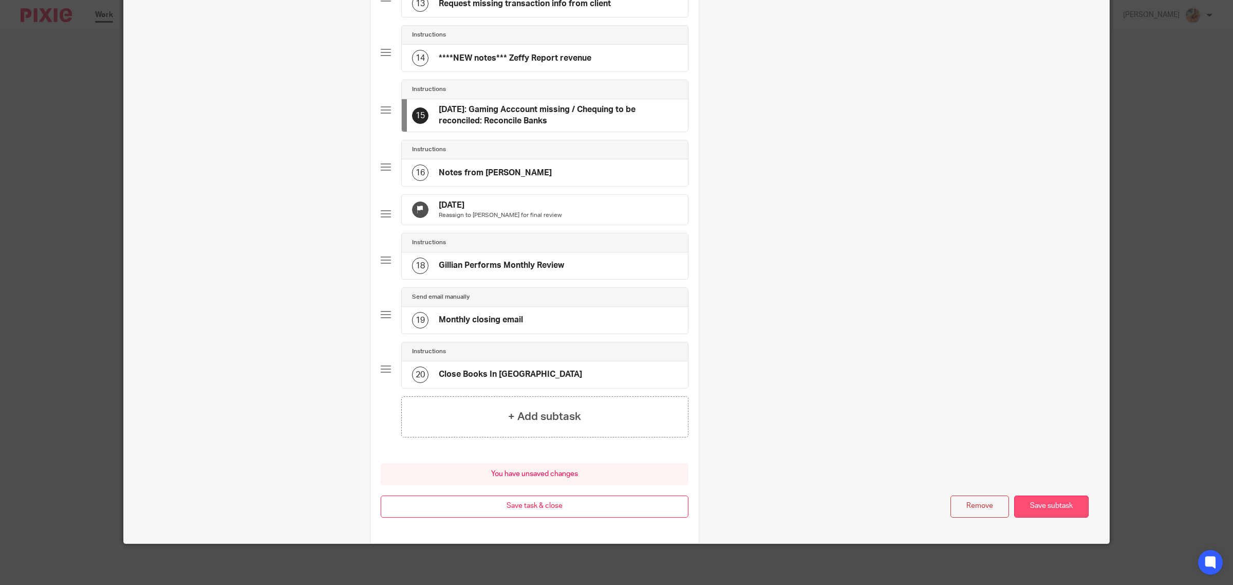
type input "Aug 14th: Gaming Acccount missing / Chequing to be reconciled: Reconcile Banks"
click at [1041, 505] on button "Save subtask" at bounding box center [1052, 506] width 75 height 22
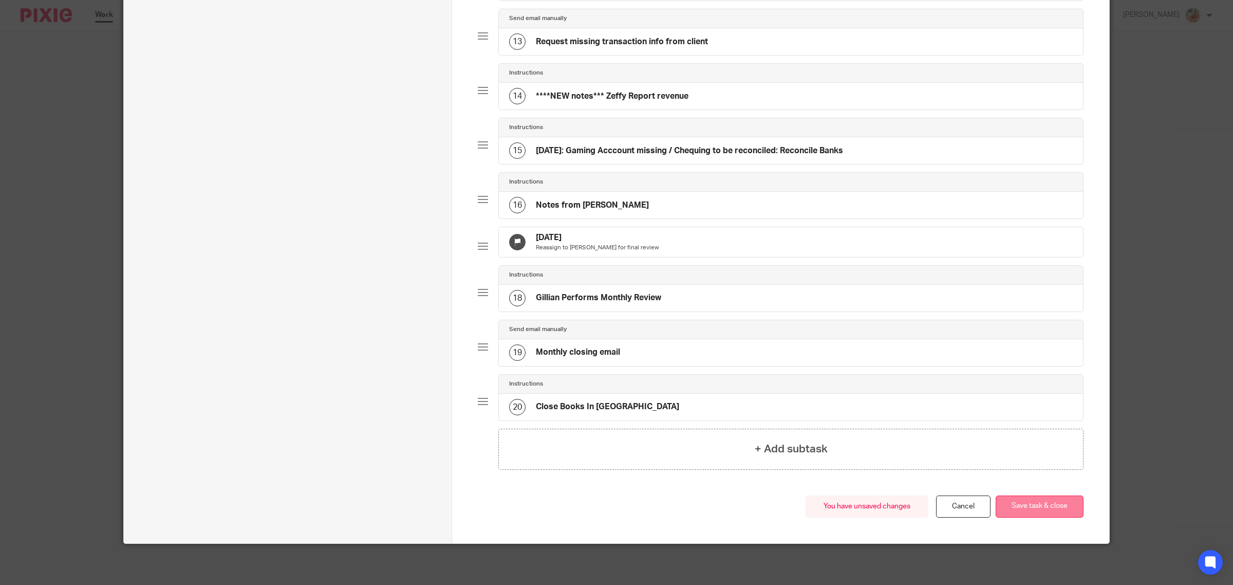
click at [1041, 505] on button "Save task & close" at bounding box center [1040, 506] width 88 height 22
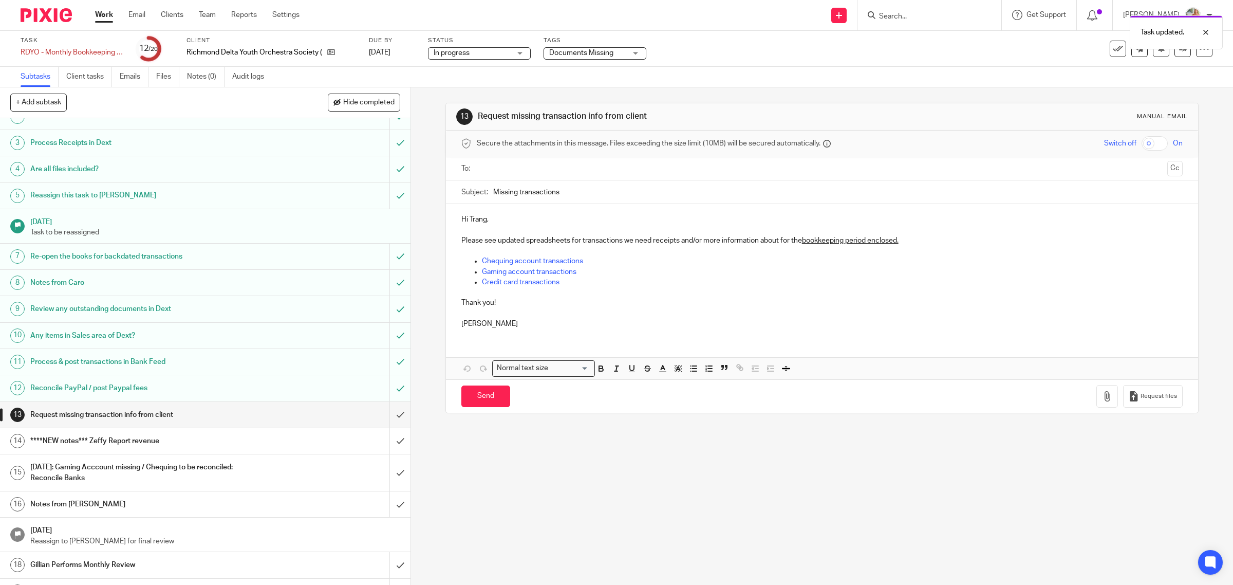
scroll to position [90, 0]
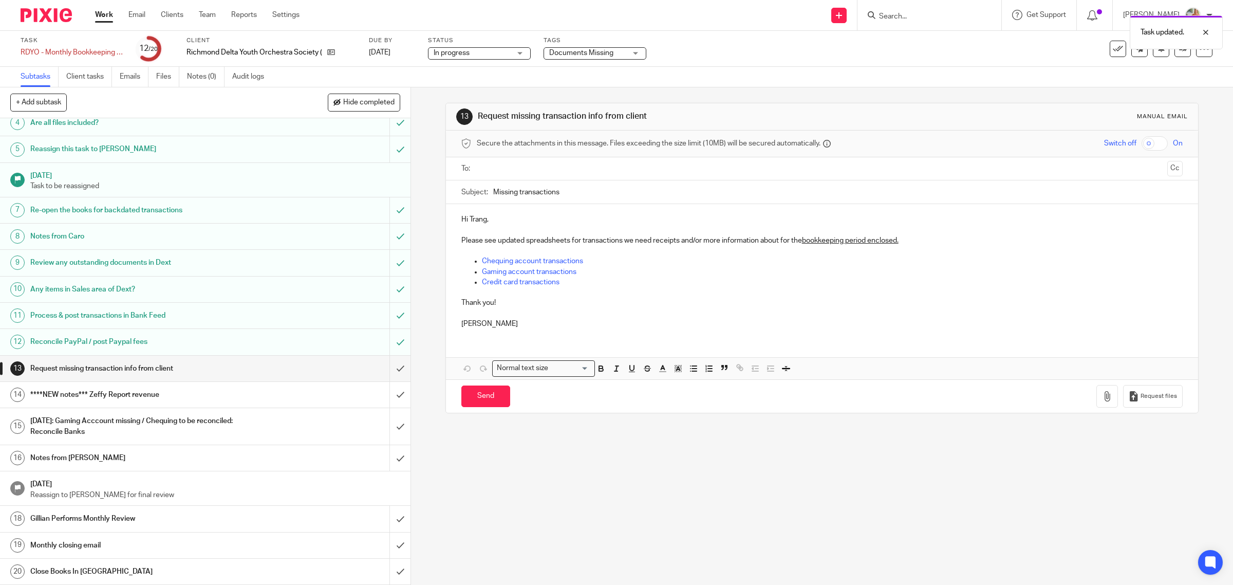
click at [1196, 57] on div at bounding box center [1204, 49] width 16 height 16
click at [1166, 90] on link "Advanced task editor" at bounding box center [1163, 89] width 68 height 7
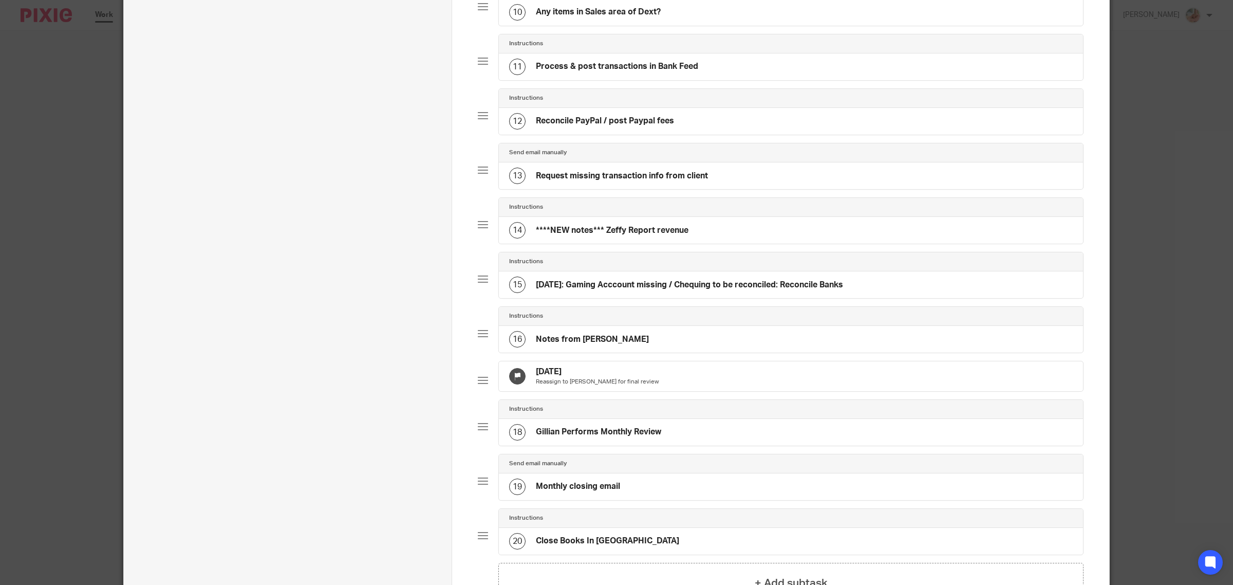
scroll to position [642, 0]
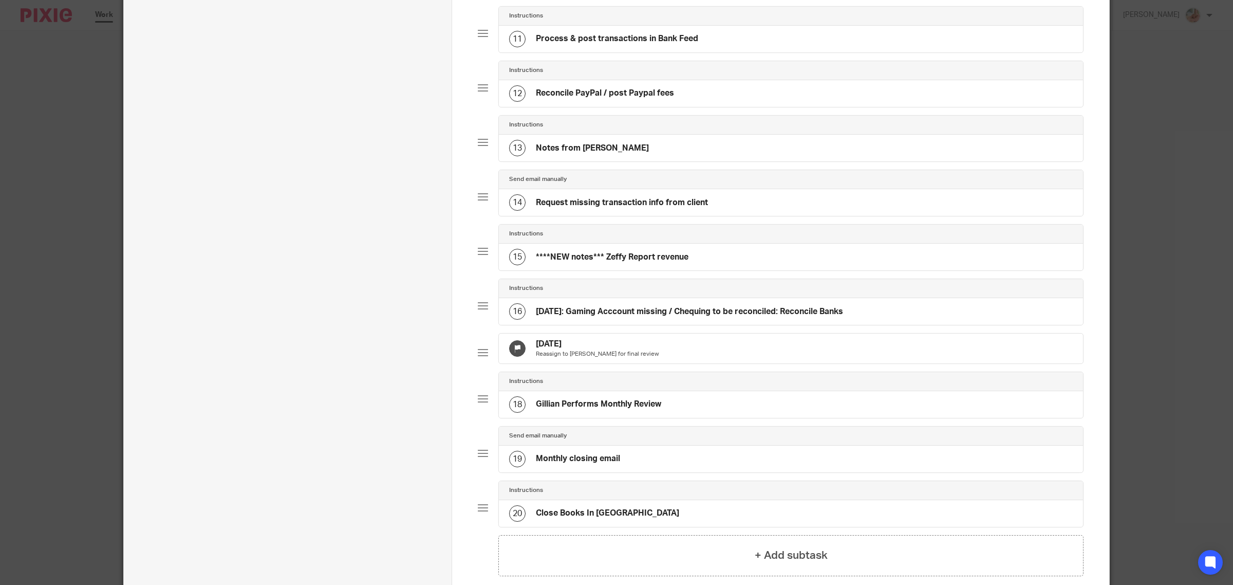
click at [602, 158] on div "13 Notes from Ciara" at bounding box center [791, 148] width 584 height 27
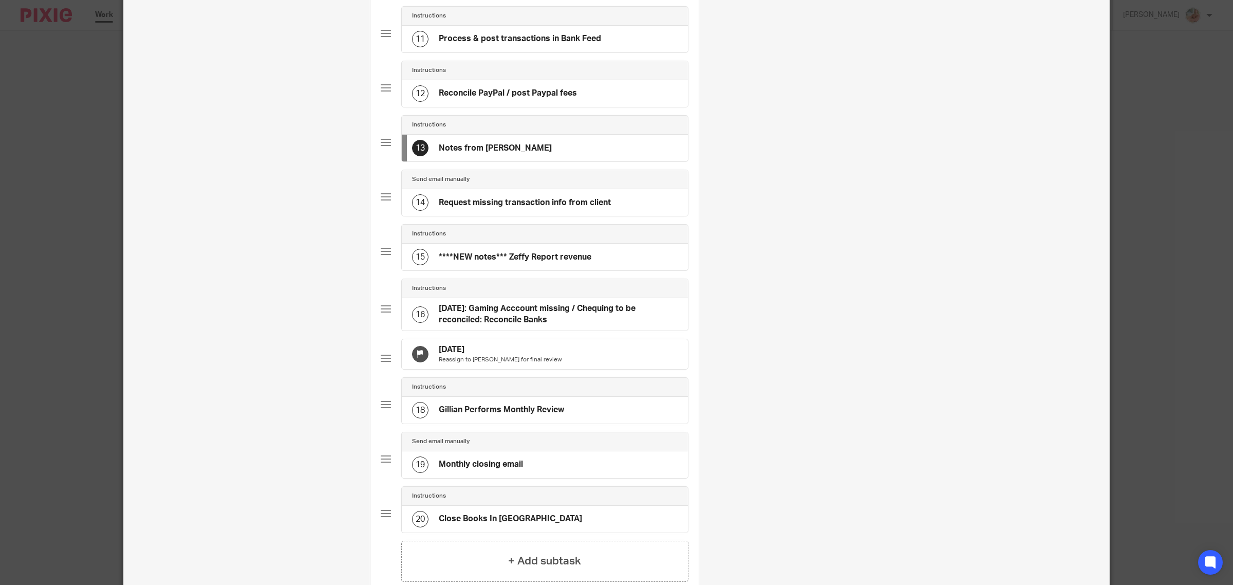
scroll to position [0, 0]
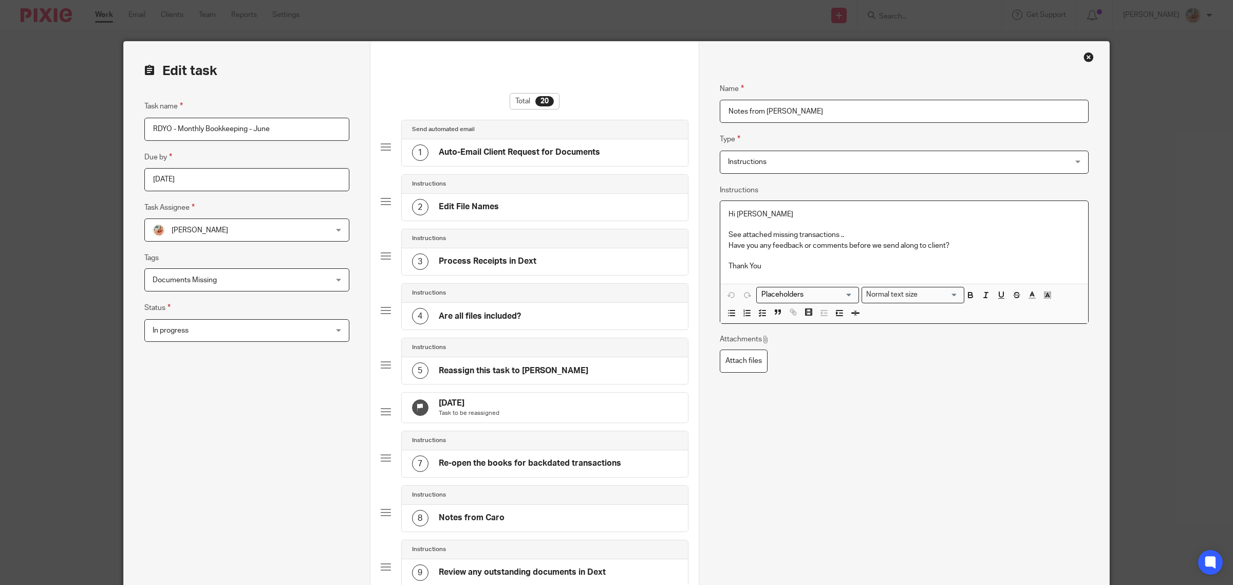
click at [965, 247] on p "Have you any feedback or comments before we send along to client?" at bounding box center [905, 246] width 352 height 10
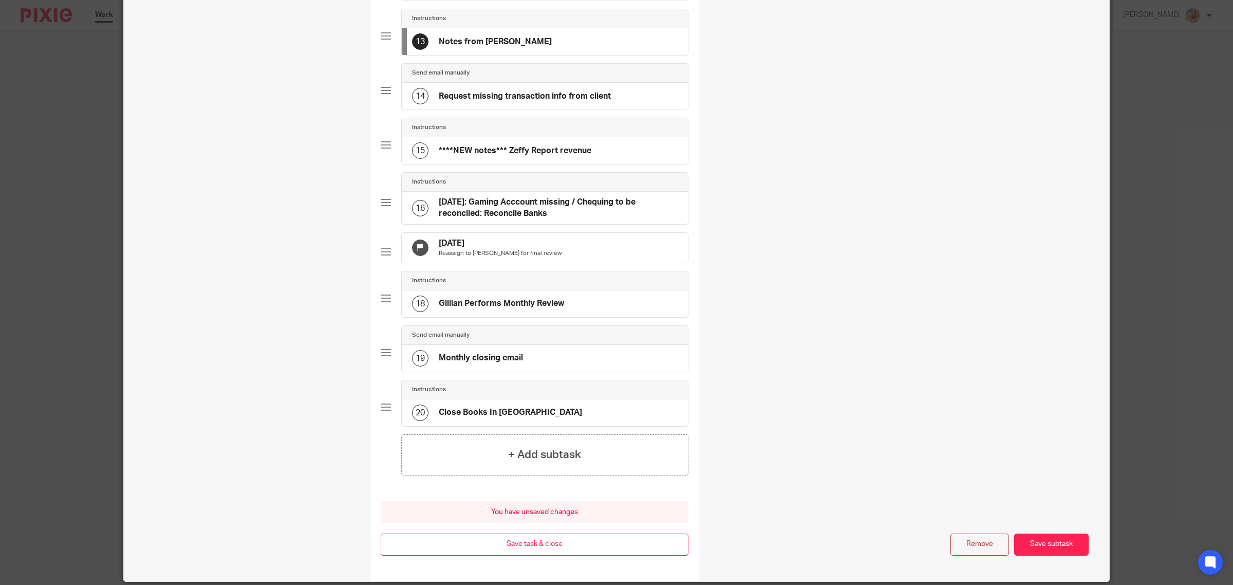
scroll to position [810, 0]
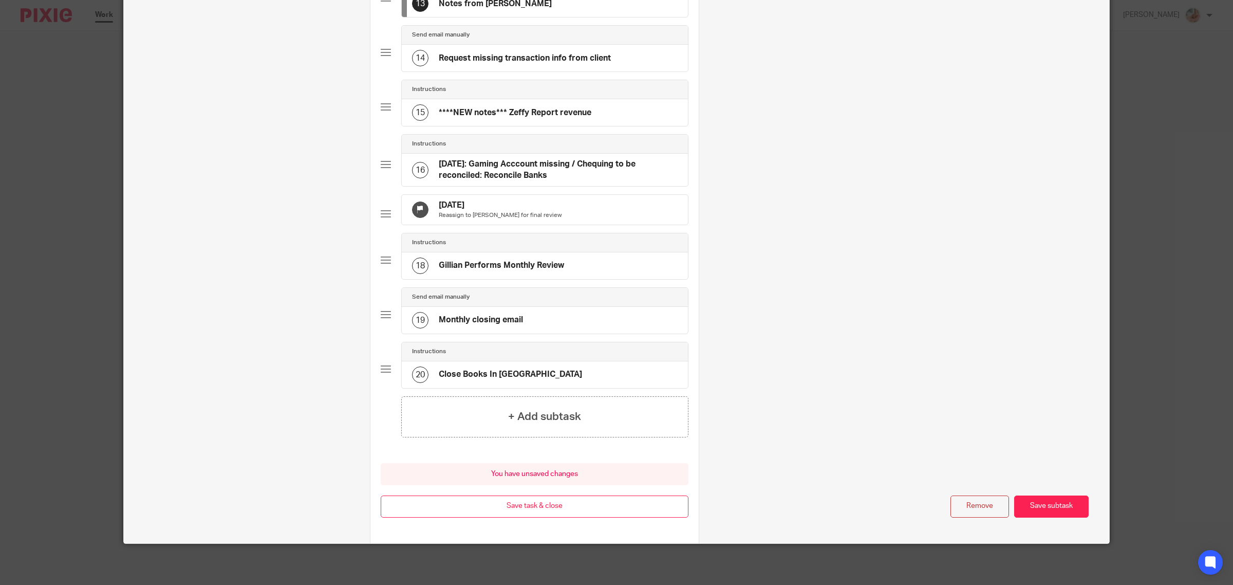
click at [1049, 507] on button "Save subtask" at bounding box center [1052, 506] width 75 height 22
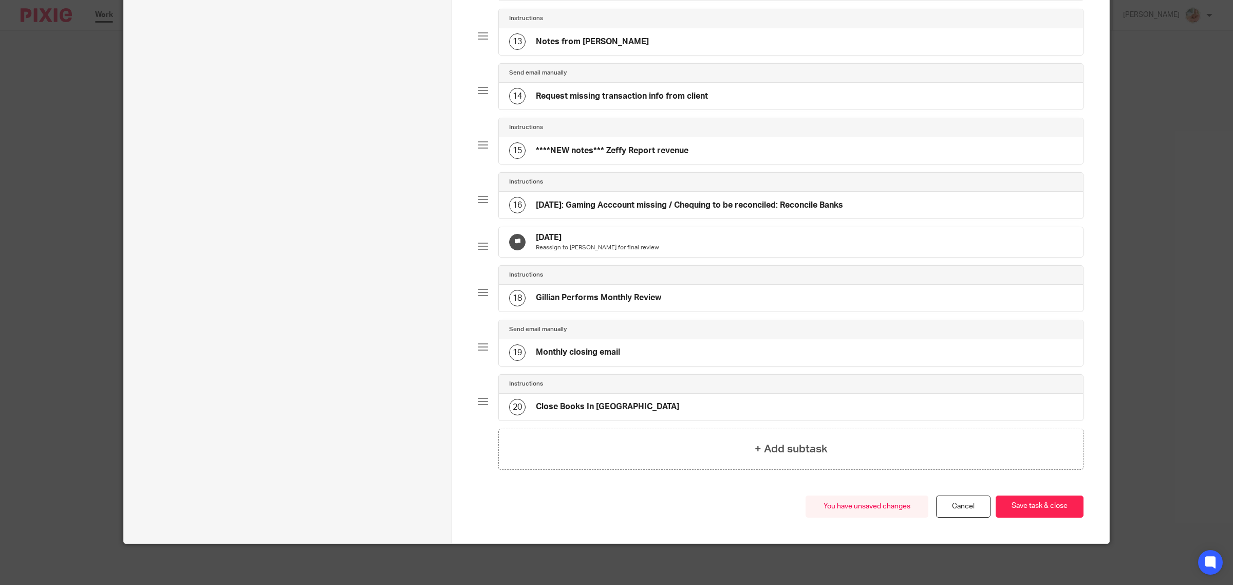
scroll to position [772, 0]
click at [1049, 507] on button "Save task & close" at bounding box center [1040, 506] width 88 height 22
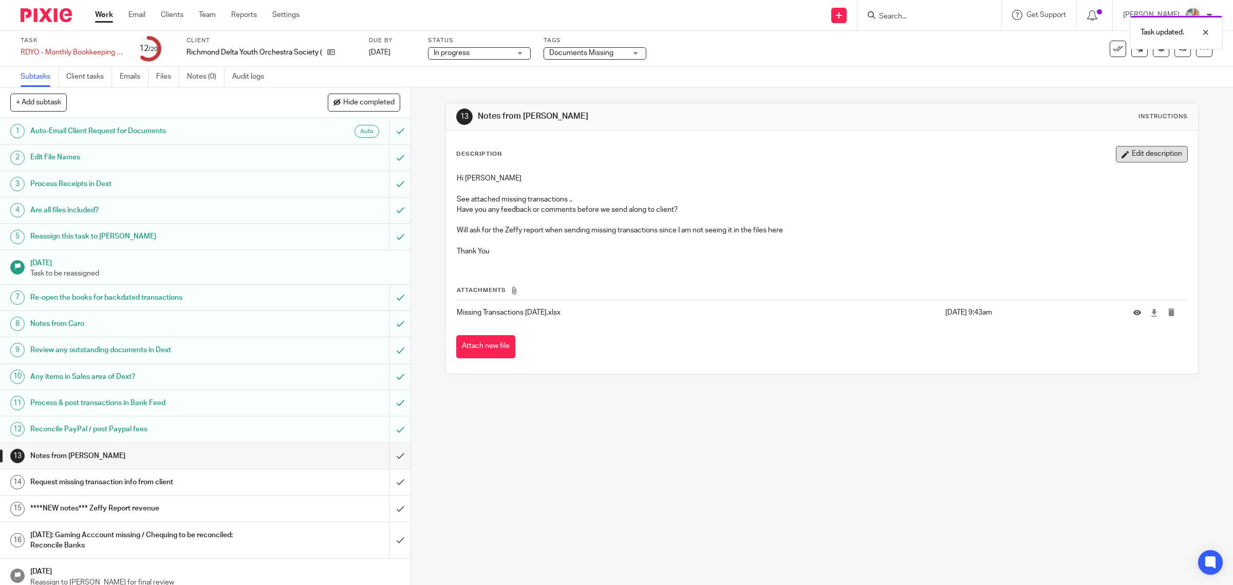
click at [1129, 160] on button "Edit description" at bounding box center [1152, 154] width 72 height 16
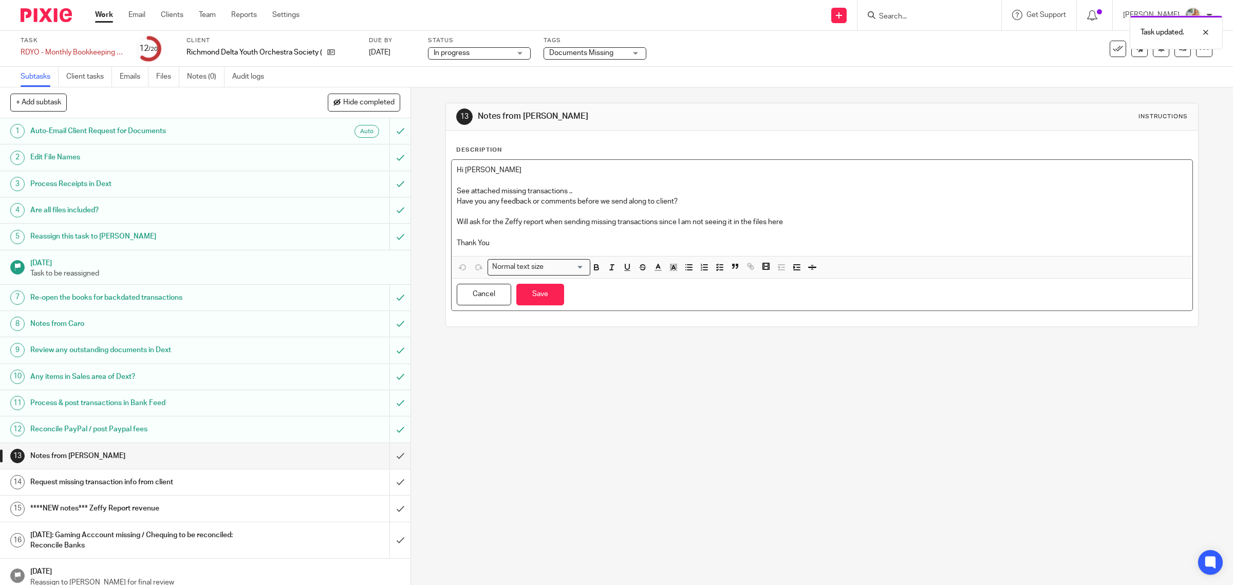
click at [466, 224] on p "Will ask for the Zeffy report when sending missing transactions since I am not …" at bounding box center [822, 222] width 731 height 10
click at [839, 222] on p "Will also ask for the Zeffy report when sending missing transactions since I am…" at bounding box center [822, 222] width 731 height 10
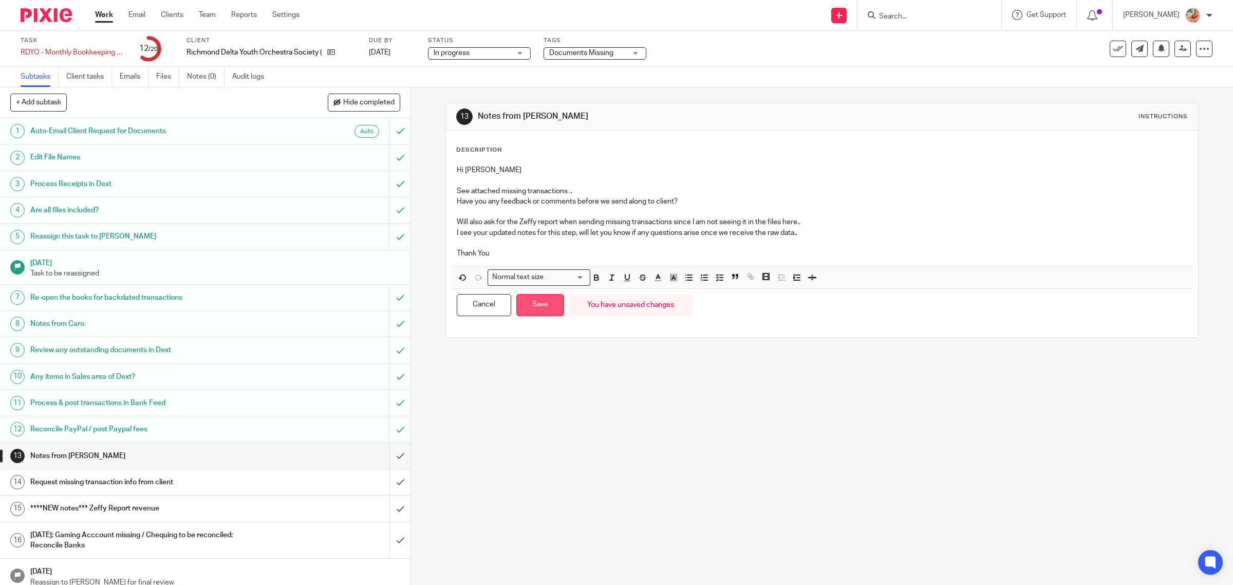
click at [539, 297] on button "Save" at bounding box center [541, 305] width 48 height 22
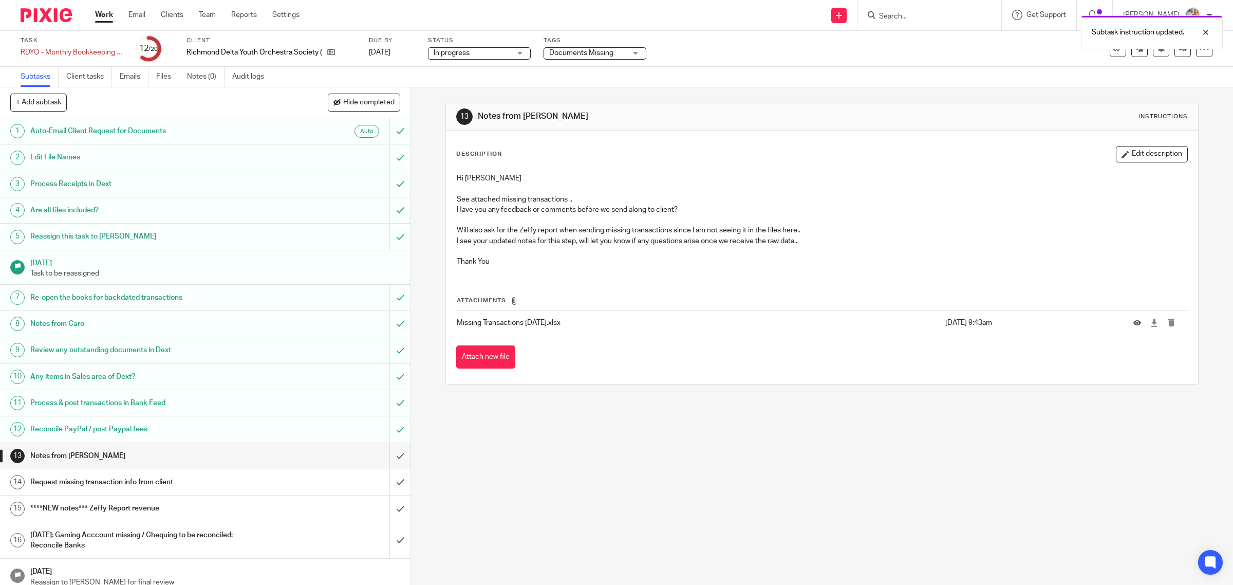
click at [1138, 156] on button "Edit description" at bounding box center [1152, 154] width 72 height 16
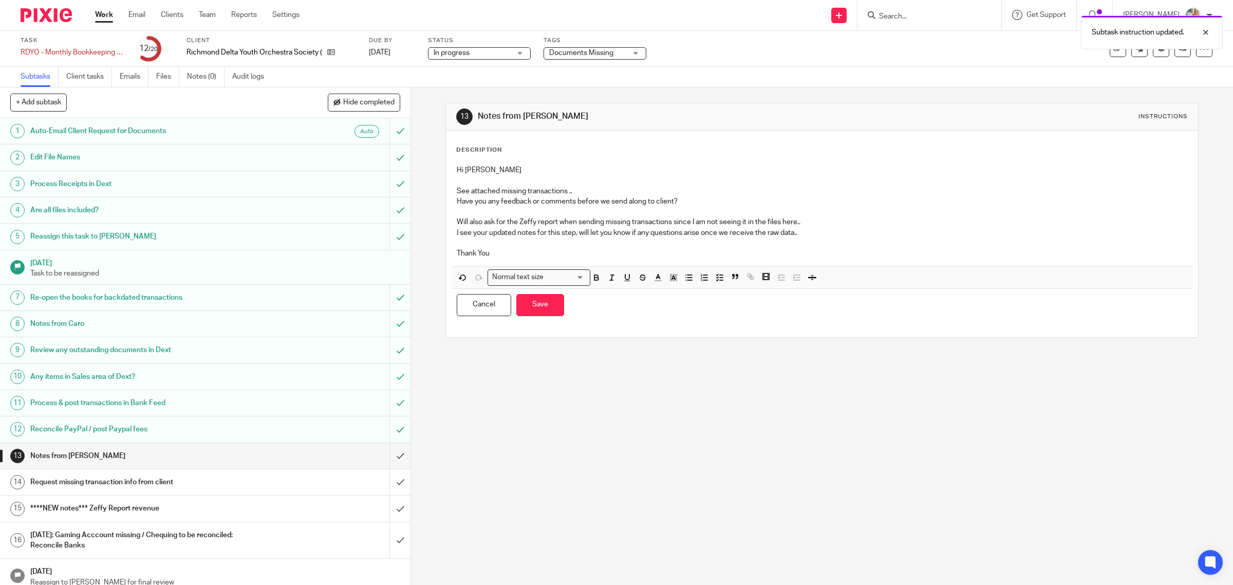
click at [452, 203] on div "Hi [PERSON_NAME] See attached missing transactions .. Have you any feedback or …" at bounding box center [823, 213] width 742 height 106
click at [457, 224] on p "Will also ask for the Zeffy report when sending missing transactions since I am…" at bounding box center [822, 222] width 731 height 10
click at [457, 221] on p "Will also ask for the Zeffy report when sending missing transactions since I am…" at bounding box center [822, 222] width 731 height 10
click at [827, 220] on p "Will also ask for the Zeffy report when sending missing transactions since I am…" at bounding box center [832, 222] width 711 height 10
click at [530, 310] on button "Save" at bounding box center [541, 305] width 48 height 22
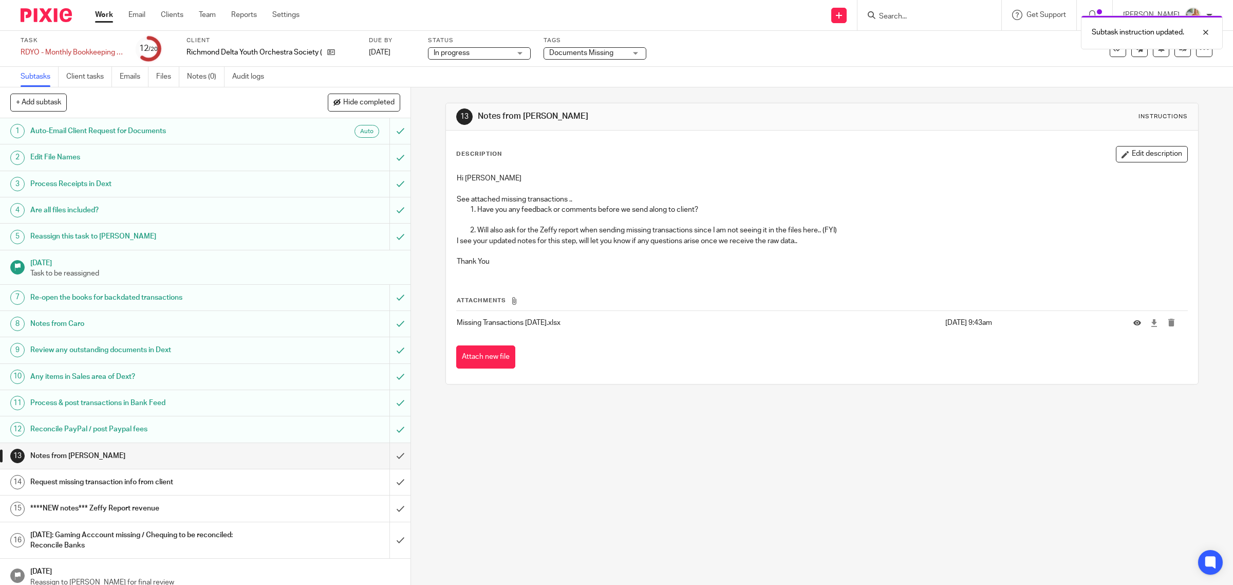
click at [570, 53] on span "Documents Missing" at bounding box center [581, 52] width 64 height 7
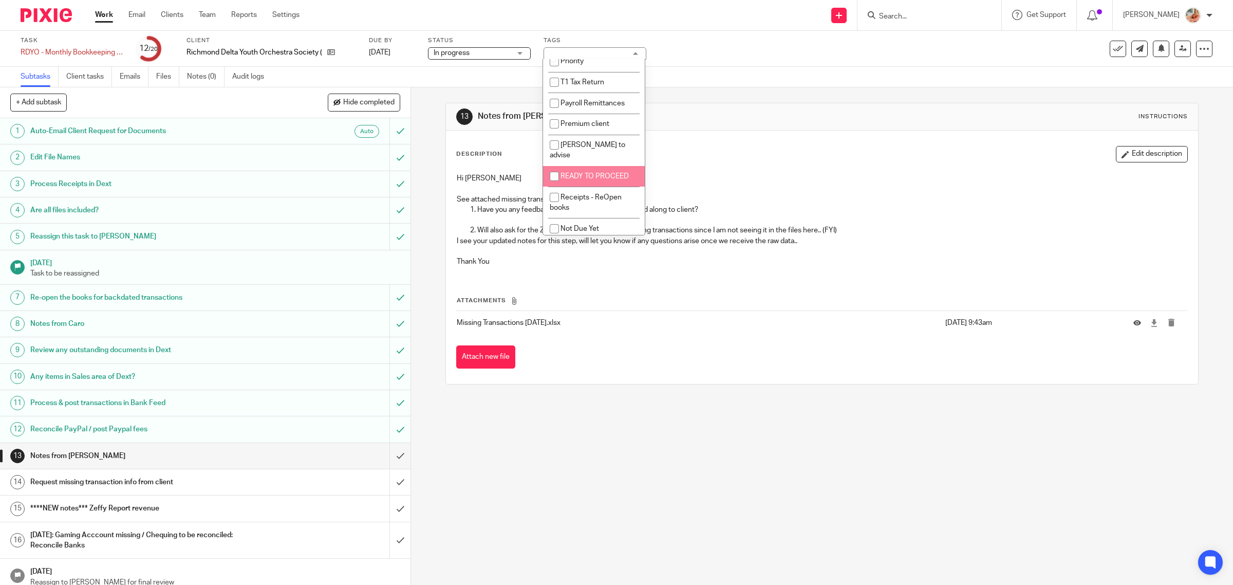
scroll to position [185, 0]
click at [555, 164] on input "checkbox" at bounding box center [555, 167] width 20 height 20
checkbox input "true"
click at [566, 174] on span "Waiting for client" at bounding box center [588, 174] width 54 height 7
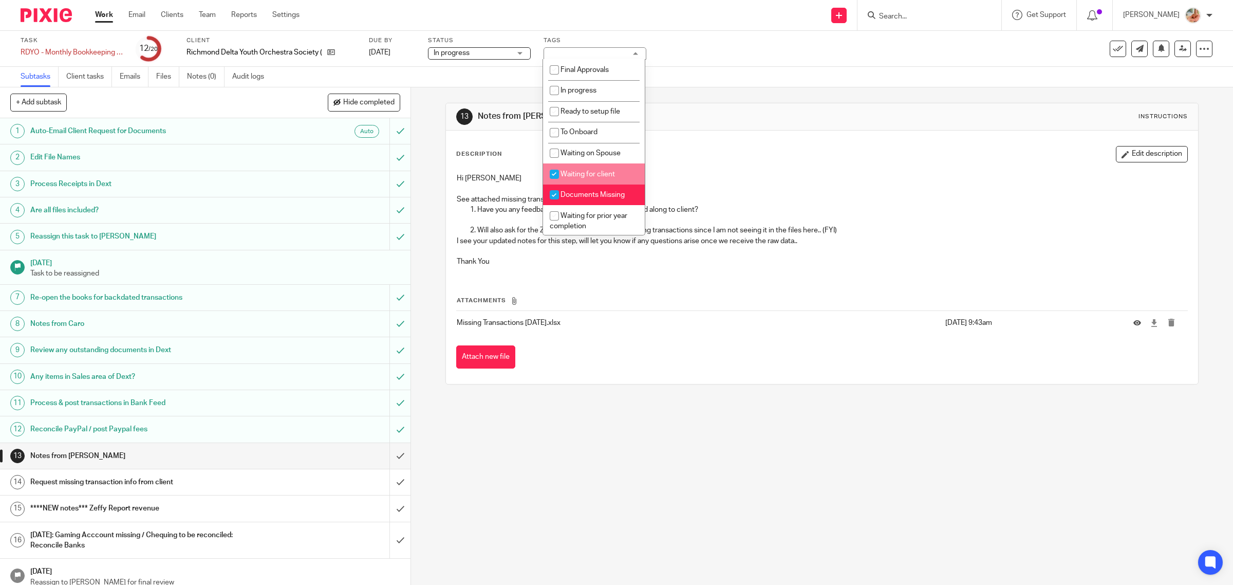
checkbox input "true"
click at [812, 196] on p "See attached missing transactions .." at bounding box center [822, 199] width 731 height 10
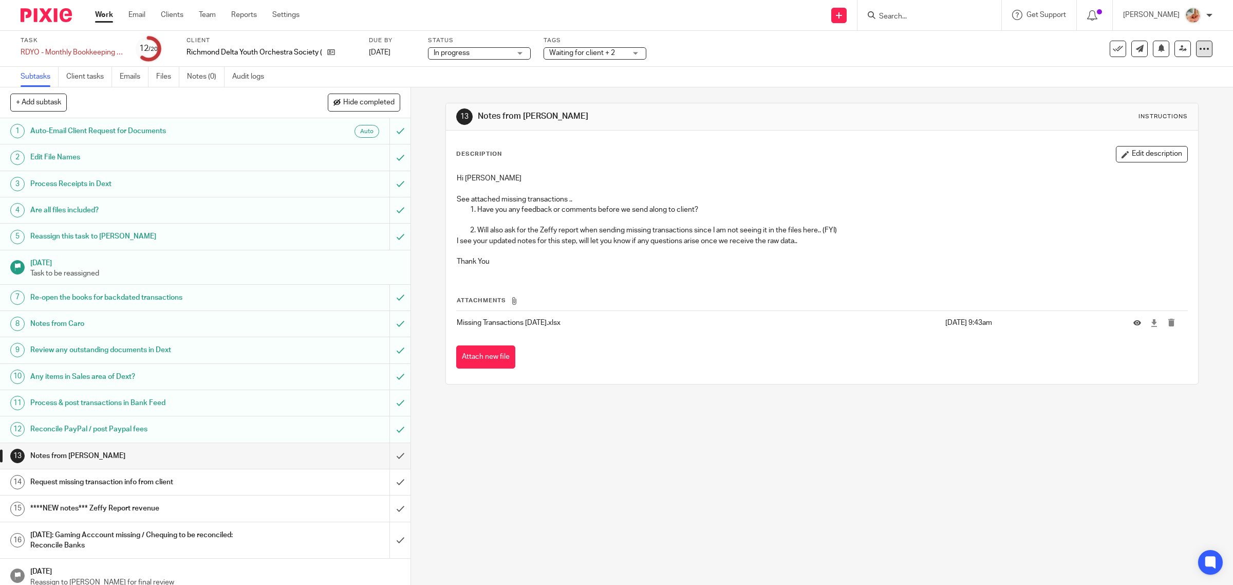
click at [1201, 51] on div at bounding box center [1204, 49] width 16 height 16
click at [1161, 86] on link "Advanced task editor" at bounding box center [1163, 89] width 68 height 7
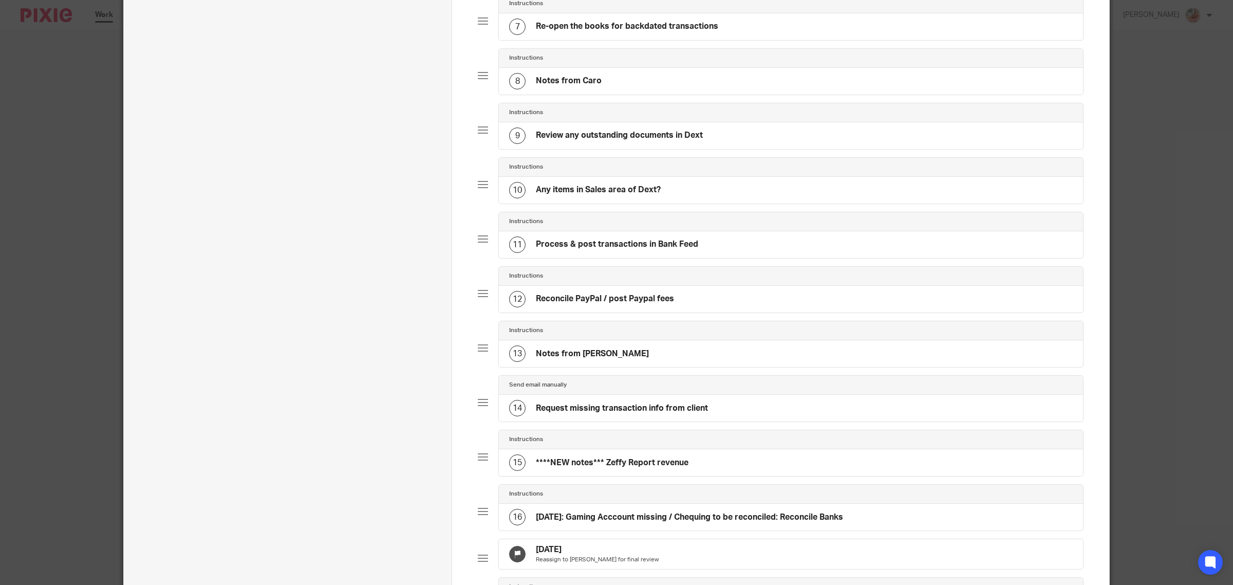
scroll to position [642, 0]
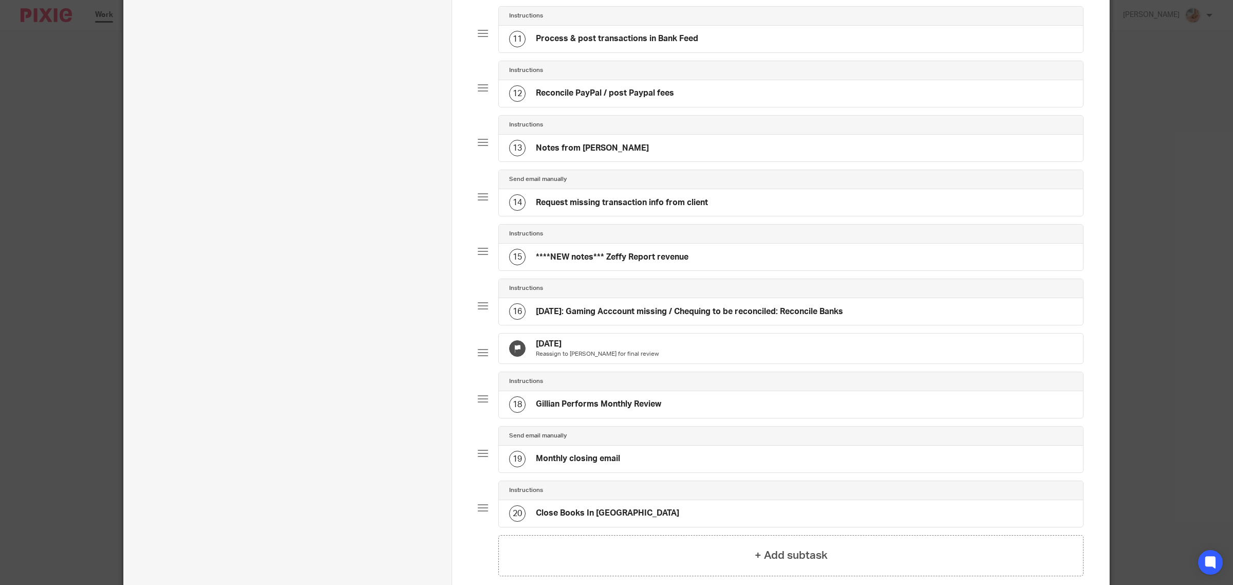
click at [598, 155] on div "13 Notes from [GEOGRAPHIC_DATA]" at bounding box center [791, 148] width 584 height 27
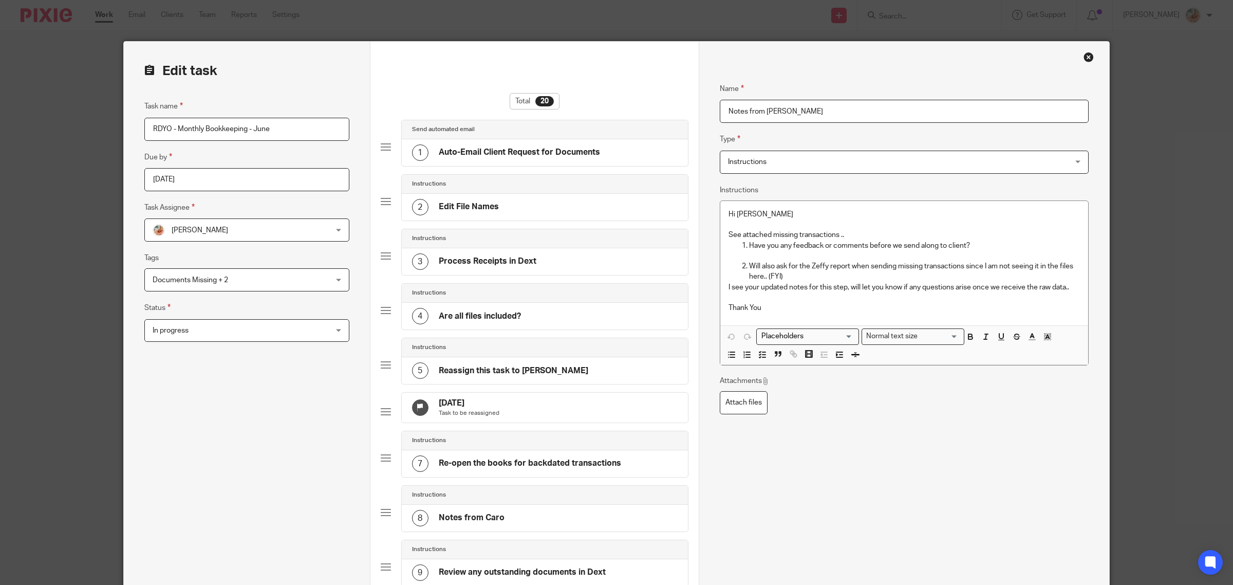
click at [725, 117] on input "Notes from Ciara" at bounding box center [904, 111] width 369 height 23
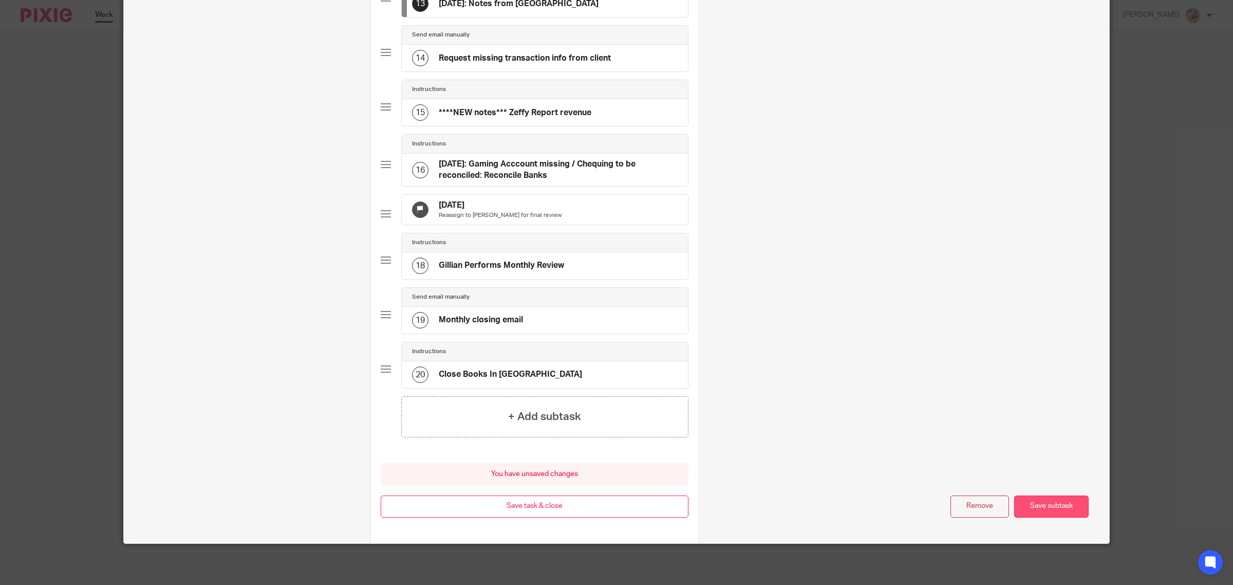
type input "[DATE]: Notes from [GEOGRAPHIC_DATA]"
click at [1065, 517] on button "Save subtask" at bounding box center [1052, 506] width 75 height 22
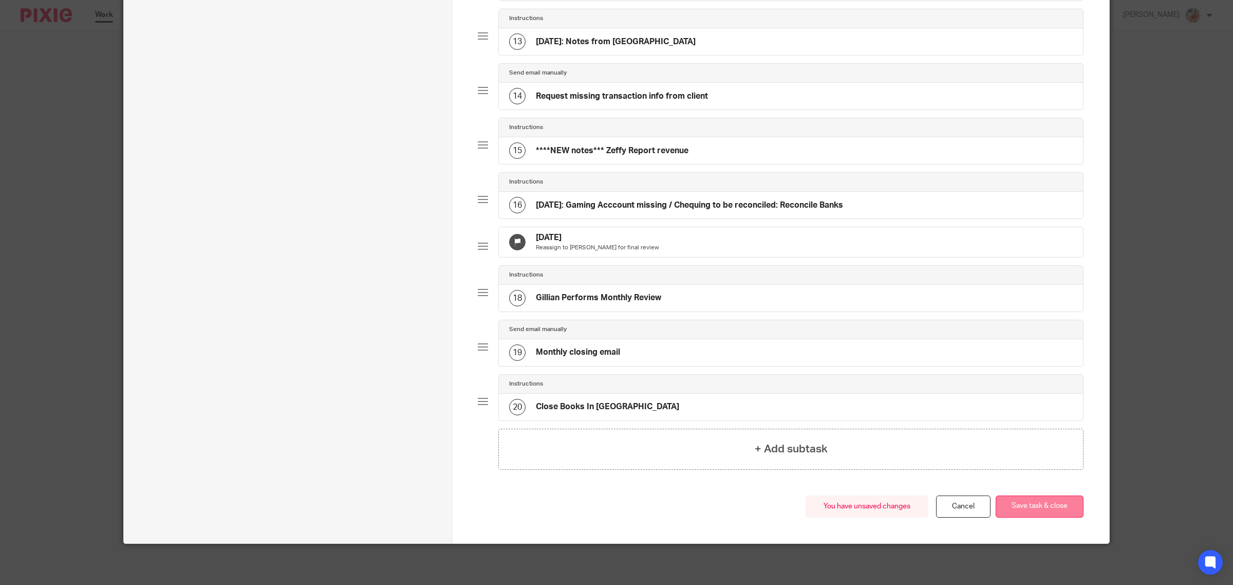
scroll to position [772, 0]
click at [1060, 501] on button "Save task & close" at bounding box center [1040, 506] width 88 height 22
click at [1024, 514] on button "Save task & close" at bounding box center [1040, 506] width 88 height 22
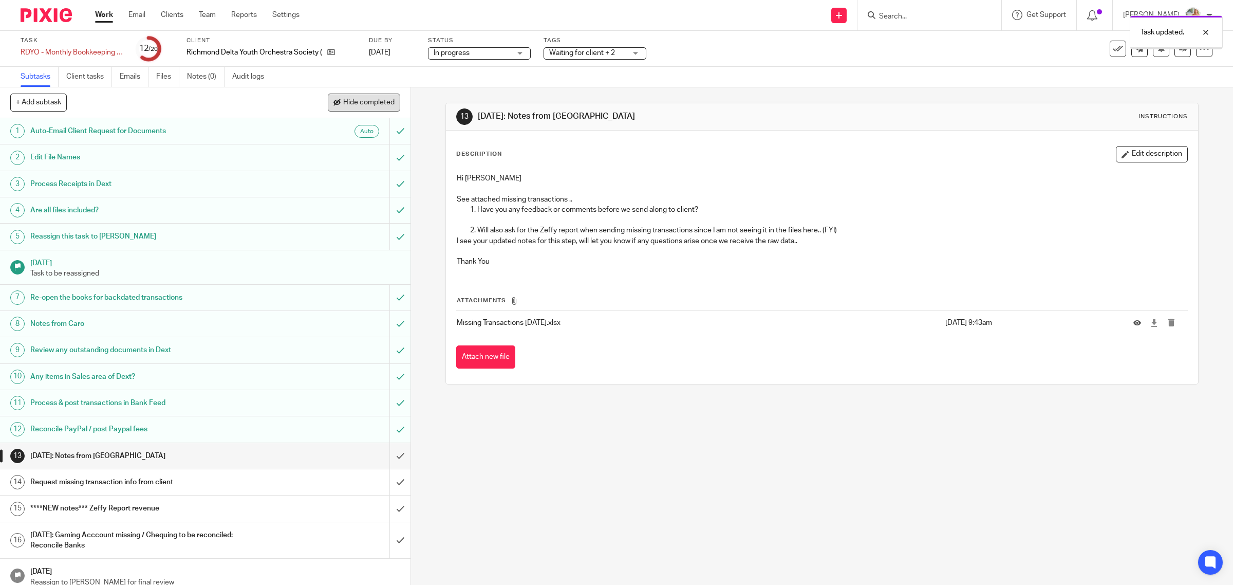
drag, startPoint x: 381, startPoint y: 91, endPoint x: 371, endPoint y: 104, distance: 16.8
click at [381, 91] on div "+ Add subtask Hide completed Cancel + Add" at bounding box center [205, 102] width 411 height 31
click at [371, 103] on span "Hide completed" at bounding box center [368, 103] width 51 height 8
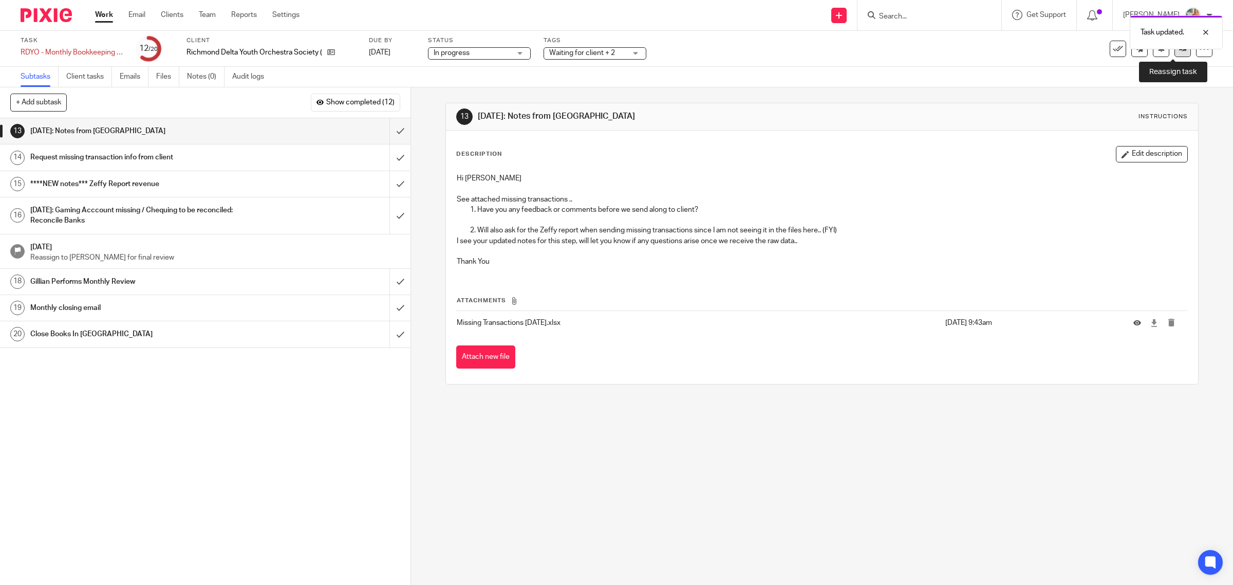
click at [1179, 52] on icon at bounding box center [1183, 49] width 8 height 8
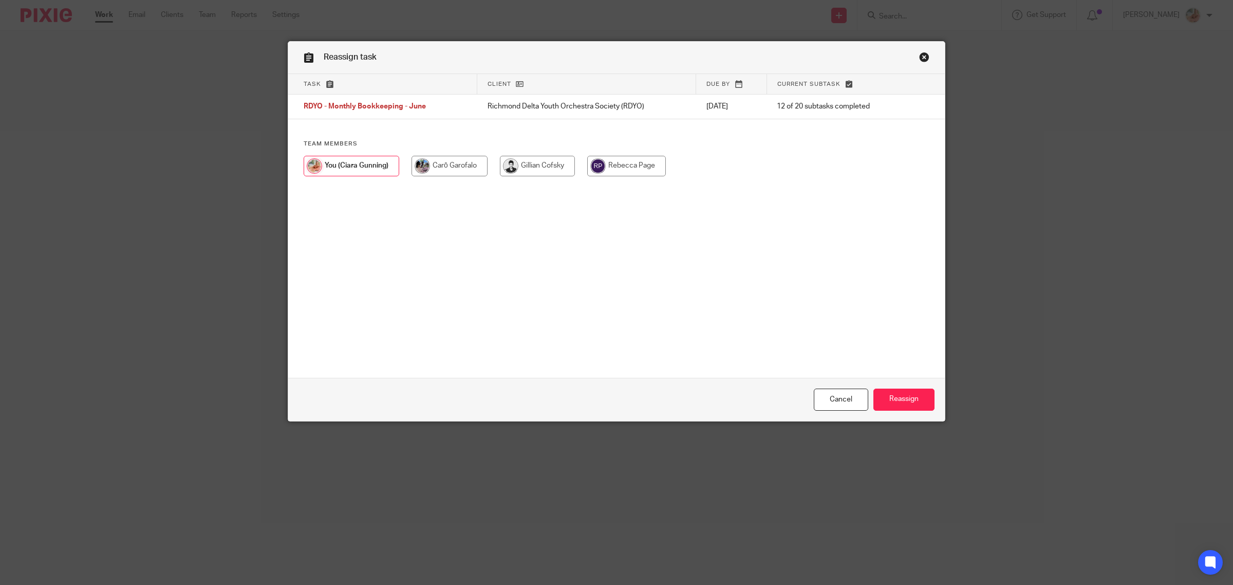
click at [537, 169] on input "radio" at bounding box center [537, 166] width 75 height 21
radio input "true"
click at [883, 391] on input "Reassign" at bounding box center [904, 400] width 61 height 22
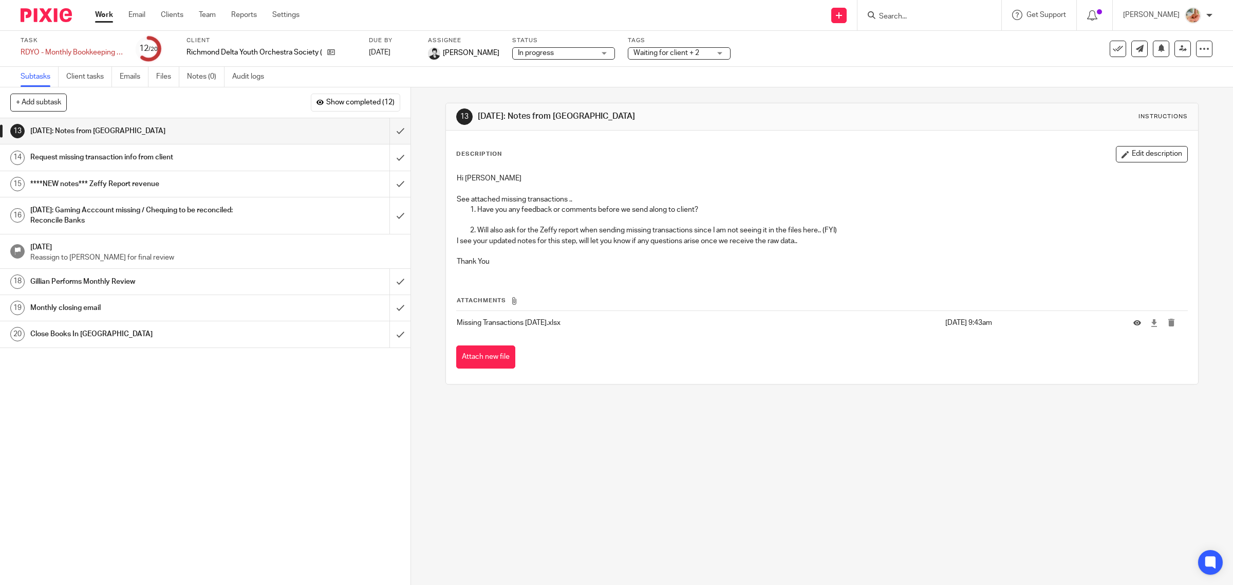
click at [651, 49] on span "Waiting for client + 2" at bounding box center [667, 52] width 66 height 7
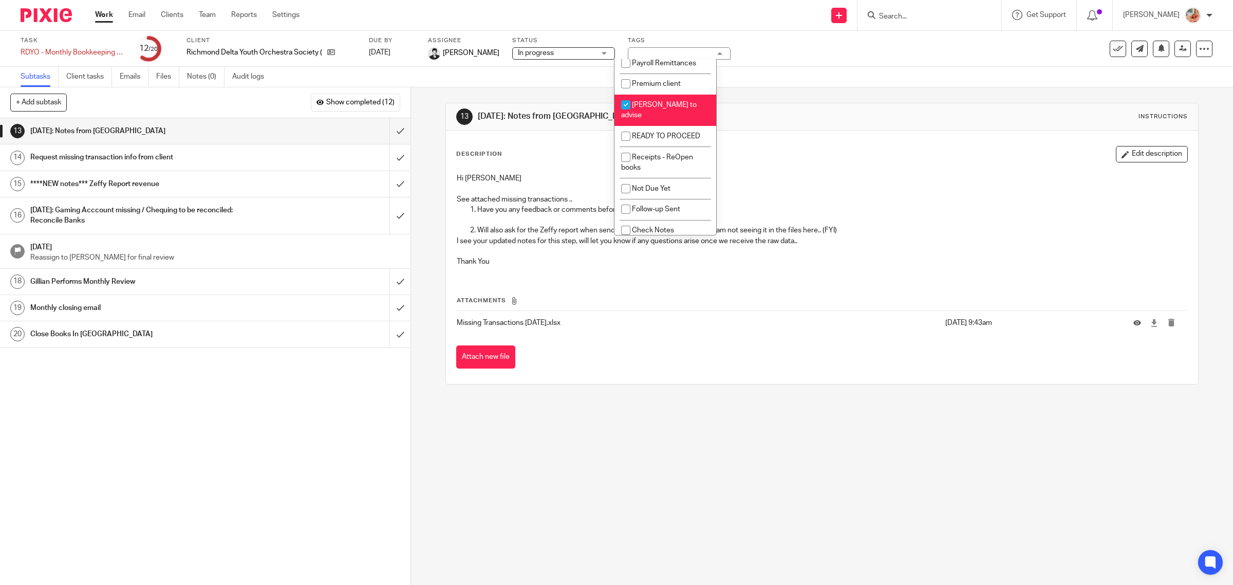
scroll to position [249, 0]
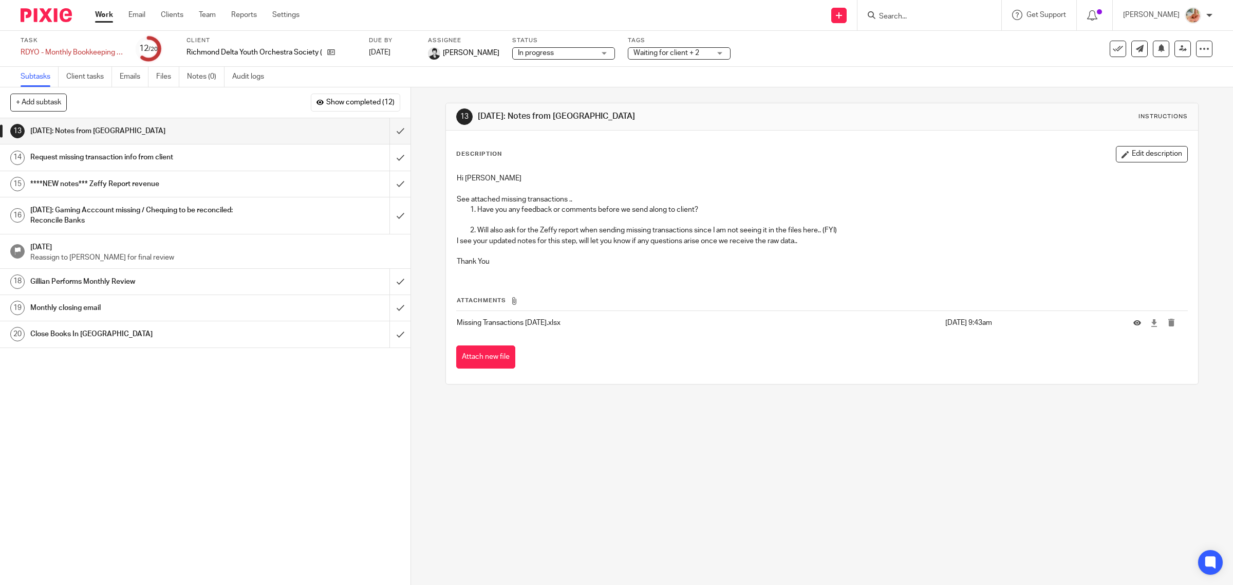
click at [795, 171] on div "Hi Gillian See attached missing transactions .. Have you any feedback or commen…" at bounding box center [823, 221] width 742 height 106
click at [1179, 50] on icon at bounding box center [1183, 49] width 8 height 8
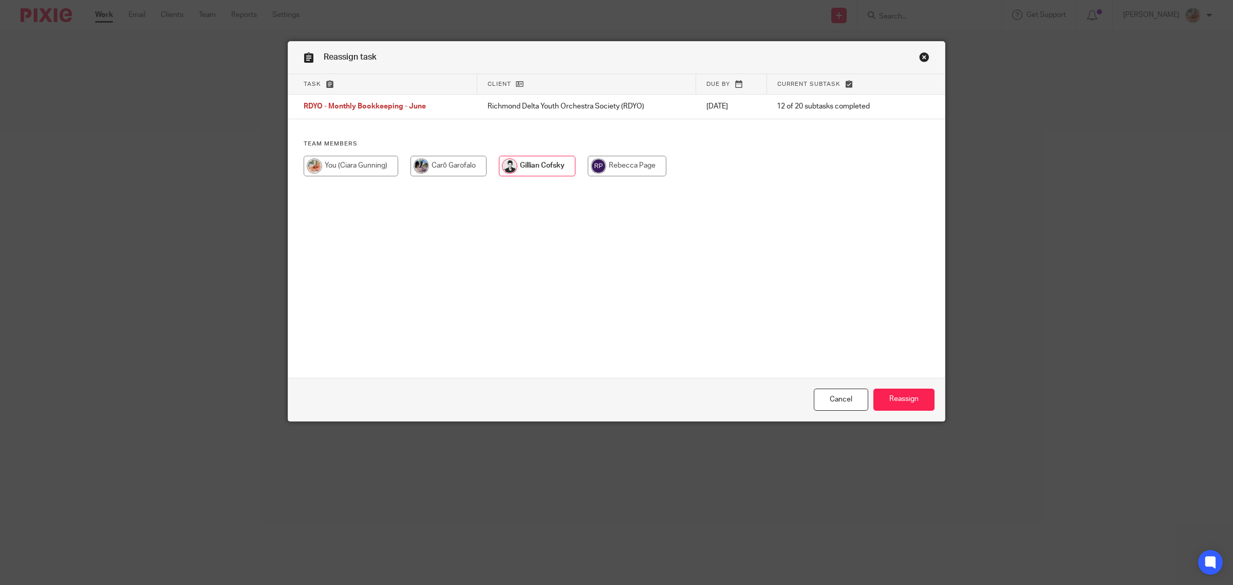
click at [554, 166] on input "radio" at bounding box center [537, 166] width 77 height 21
click at [890, 400] on input "Reassign" at bounding box center [904, 400] width 61 height 22
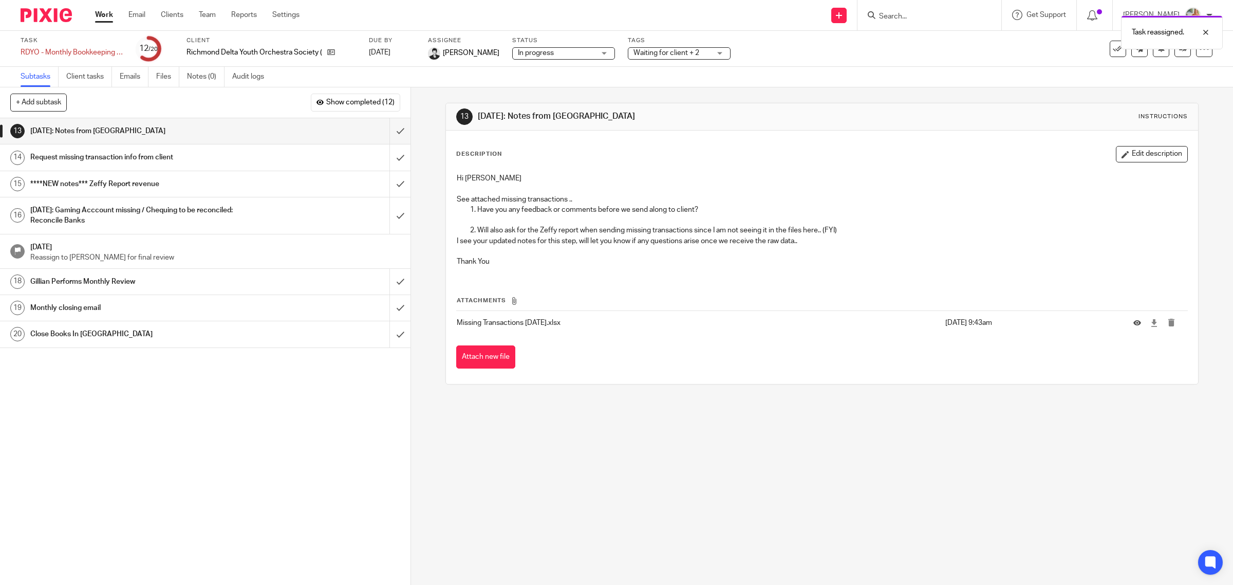
click at [99, 16] on link "Work" at bounding box center [104, 15] width 18 height 10
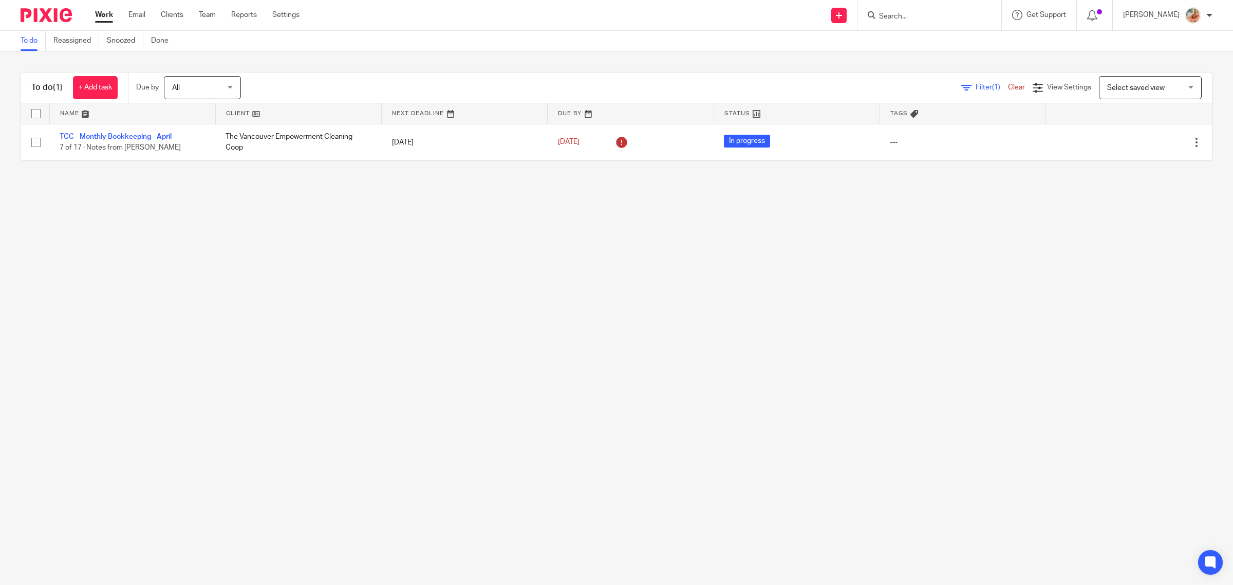
drag, startPoint x: 119, startPoint y: 39, endPoint x: 165, endPoint y: 72, distance: 57.5
click at [119, 39] on link "Snoozed" at bounding box center [125, 41] width 36 height 20
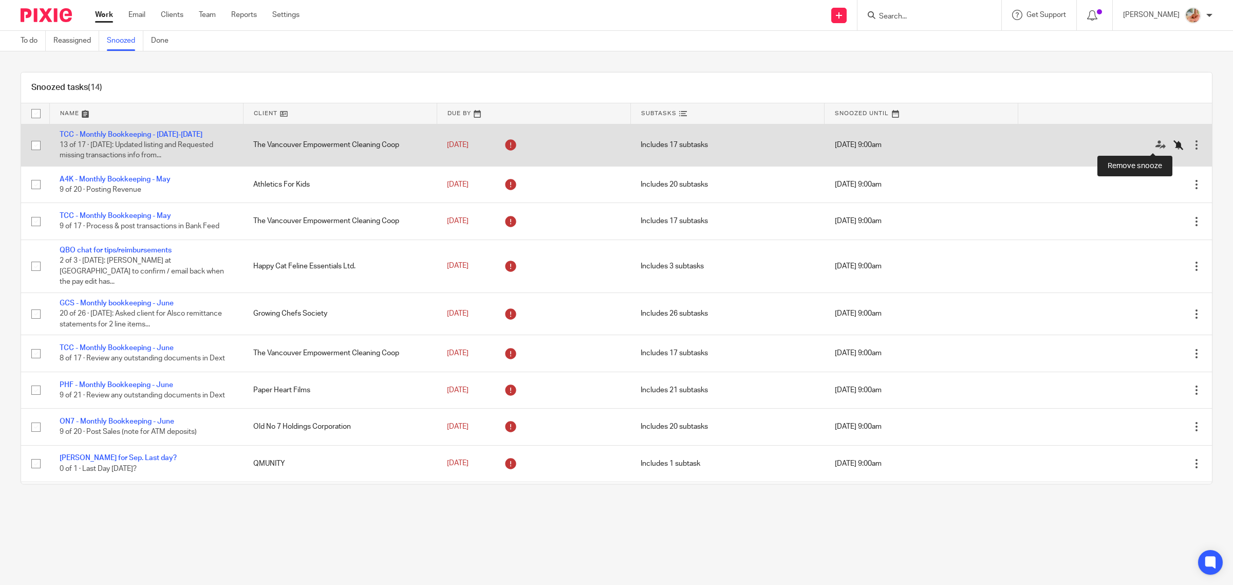
click at [1174, 147] on icon at bounding box center [1179, 145] width 10 height 10
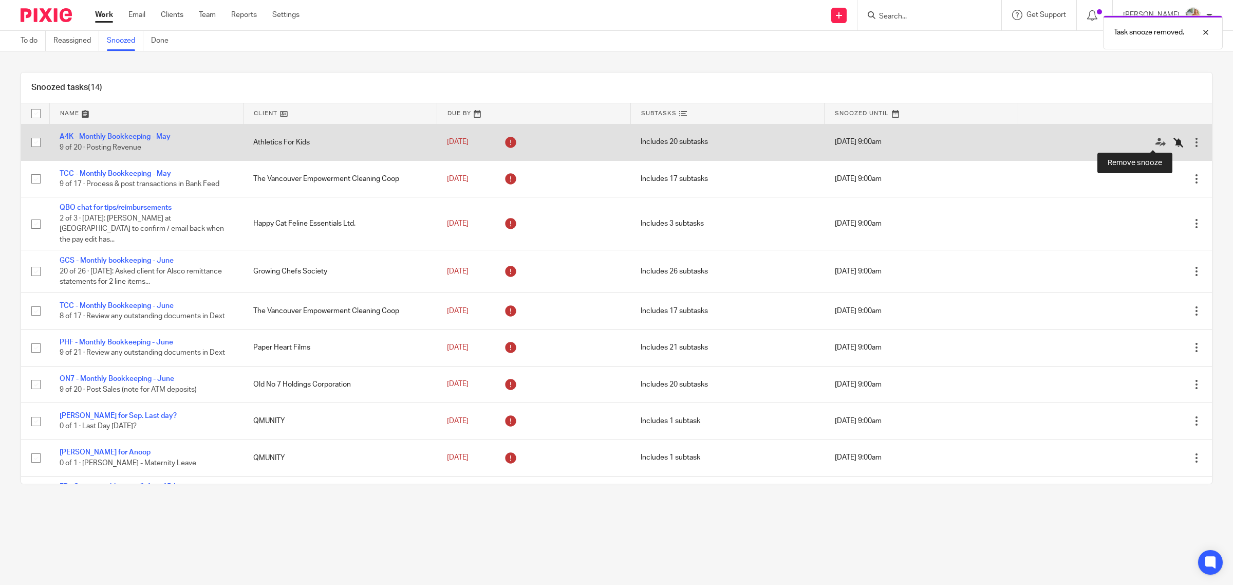
click at [1174, 140] on icon at bounding box center [1179, 142] width 10 height 10
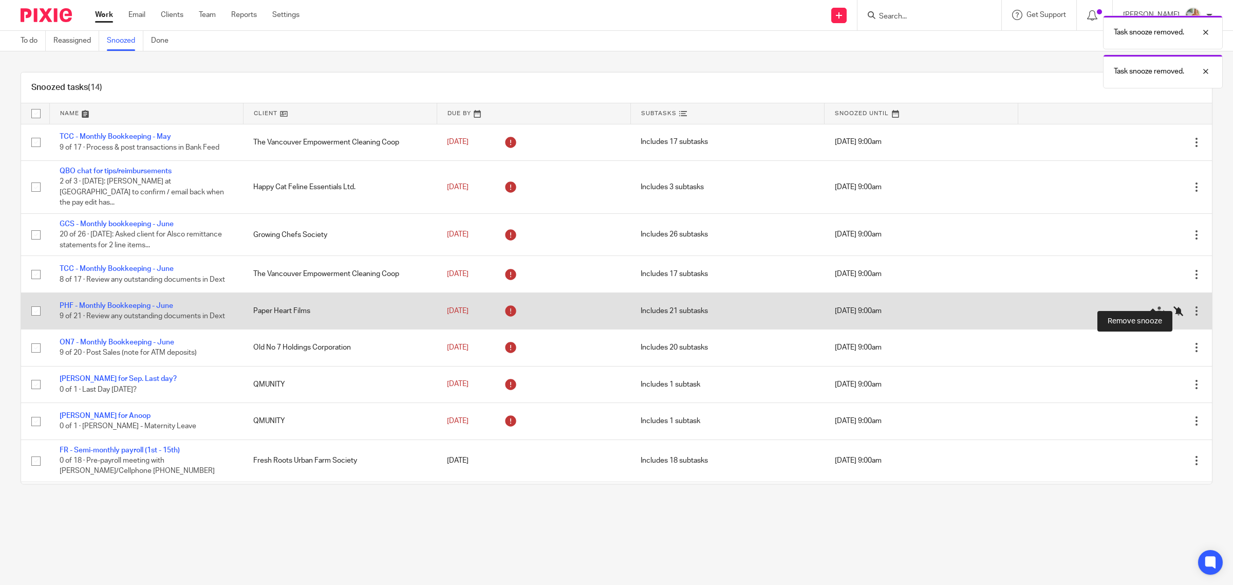
click at [1174, 306] on icon at bounding box center [1179, 311] width 10 height 10
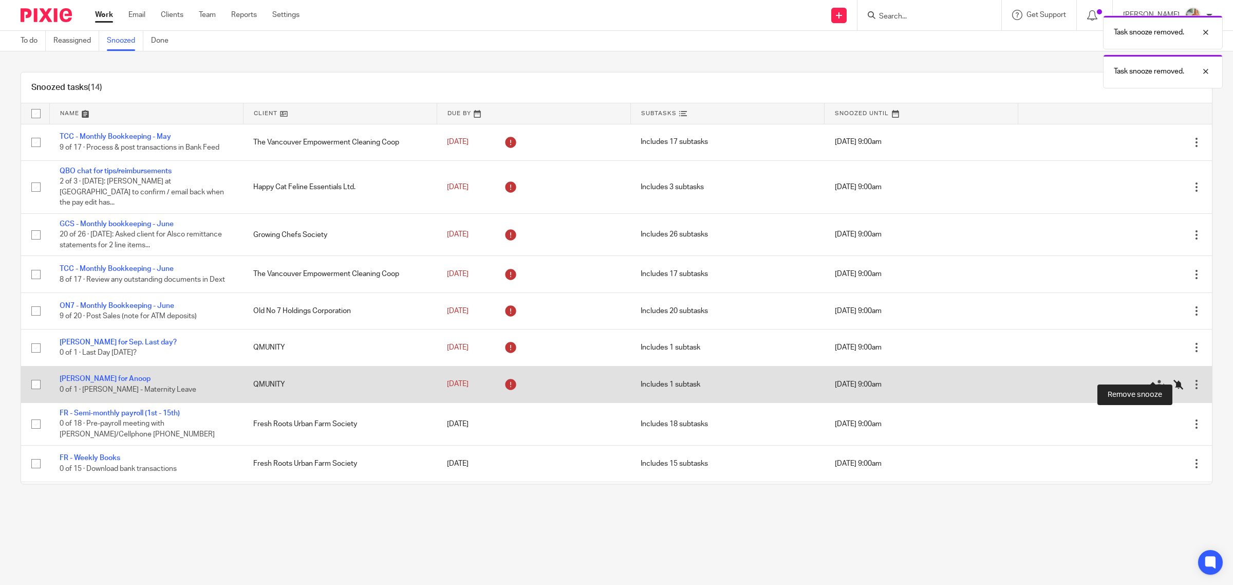
click at [1174, 379] on icon at bounding box center [1179, 384] width 10 height 10
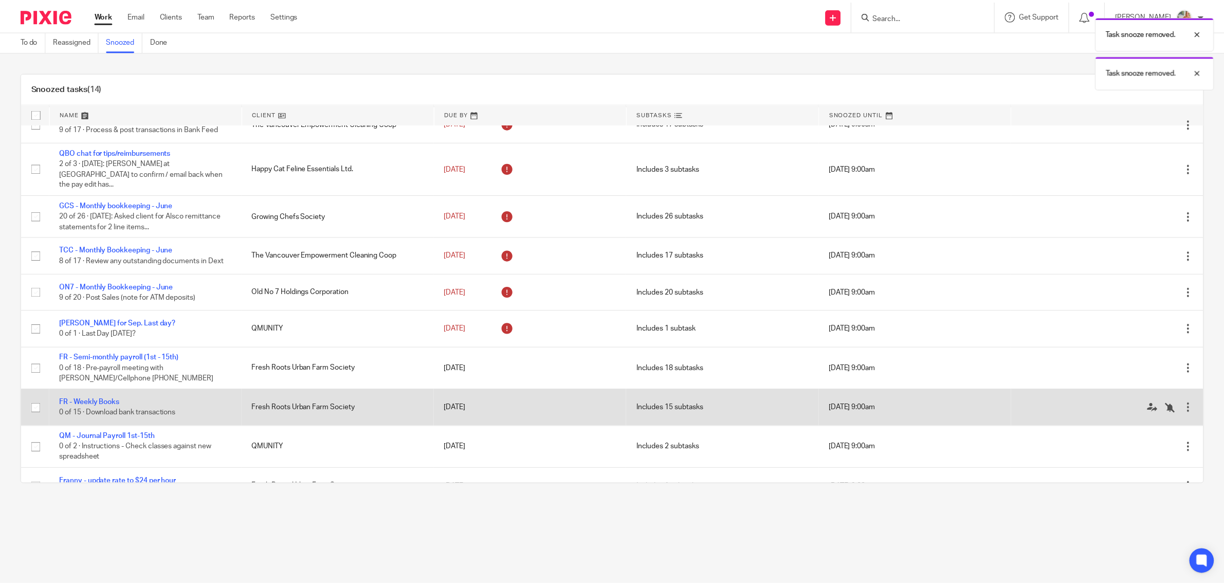
scroll to position [29, 0]
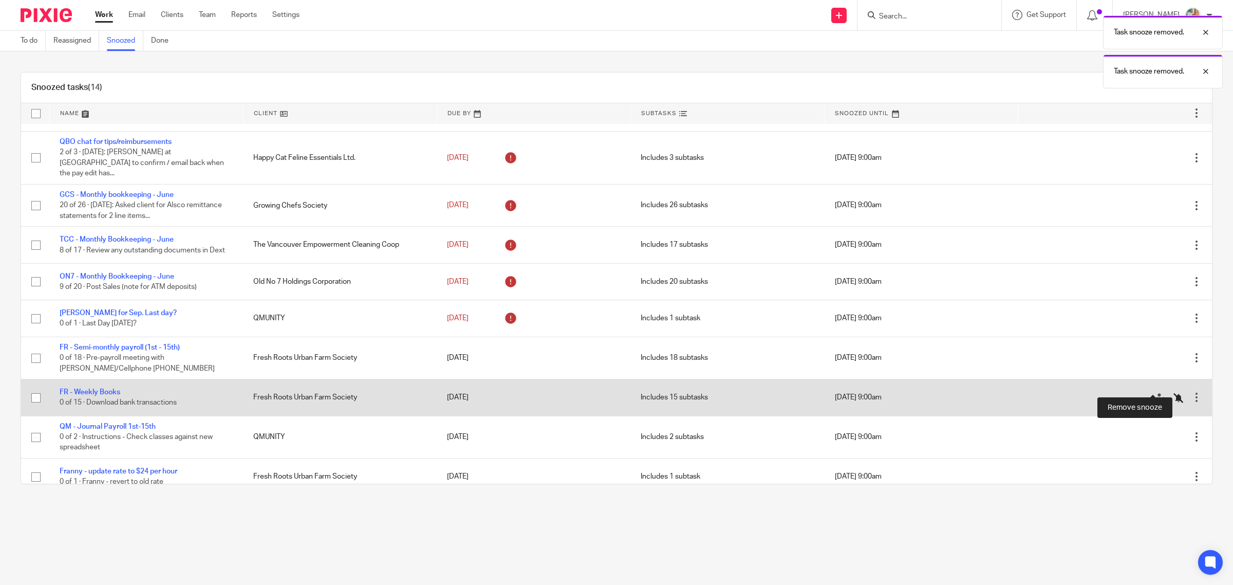
click at [1174, 393] on icon at bounding box center [1179, 398] width 10 height 10
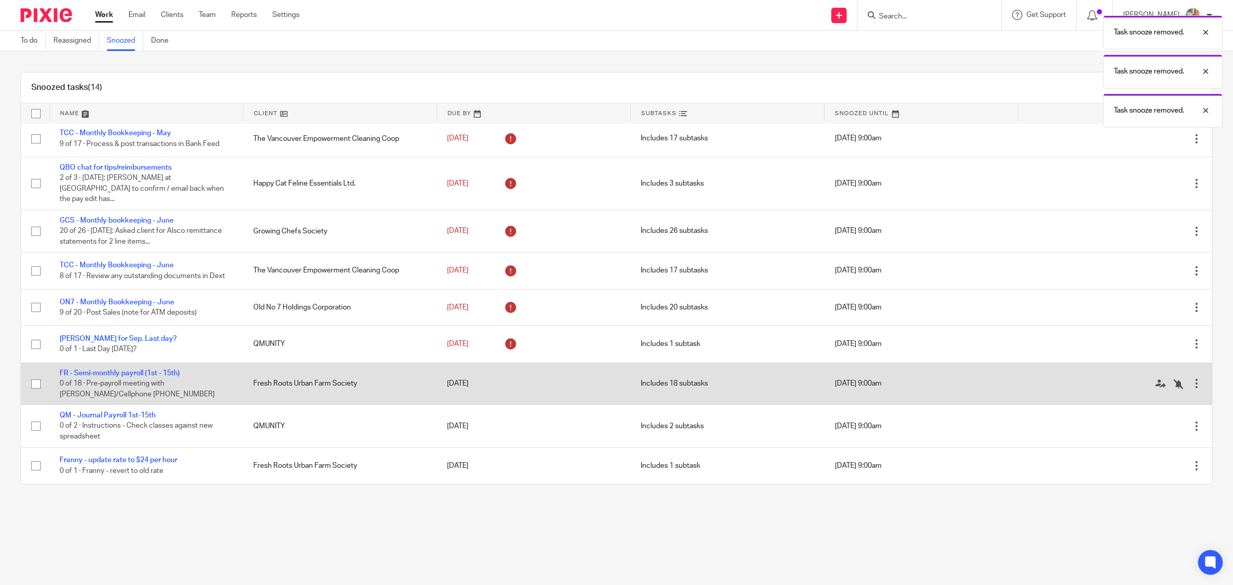
scroll to position [0, 0]
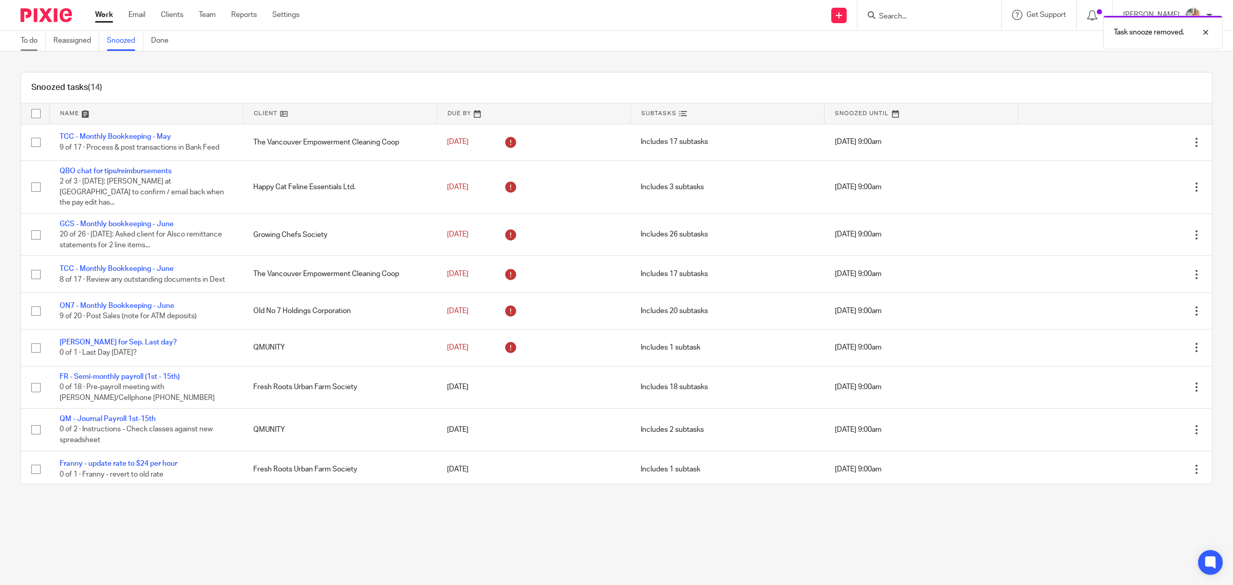
click at [27, 41] on link "To do" at bounding box center [33, 41] width 25 height 20
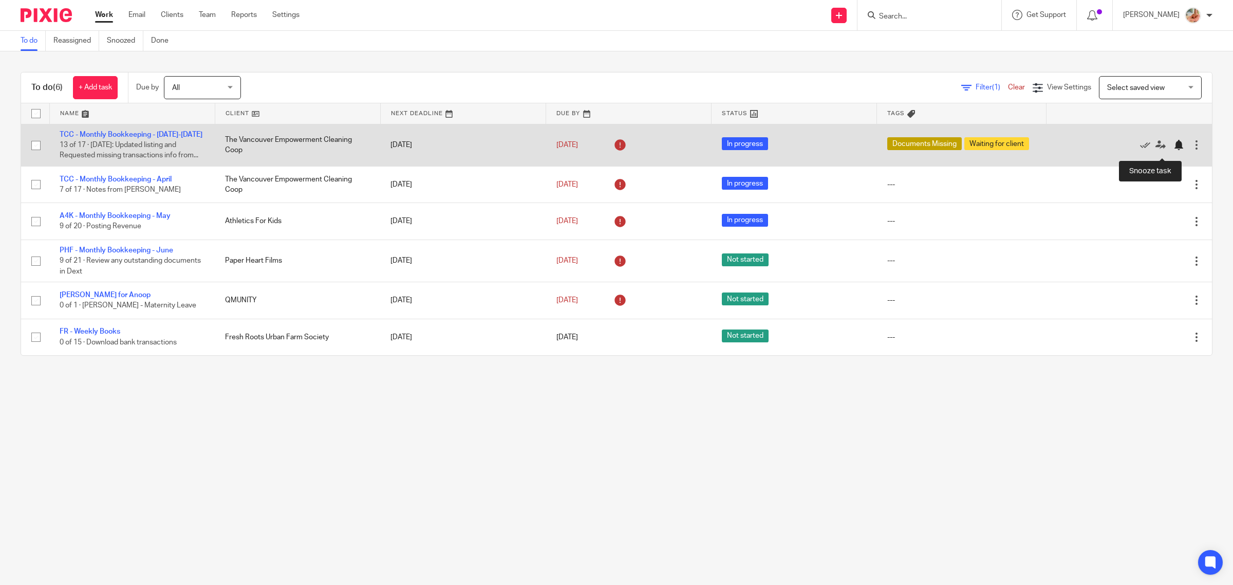
click at [1174, 150] on div at bounding box center [1179, 145] width 10 height 10
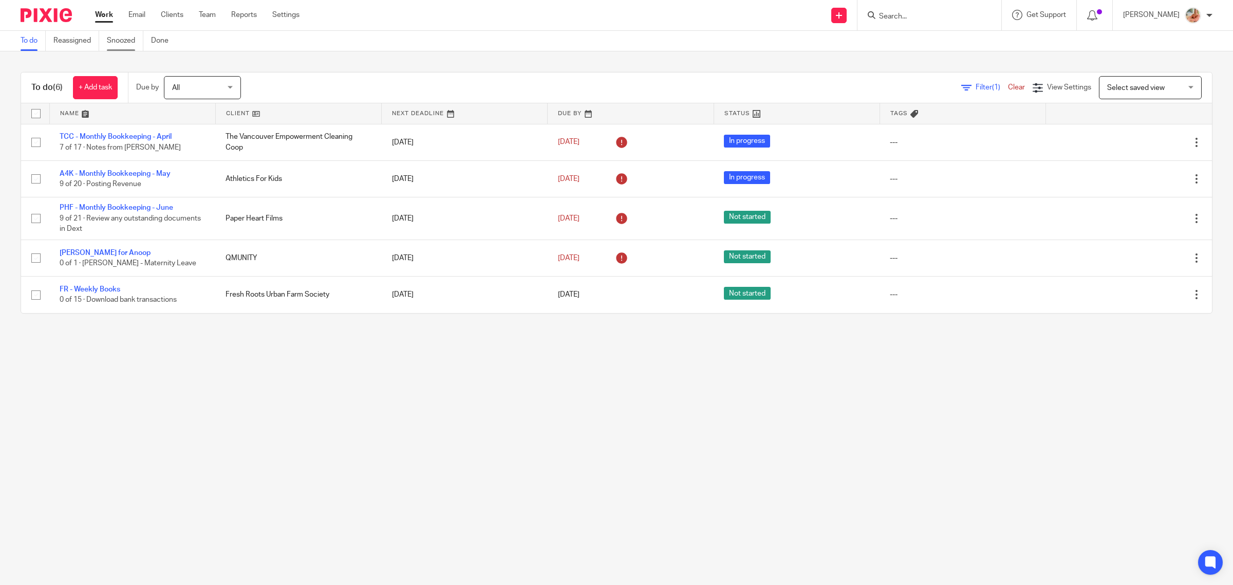
click at [127, 31] on link "Snoozed" at bounding box center [125, 41] width 36 height 20
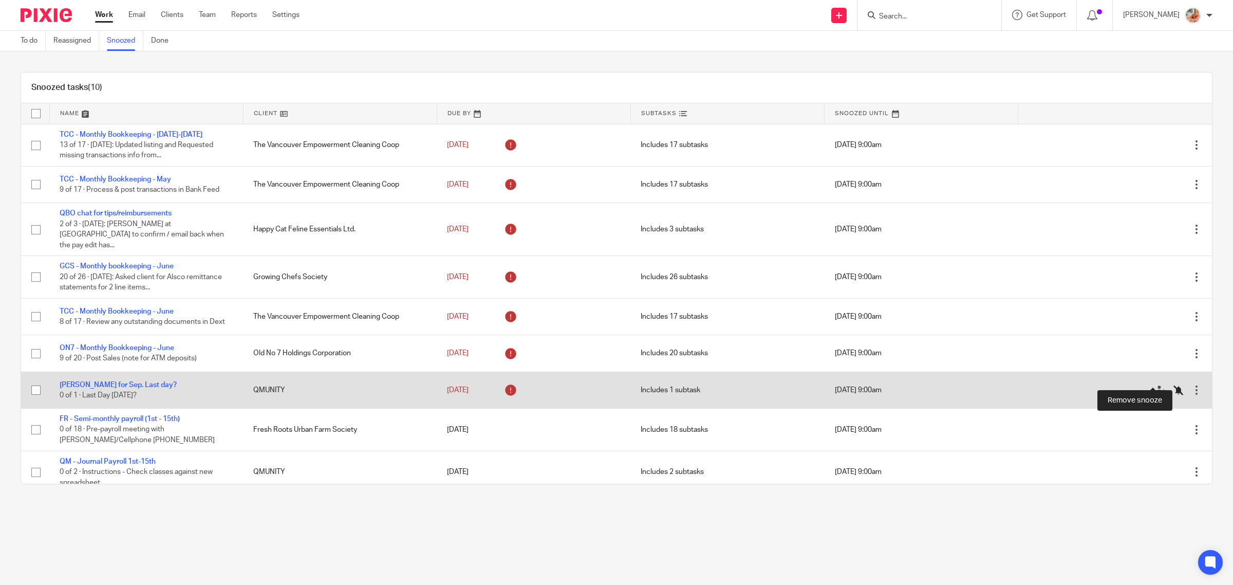
click at [1174, 385] on icon at bounding box center [1179, 390] width 10 height 10
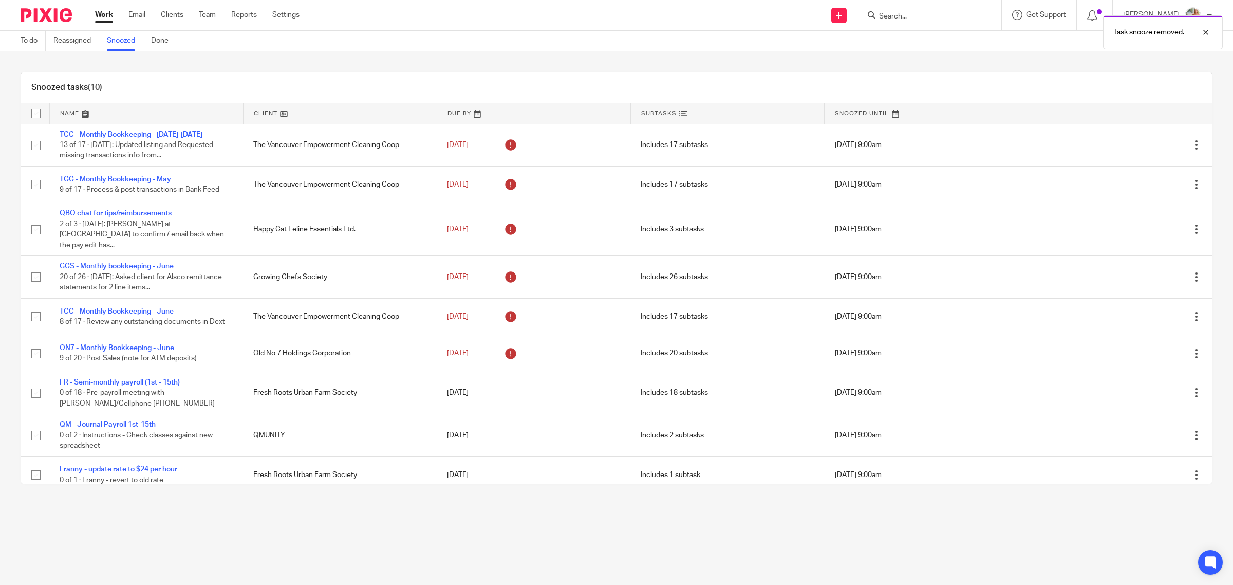
click at [101, 16] on link "Work" at bounding box center [104, 15] width 18 height 10
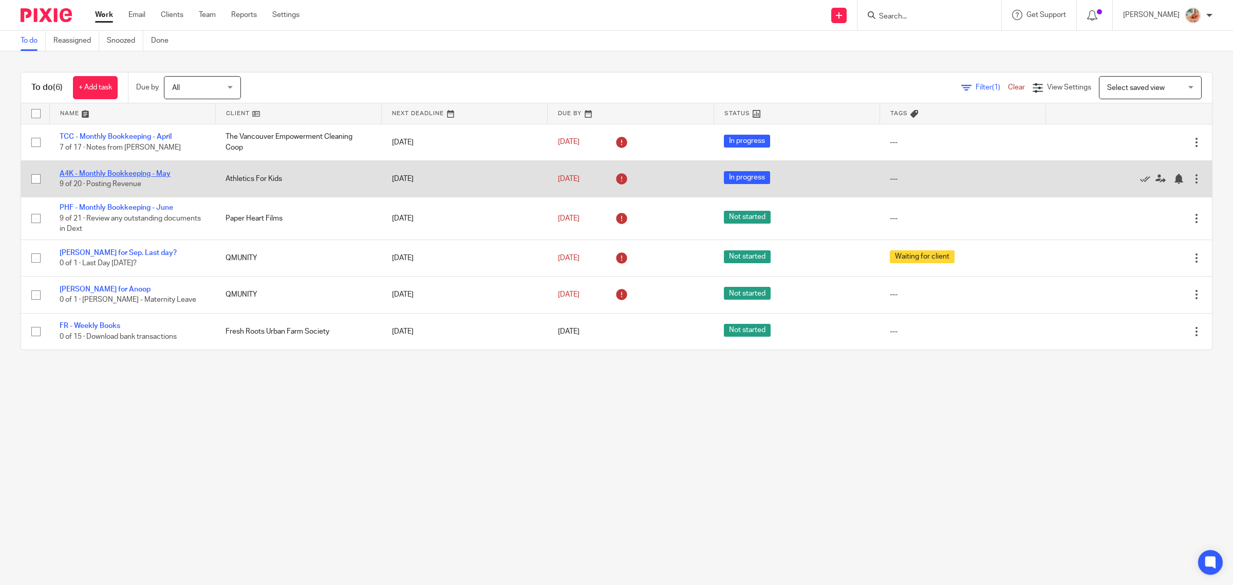
drag, startPoint x: 107, startPoint y: 136, endPoint x: 158, endPoint y: 171, distance: 61.4
click at [107, 136] on link "TCC - Monthly Bookkeeping - April" at bounding box center [116, 136] width 112 height 7
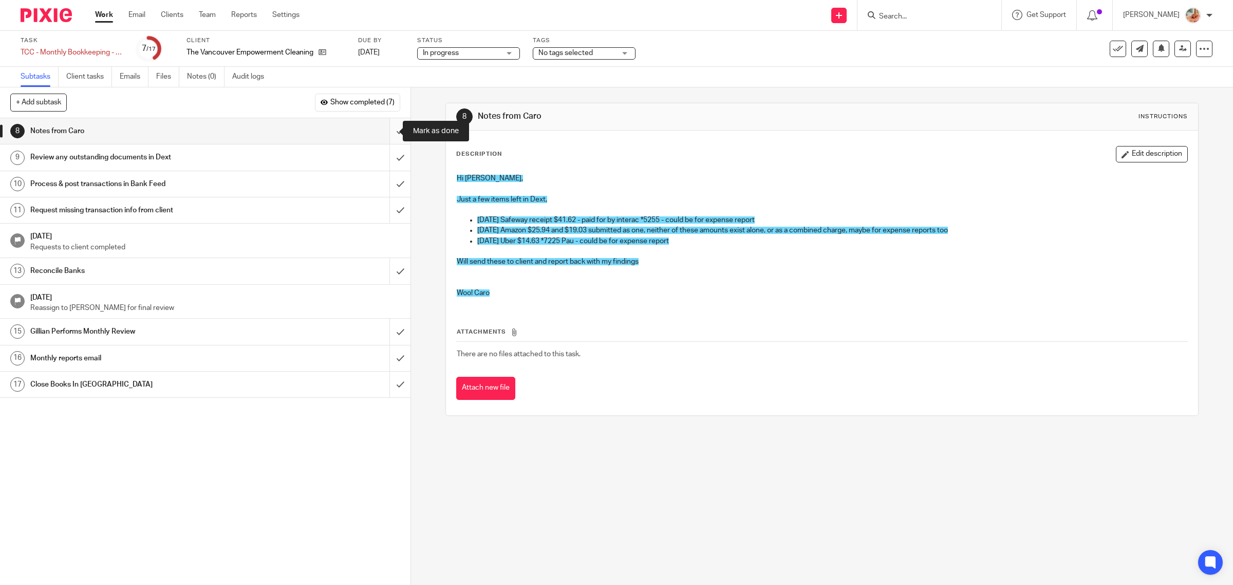
click at [388, 131] on input "submit" at bounding box center [205, 131] width 411 height 26
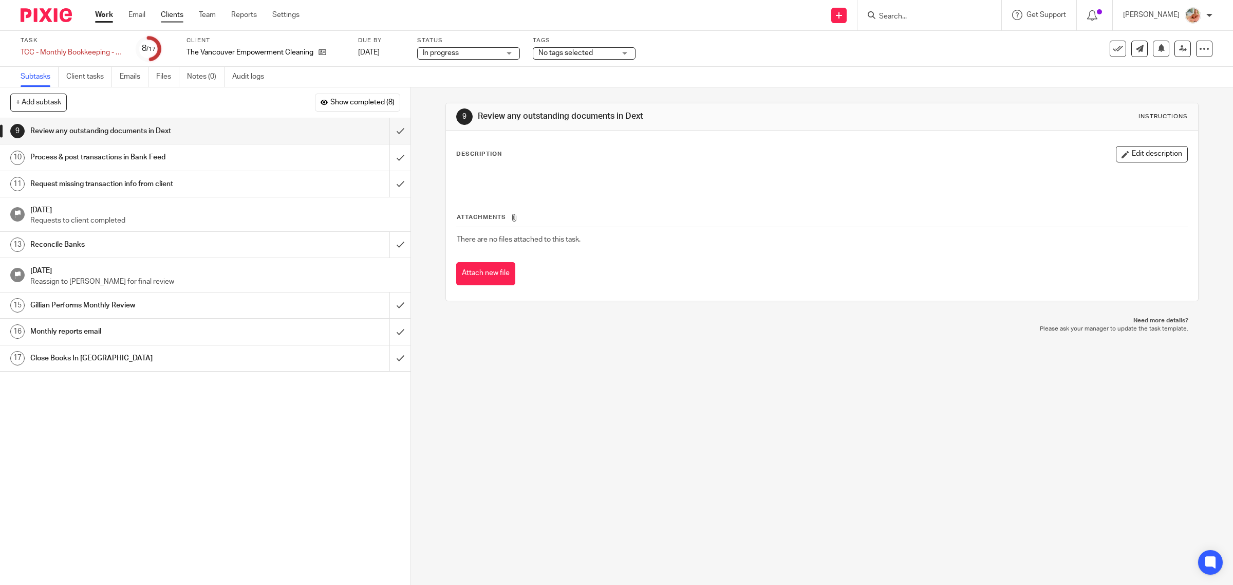
click at [171, 12] on link "Clients" at bounding box center [172, 15] width 23 height 10
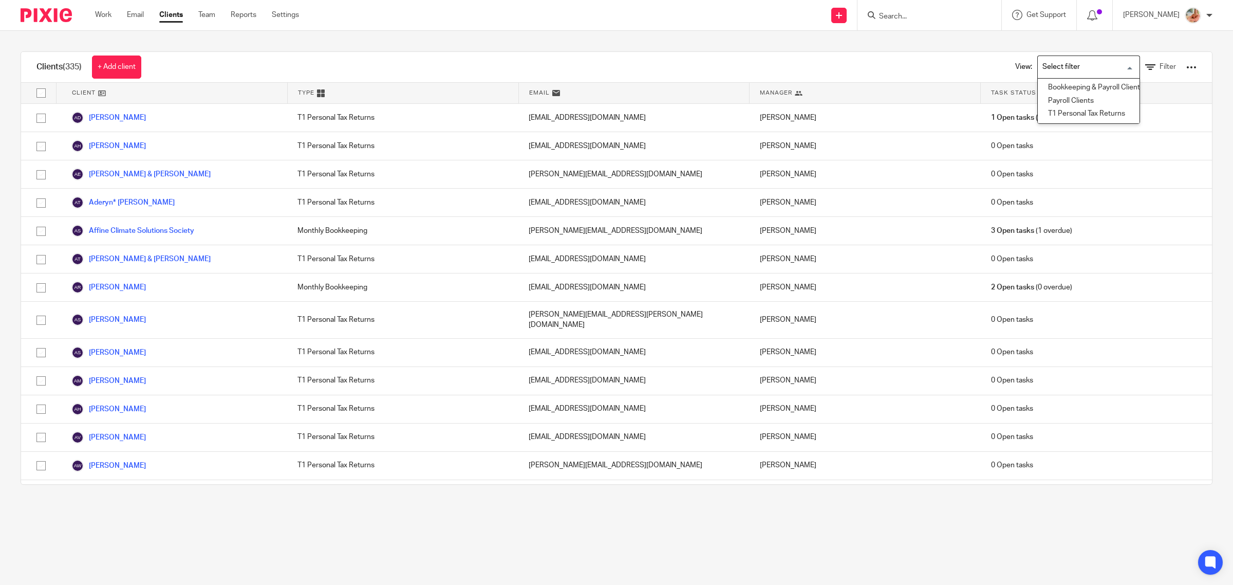
click at [1039, 68] on input "Search for option" at bounding box center [1086, 67] width 95 height 18
click at [1044, 88] on li "Bookkeeping & Payroll Clients only" at bounding box center [1089, 87] width 102 height 13
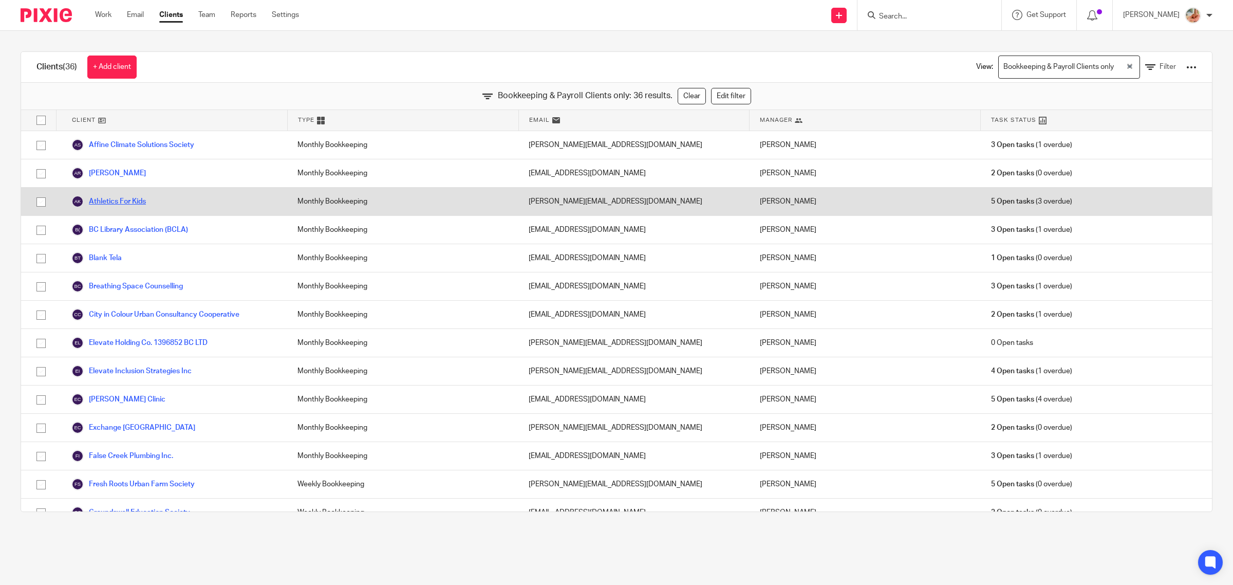
click at [126, 204] on link "Athletics For Kids" at bounding box center [108, 201] width 75 height 12
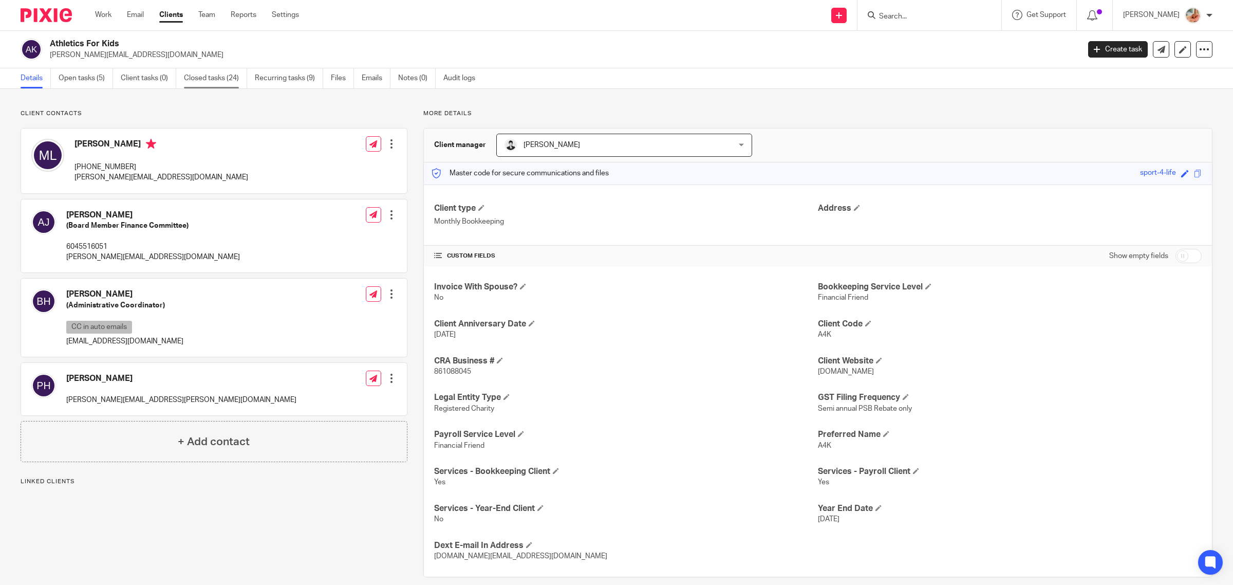
click at [225, 81] on link "Closed tasks (24)" at bounding box center [215, 78] width 63 height 20
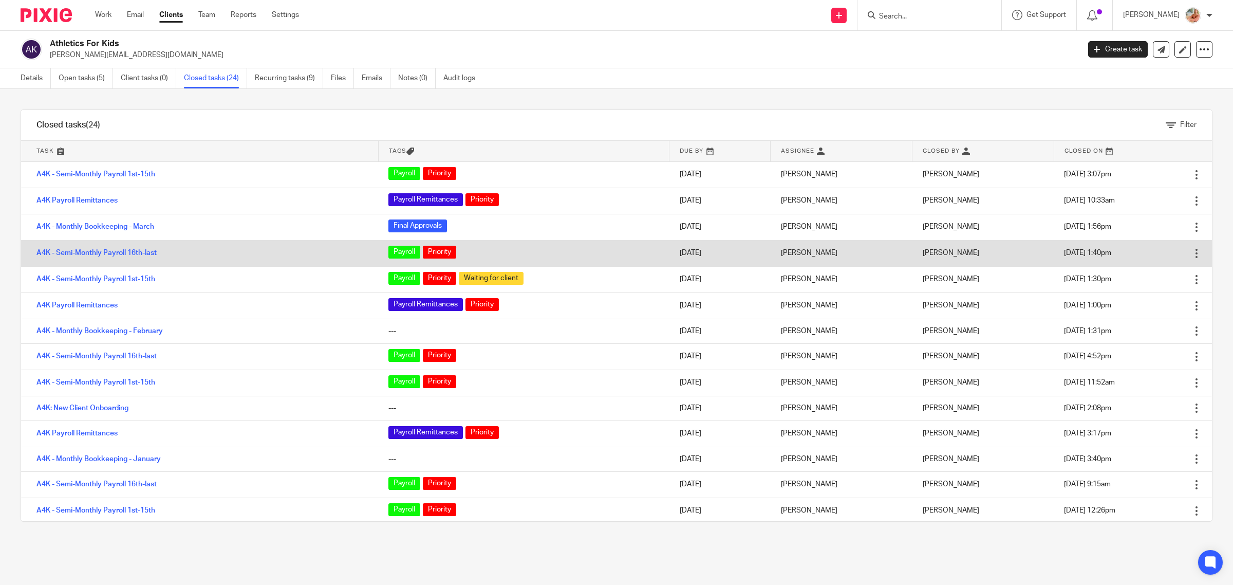
drag, startPoint x: 112, startPoint y: 228, endPoint x: 242, endPoint y: 264, distance: 134.4
click at [112, 227] on link "A4K - Monthly Bookkeeping - March" at bounding box center [95, 226] width 118 height 7
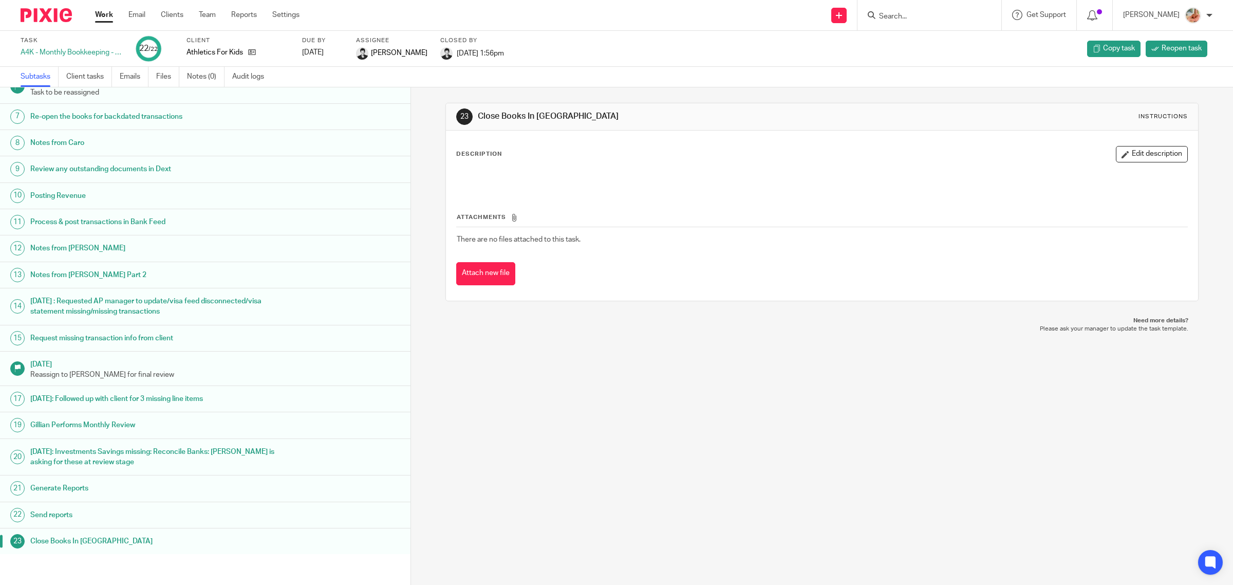
scroll to position [153, 0]
click at [107, 492] on h1 "Generate Reports" at bounding box center [153, 487] width 247 height 15
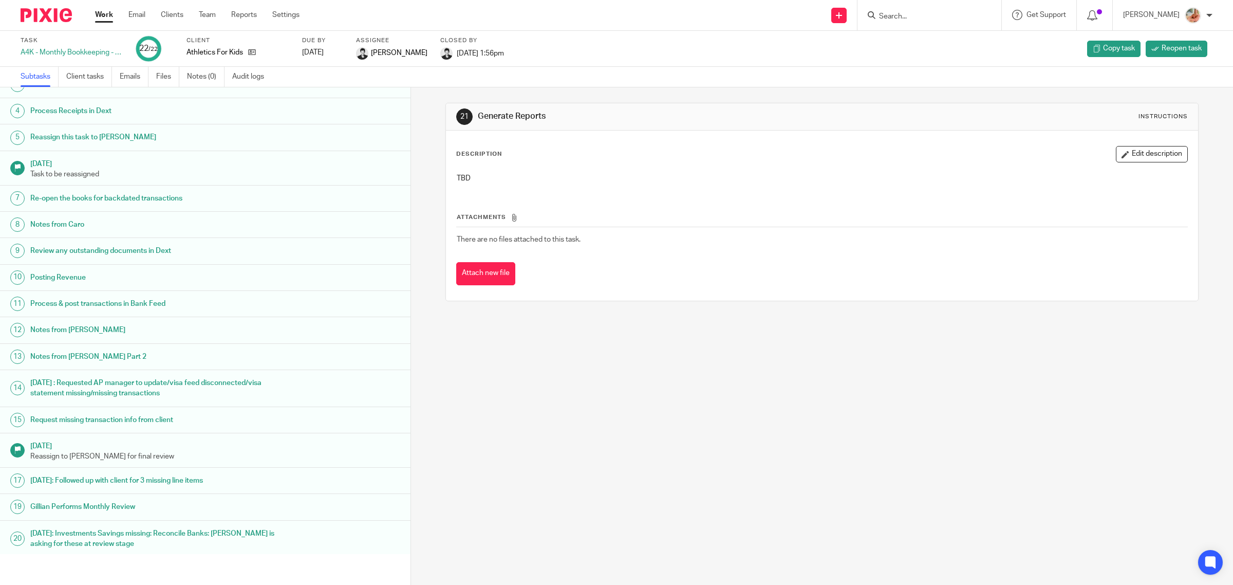
scroll to position [153, 0]
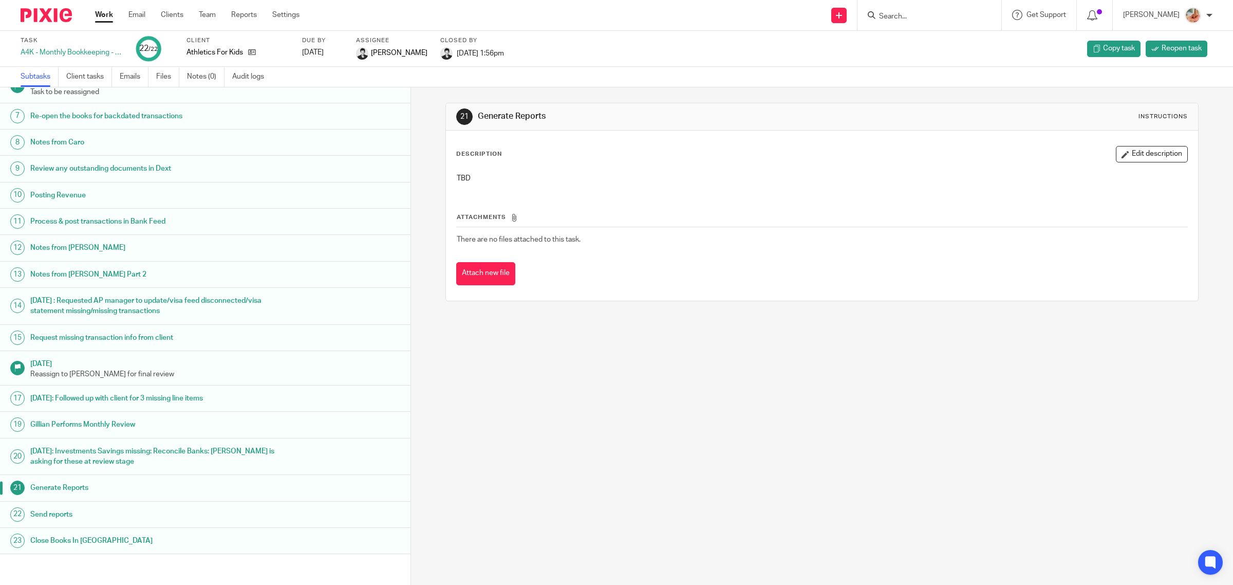
click at [120, 518] on h1 "Send reports" at bounding box center [153, 514] width 247 height 15
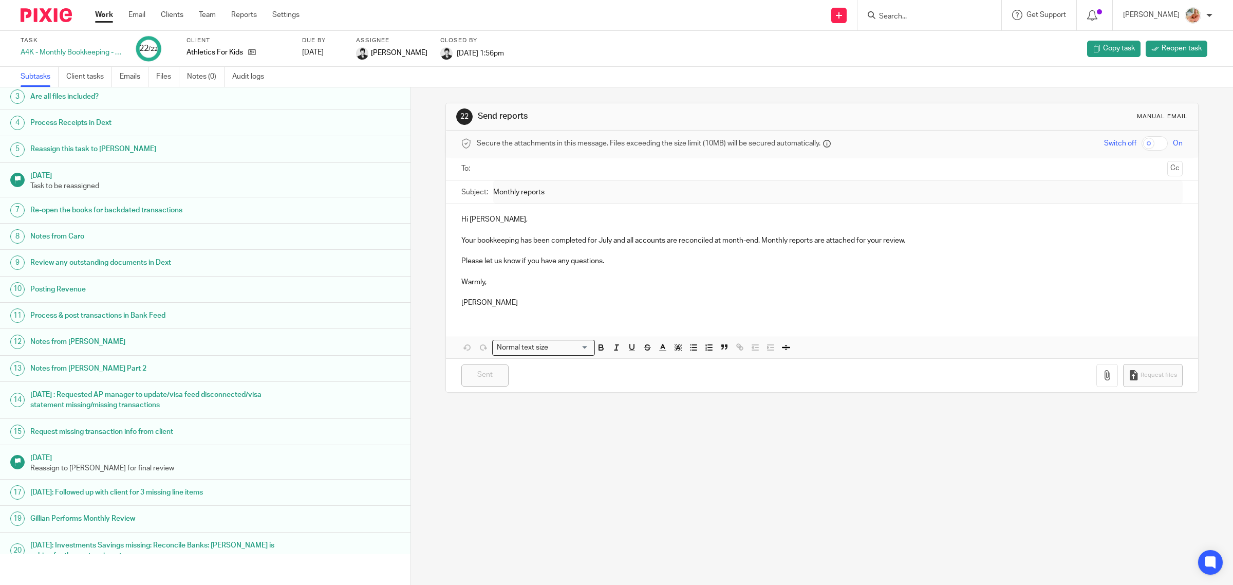
scroll to position [153, 0]
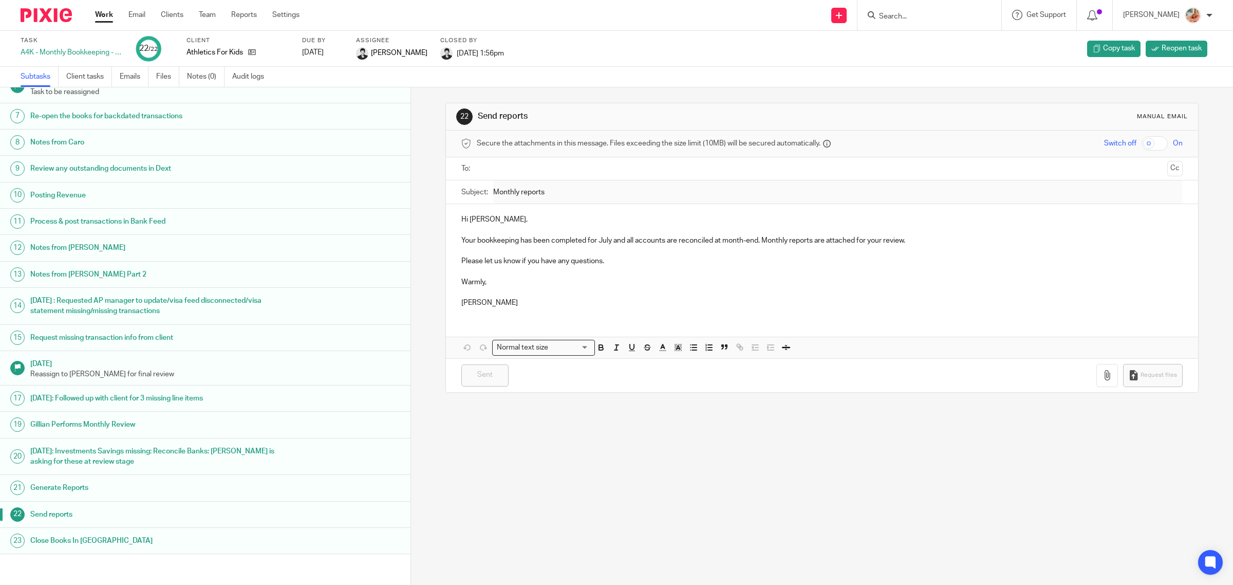
click at [90, 491] on h1 "Generate Reports" at bounding box center [153, 487] width 247 height 15
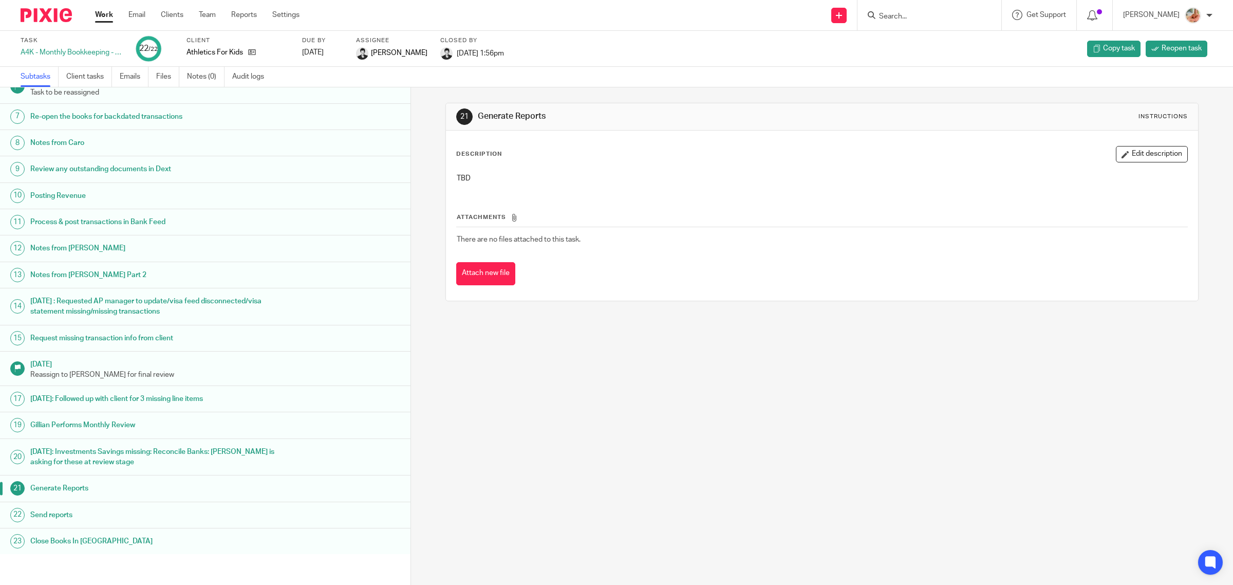
scroll to position [153, 0]
click at [126, 520] on h1 "Send reports" at bounding box center [153, 514] width 247 height 15
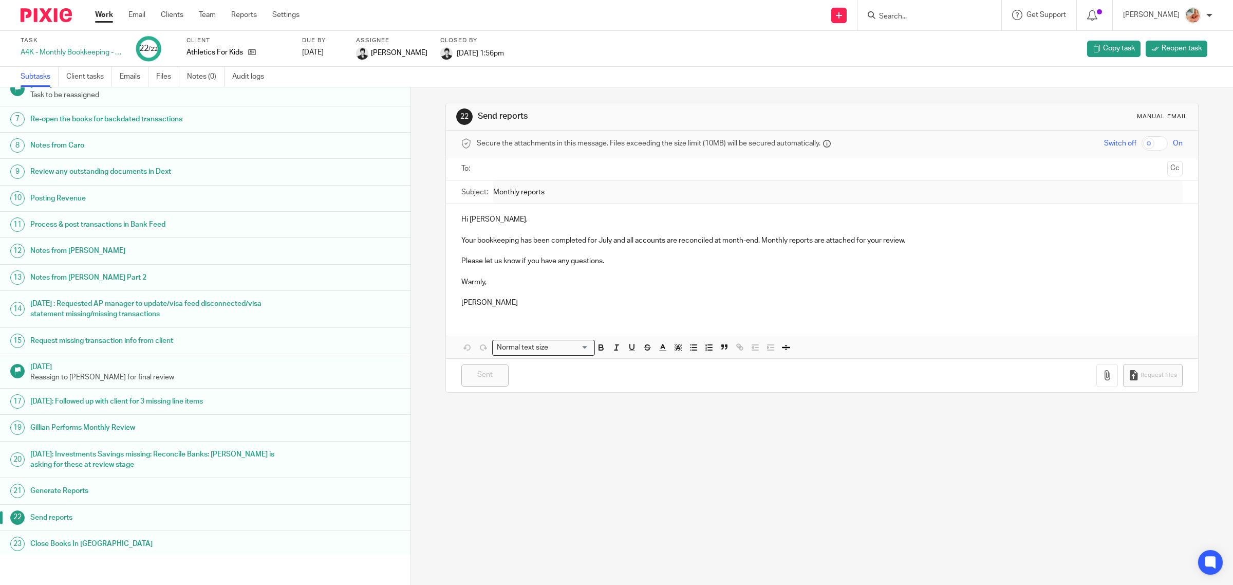
scroll to position [153, 0]
click at [106, 13] on link "Work" at bounding box center [104, 15] width 18 height 10
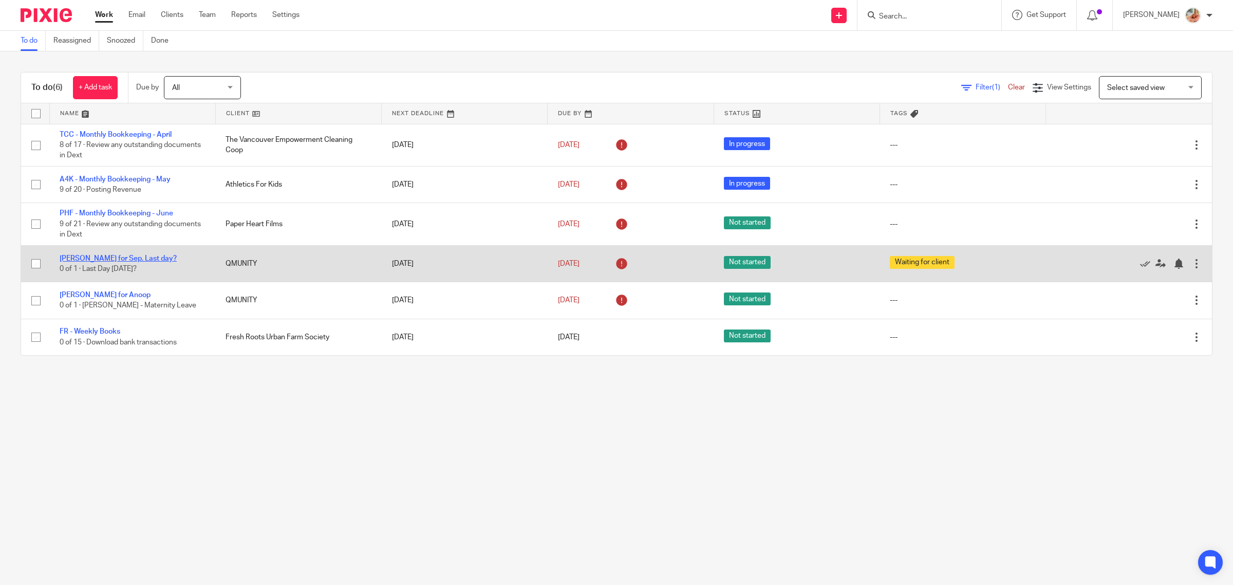
click at [128, 256] on link "[PERSON_NAME] for Sep. Last day?" at bounding box center [118, 258] width 117 height 7
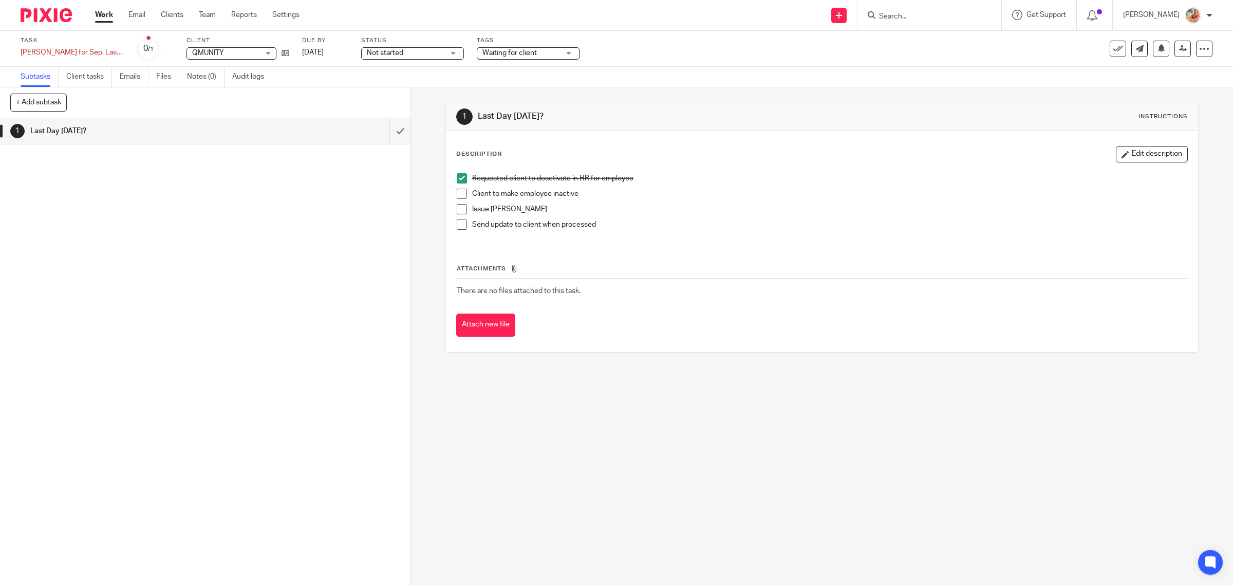
click at [369, 57] on span "Not started" at bounding box center [405, 53] width 77 height 11
click at [362, 82] on li "In progress" at bounding box center [384, 90] width 102 height 21
click at [697, 122] on h1 "Last Day August 8th?" at bounding box center [661, 116] width 366 height 11
click at [1158, 48] on icon at bounding box center [1162, 48] width 8 height 8
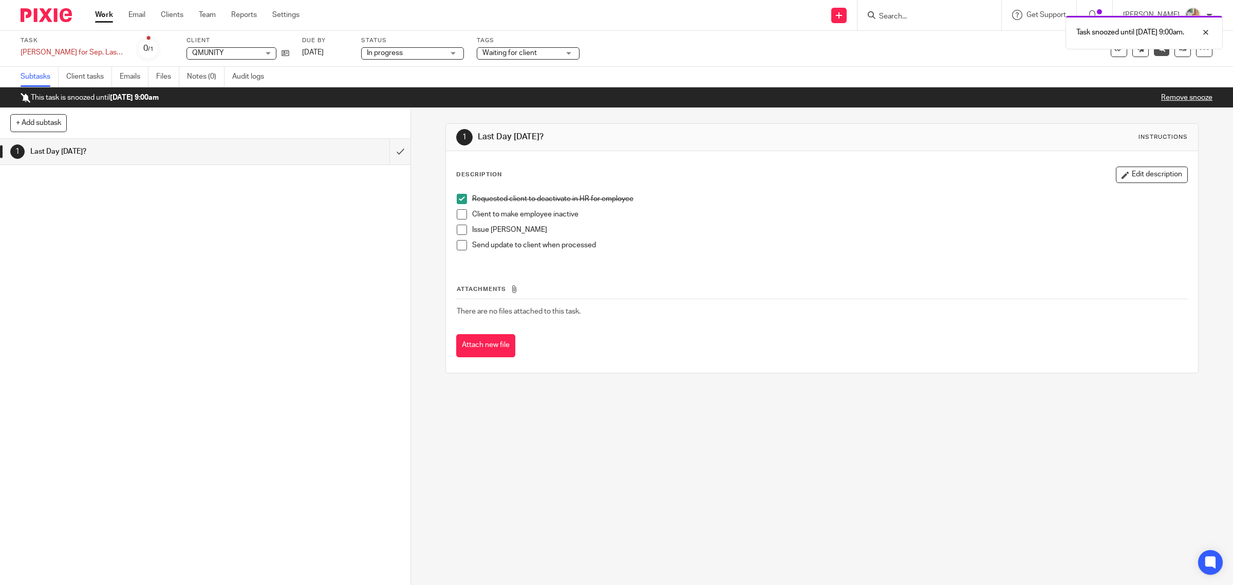
click at [106, 17] on link "Work" at bounding box center [104, 15] width 18 height 10
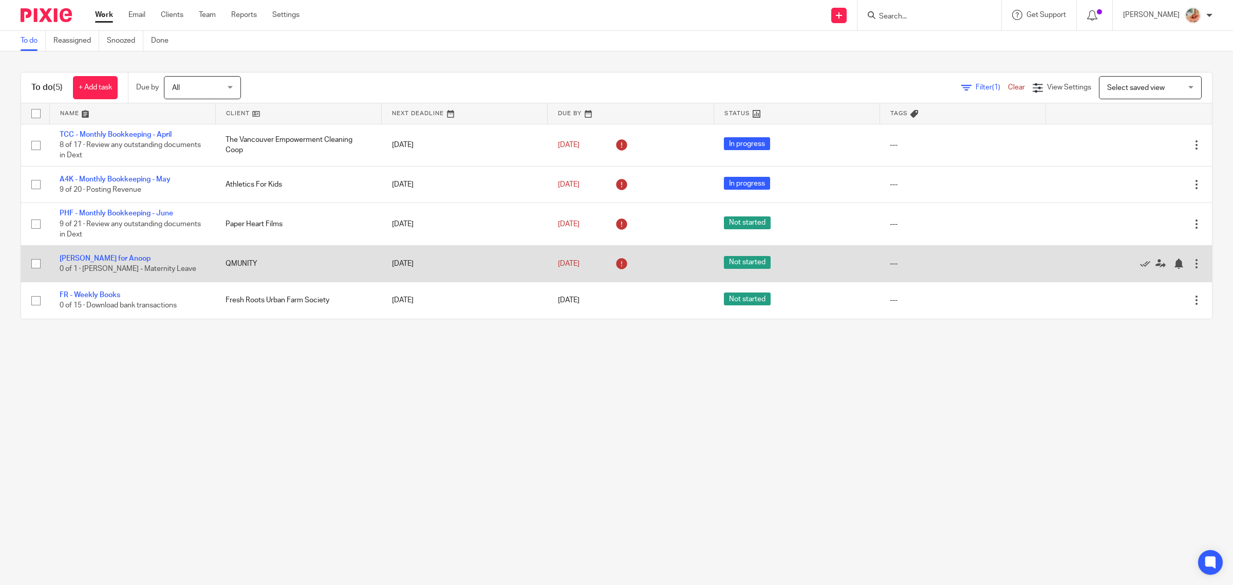
drag, startPoint x: 90, startPoint y: 259, endPoint x: 171, endPoint y: 257, distance: 80.7
click at [90, 258] on link "[PERSON_NAME] for Anoop" at bounding box center [105, 258] width 91 height 7
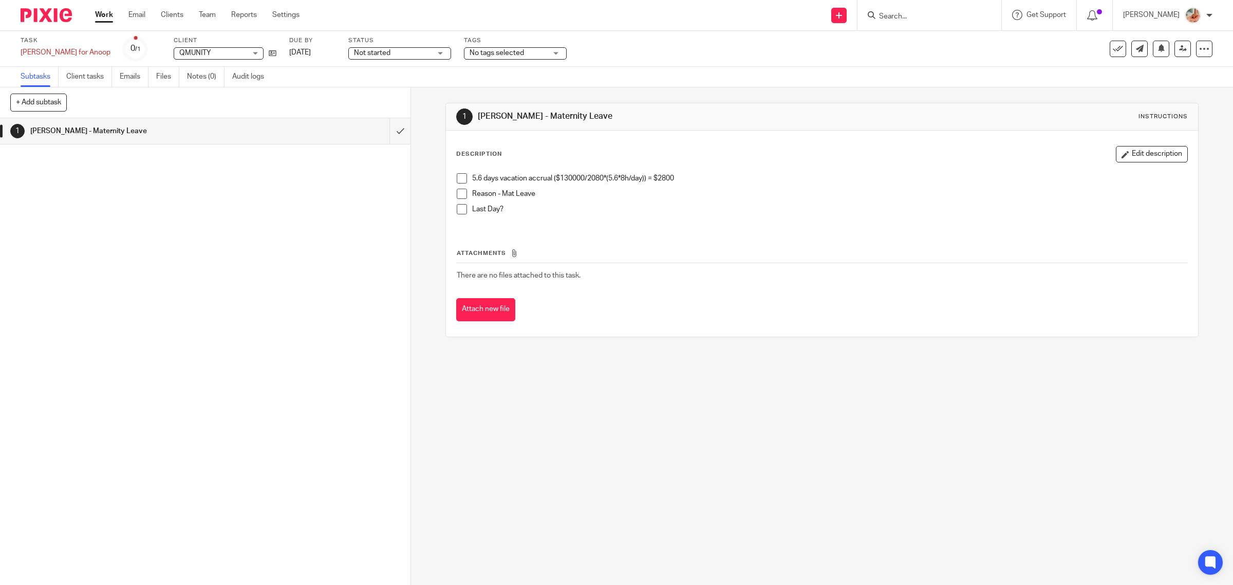
click at [356, 53] on span "Not started" at bounding box center [392, 53] width 77 height 11
click at [343, 87] on span "In progress" at bounding box center [332, 90] width 36 height 7
click at [484, 37] on label "Tags" at bounding box center [515, 40] width 103 height 8
click at [474, 50] on span "No tags selected" at bounding box center [497, 52] width 54 height 7
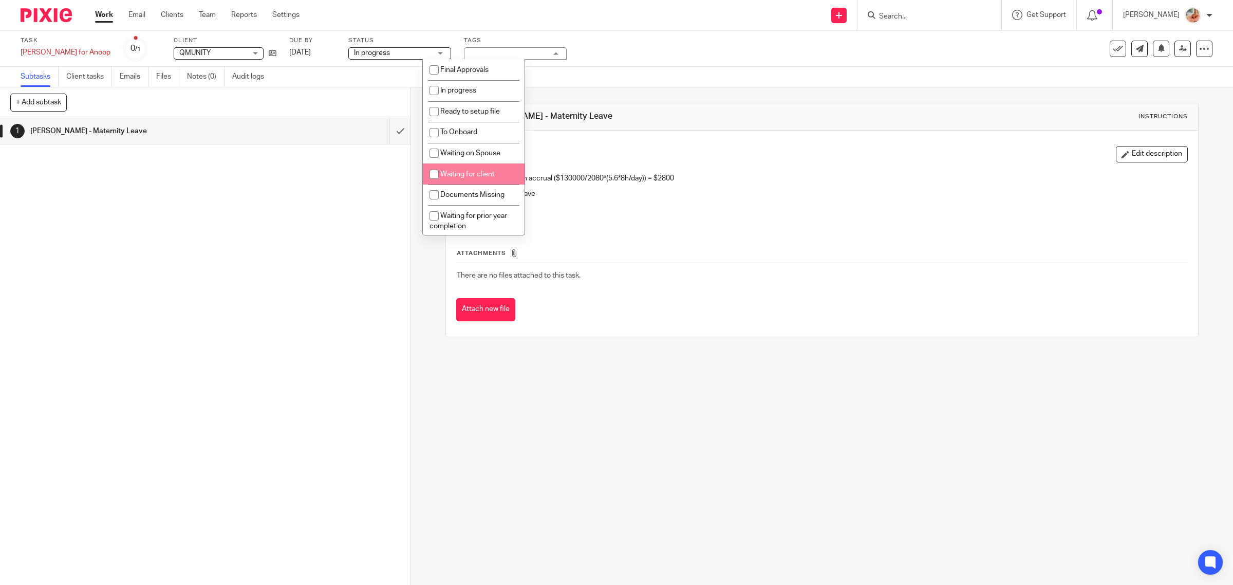
click at [468, 174] on span "Waiting for client" at bounding box center [467, 174] width 54 height 7
checkbox input "true"
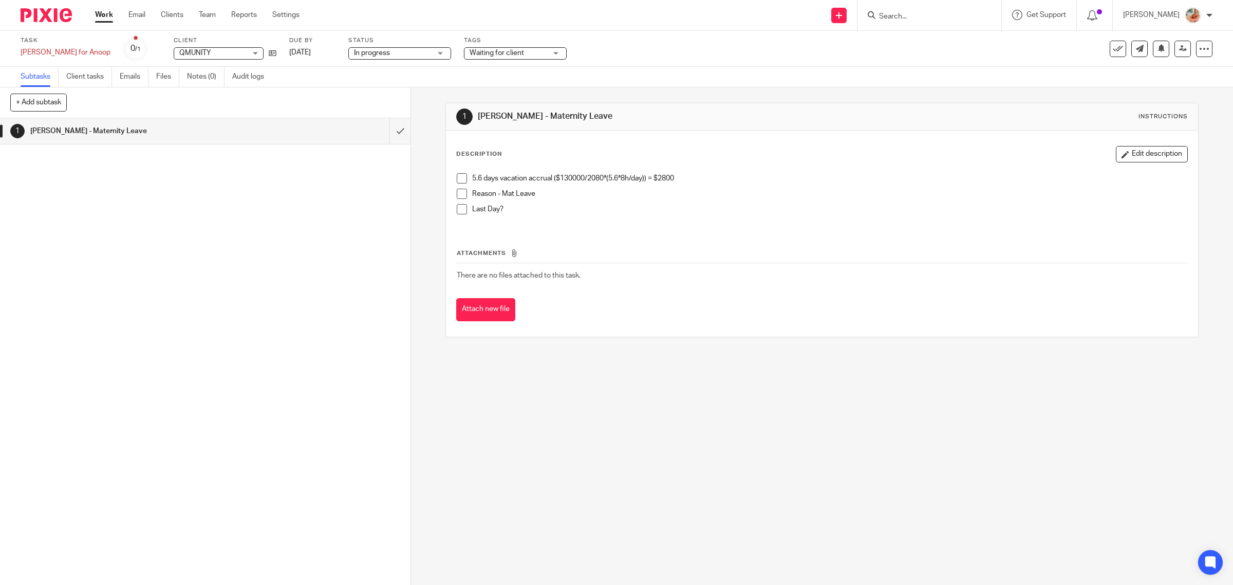
drag, startPoint x: 841, startPoint y: 260, endPoint x: 1093, endPoint y: 83, distance: 307.7
click at [842, 260] on th "Attachments" at bounding box center [822, 255] width 732 height 15
click at [1158, 50] on icon at bounding box center [1162, 48] width 8 height 8
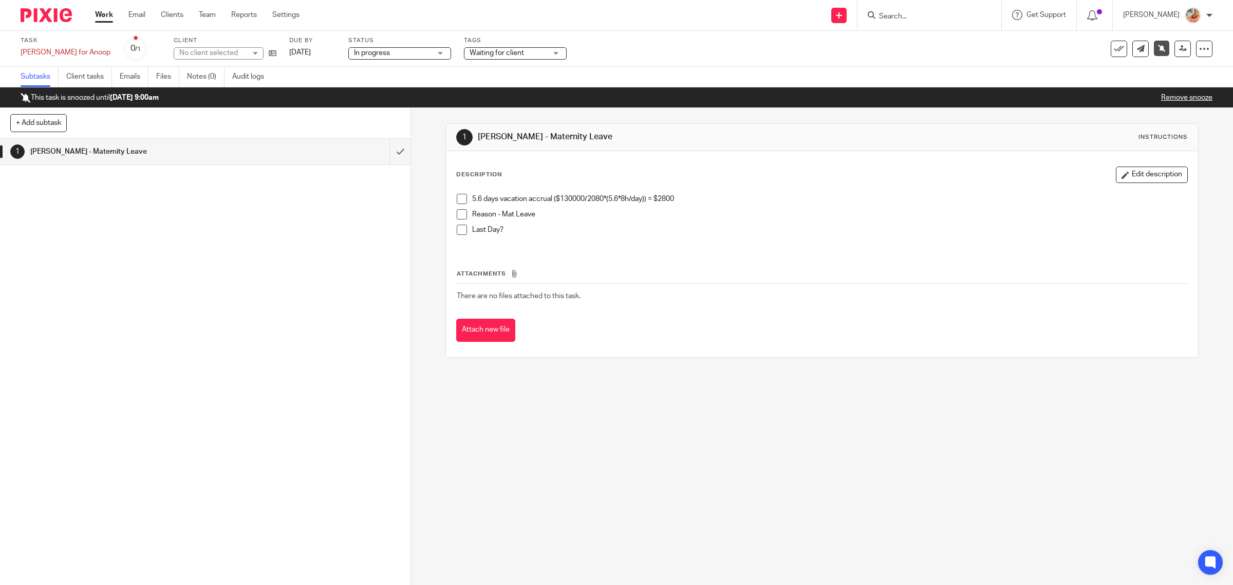
click at [111, 16] on link "Work" at bounding box center [104, 15] width 18 height 10
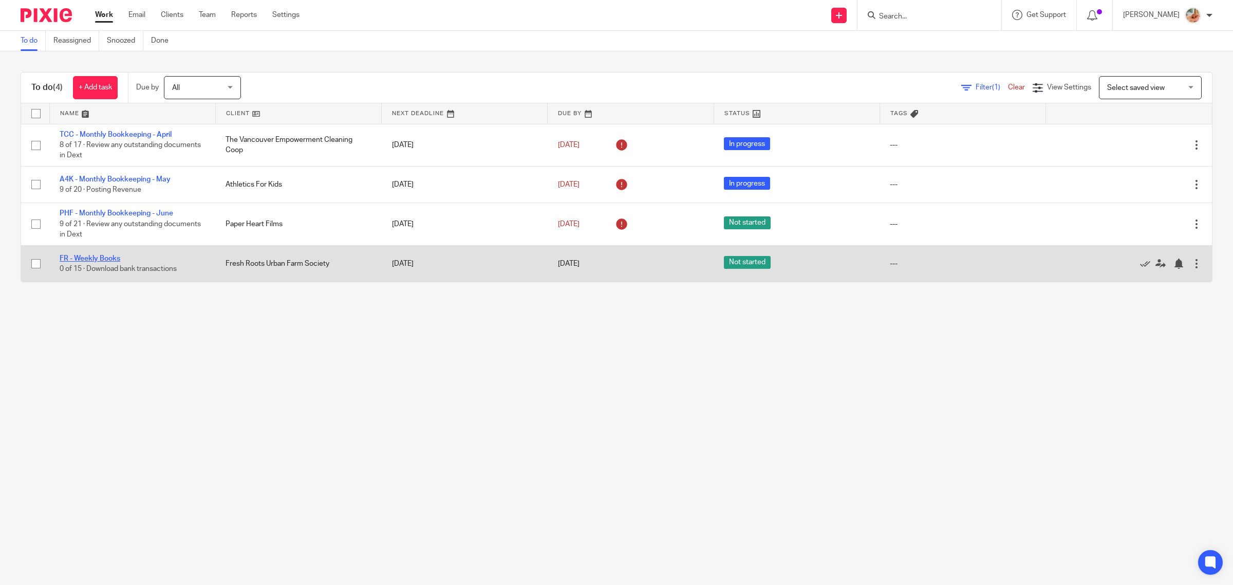
click at [105, 255] on link "FR - Weekly Books" at bounding box center [90, 258] width 61 height 7
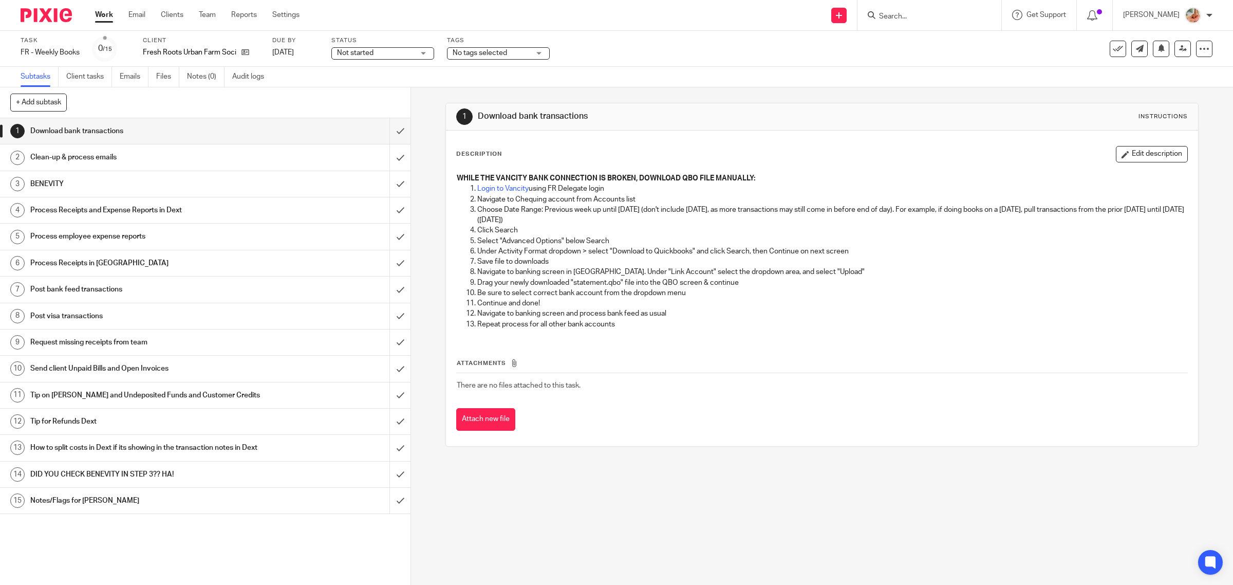
click at [373, 41] on label "Status" at bounding box center [382, 40] width 103 height 8
click at [374, 50] on span "Not started" at bounding box center [355, 52] width 36 height 7
click at [360, 91] on span "In progress" at bounding box center [358, 90] width 36 height 7
click at [102, 15] on link "Work" at bounding box center [104, 15] width 18 height 10
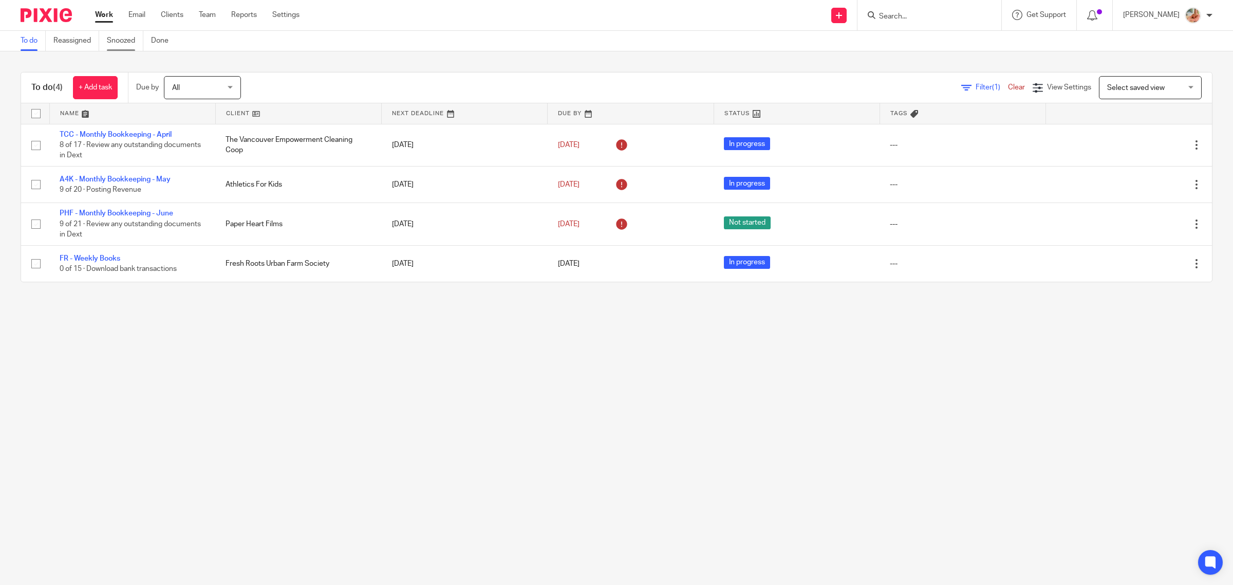
click at [130, 44] on link "Snoozed" at bounding box center [125, 41] width 36 height 20
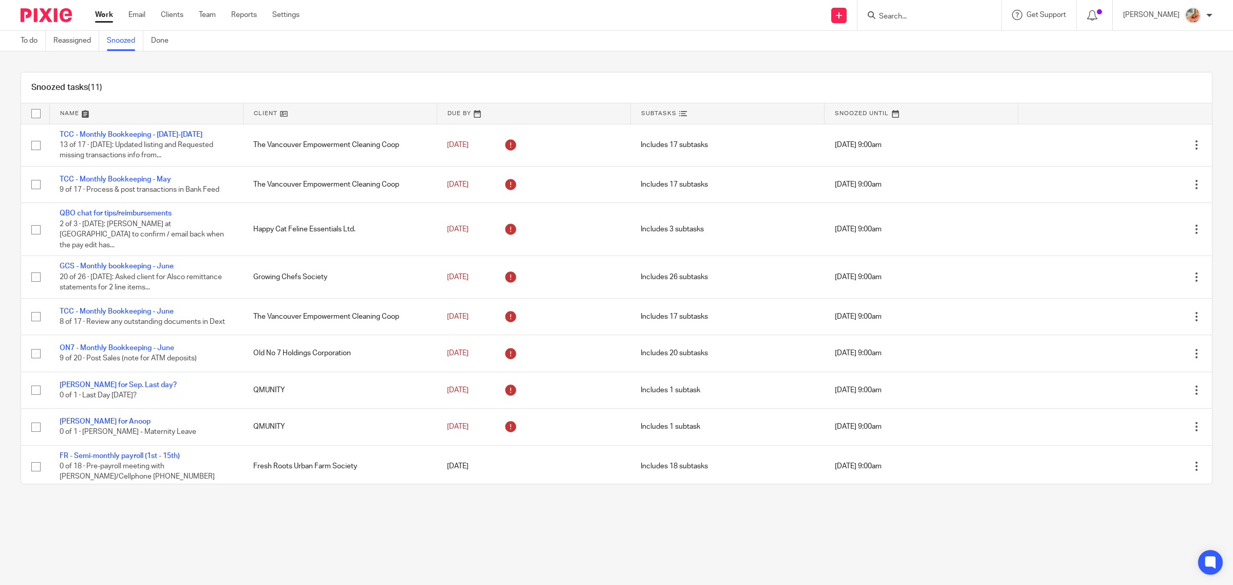
click at [103, 14] on link "Work" at bounding box center [104, 15] width 18 height 10
